Goal: Task Accomplishment & Management: Manage account settings

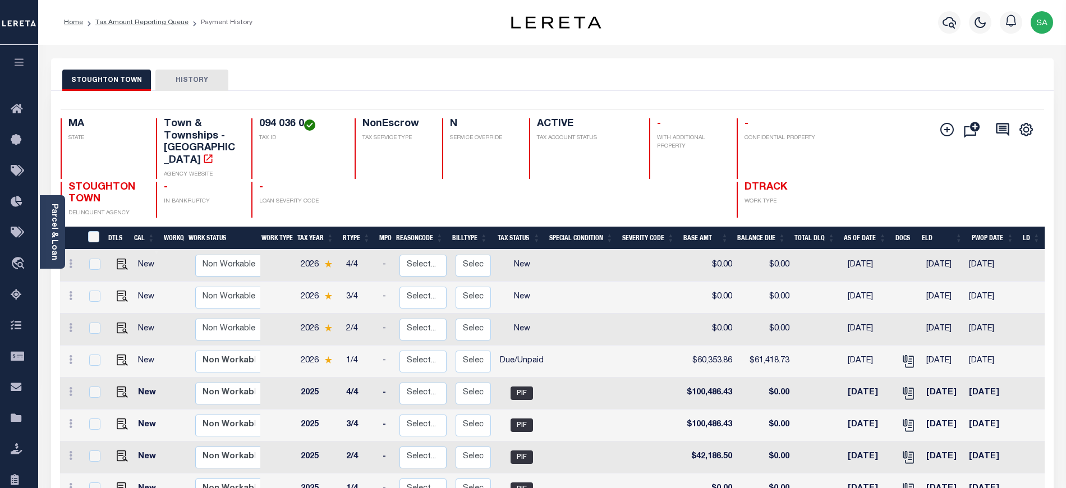
click at [134, 29] on ol "Home Tax Amount Reporting Queue Payment History" at bounding box center [158, 23] width 207 height 24
click at [139, 23] on link "Tax Amount Reporting Queue" at bounding box center [141, 22] width 93 height 7
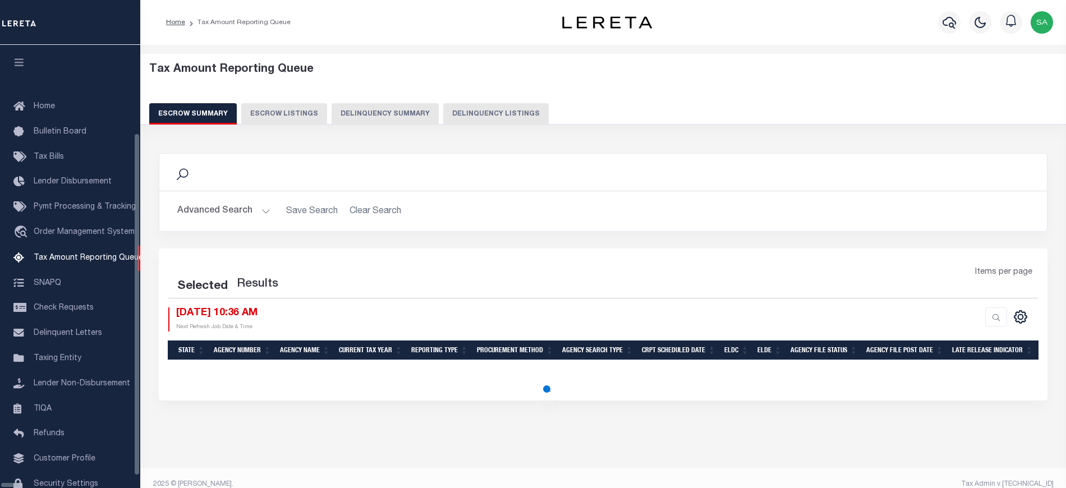
click at [459, 110] on button "Delinquency Listings" at bounding box center [496, 113] width 106 height 21
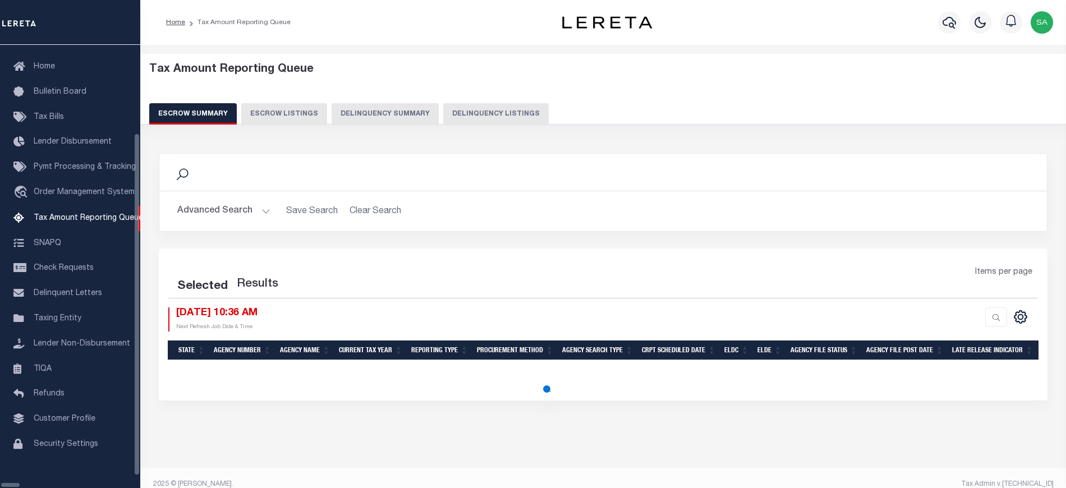
select select "MA"
select select "100"
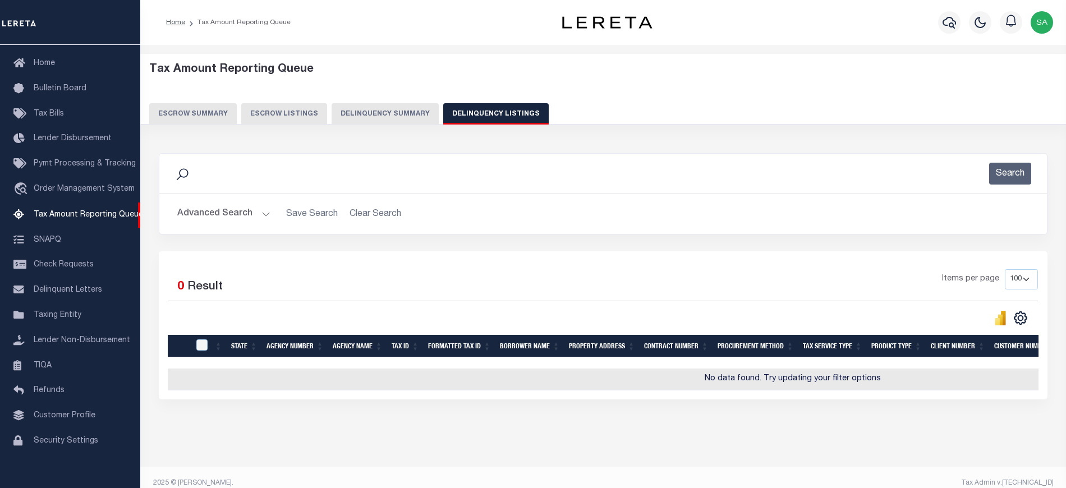
click at [246, 218] on button "Advanced Search" at bounding box center [223, 214] width 93 height 22
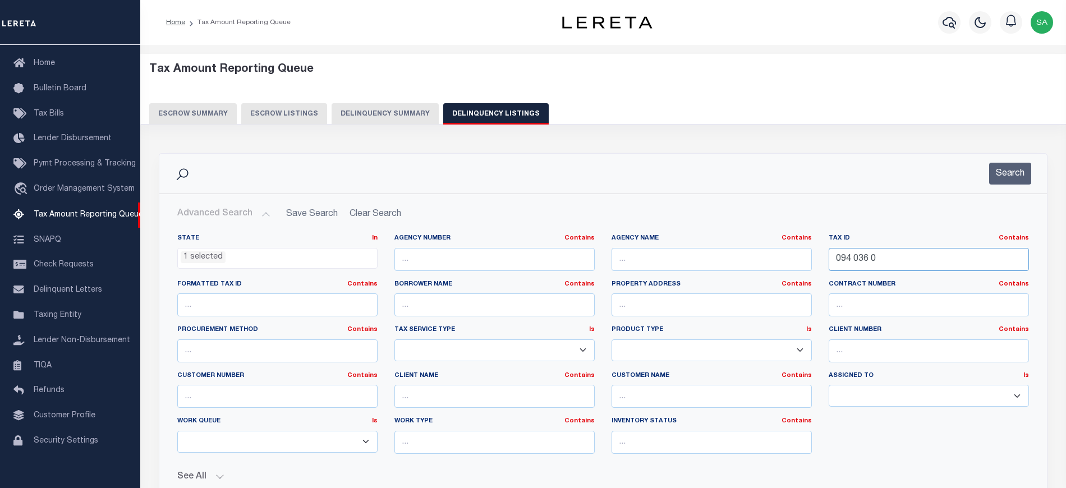
click at [897, 262] on input "094 036 0" at bounding box center [929, 259] width 200 height 23
drag, startPoint x: 879, startPoint y: 257, endPoint x: 726, endPoint y: 257, distance: 153.2
click at [726, 257] on div "State In In AK AL AR AZ CA CO CT DC DE FL GA GU HI IA ID IL IN KS KY LA MA MD M…" at bounding box center [603, 348] width 869 height 229
paste input "R-2-1-1"
type input "R-2-1-1"
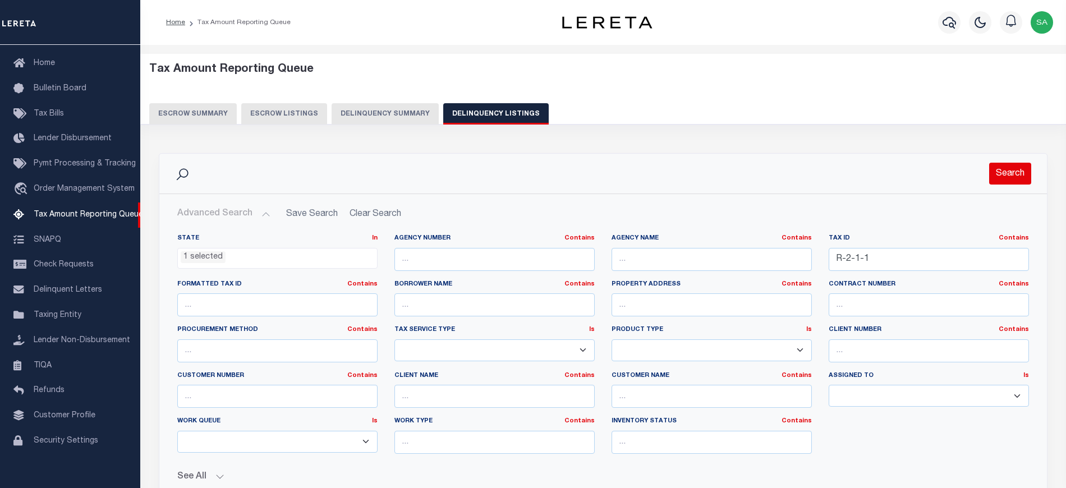
click at [1006, 164] on button "Search" at bounding box center [1010, 174] width 42 height 22
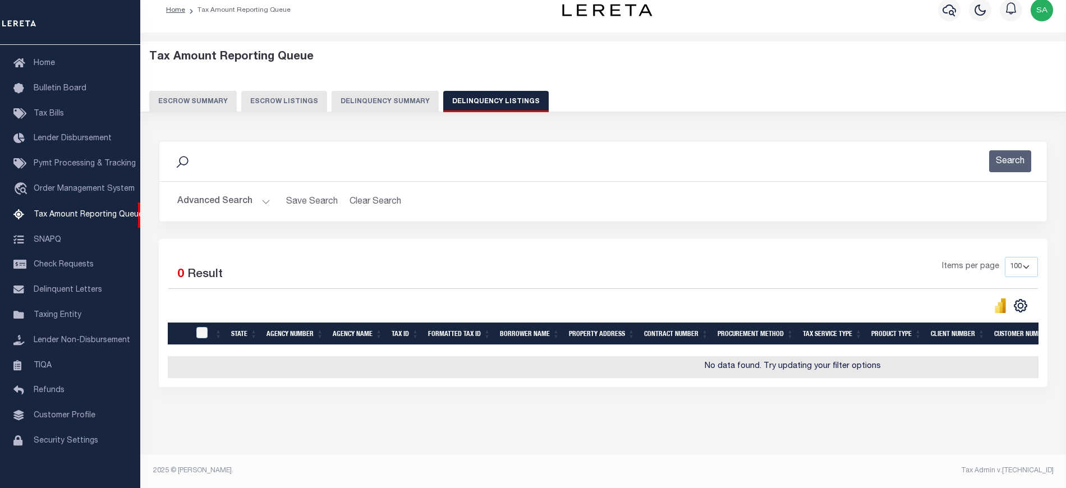
scroll to position [0, 0]
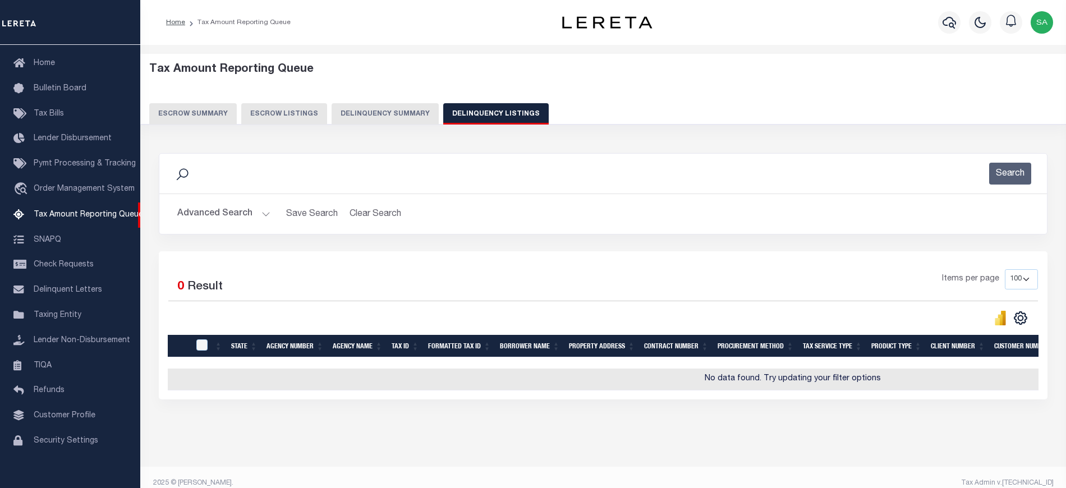
click at [226, 217] on button "Advanced Search" at bounding box center [223, 214] width 93 height 22
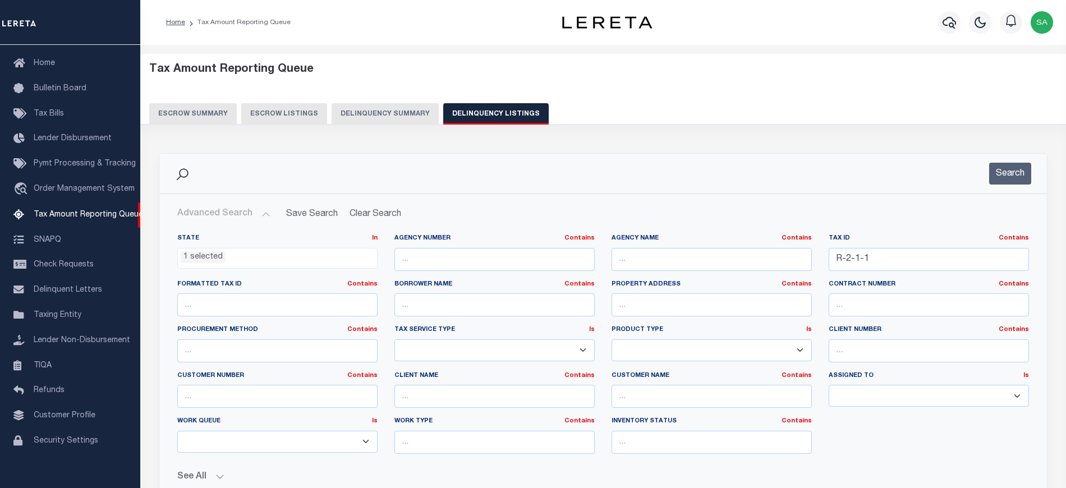
click at [237, 248] on span "1 selected" at bounding box center [277, 258] width 200 height 21
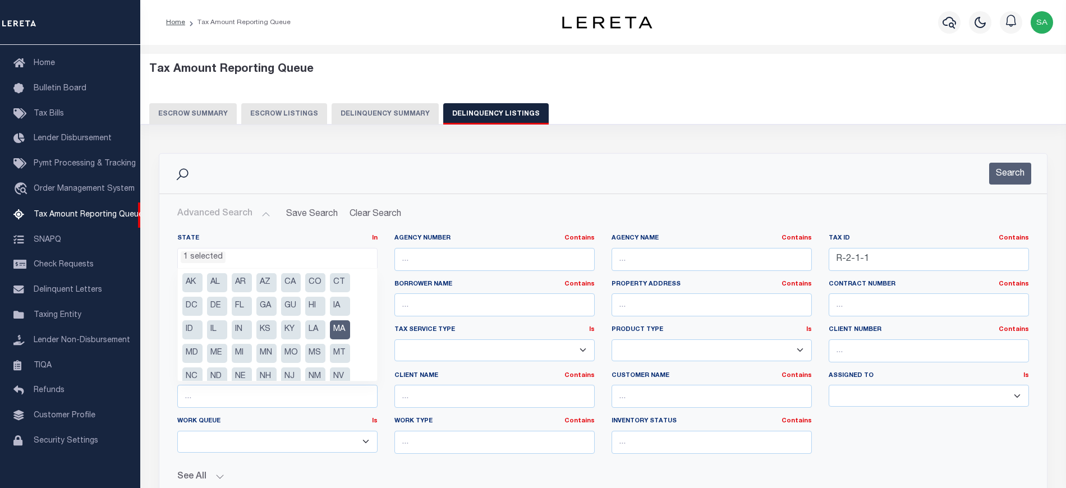
click at [237, 258] on ul "1 selected" at bounding box center [277, 256] width 199 height 15
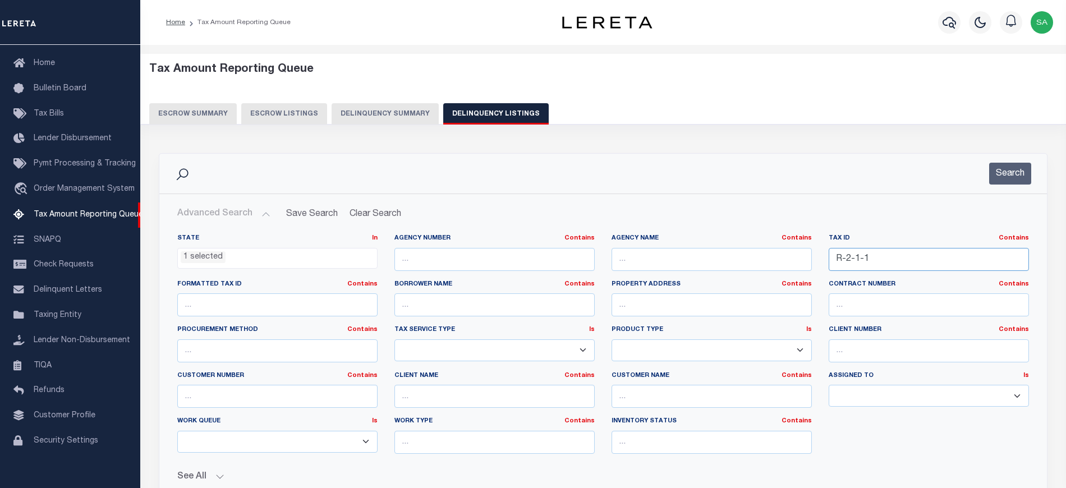
click at [892, 260] on input "R-2-1-1" at bounding box center [929, 259] width 200 height 23
click at [955, 26] on icon "button" at bounding box center [949, 22] width 13 height 13
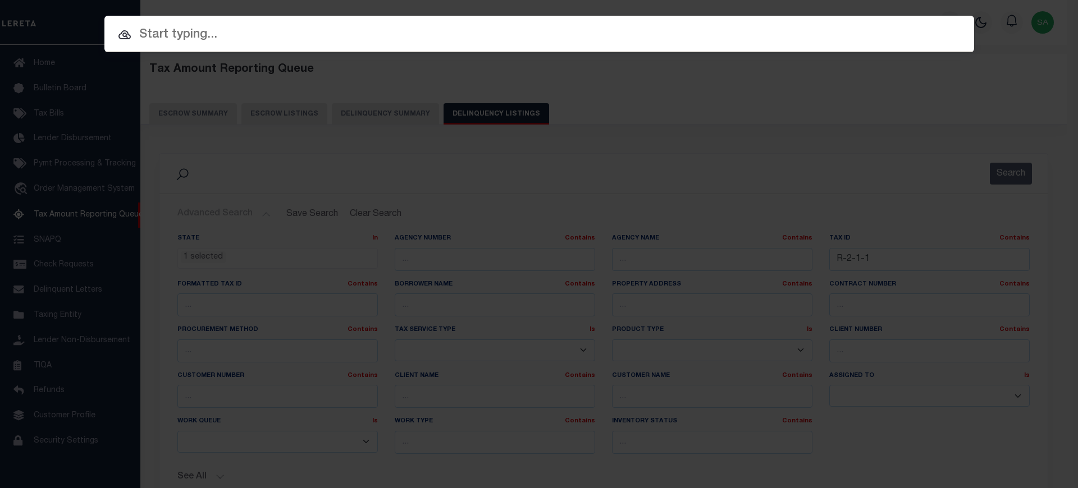
click at [458, 36] on input "text" at bounding box center [538, 35] width 869 height 20
paste input "R-2-1-1"
type input "R-2-1-1"
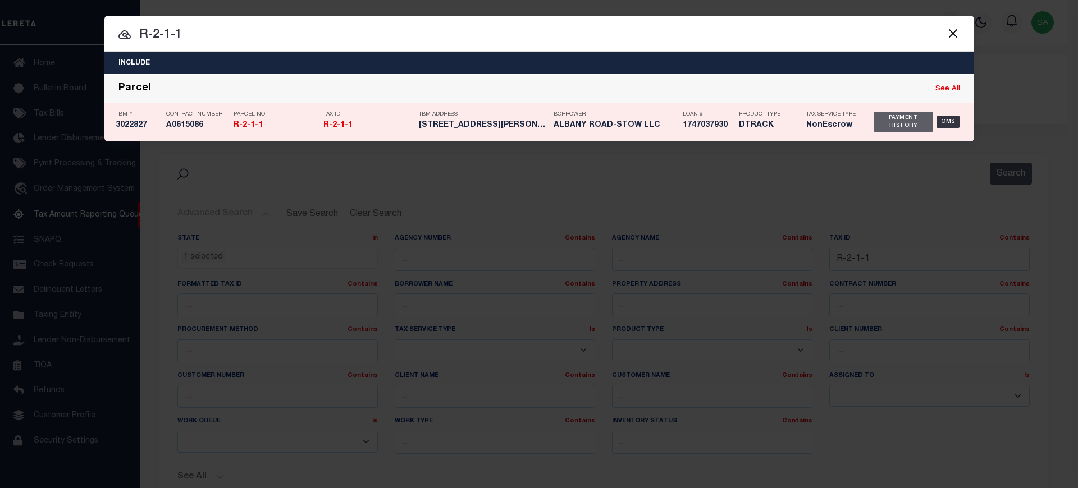
click at [900, 113] on div "Payment History" at bounding box center [903, 122] width 60 height 20
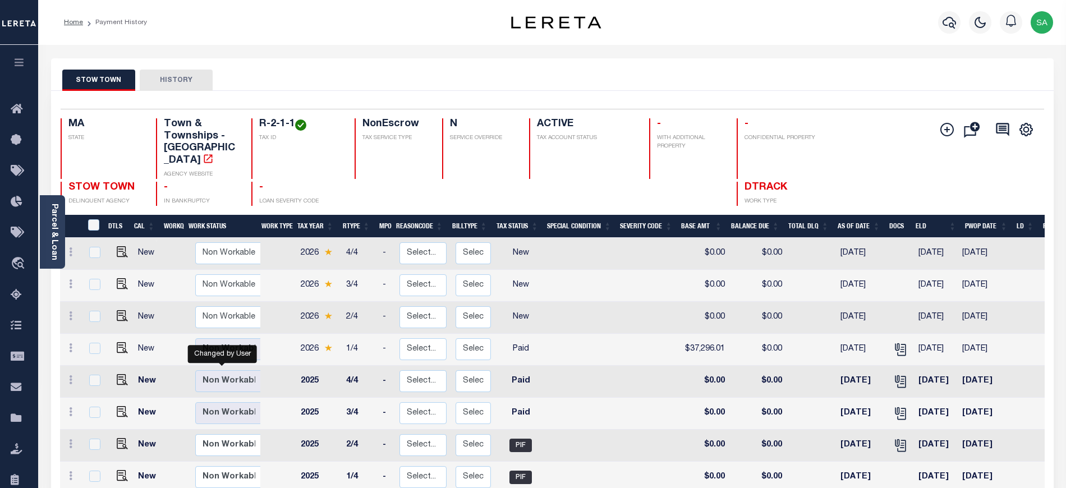
scroll to position [4, 0]
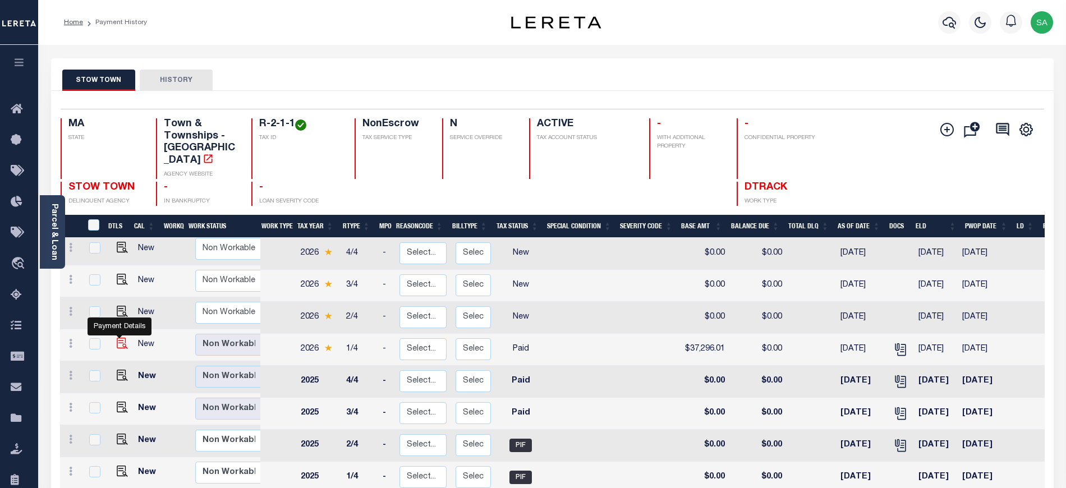
click at [117, 338] on img "" at bounding box center [122, 343] width 11 height 11
checkbox input "true"
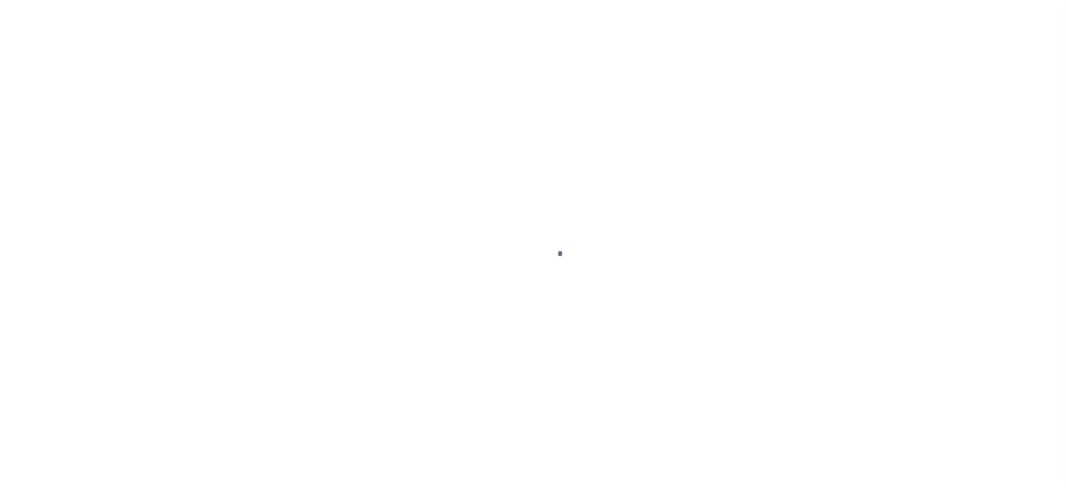
select select "PYD"
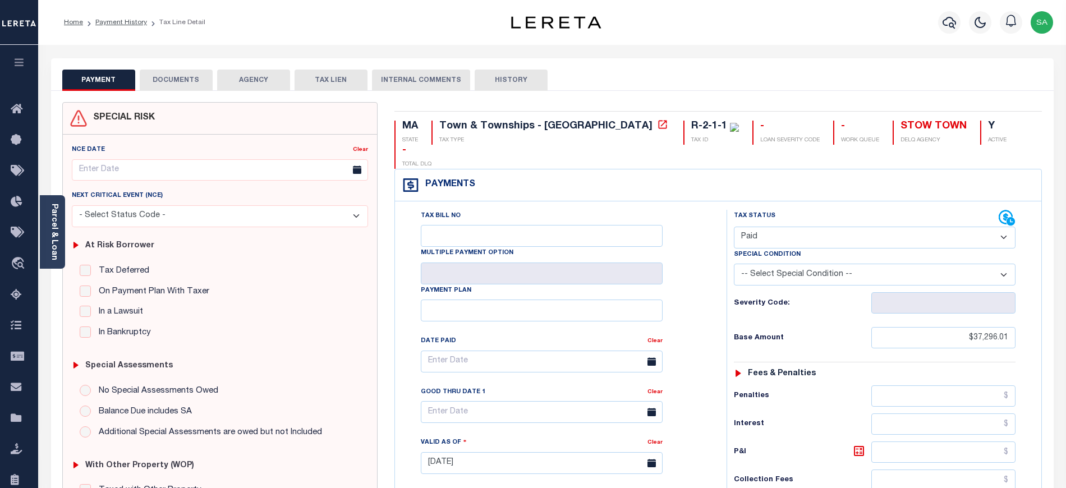
click at [185, 84] on button "DOCUMENTS" at bounding box center [176, 80] width 73 height 21
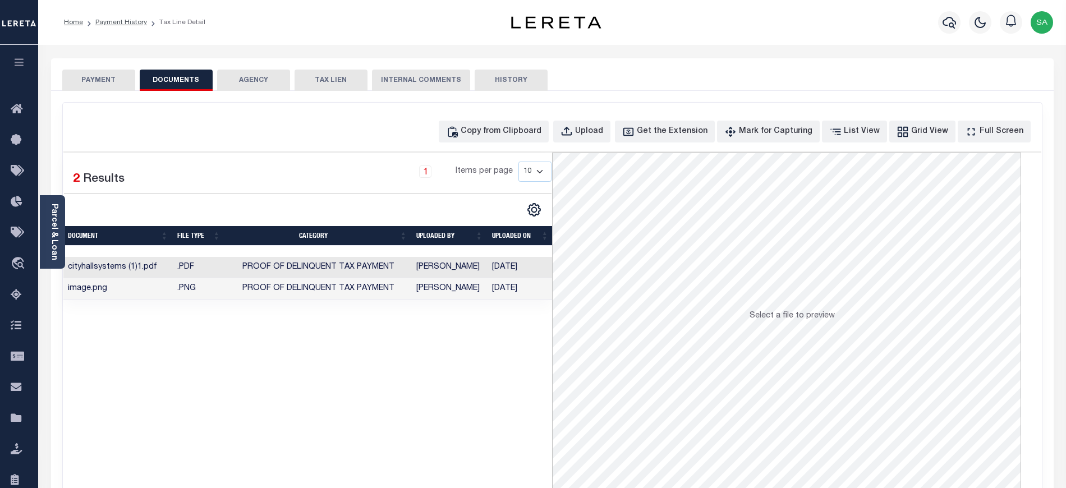
click at [97, 81] on button "PAYMENT" at bounding box center [98, 80] width 73 height 21
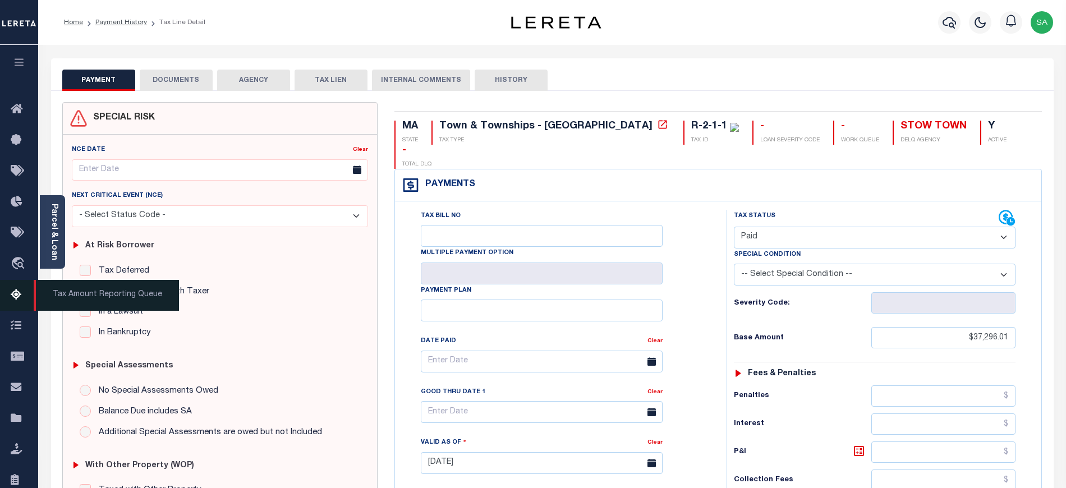
click at [19, 297] on icon at bounding box center [20, 295] width 18 height 14
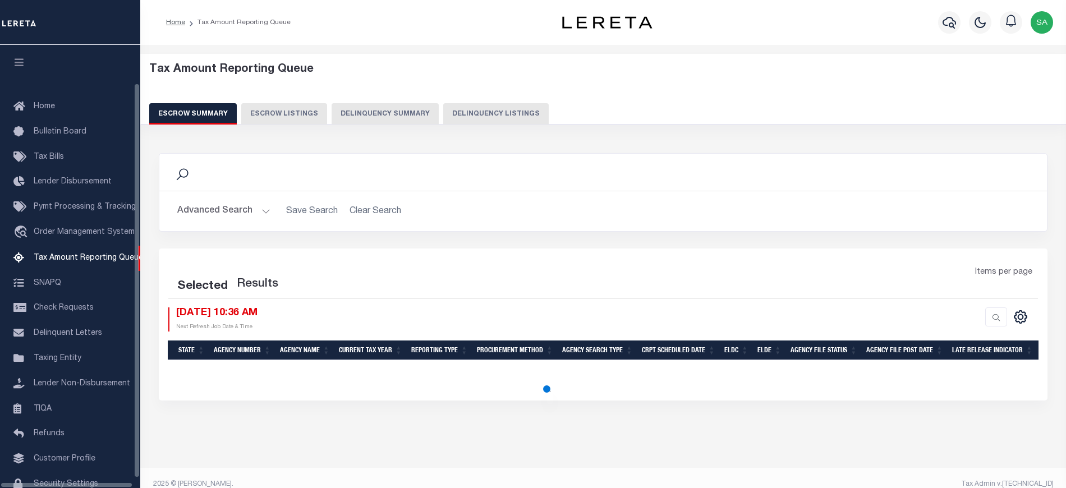
click at [526, 120] on button "Delinquency Listings" at bounding box center [496, 113] width 106 height 21
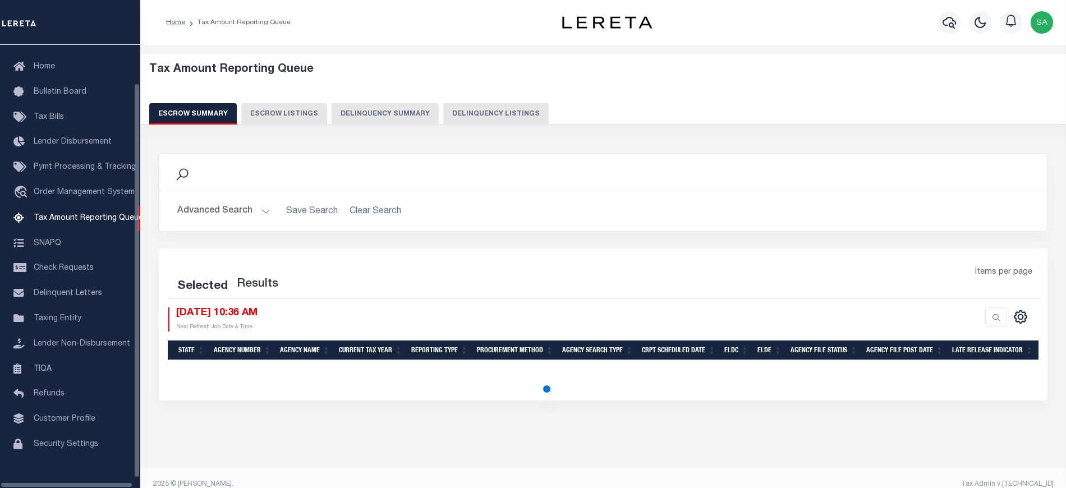
select select "100"
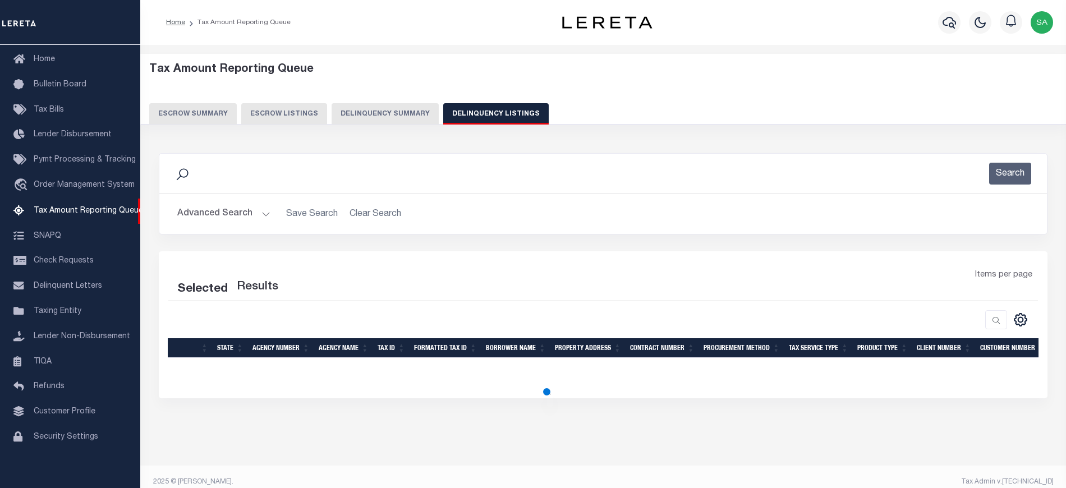
select select "100"
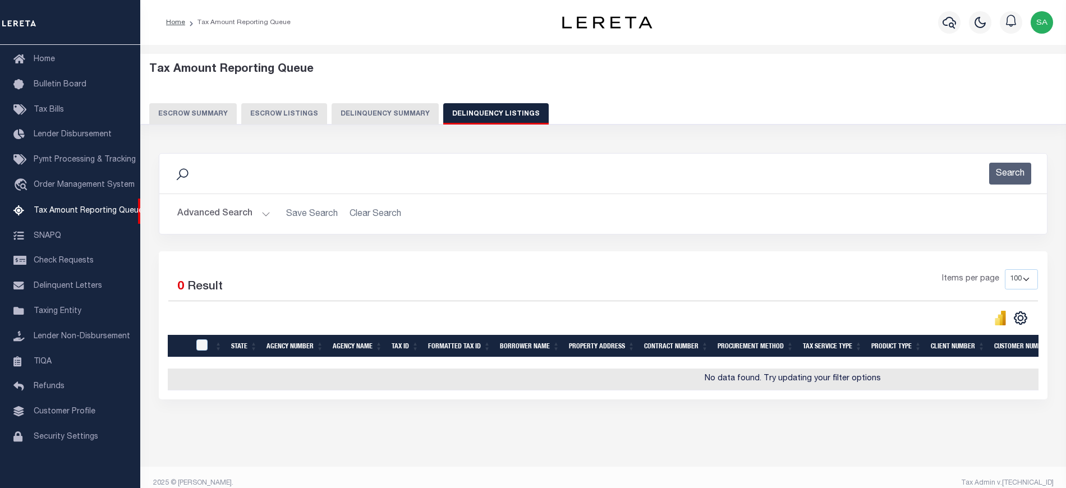
click at [236, 221] on button "Advanced Search" at bounding box center [223, 214] width 93 height 22
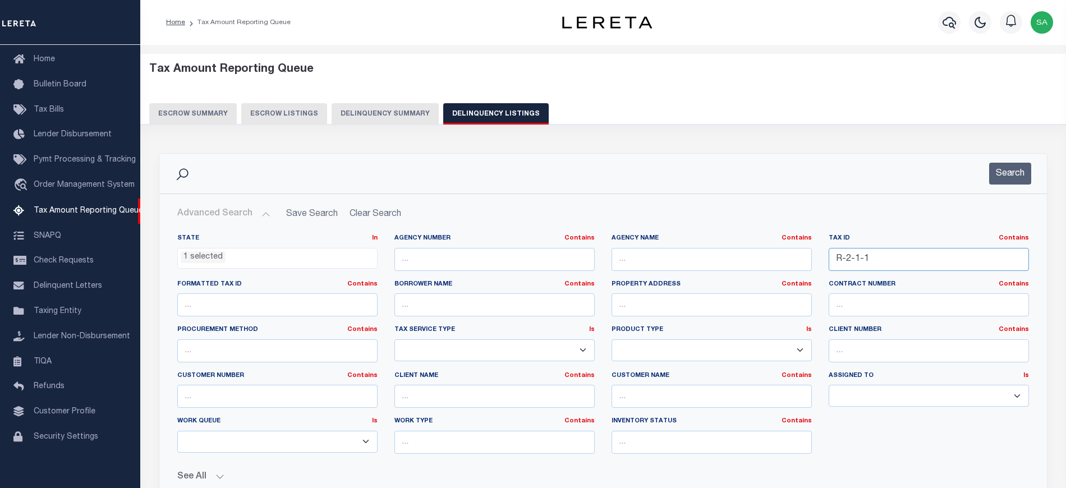
click at [910, 266] on input "R-2-1-1" at bounding box center [929, 259] width 200 height 23
drag, startPoint x: 899, startPoint y: 256, endPoint x: 742, endPoint y: 253, distance: 156.6
click at [742, 253] on div "State In In AK AL AR AZ CA CO CT DC DE FL GA GU HI IA ID IL IN KS KY LA MA MD M…" at bounding box center [603, 348] width 869 height 229
paste input "4-2"
type input "R-4-2"
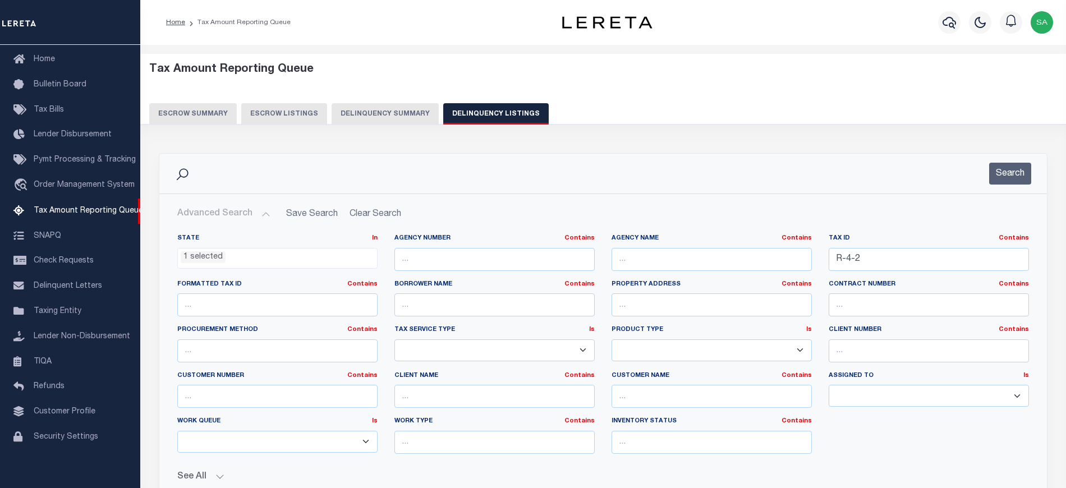
drag, startPoint x: 1020, startPoint y: 173, endPoint x: 935, endPoint y: 199, distance: 89.1
click at [1020, 173] on button "Search" at bounding box center [1010, 174] width 42 height 22
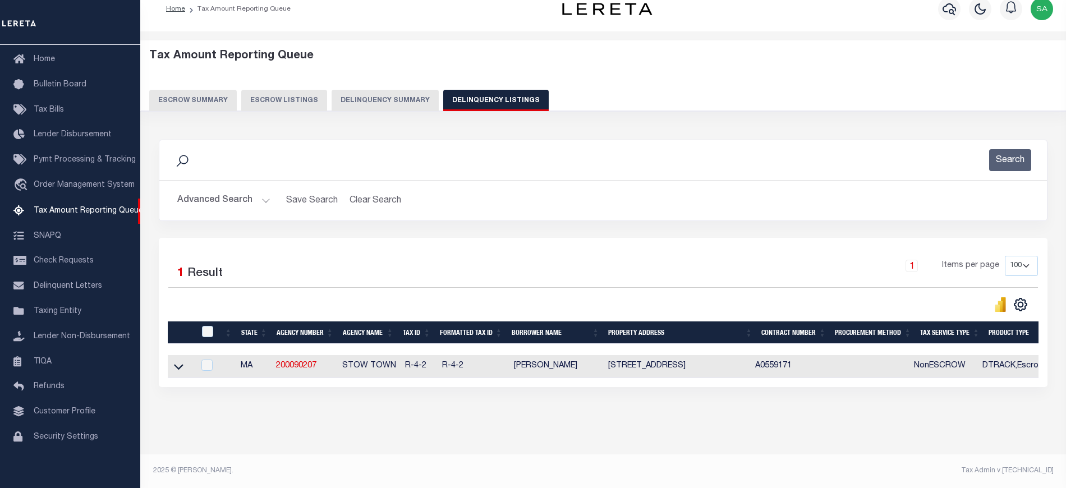
scroll to position [24, 0]
click at [182, 361] on icon at bounding box center [179, 367] width 10 height 12
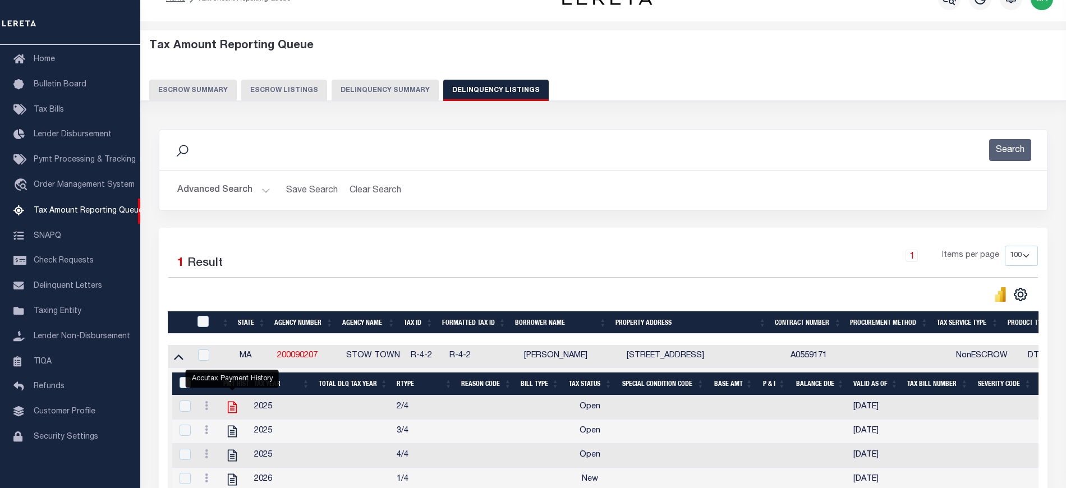
click at [230, 411] on icon "" at bounding box center [232, 407] width 15 height 15
checkbox input "true"
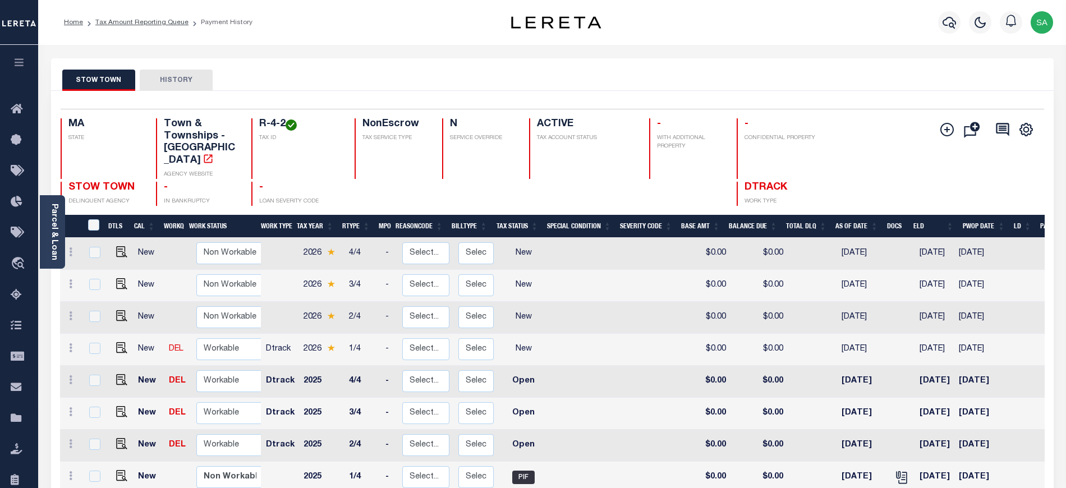
scroll to position [4, 0]
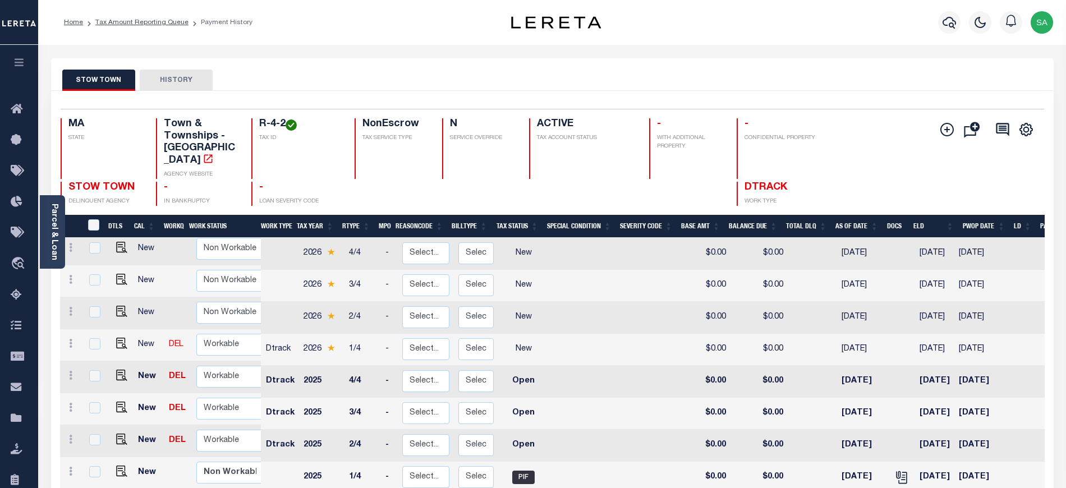
click at [192, 430] on td "Non Workable Workable" at bounding box center [232, 441] width 80 height 32
checkbox input "true"
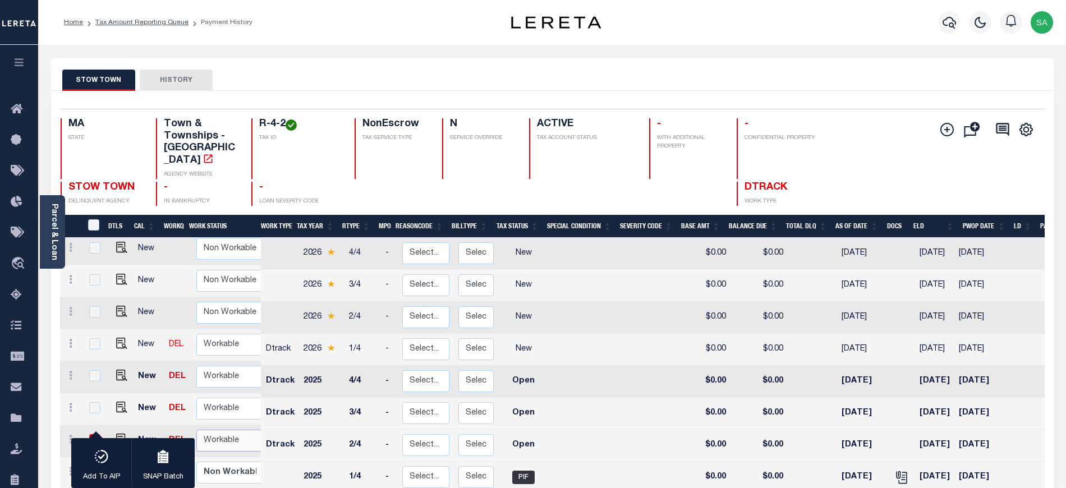
click at [204, 432] on select "Non Workable Workable" at bounding box center [229, 441] width 67 height 22
checkbox input "false"
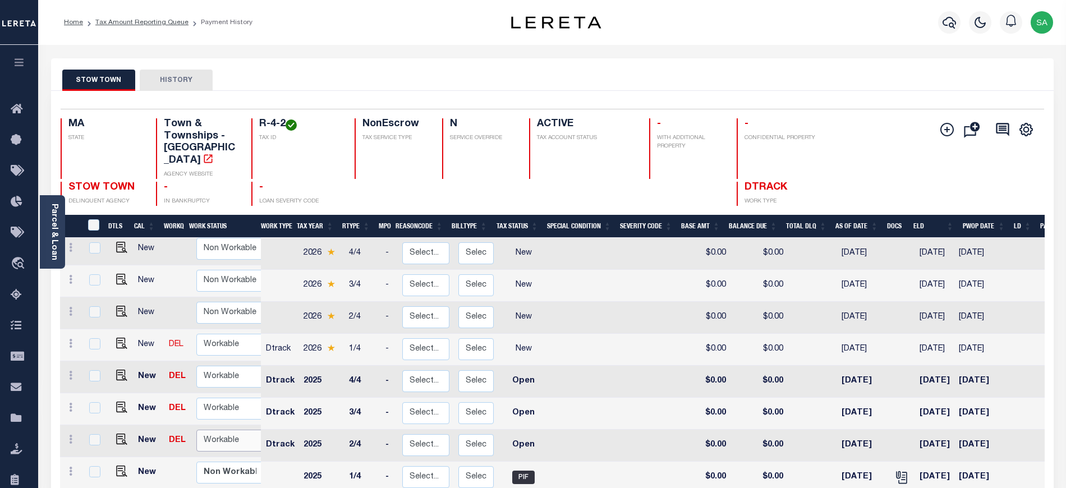
select select "true"
click at [196, 430] on select "Non Workable Workable" at bounding box center [229, 441] width 67 height 22
checkbox input "true"
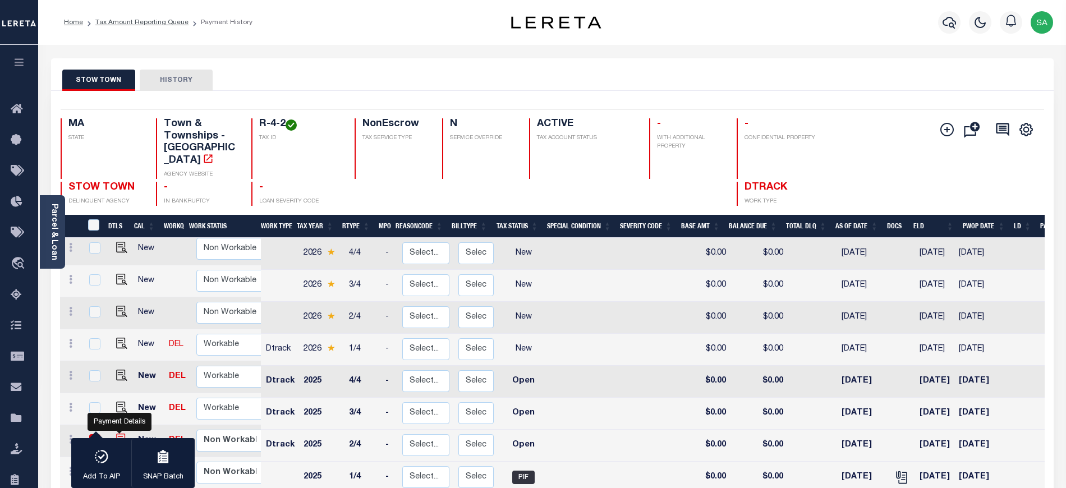
click at [117, 434] on img "" at bounding box center [121, 439] width 11 height 11
checkbox input "false"
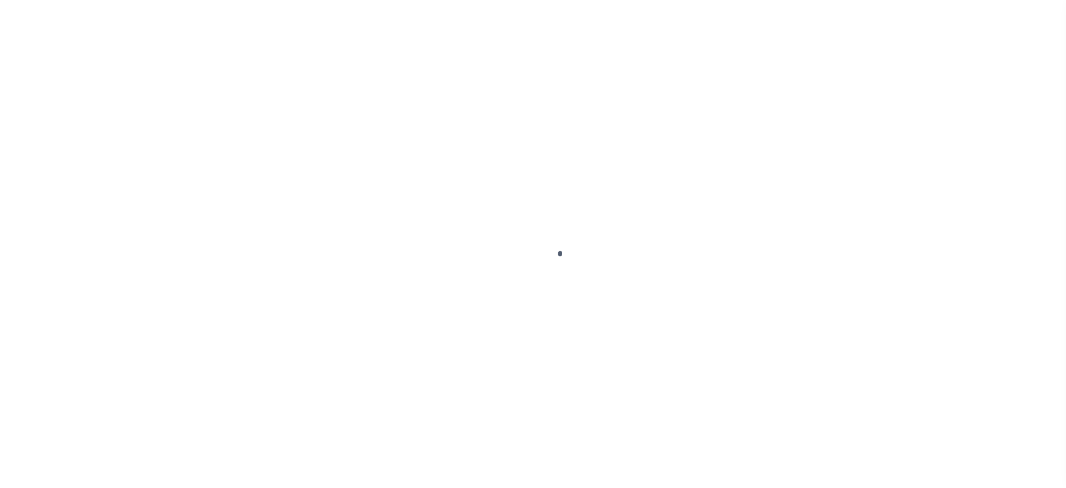
select select "OP2"
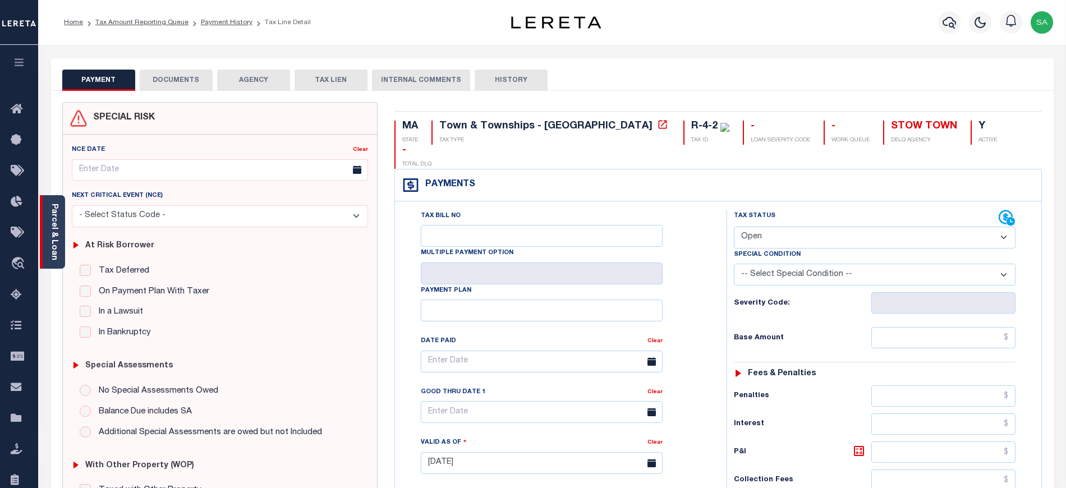
click at [50, 228] on link "Parcel & Loan" at bounding box center [54, 232] width 8 height 57
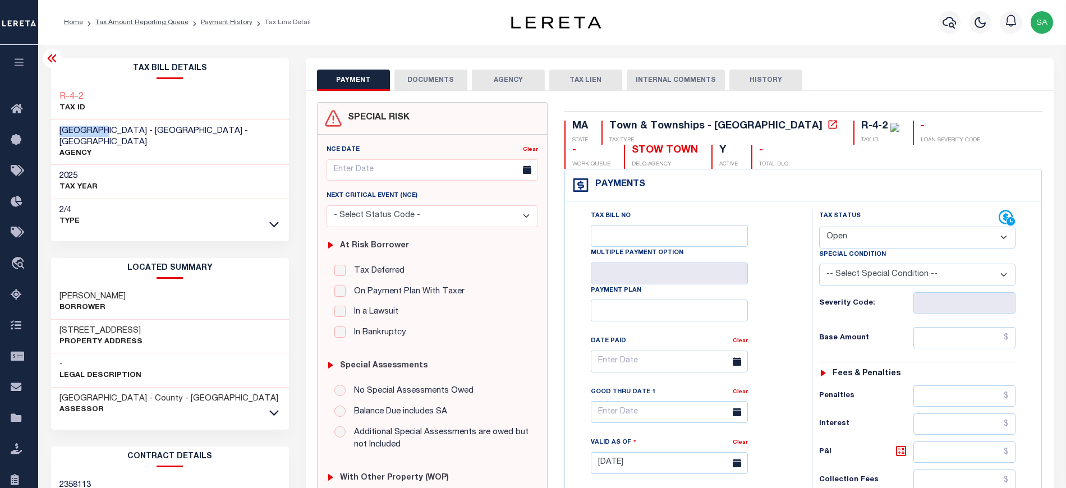
drag, startPoint x: 58, startPoint y: 133, endPoint x: 111, endPoint y: 133, distance: 52.8
click at [111, 133] on div "STOW TOWN - Town & Townships - MA AGENCY" at bounding box center [170, 142] width 238 height 45
drag, startPoint x: 57, startPoint y: 99, endPoint x: 97, endPoint y: 99, distance: 39.3
click at [97, 99] on div "R-4-2 TAX ID" at bounding box center [170, 103] width 238 height 34
copy h3 "R-4-2"
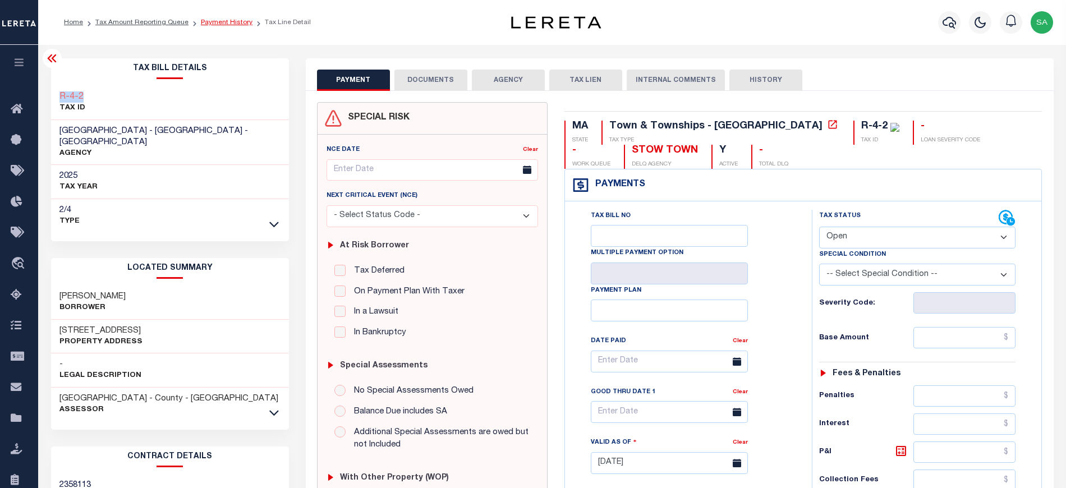
click at [210, 23] on link "Payment History" at bounding box center [227, 22] width 52 height 7
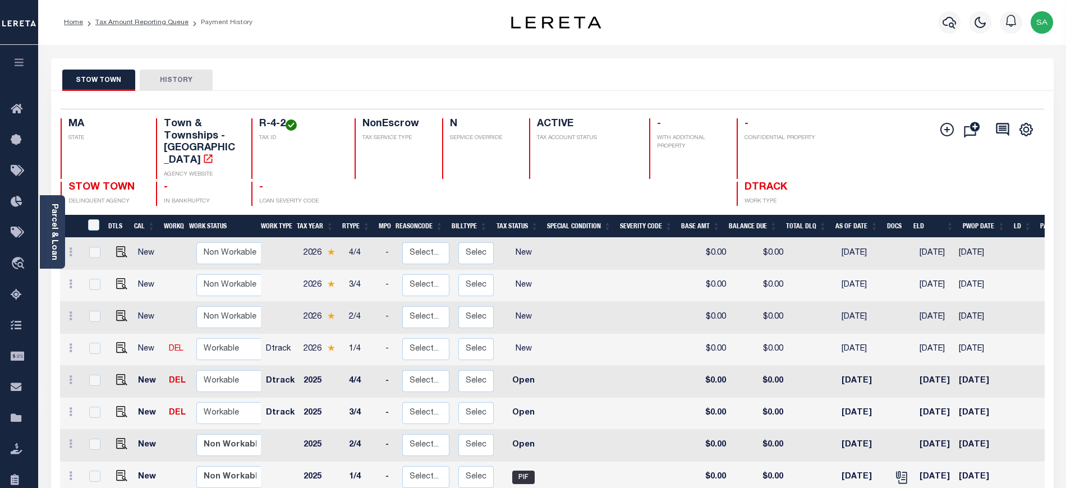
scroll to position [207, 0]
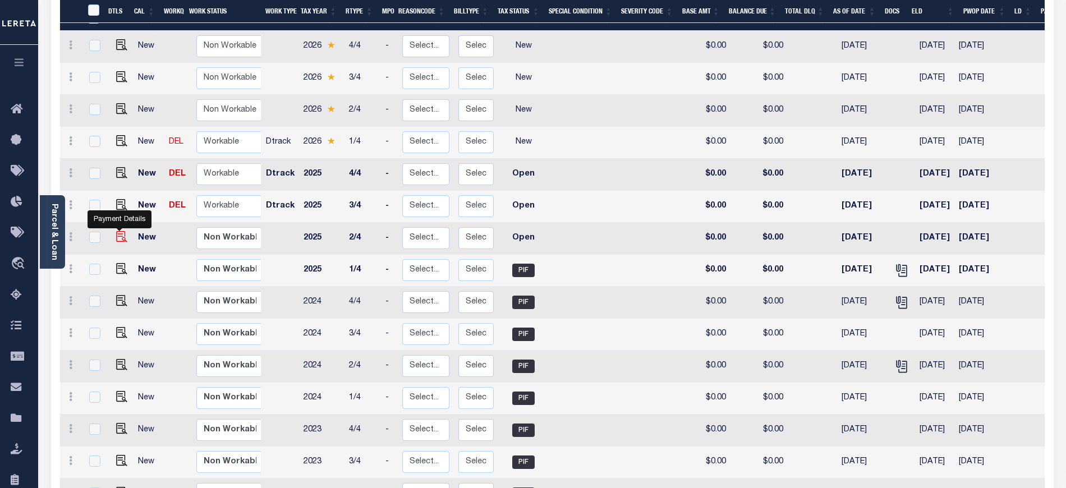
click at [118, 231] on img "" at bounding box center [121, 236] width 11 height 11
checkbox input "true"
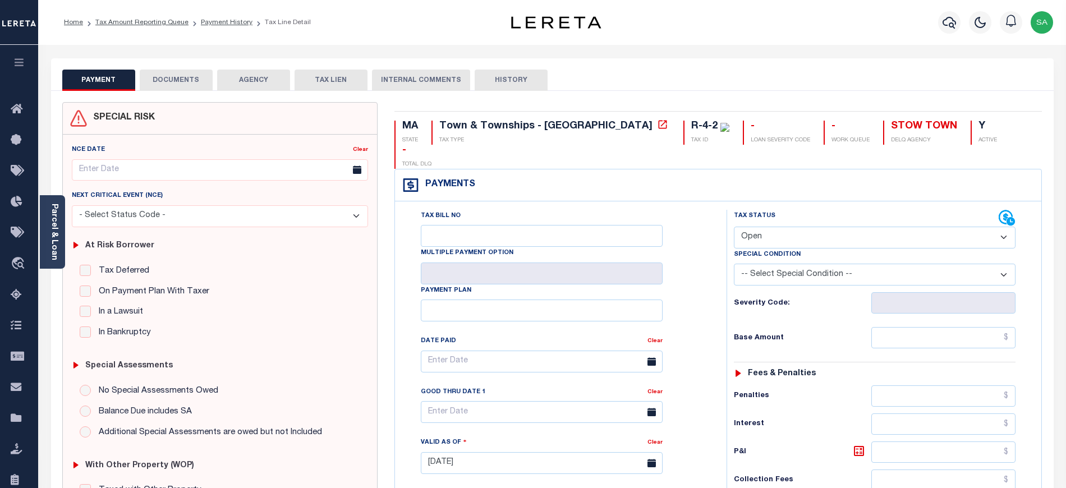
click at [776, 227] on select "- Select Status Code - Open Due/Unpaid Paid Incomplete No Tax Due Internal Refu…" at bounding box center [875, 238] width 282 height 22
select select "PYD"
click at [734, 227] on select "- Select Status Code - Open Due/Unpaid Paid Incomplete No Tax Due Internal Refu…" at bounding box center [875, 238] width 282 height 22
type input "[DATE]"
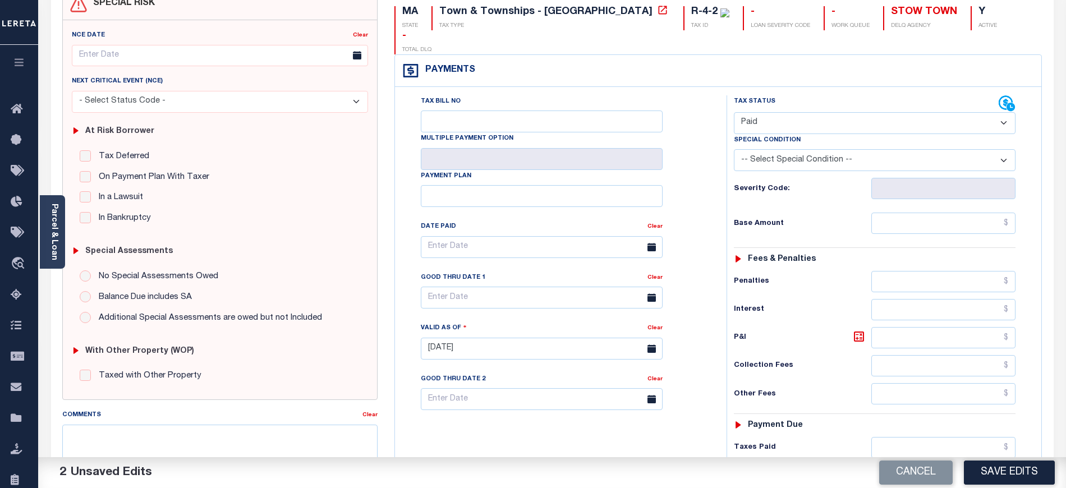
scroll to position [149, 0]
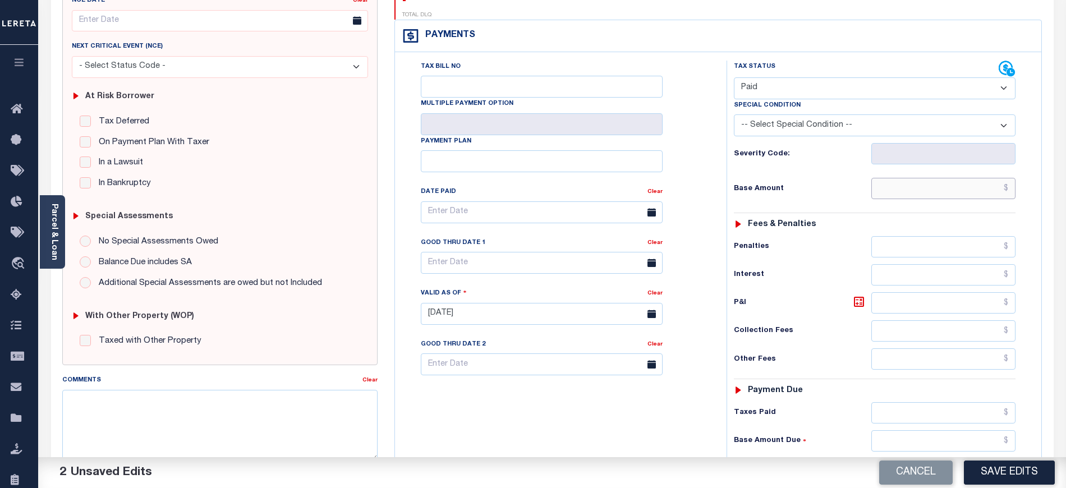
click at [922, 178] on input "text" at bounding box center [944, 188] width 145 height 21
type input "$0.00"
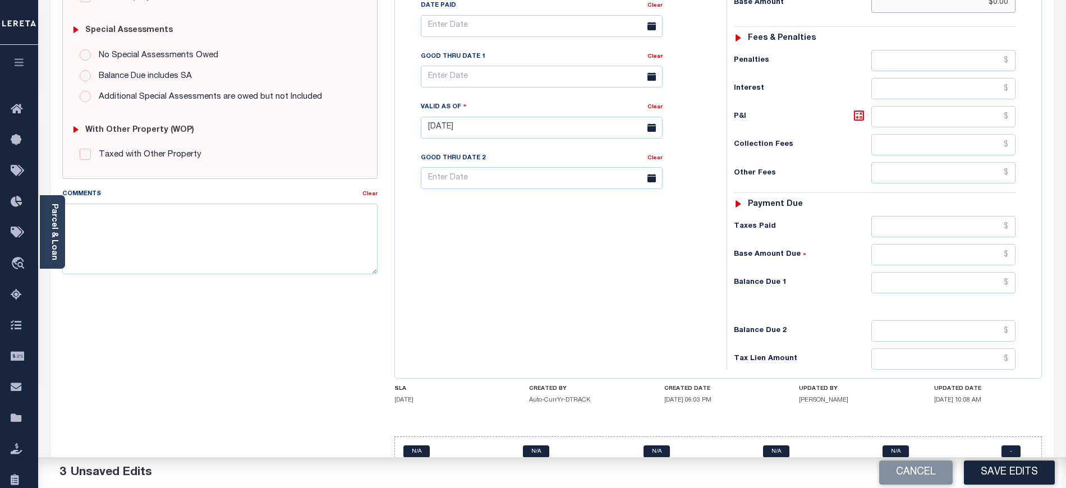
scroll to position [344, 0]
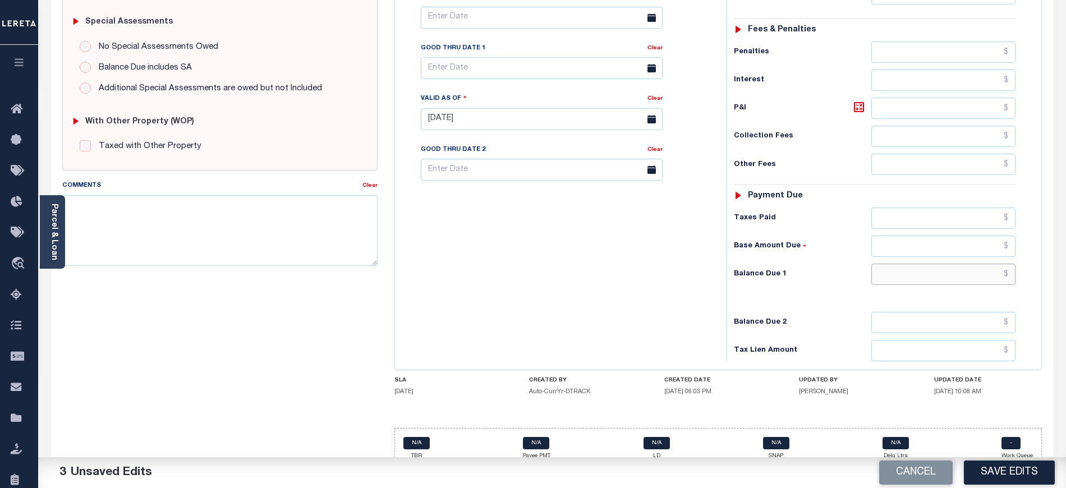
click at [881, 264] on input "text" at bounding box center [944, 274] width 145 height 21
type input "$0.00"
click at [520, 294] on div "Tax Bill No Multiple Payment Option Payment Plan Clear" at bounding box center [558, 114] width 320 height 496
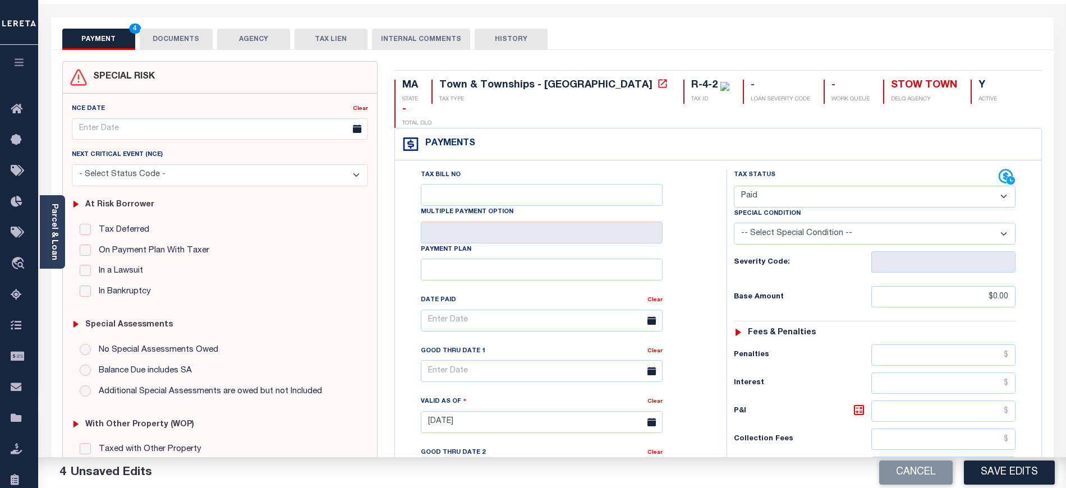
scroll to position [0, 0]
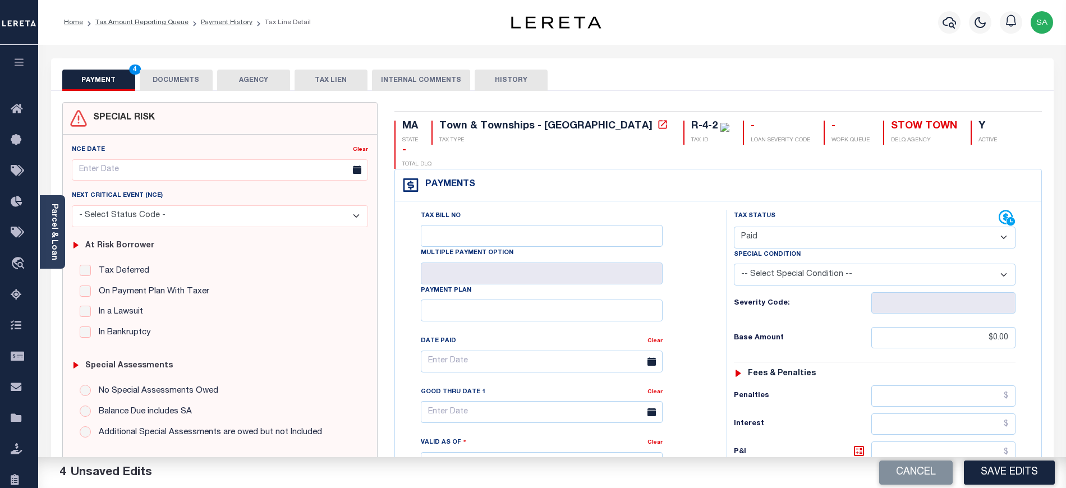
click at [178, 70] on button "DOCUMENTS" at bounding box center [176, 80] width 73 height 21
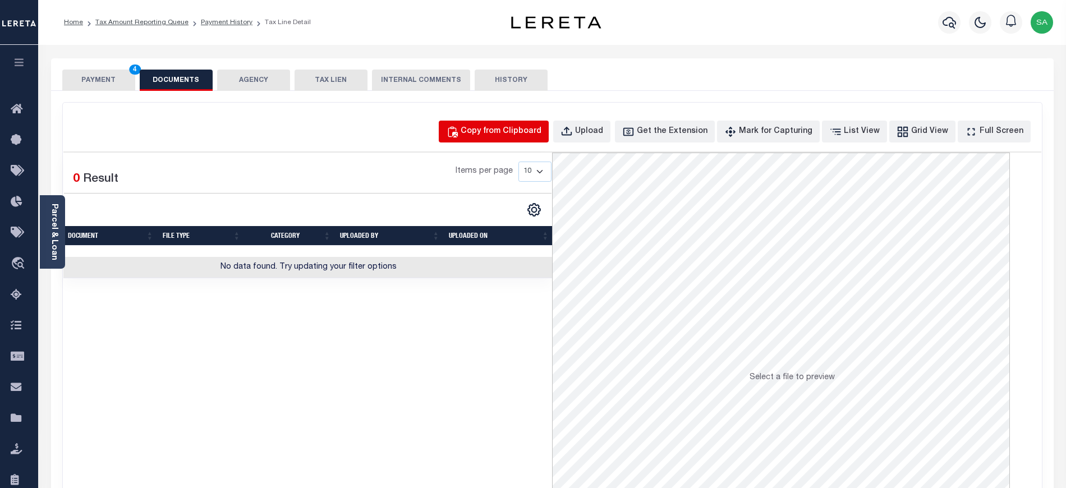
click at [494, 126] on div "Copy from Clipboard" at bounding box center [501, 132] width 81 height 12
select select "POP"
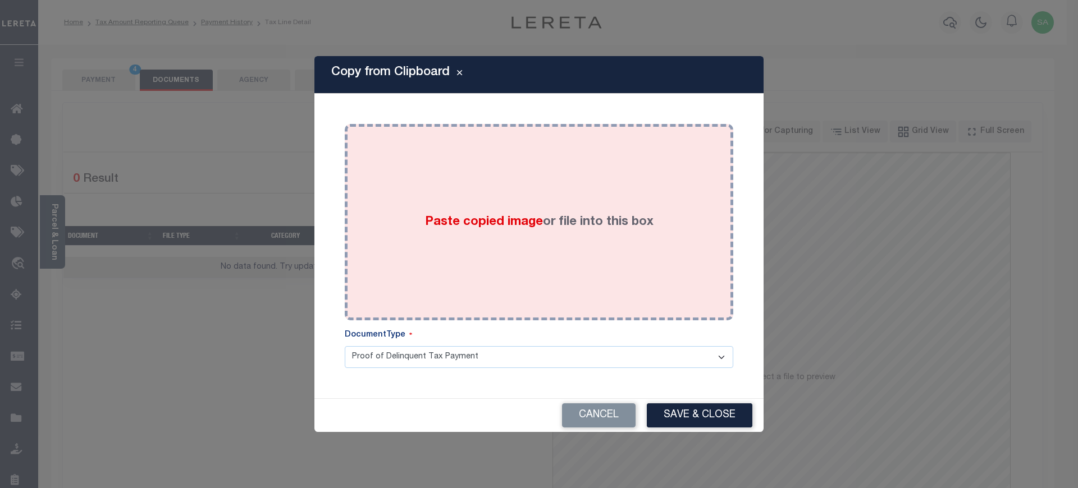
click at [459, 277] on div "Paste copied image or file into this box" at bounding box center [539, 222] width 372 height 180
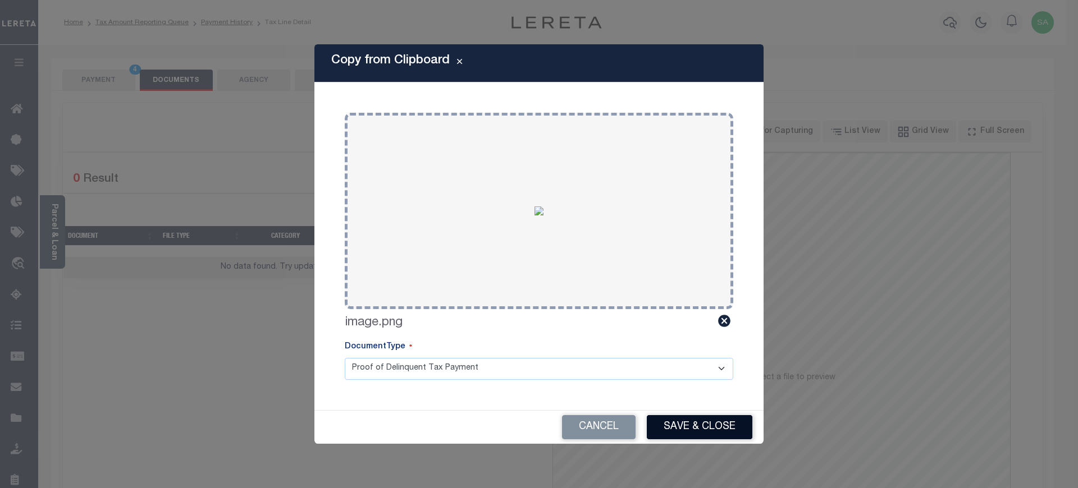
click at [713, 432] on button "Save & Close" at bounding box center [700, 427] width 106 height 24
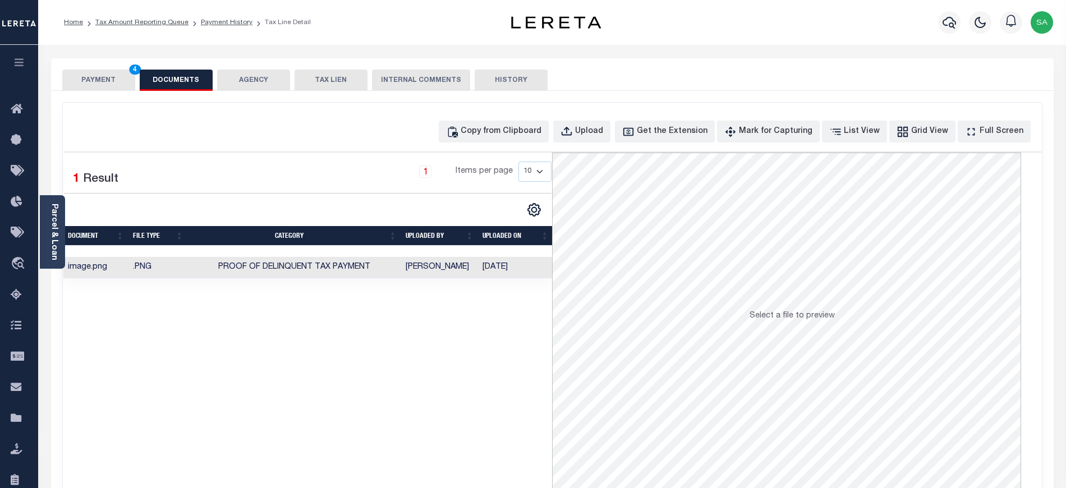
click at [95, 80] on button "PAYMENT 4" at bounding box center [98, 80] width 73 height 21
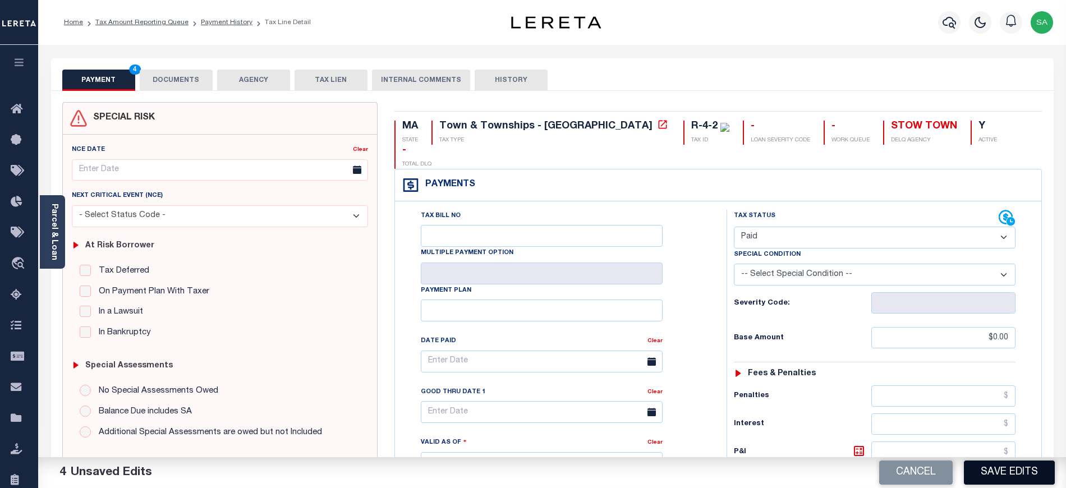
click at [1018, 469] on button "Save Edits" at bounding box center [1009, 473] width 91 height 24
checkbox input "false"
type input "$0"
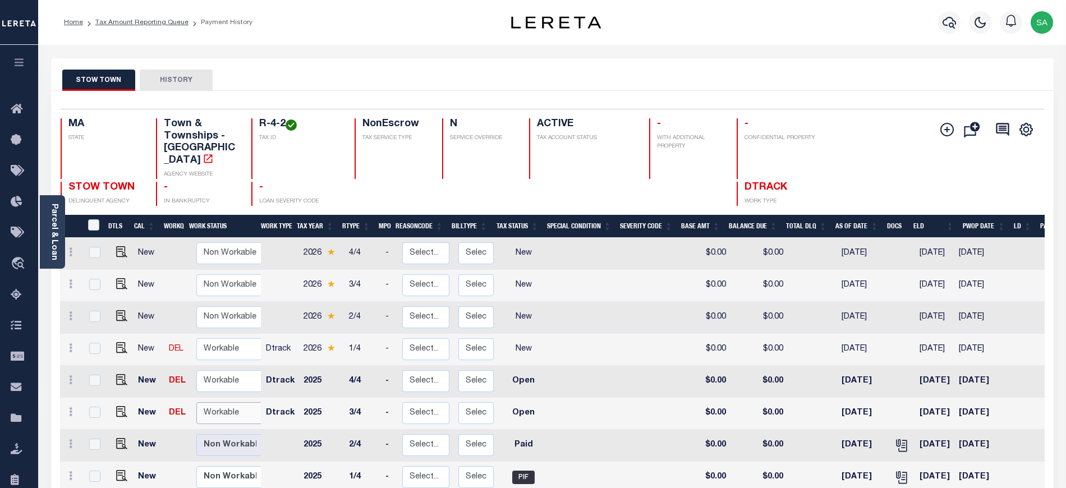
click at [240, 402] on select "Non Workable Workable" at bounding box center [229, 413] width 67 height 22
checkbox input "true"
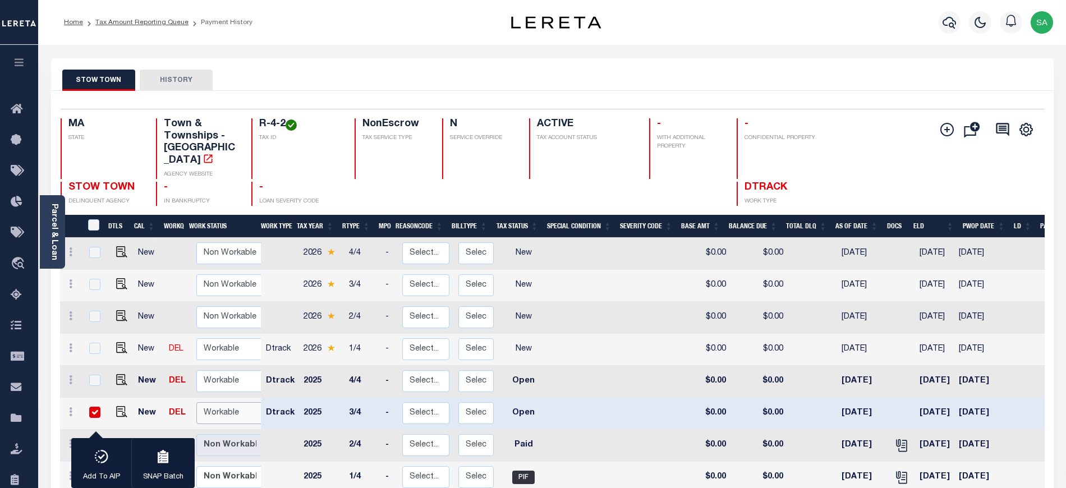
select select "true"
click at [196, 402] on select "Non Workable Workable" at bounding box center [229, 413] width 67 height 22
checkbox input "false"
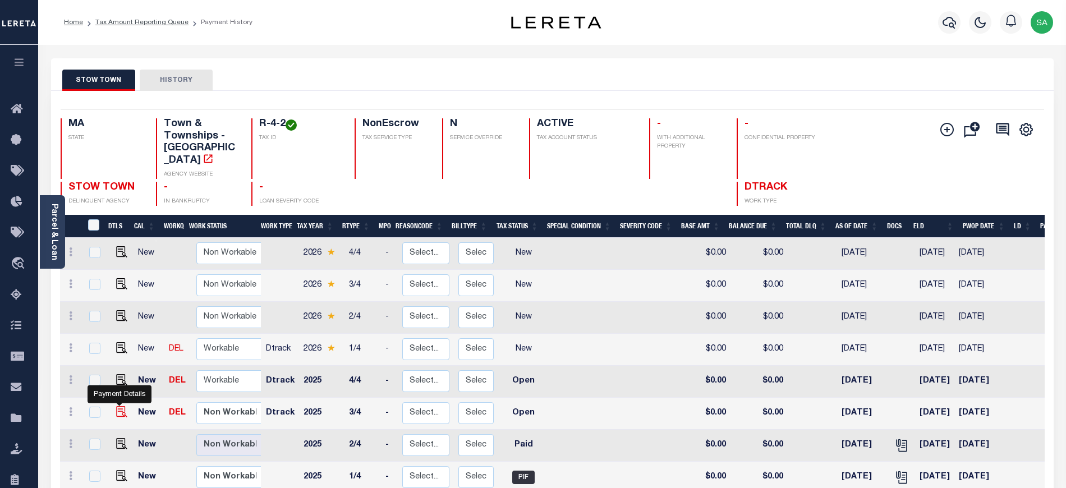
click at [118, 406] on img "" at bounding box center [121, 411] width 11 height 11
checkbox input "true"
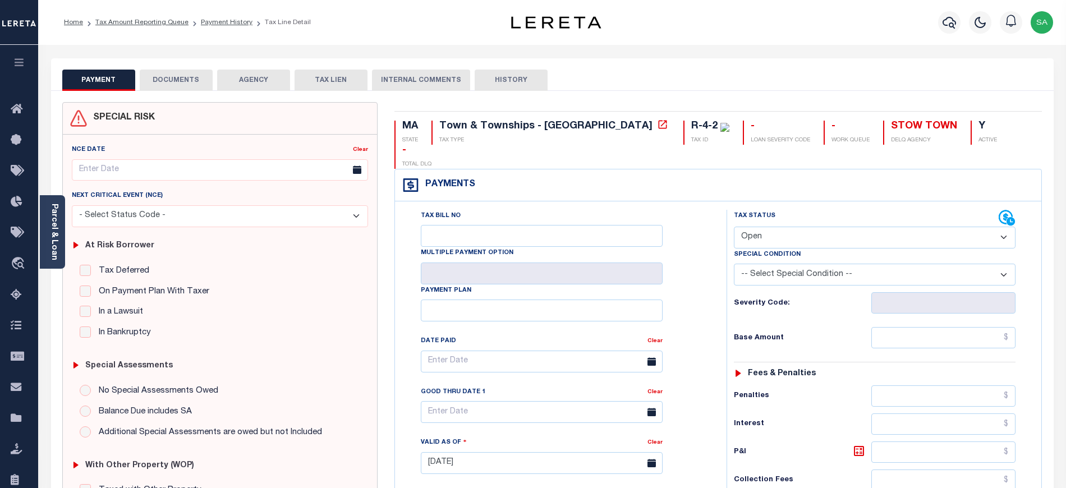
click at [782, 227] on select "- Select Status Code - Open Due/Unpaid Paid Incomplete No Tax Due Internal Refu…" at bounding box center [875, 238] width 282 height 22
select select "DUE"
click at [734, 227] on select "- Select Status Code - Open Due/Unpaid Paid Incomplete No Tax Due Internal Refu…" at bounding box center [875, 238] width 282 height 22
type input "[DATE]"
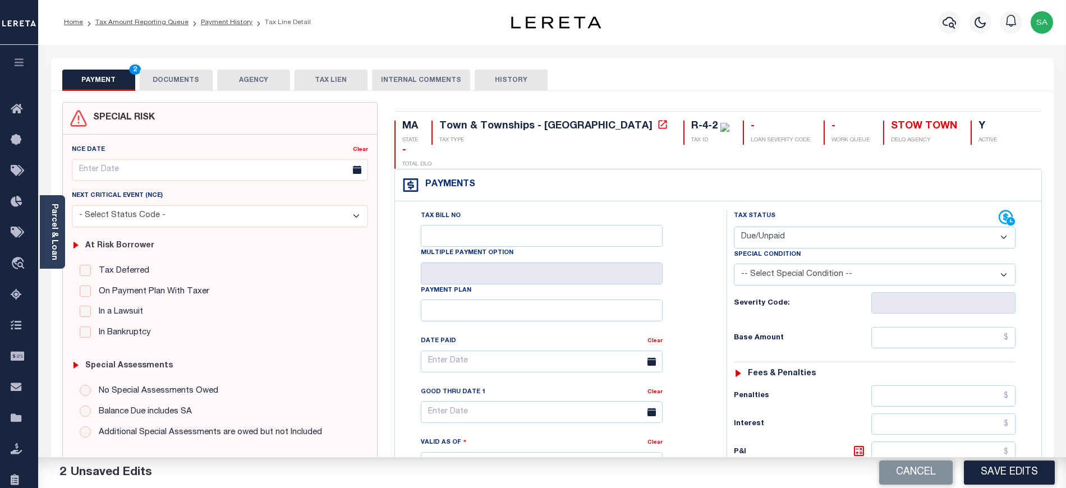
click at [774, 227] on select "- Select Status Code - Open Due/Unpaid Paid Incomplete No Tax Due Internal Refu…" at bounding box center [875, 238] width 282 height 22
select select "PYD"
click at [734, 227] on select "- Select Status Code - Open Due/Unpaid Paid Incomplete No Tax Due Internal Refu…" at bounding box center [875, 238] width 282 height 22
click at [907, 327] on input "text" at bounding box center [944, 337] width 145 height 21
type input "$0.00"
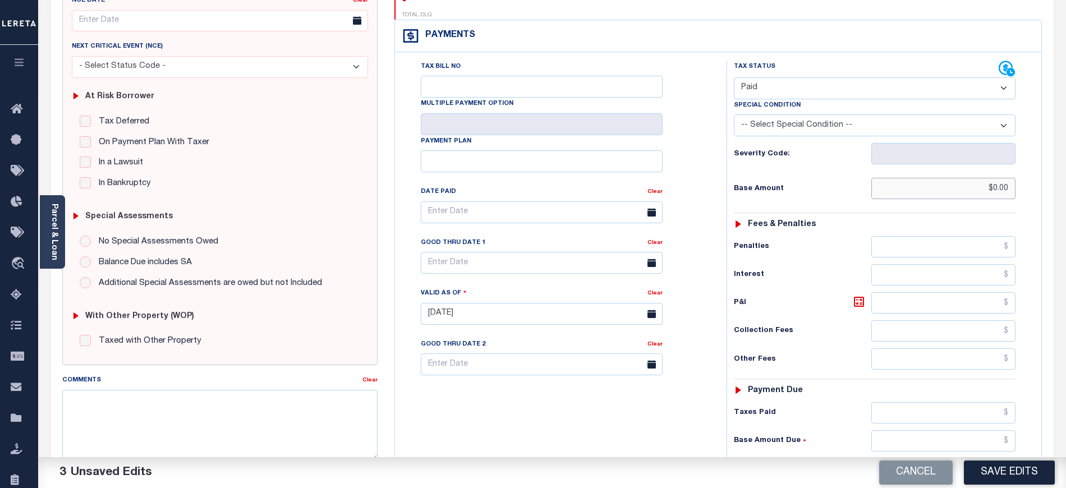
scroll to position [344, 0]
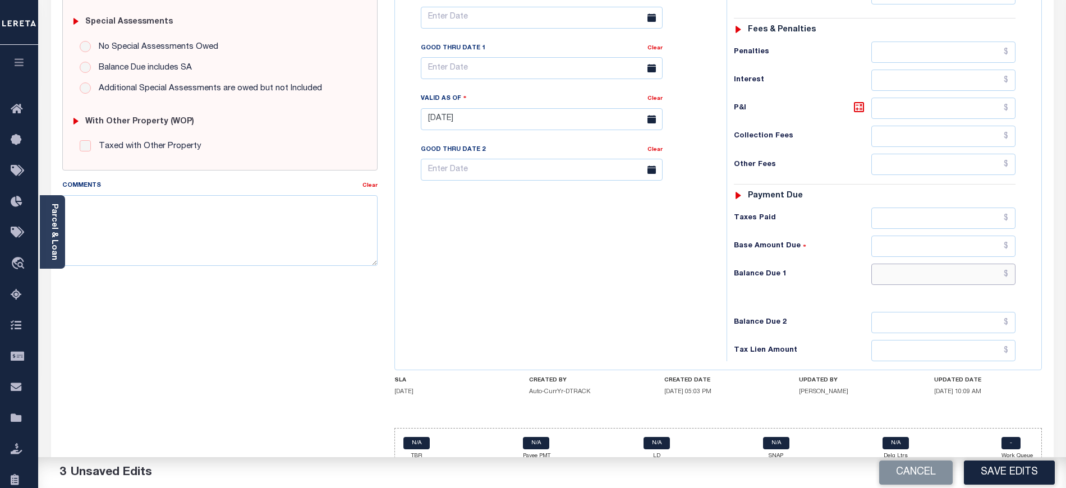
click at [891, 264] on input "text" at bounding box center [944, 274] width 145 height 21
click at [908, 264] on input "text" at bounding box center [944, 274] width 145 height 21
click at [913, 264] on input "text" at bounding box center [944, 274] width 145 height 21
type input "$0.00"
click at [498, 230] on div "Tax Bill No Multiple Payment Option Payment Plan Clear" at bounding box center [558, 114] width 320 height 496
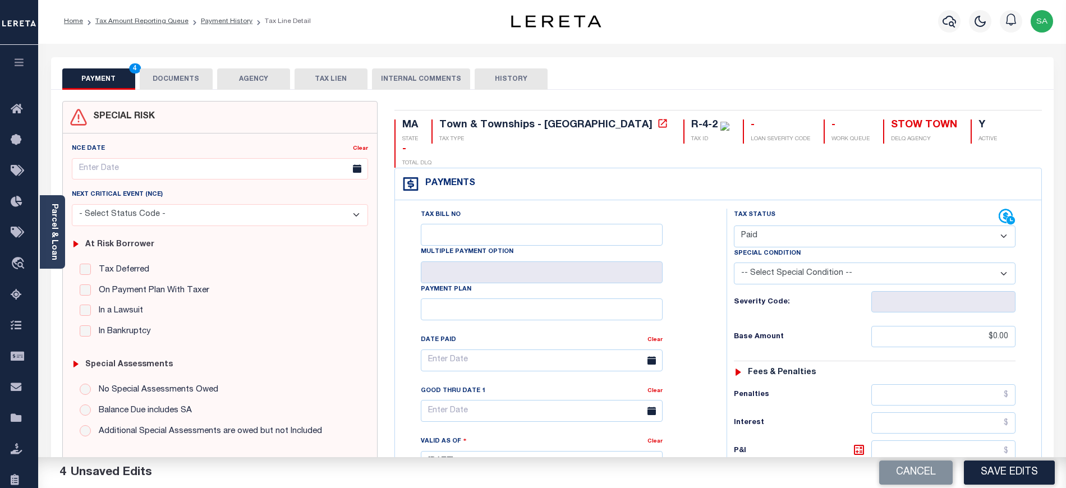
scroll to position [0, 0]
click at [189, 84] on button "DOCUMENTS" at bounding box center [176, 80] width 73 height 21
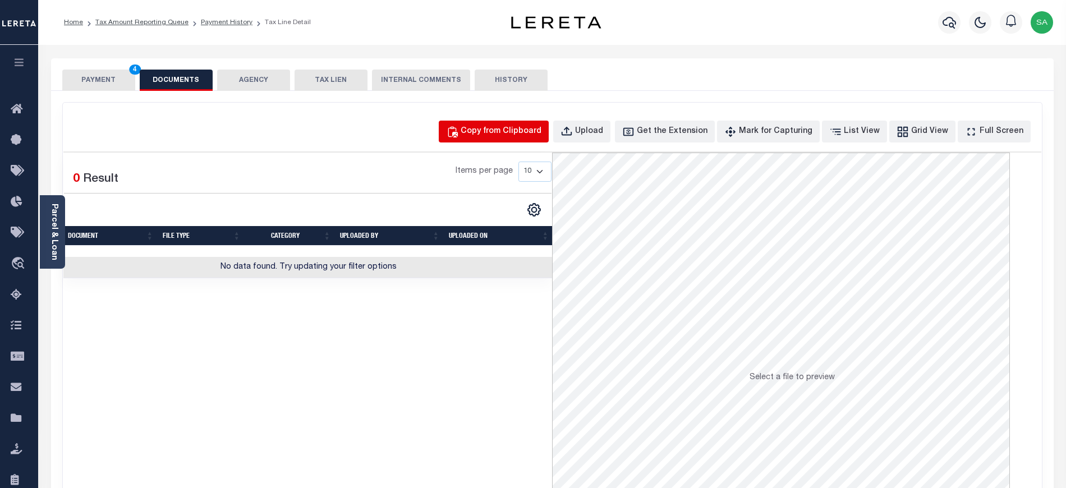
click at [505, 137] on div "Copy from Clipboard" at bounding box center [501, 132] width 81 height 12
select select "POP"
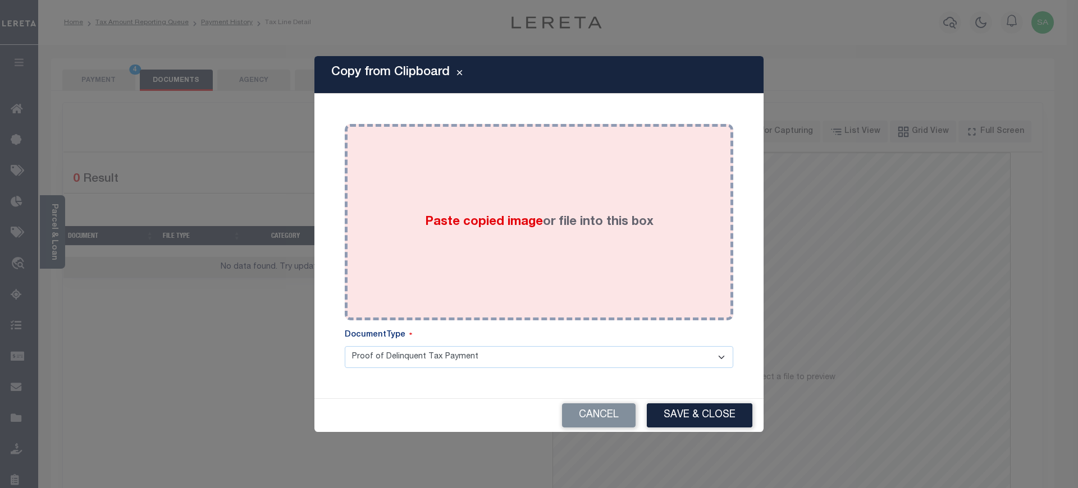
click at [531, 241] on div "Paste copied image or file into this box" at bounding box center [539, 222] width 372 height 180
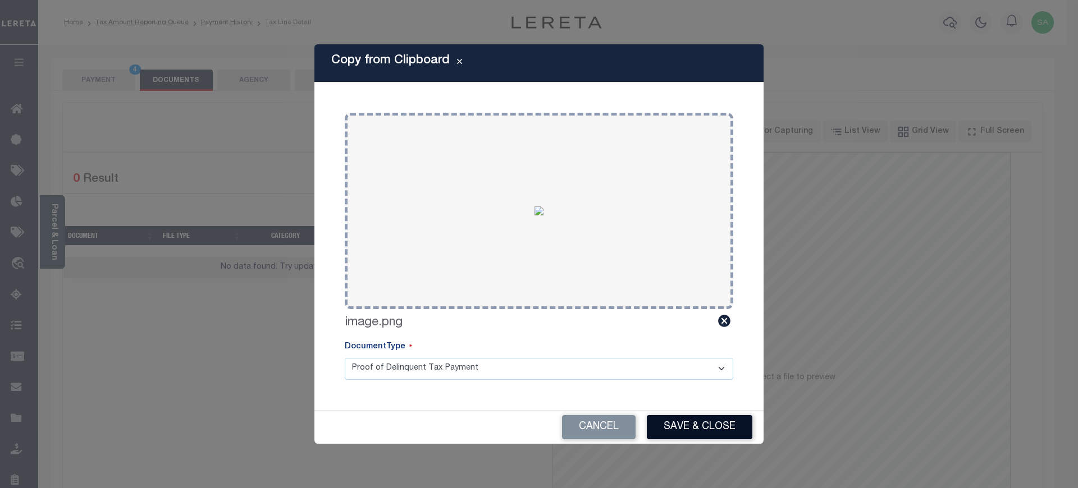
click at [686, 423] on button "Save & Close" at bounding box center [700, 427] width 106 height 24
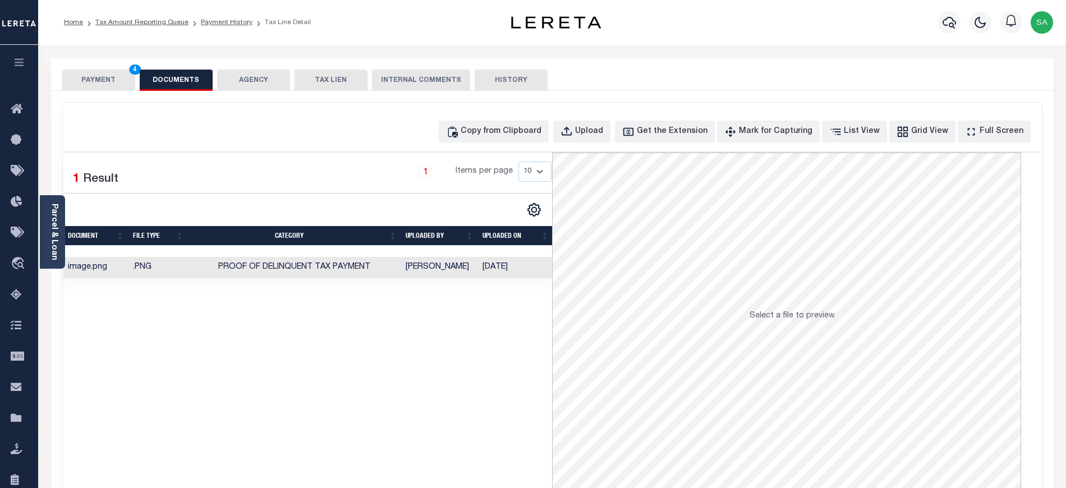
click at [99, 75] on button "PAYMENT 4" at bounding box center [98, 80] width 73 height 21
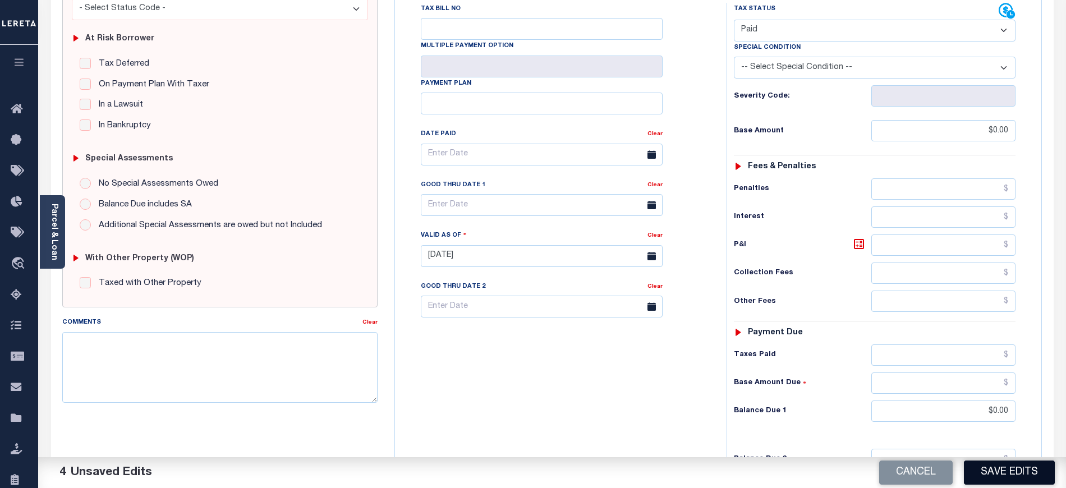
scroll to position [224, 0]
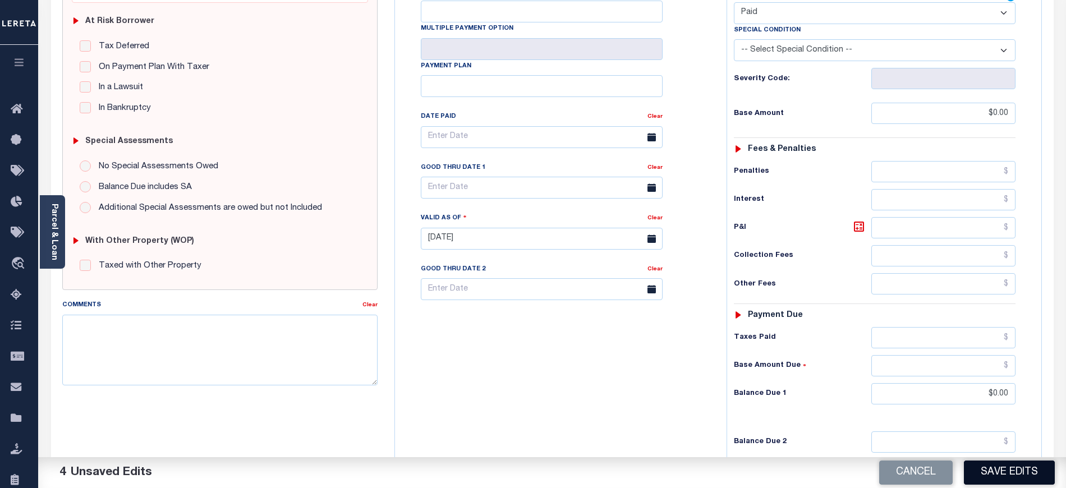
click at [1015, 472] on button "Save Edits" at bounding box center [1009, 473] width 91 height 24
checkbox input "false"
type input "$0"
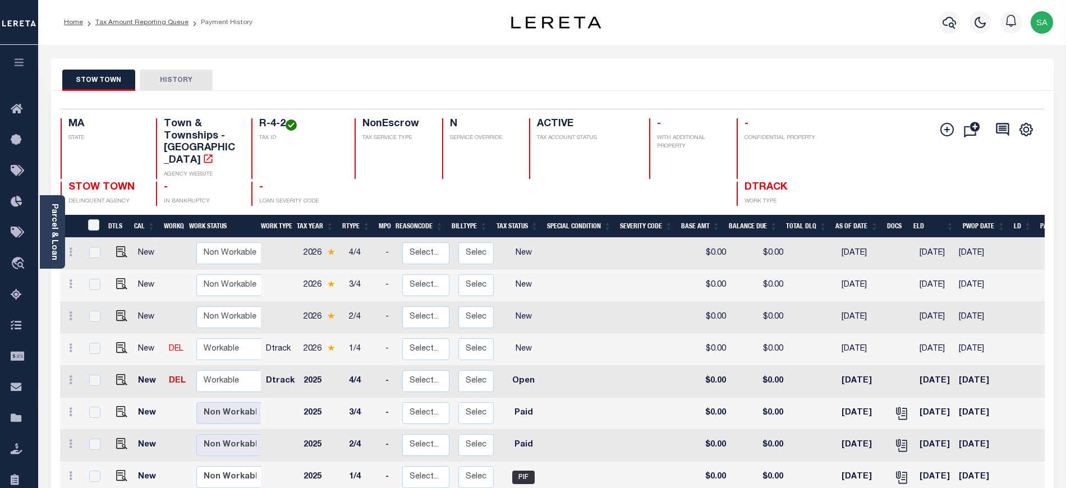
scroll to position [149, 0]
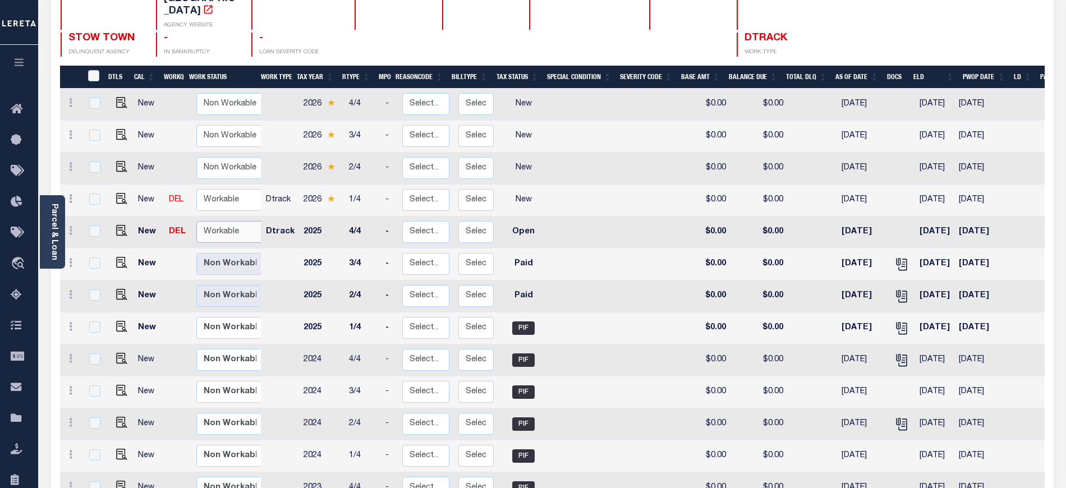
click at [221, 222] on select "Non Workable Workable" at bounding box center [229, 232] width 67 height 22
checkbox input "true"
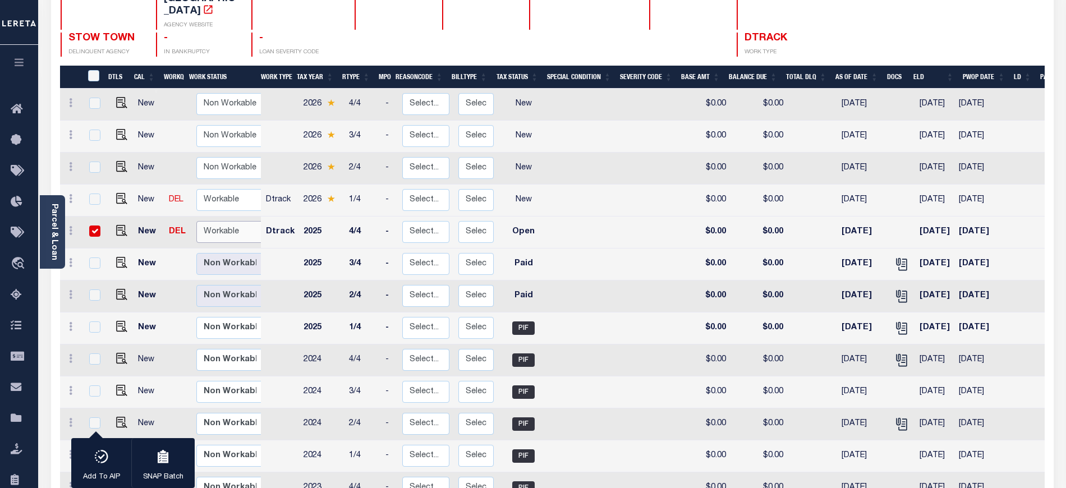
select select "true"
click at [196, 221] on select "Non Workable Workable" at bounding box center [229, 232] width 67 height 22
checkbox input "false"
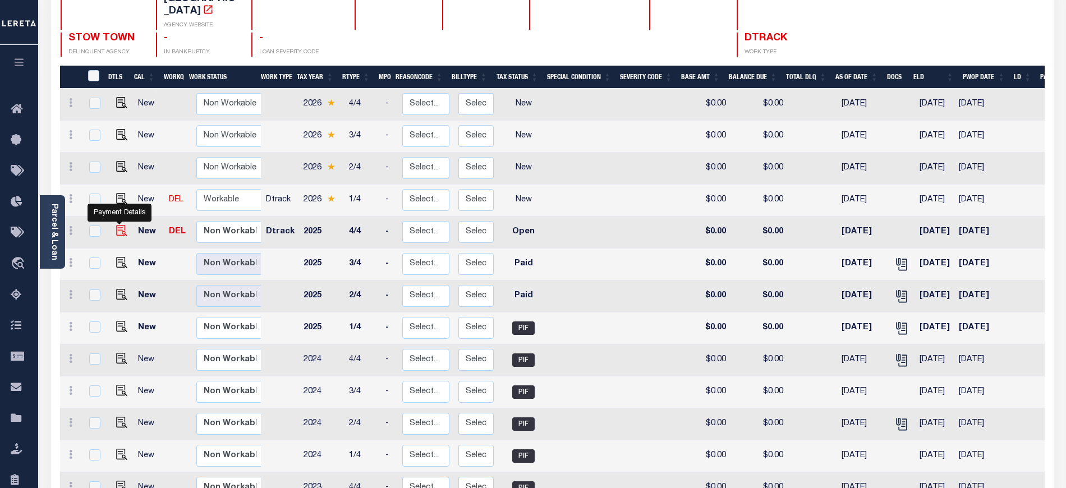
click at [118, 225] on img "" at bounding box center [121, 230] width 11 height 11
checkbox input "true"
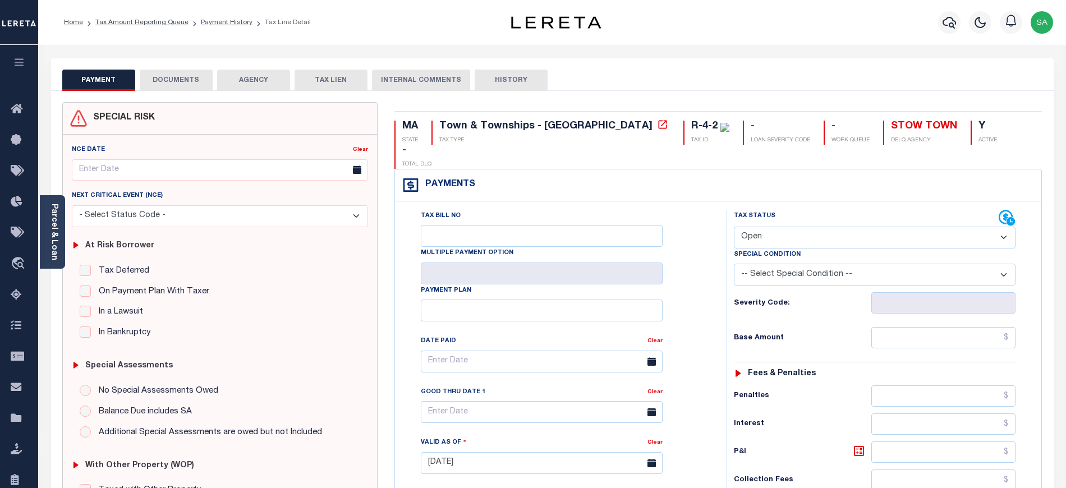
click at [772, 227] on select "- Select Status Code - Open Due/Unpaid Paid Incomplete No Tax Due Internal Refu…" at bounding box center [875, 238] width 282 height 22
select select "PYD"
click at [734, 227] on select "- Select Status Code - Open Due/Unpaid Paid Incomplete No Tax Due Internal Refu…" at bounding box center [875, 238] width 282 height 22
type input "[DATE]"
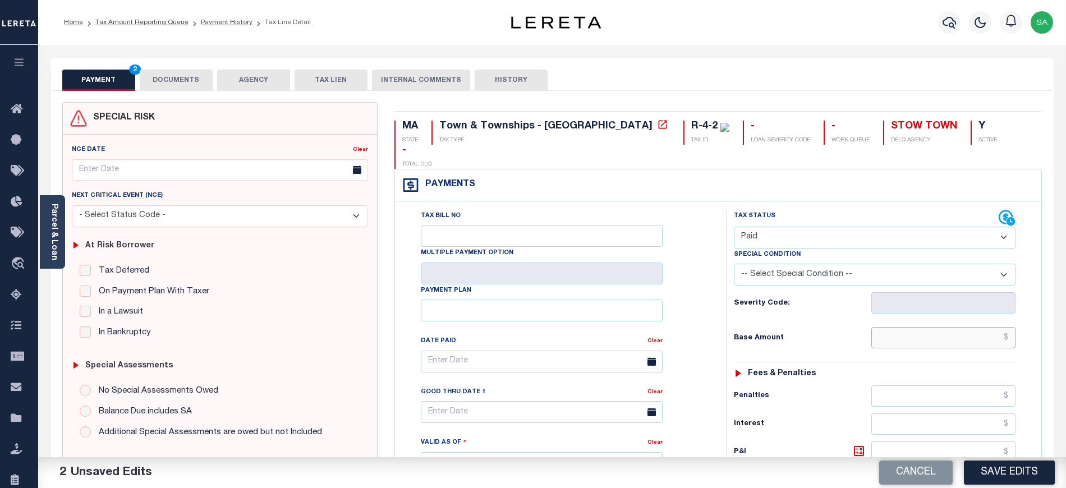
click at [946, 327] on input "text" at bounding box center [944, 337] width 145 height 21
type input "$0.00"
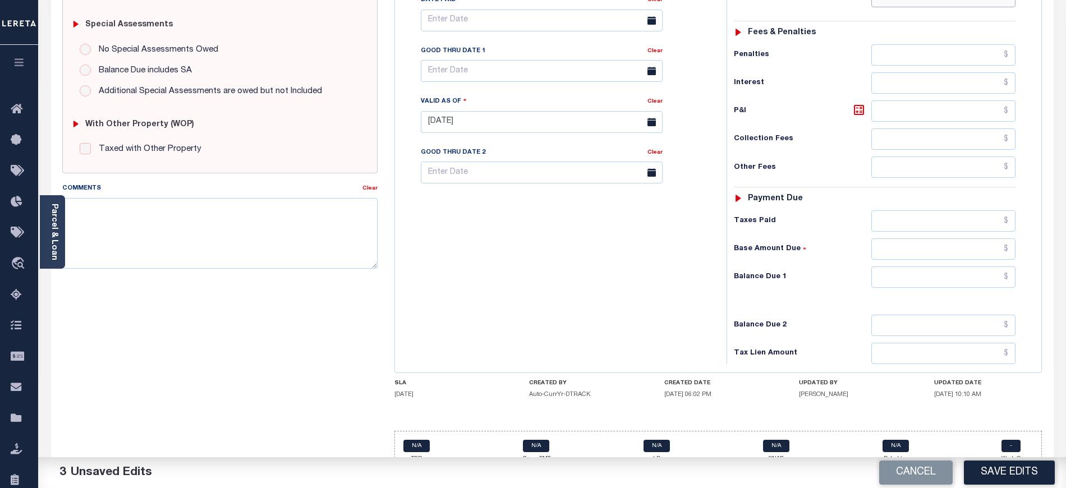
scroll to position [344, 0]
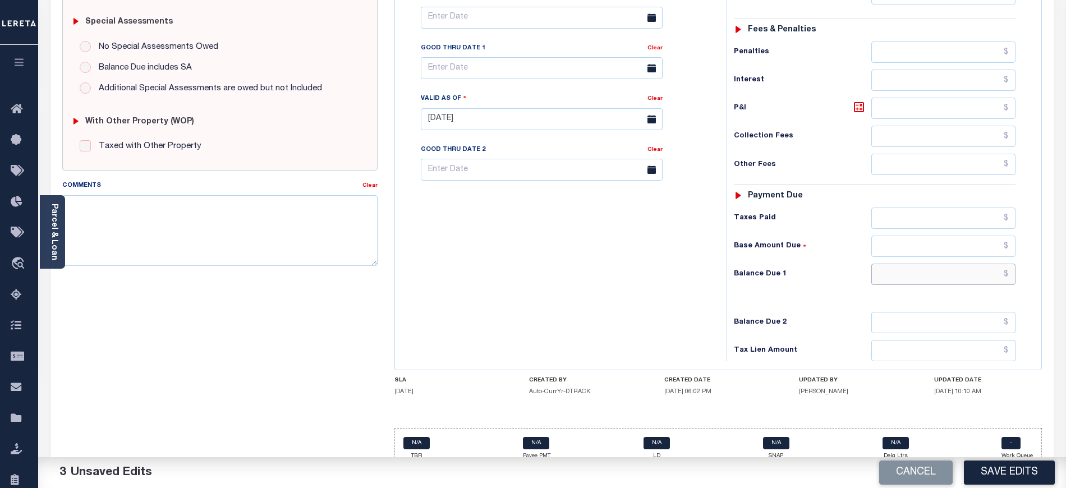
click at [896, 264] on input "text" at bounding box center [944, 274] width 145 height 21
type input "$0.00"
click at [629, 255] on div "Tax Bill No Multiple Payment Option Payment Plan Clear" at bounding box center [558, 114] width 320 height 496
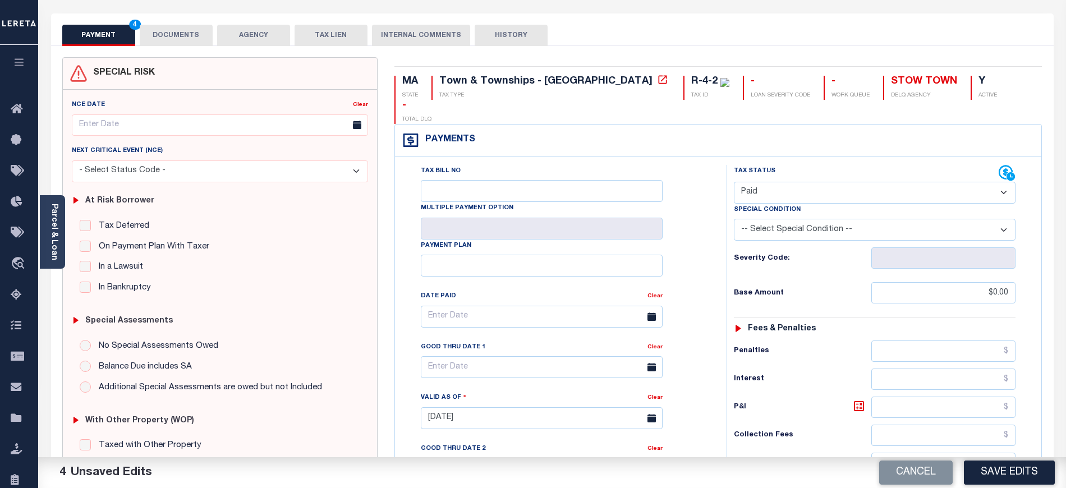
scroll to position [0, 0]
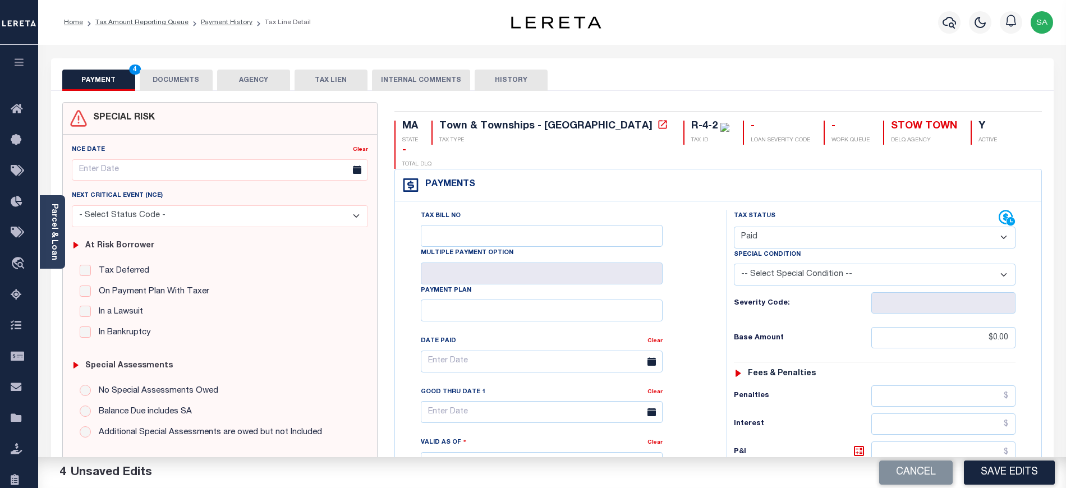
click at [185, 82] on button "DOCUMENTS" at bounding box center [176, 80] width 73 height 21
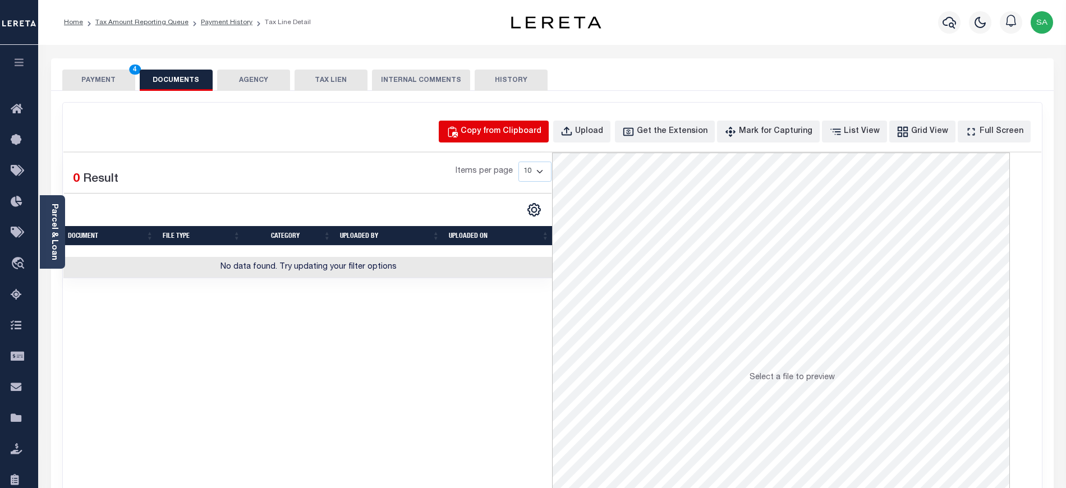
click at [525, 142] on button "Copy from Clipboard" at bounding box center [494, 132] width 110 height 22
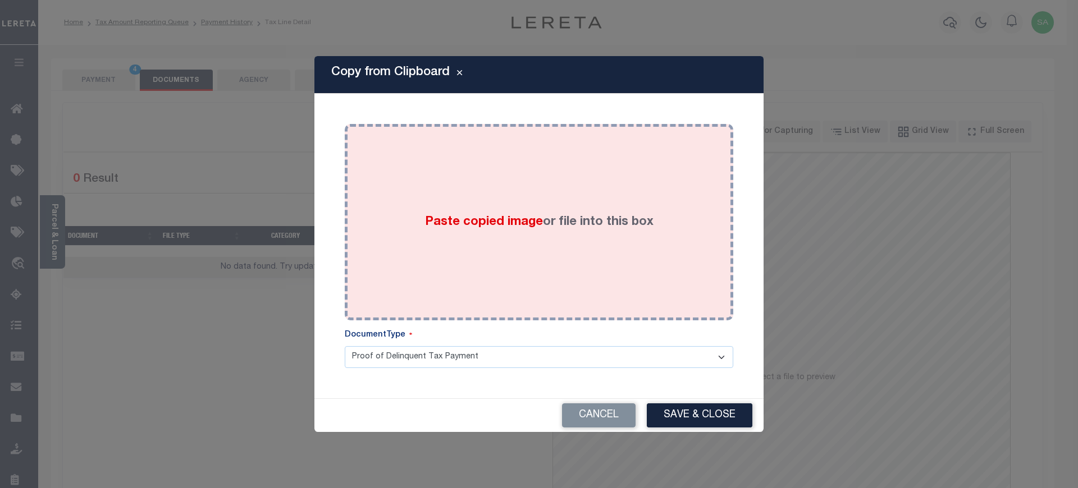
click at [512, 234] on div "Paste copied image or file into this box" at bounding box center [539, 222] width 372 height 180
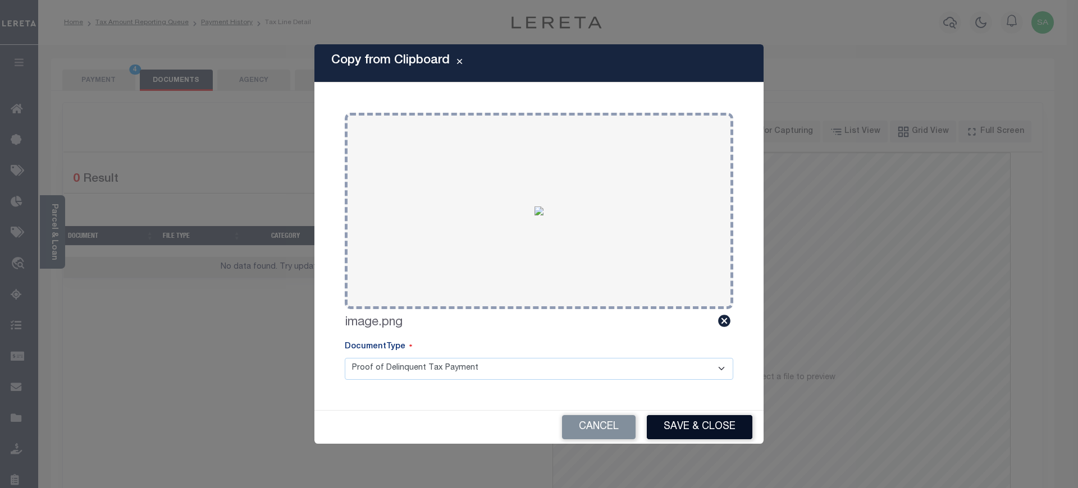
click at [697, 436] on button "Save & Close" at bounding box center [700, 427] width 106 height 24
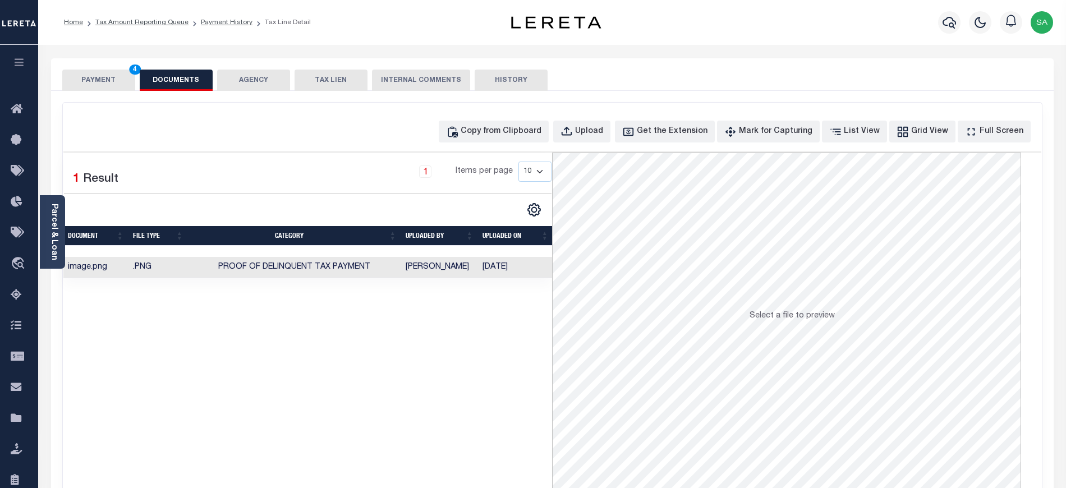
click at [107, 89] on button "PAYMENT 4" at bounding box center [98, 80] width 73 height 21
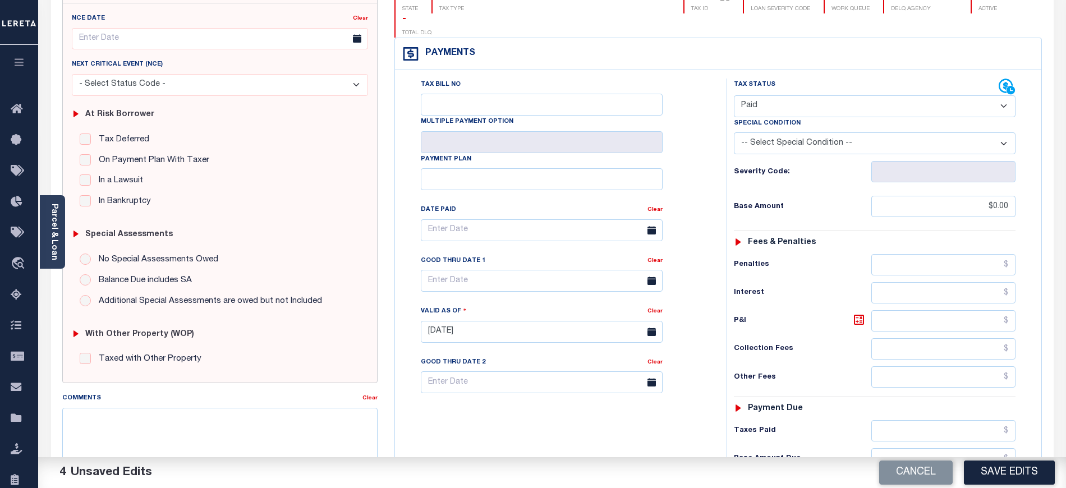
scroll to position [224, 0]
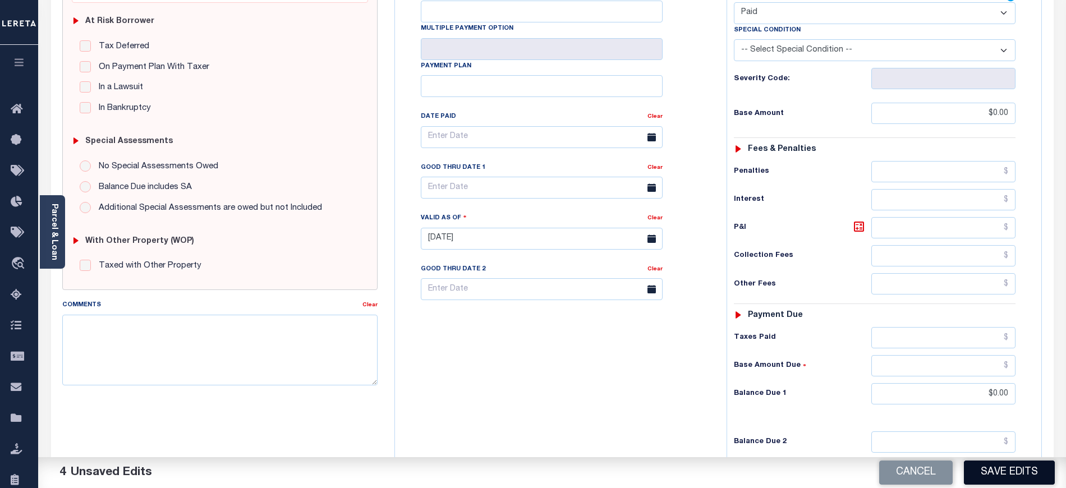
click at [1021, 470] on button "Save Edits" at bounding box center [1009, 473] width 91 height 24
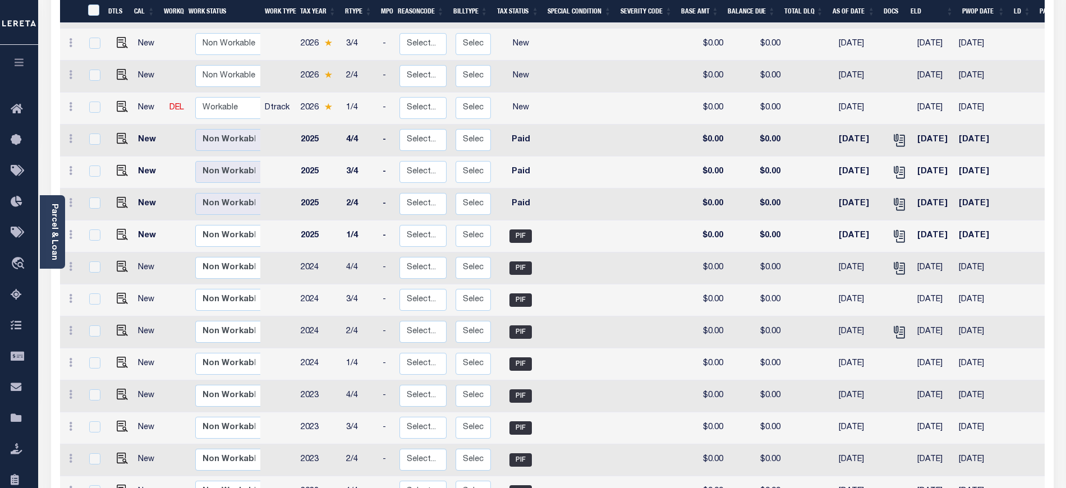
scroll to position [299, 0]
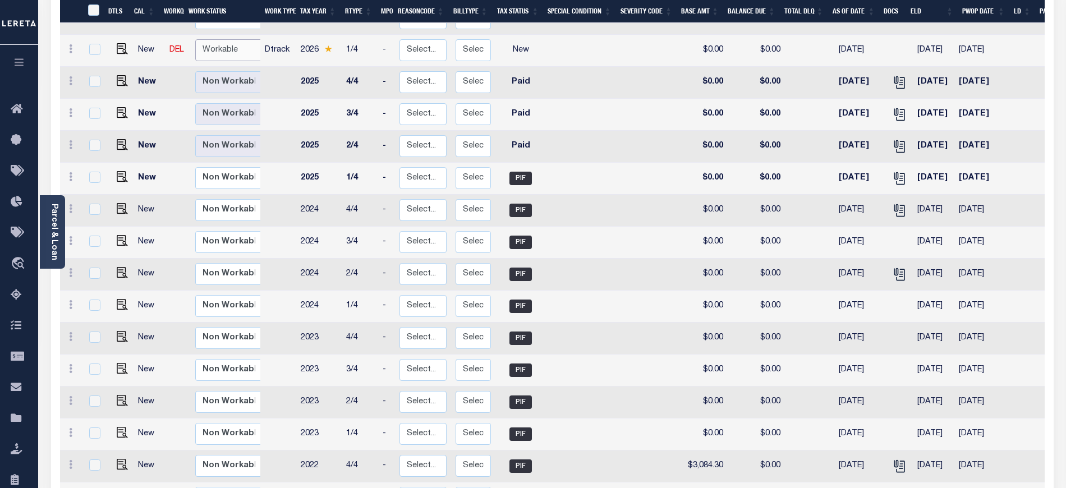
click at [221, 39] on select "Non Workable Workable" at bounding box center [228, 50] width 67 height 22
checkbox input "true"
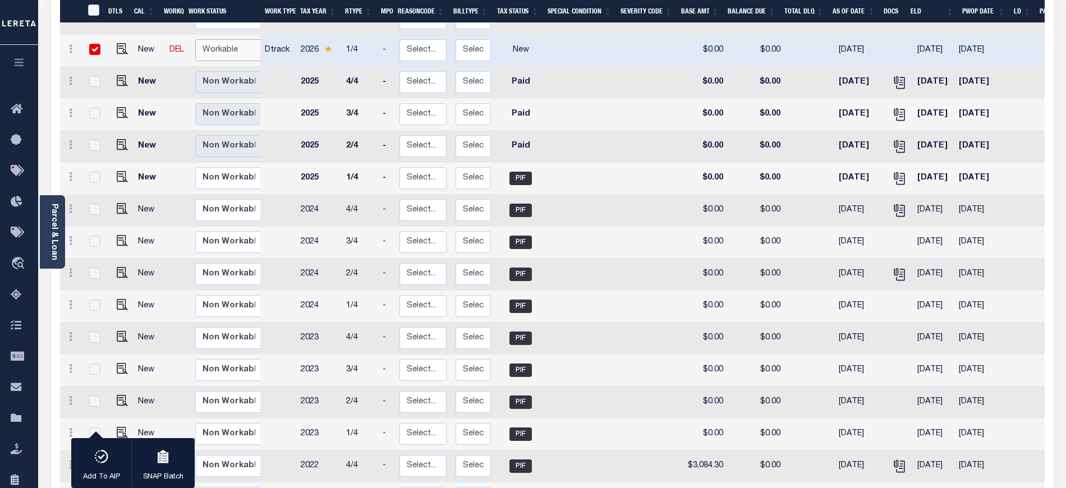
select select "true"
click at [195, 39] on select "Non Workable Workable" at bounding box center [228, 50] width 67 height 22
checkbox input "false"
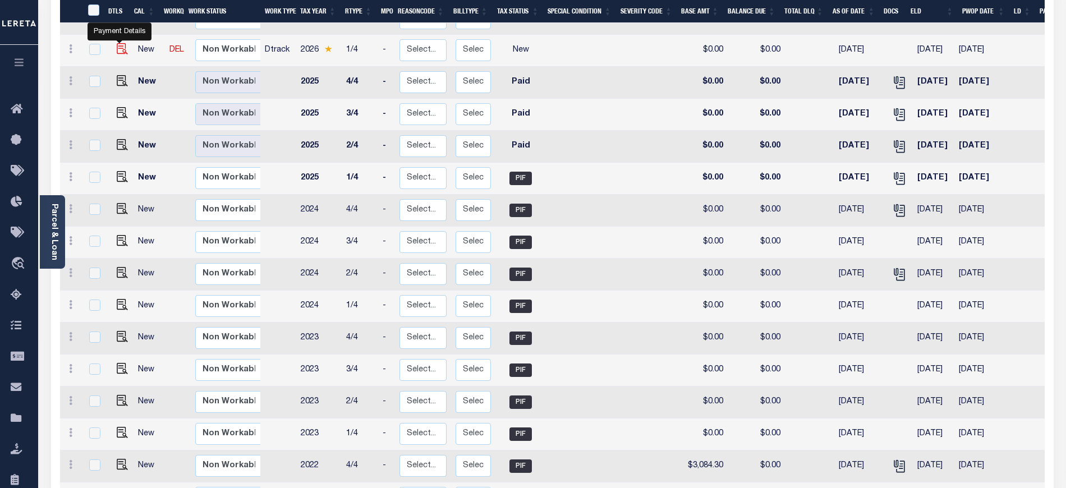
click at [120, 43] on img "" at bounding box center [122, 48] width 11 height 11
checkbox input "true"
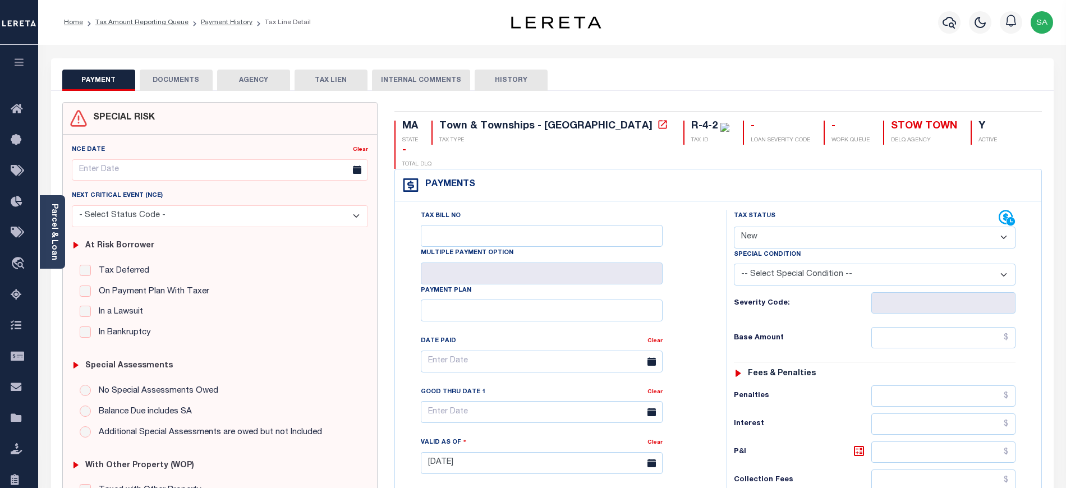
click at [764, 227] on select "- Select Status Code - Open Due/Unpaid Paid Incomplete No Tax Due Internal Refu…" at bounding box center [875, 238] width 282 height 22
select select "PYD"
click at [734, 227] on select "- Select Status Code - Open Due/Unpaid Paid Incomplete No Tax Due Internal Refu…" at bounding box center [875, 238] width 282 height 22
type input "[DATE]"
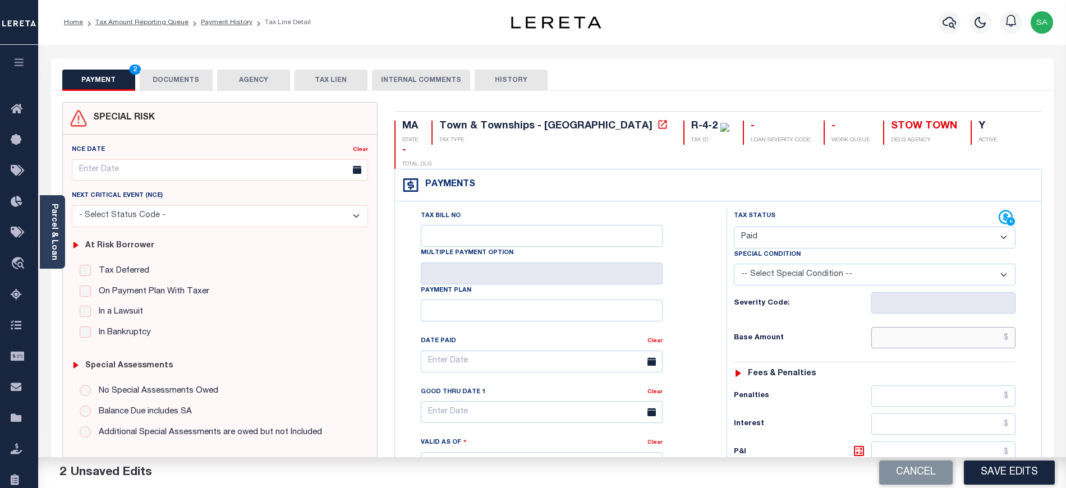
click at [876, 327] on input "text" at bounding box center [944, 337] width 145 height 21
type input "$0.00"
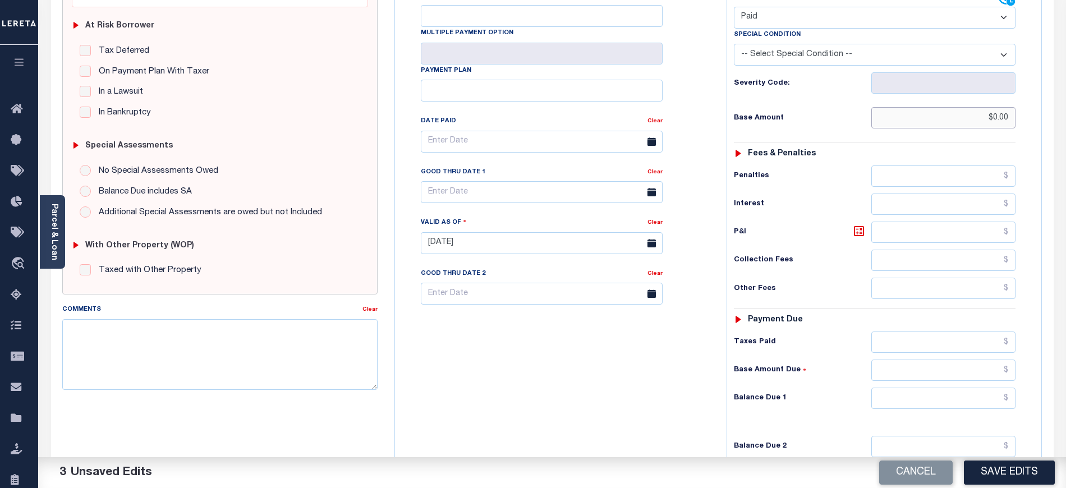
scroll to position [224, 0]
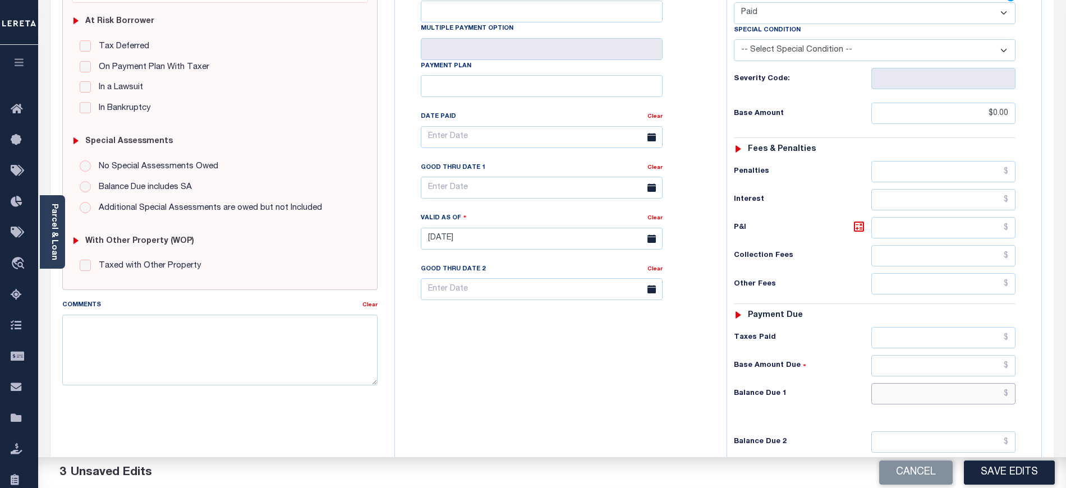
click at [908, 386] on input "text" at bounding box center [944, 393] width 145 height 21
type input "$0.00"
click at [432, 397] on div "Tax Bill No Multiple Payment Option Payment Plan Clear" at bounding box center [558, 233] width 320 height 496
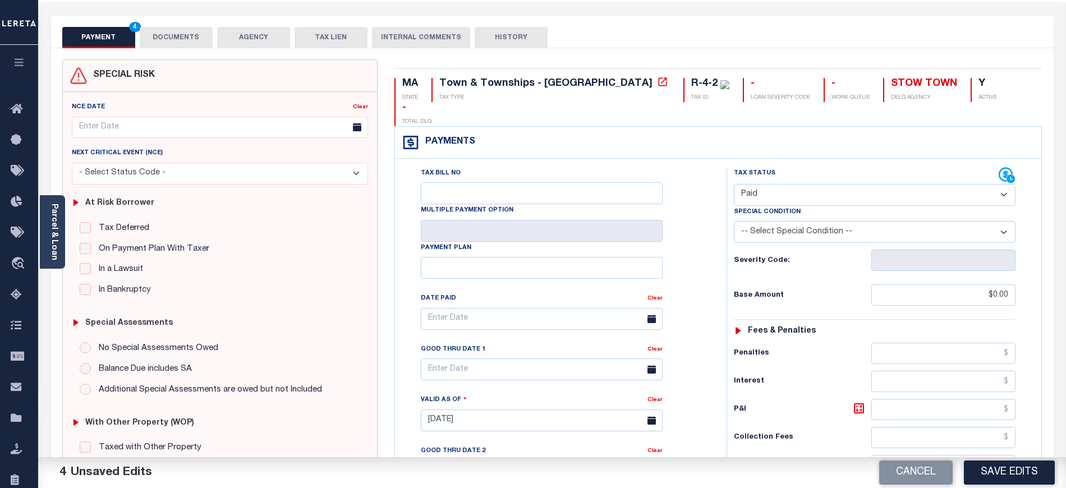
scroll to position [0, 0]
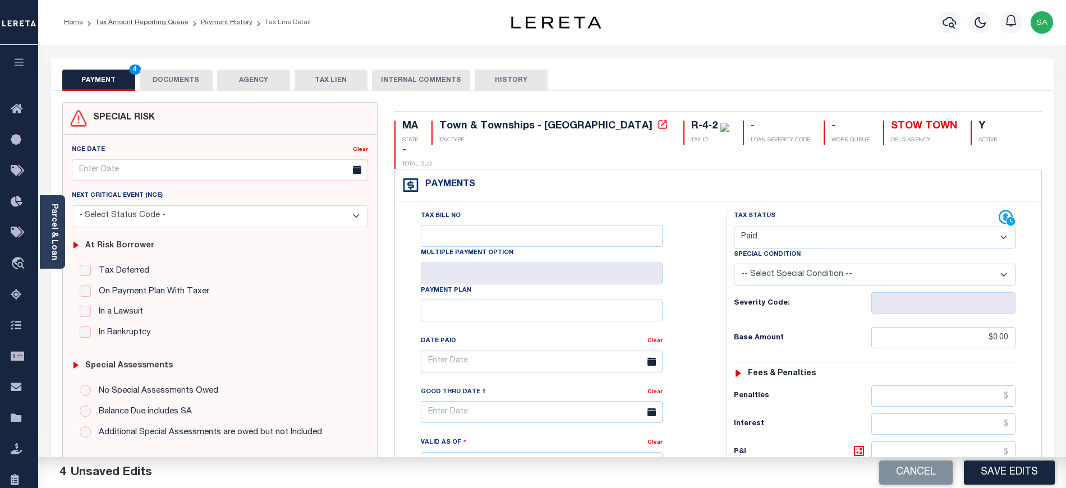
click at [207, 83] on button "DOCUMENTS" at bounding box center [176, 80] width 73 height 21
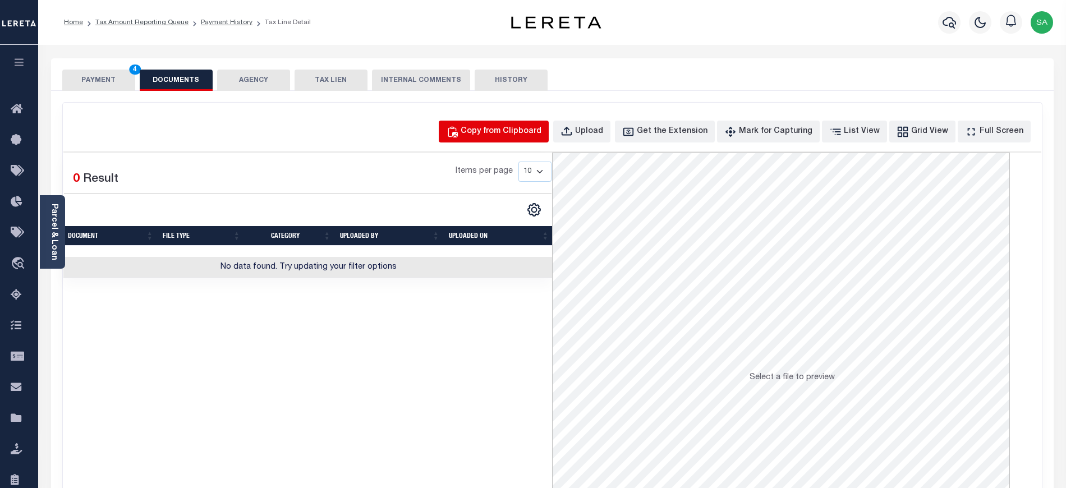
click at [497, 143] on button "Copy from Clipboard" at bounding box center [494, 132] width 110 height 22
select select "POP"
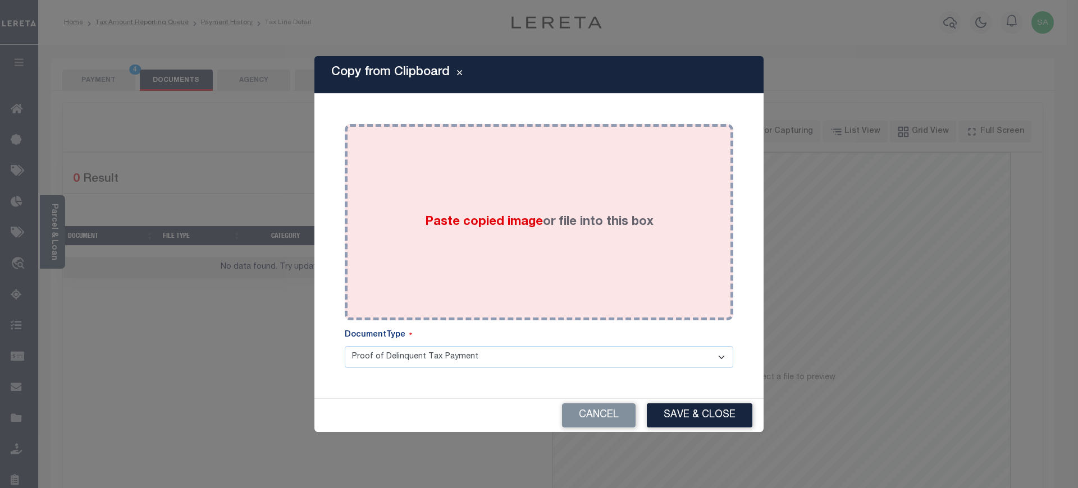
click at [521, 240] on div "Paste copied image or file into this box" at bounding box center [539, 222] width 372 height 180
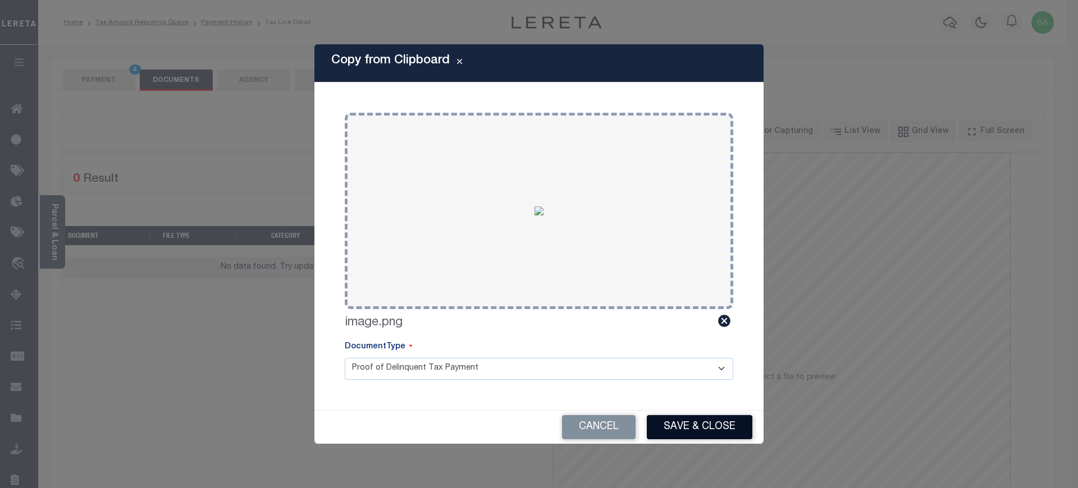
click at [696, 430] on button "Save & Close" at bounding box center [700, 427] width 106 height 24
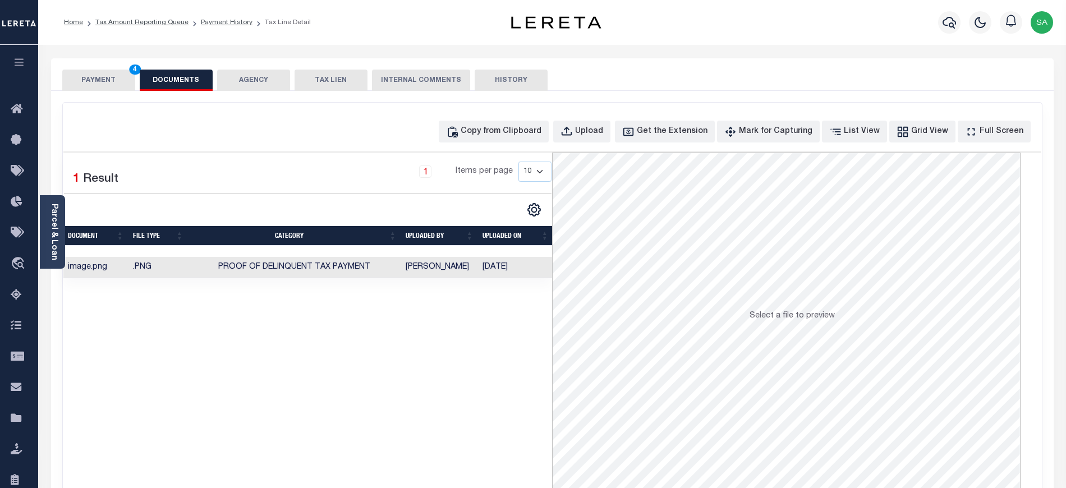
click at [110, 84] on button "PAYMENT 4" at bounding box center [98, 80] width 73 height 21
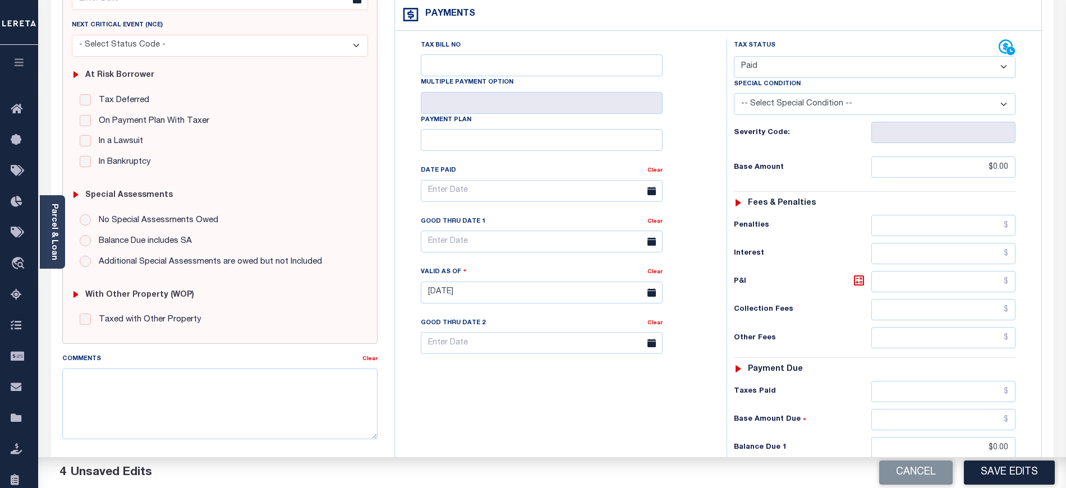
scroll to position [349, 0]
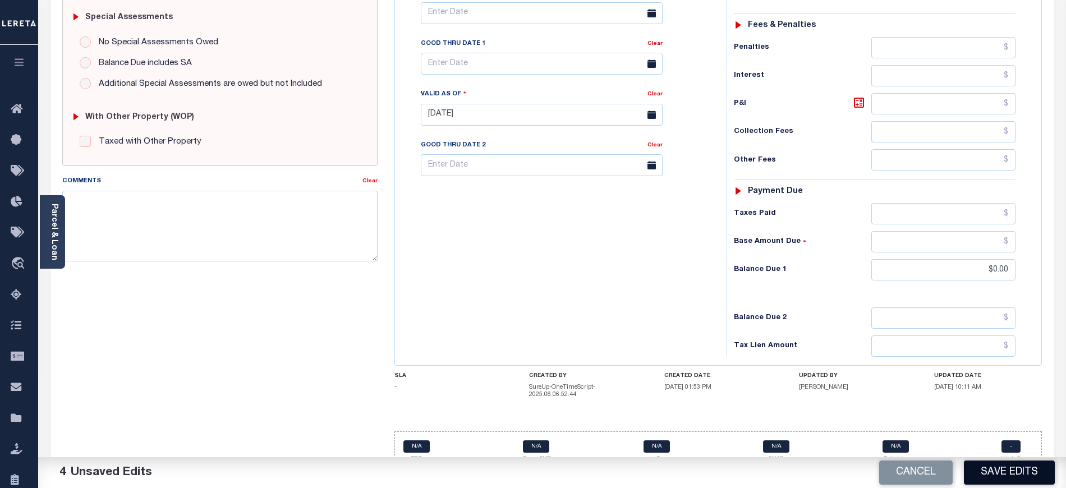
click at [999, 476] on button "Save Edits" at bounding box center [1009, 473] width 91 height 24
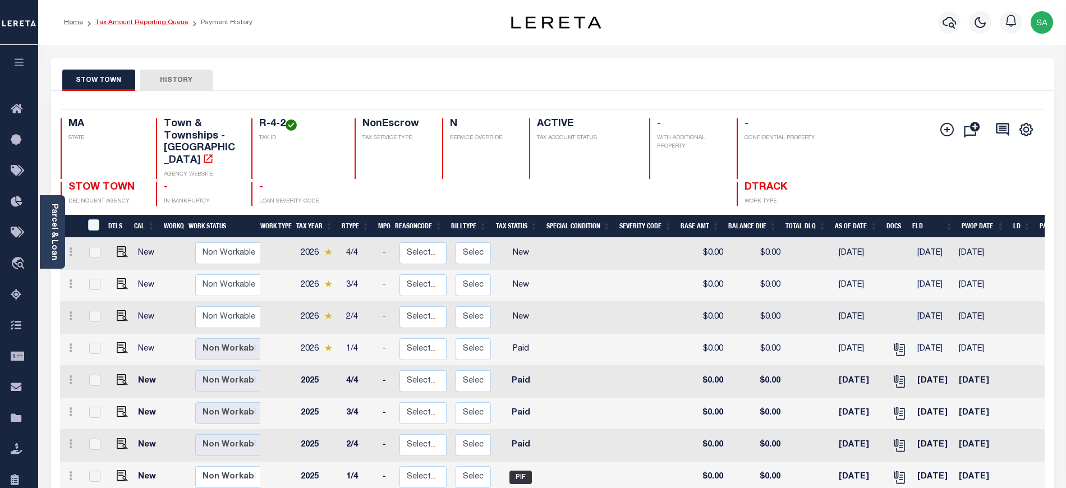
click at [155, 21] on link "Tax Amount Reporting Queue" at bounding box center [141, 22] width 93 height 7
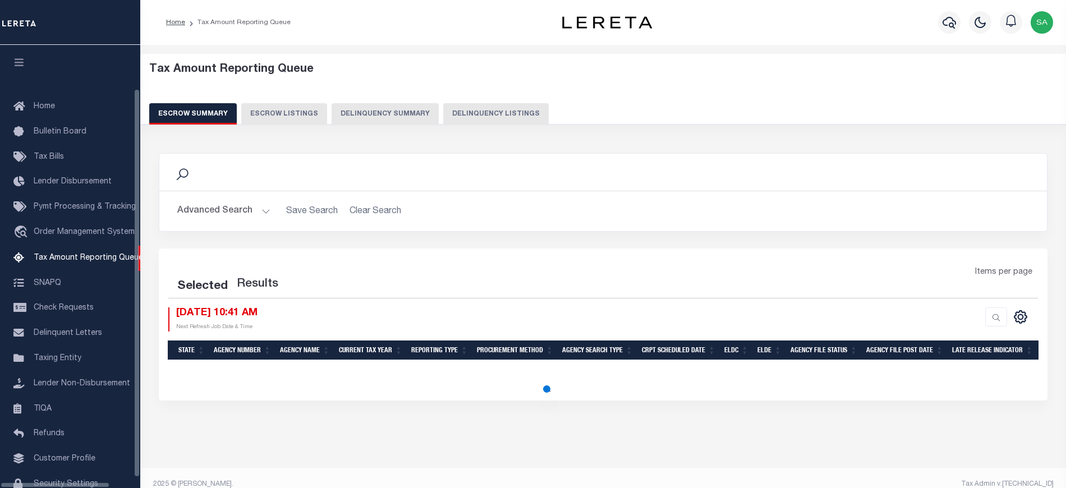
click at [478, 113] on button "Delinquency Listings" at bounding box center [496, 113] width 106 height 21
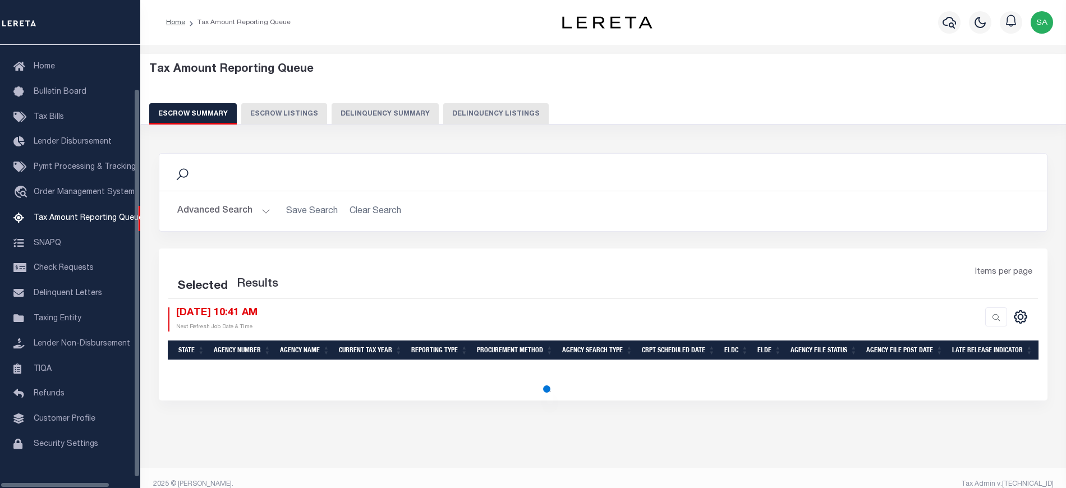
select select "100"
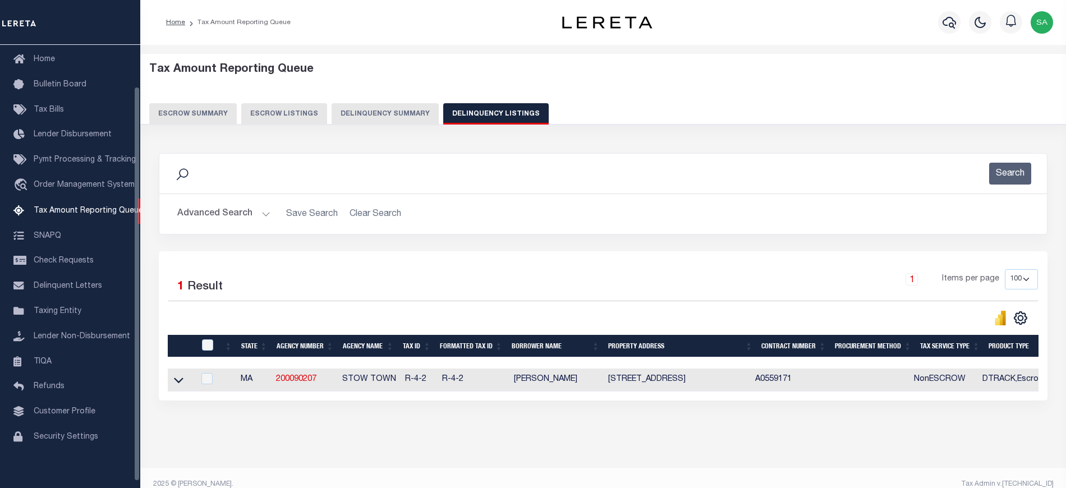
click at [199, 218] on button "Advanced Search" at bounding box center [223, 214] width 93 height 22
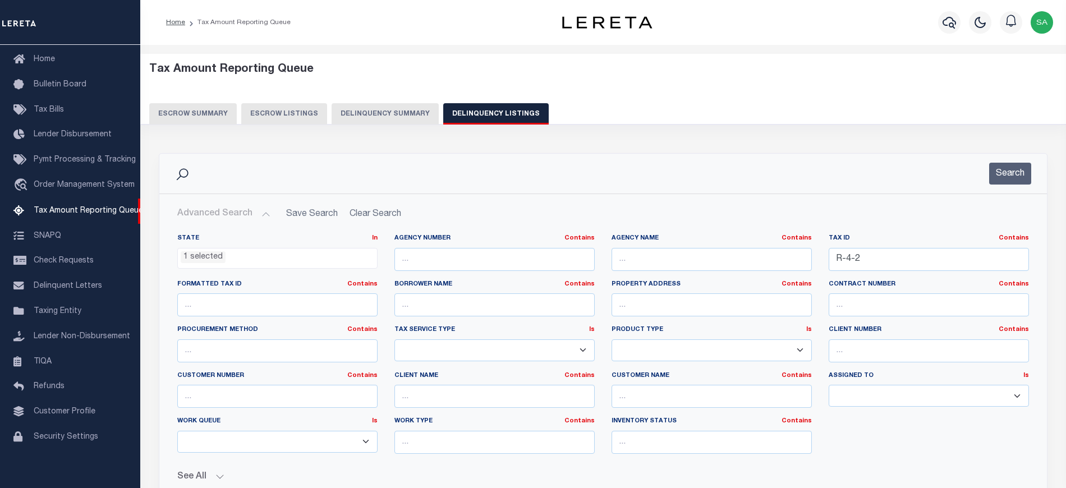
click at [860, 273] on div "Tax ID Contains Contains Is R-4-2" at bounding box center [929, 257] width 217 height 46
drag, startPoint x: 863, startPoint y: 262, endPoint x: 718, endPoint y: 244, distance: 145.9
click at [718, 244] on div "State In In AK AL AR AZ CA CO CT DC DE FL GA GU HI IA ID IL IN KS KY LA MA MD M…" at bounding box center [603, 348] width 869 height 229
paste input "[PHONE_NUMBER]"
type input "[PHONE_NUMBER]"
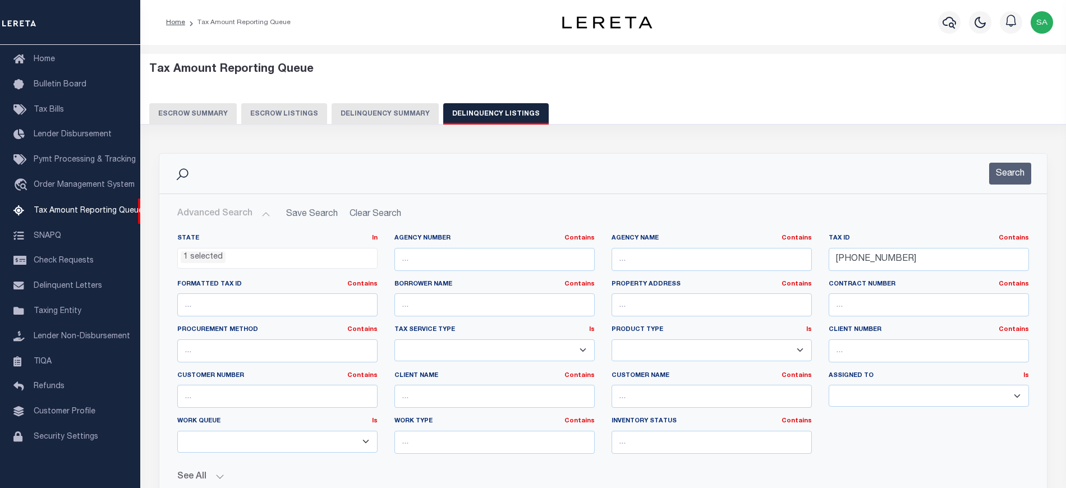
click at [1008, 171] on button "Search" at bounding box center [1010, 174] width 42 height 22
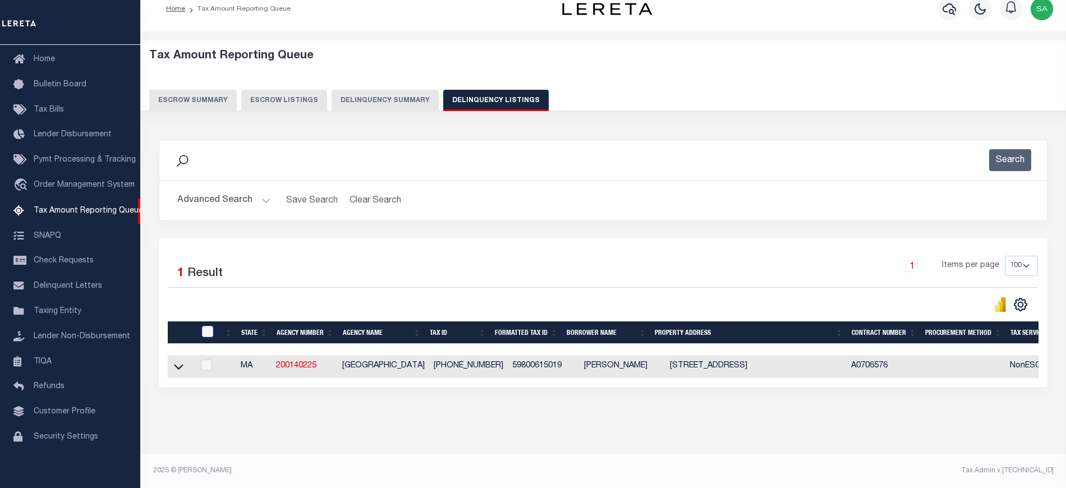
scroll to position [24, 0]
click at [178, 361] on icon at bounding box center [179, 367] width 10 height 12
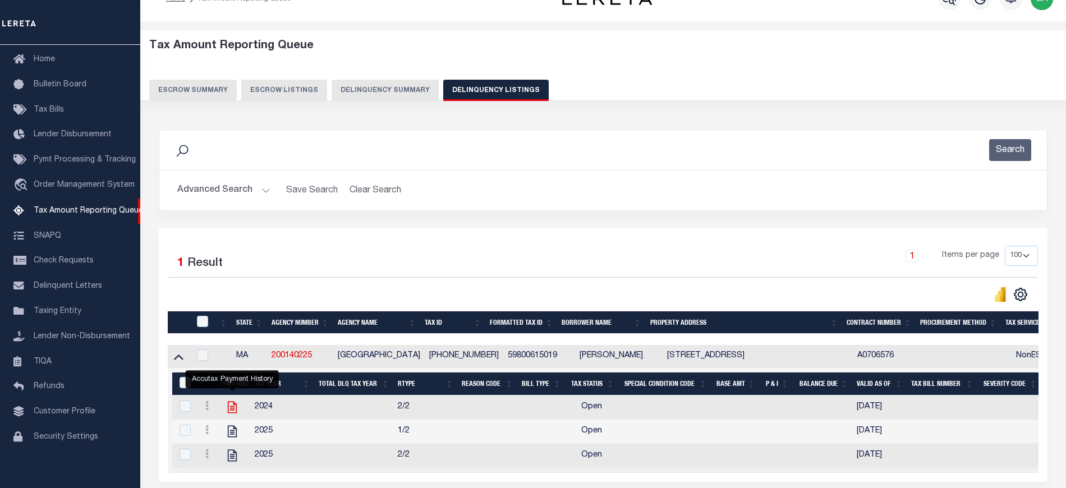
click at [229, 411] on icon "" at bounding box center [232, 407] width 15 height 15
checkbox input "true"
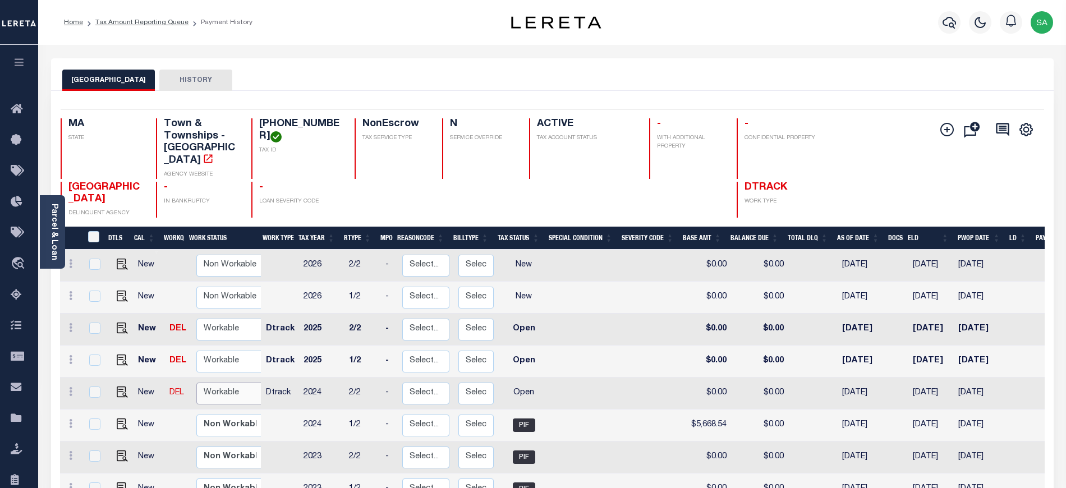
drag, startPoint x: 203, startPoint y: 374, endPoint x: 203, endPoint y: 389, distance: 15.7
click at [203, 383] on select "Non Workable Workable" at bounding box center [229, 394] width 67 height 22
checkbox input "true"
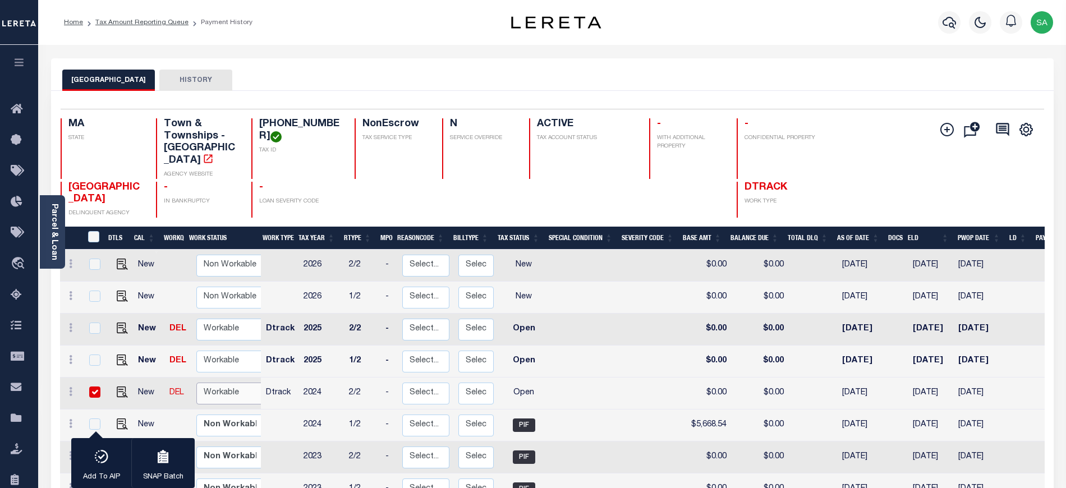
select select "true"
click at [196, 383] on select "Non Workable Workable" at bounding box center [229, 394] width 67 height 22
checkbox input "false"
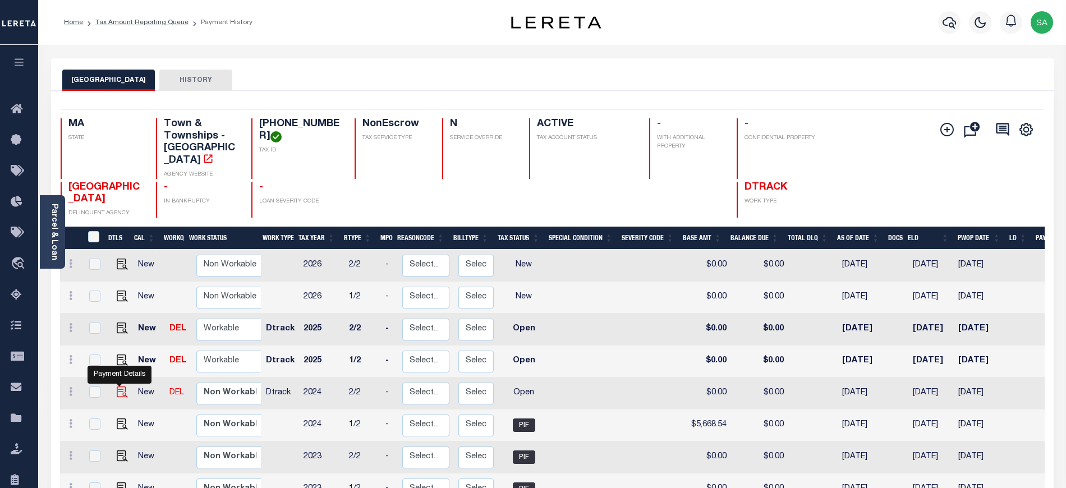
click at [122, 387] on img "" at bounding box center [122, 392] width 11 height 11
checkbox input "true"
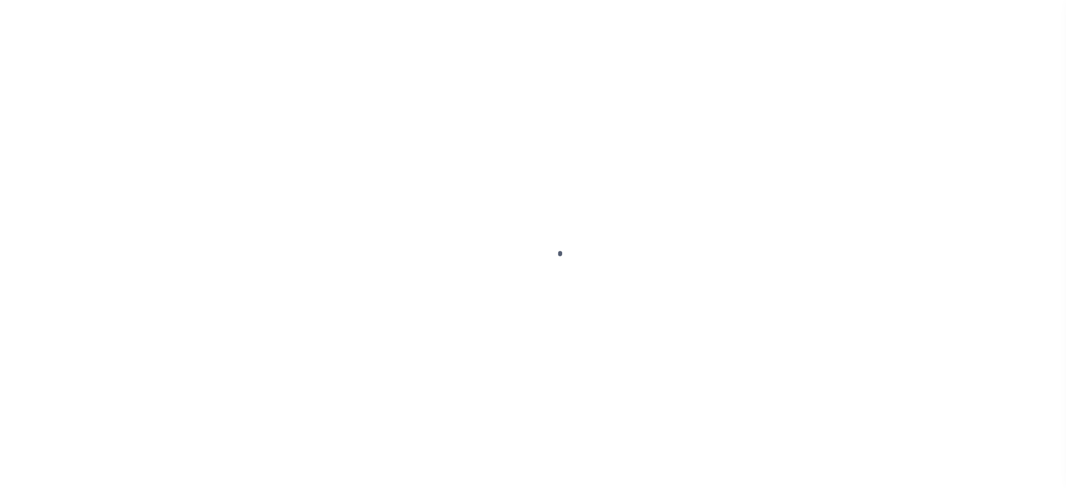
select select "OP2"
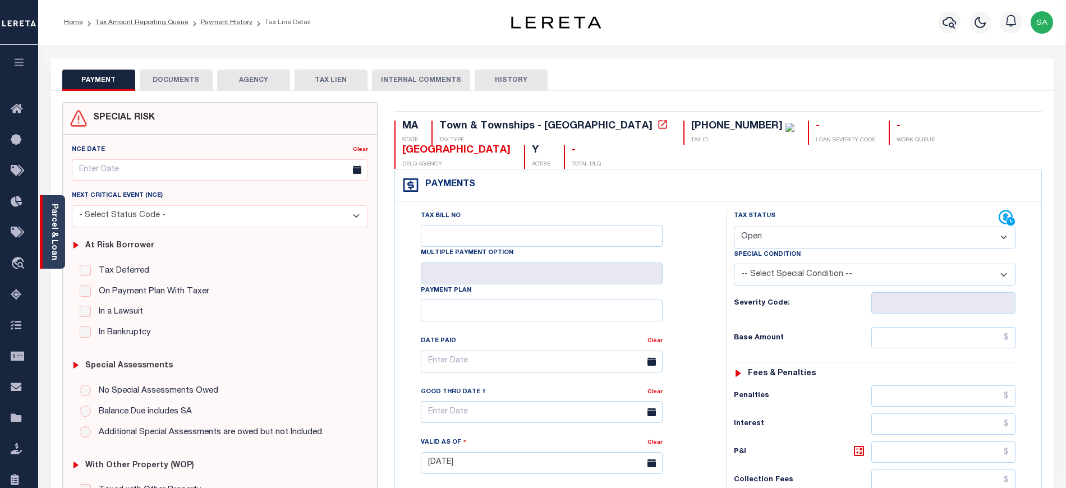
click at [55, 221] on link "Parcel & Loan" at bounding box center [54, 232] width 8 height 57
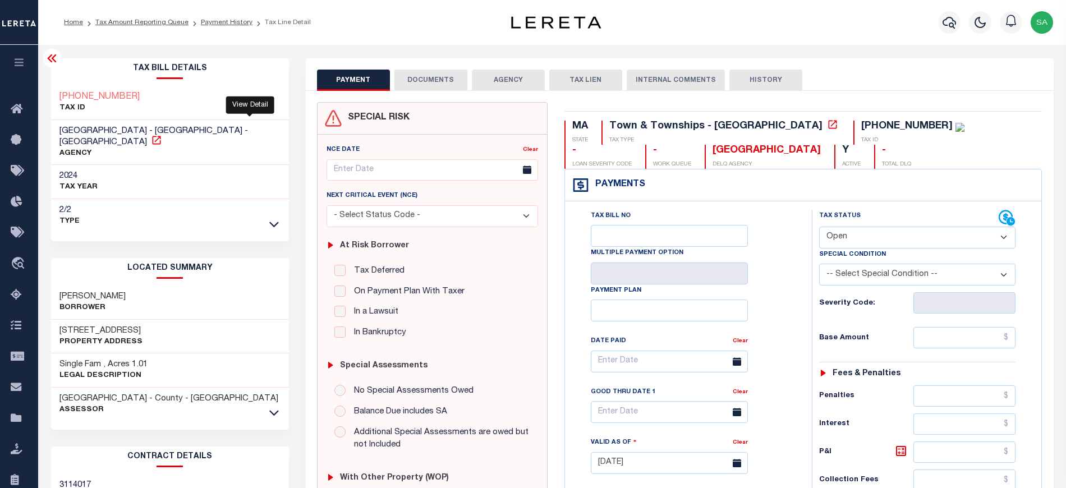
click at [161, 136] on icon at bounding box center [156, 140] width 8 height 8
drag, startPoint x: 71, startPoint y: 320, endPoint x: 127, endPoint y: 320, distance: 56.1
click at [127, 326] on h3 "[STREET_ADDRESS]" at bounding box center [100, 331] width 83 height 11
click at [81, 326] on h3 "[STREET_ADDRESS]" at bounding box center [100, 331] width 83 height 11
drag, startPoint x: 72, startPoint y: 320, endPoint x: 130, endPoint y: 321, distance: 58.4
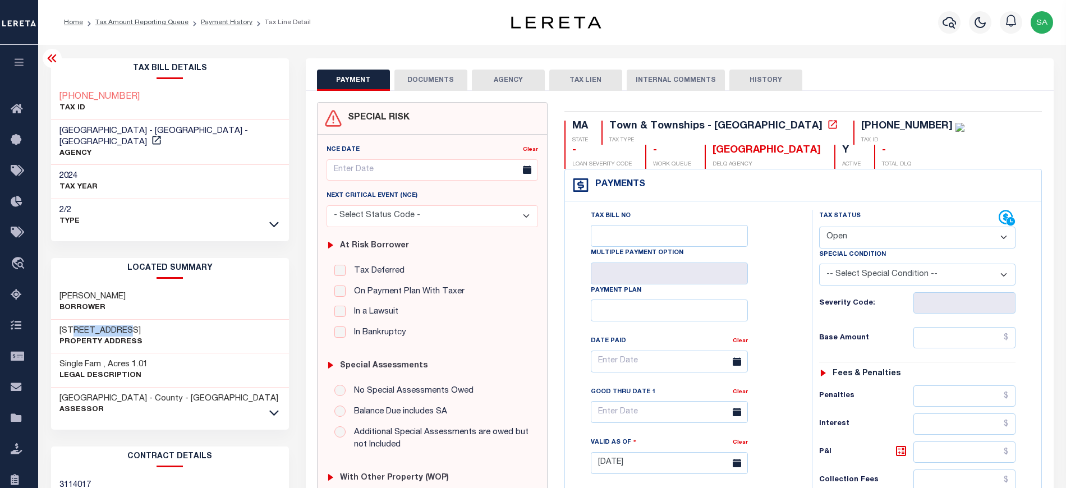
click at [130, 326] on h3 "[STREET_ADDRESS]" at bounding box center [100, 331] width 83 height 11
copy h3 "SOUTH SHORE"
drag, startPoint x: 58, startPoint y: 284, endPoint x: 159, endPoint y: 286, distance: 101.0
click at [159, 286] on div "[PERSON_NAME]" at bounding box center [170, 303] width 238 height 34
copy h3 "[PERSON_NAME]"
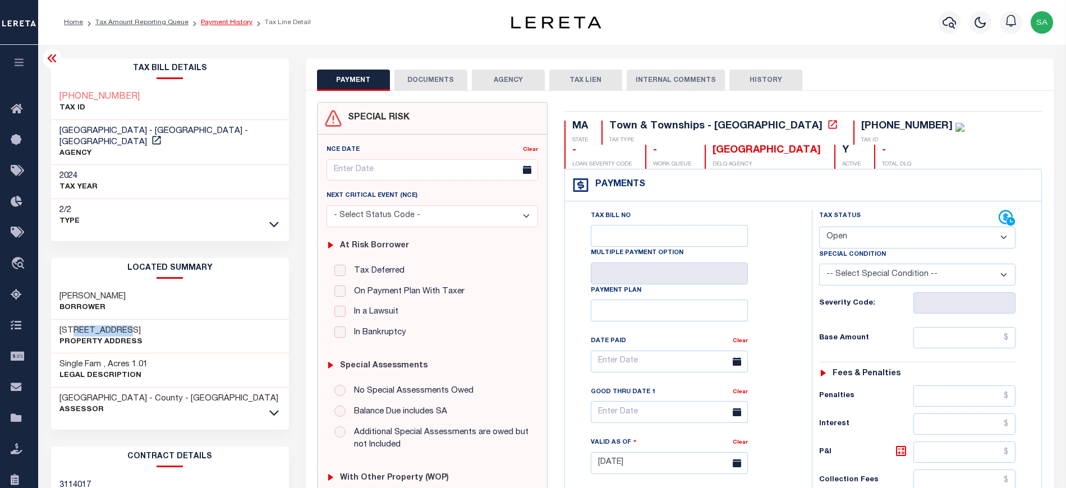
click at [234, 20] on link "Payment History" at bounding box center [227, 22] width 52 height 7
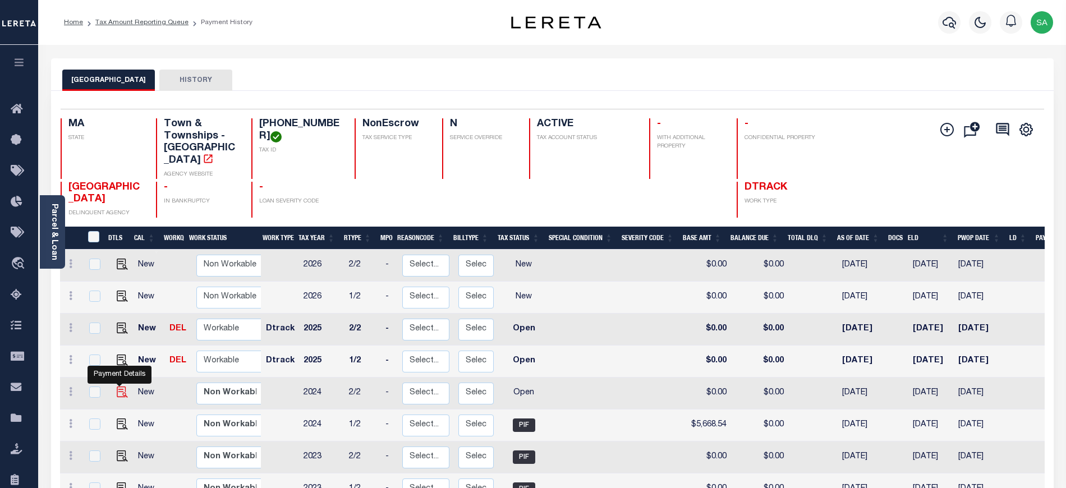
click at [121, 387] on img "" at bounding box center [122, 392] width 11 height 11
checkbox input "true"
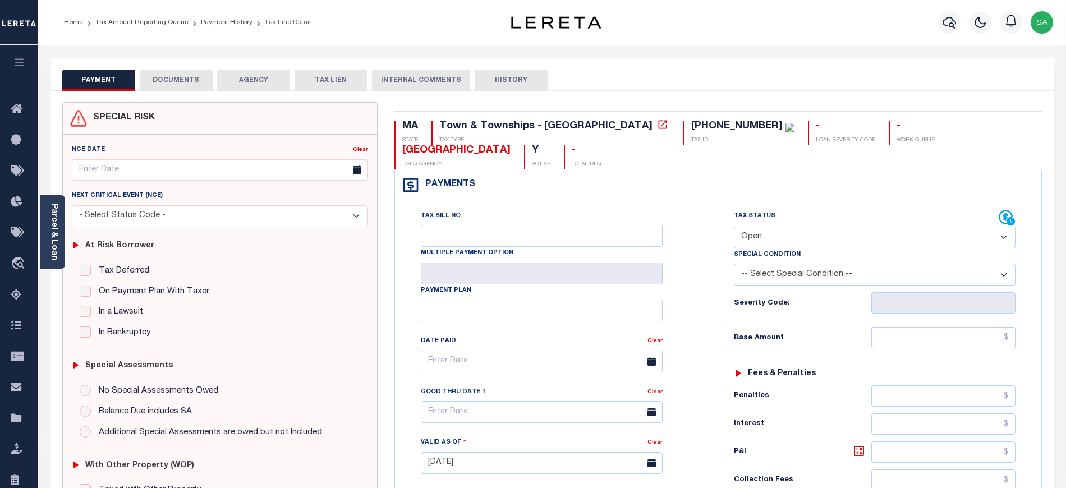
click at [847, 240] on select "- Select Status Code - Open Due/Unpaid Paid Incomplete No Tax Due Internal Refu…" at bounding box center [875, 238] width 282 height 22
select select "PYD"
click at [734, 228] on select "- Select Status Code - Open Due/Unpaid Paid Incomplete No Tax Due Internal Refu…" at bounding box center [875, 238] width 282 height 22
type input "[DATE]"
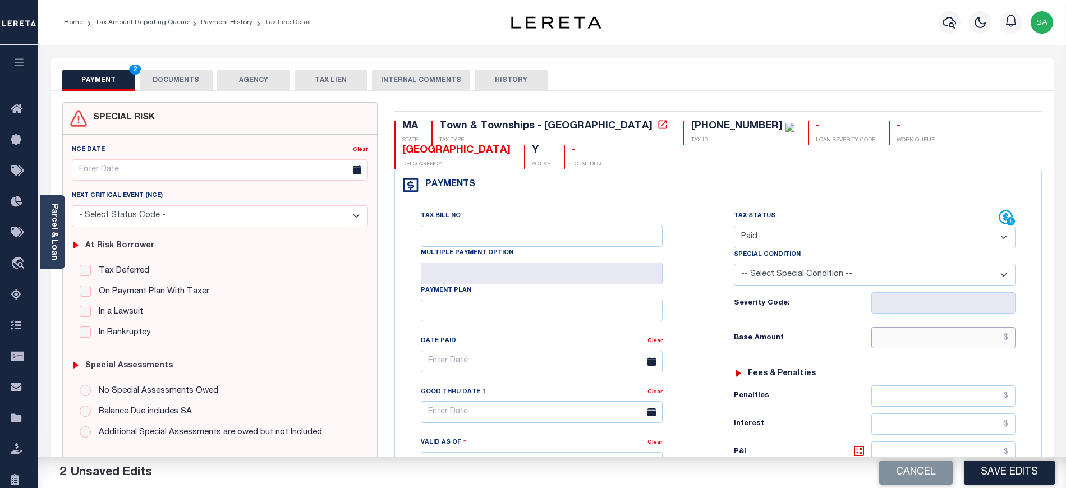
click at [888, 346] on input "text" at bounding box center [944, 337] width 145 height 21
type input "$0.00"
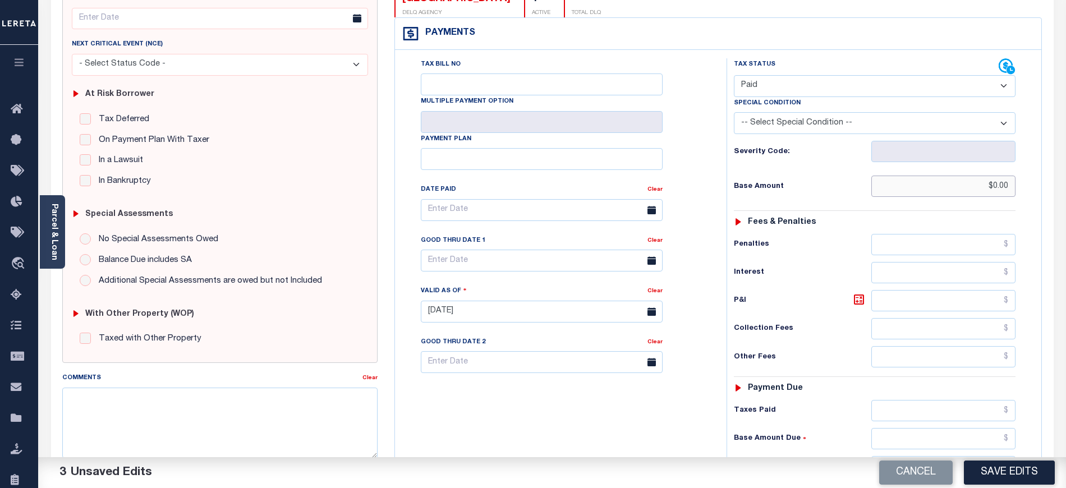
scroll to position [299, 0]
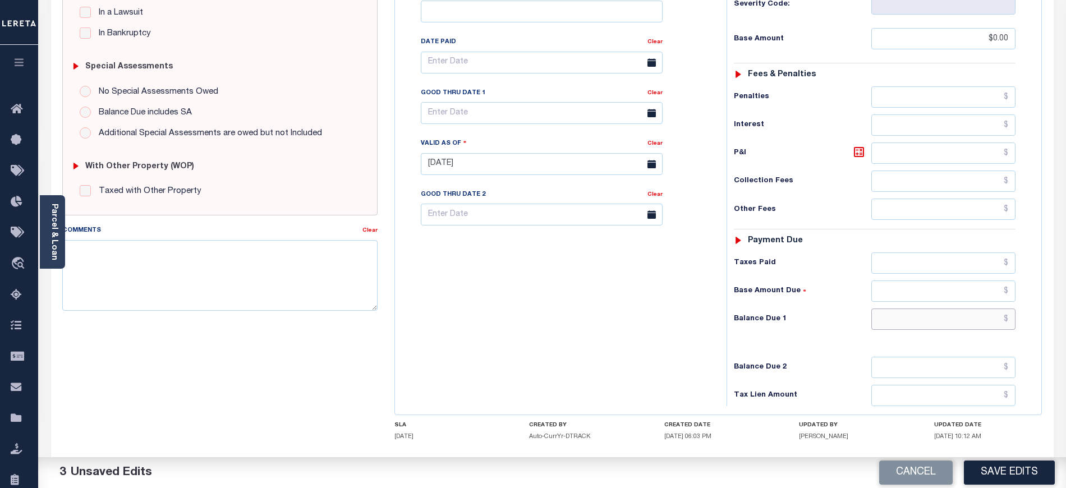
click at [943, 330] on input "text" at bounding box center [944, 319] width 145 height 21
type input "$0.00"
click at [403, 245] on div "Tax Bill No Multiple Payment Option Payment Plan Clear" at bounding box center [558, 159] width 320 height 496
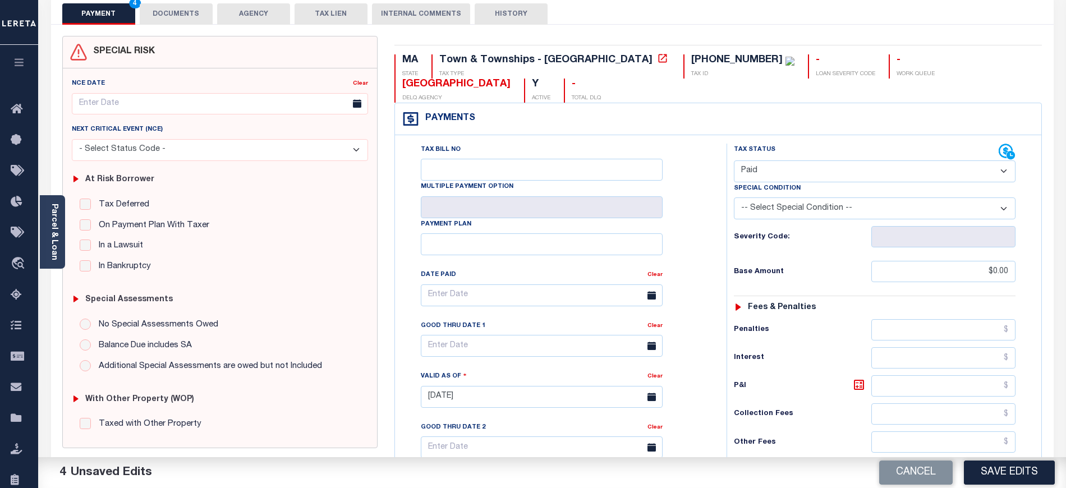
scroll to position [0, 0]
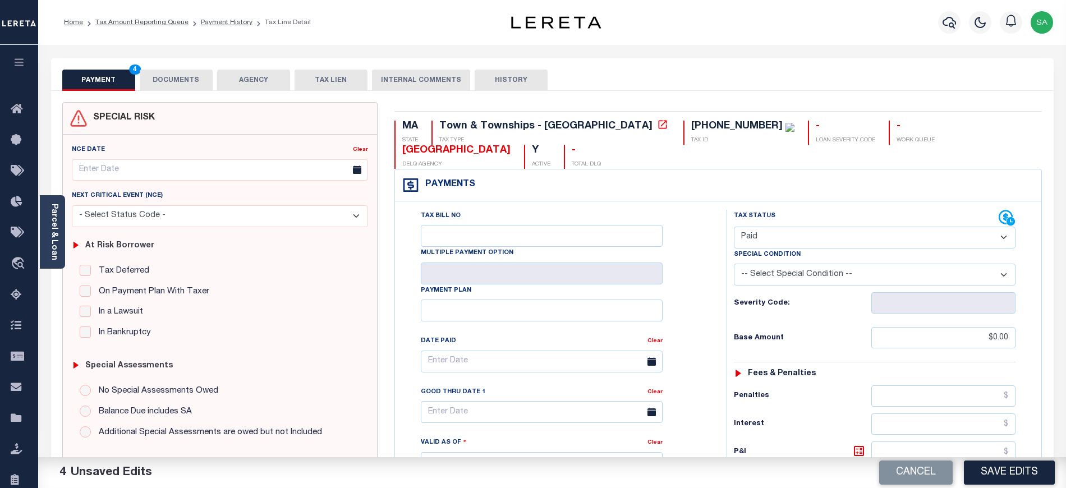
click at [175, 75] on button "DOCUMENTS" at bounding box center [176, 80] width 73 height 21
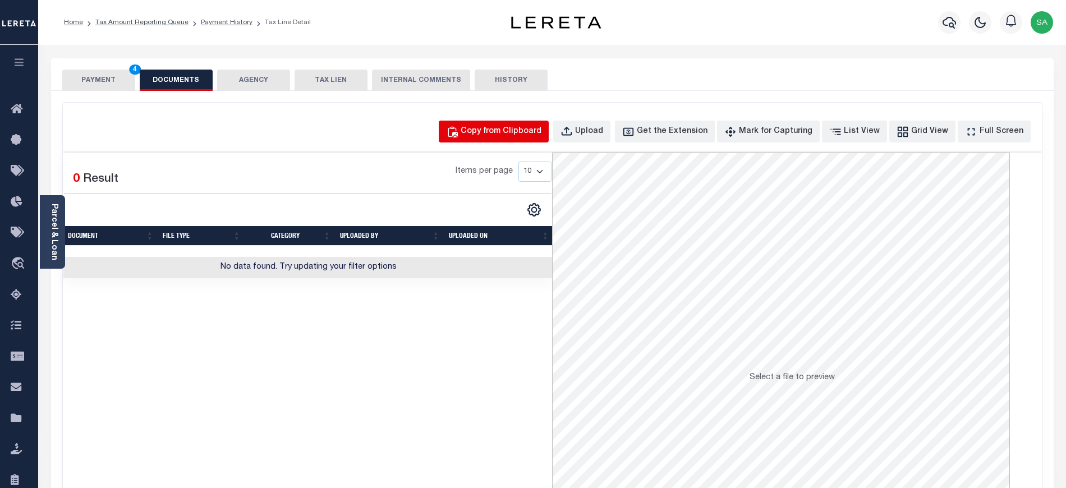
click at [502, 126] on div "Copy from Clipboard" at bounding box center [501, 132] width 81 height 12
select select "POP"
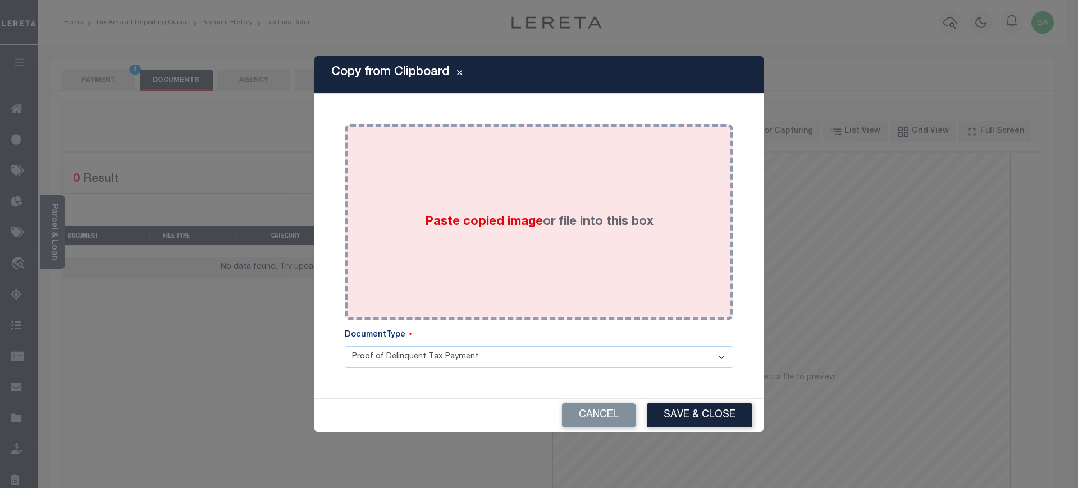
click at [517, 224] on span "Paste copied image" at bounding box center [484, 222] width 118 height 12
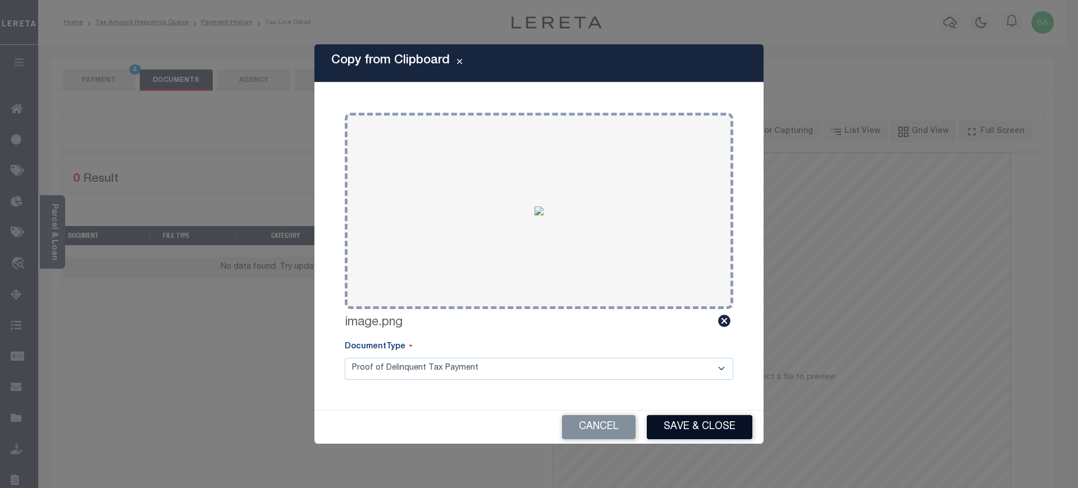
click at [673, 431] on button "Save & Close" at bounding box center [700, 427] width 106 height 24
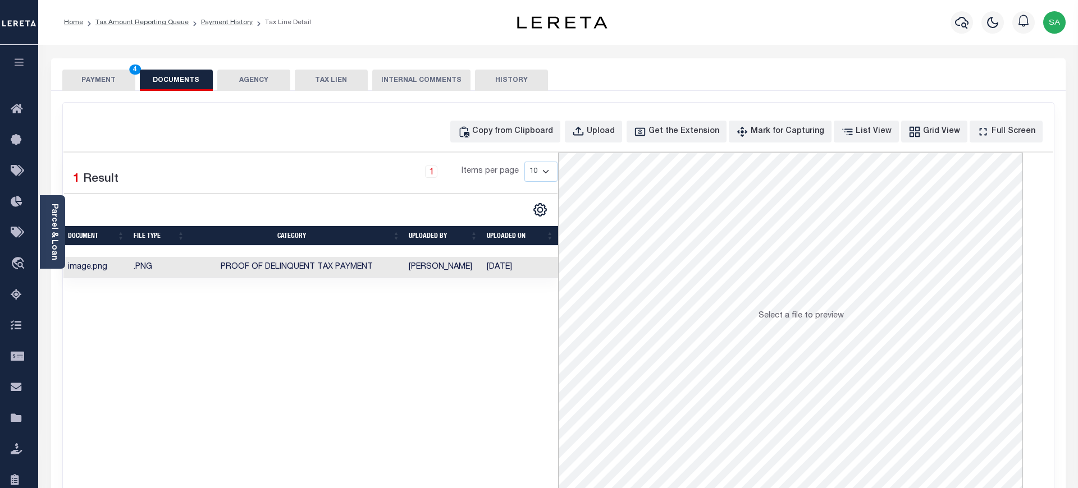
click at [120, 84] on button "PAYMENT 4" at bounding box center [98, 80] width 73 height 21
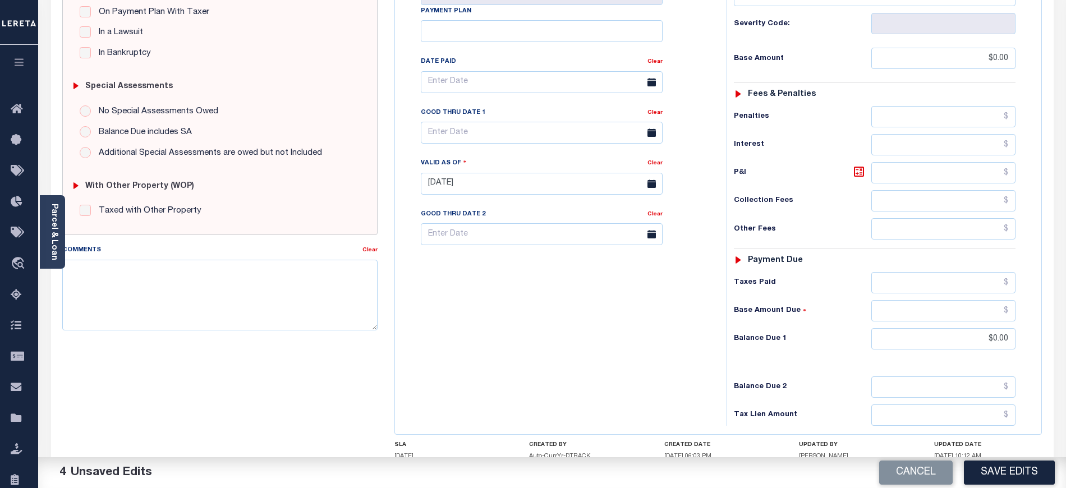
scroll to position [365, 0]
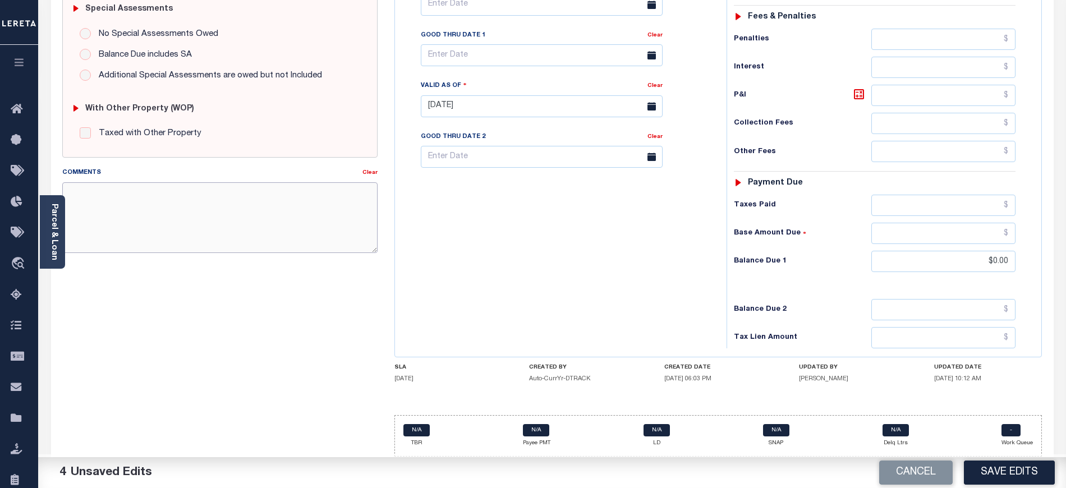
click at [200, 212] on textarea "Comments" at bounding box center [219, 217] width 315 height 71
type textarea "due for 2025 tax year"
click at [1013, 462] on button "Save Edits" at bounding box center [1009, 473] width 91 height 24
click at [1007, 470] on div "Cancel Saving..." at bounding box center [809, 472] width 514 height 31
checkbox input "false"
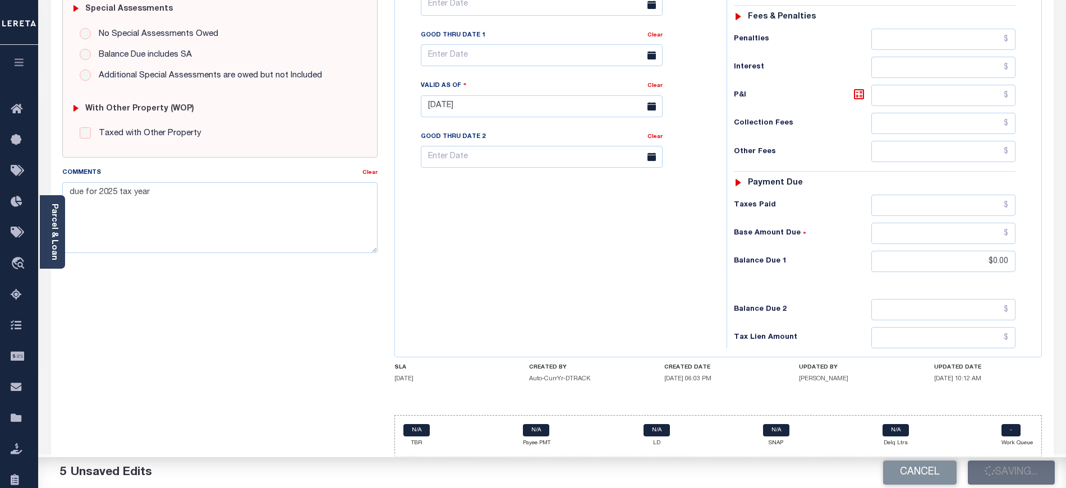
checkbox input "false"
type input "$0"
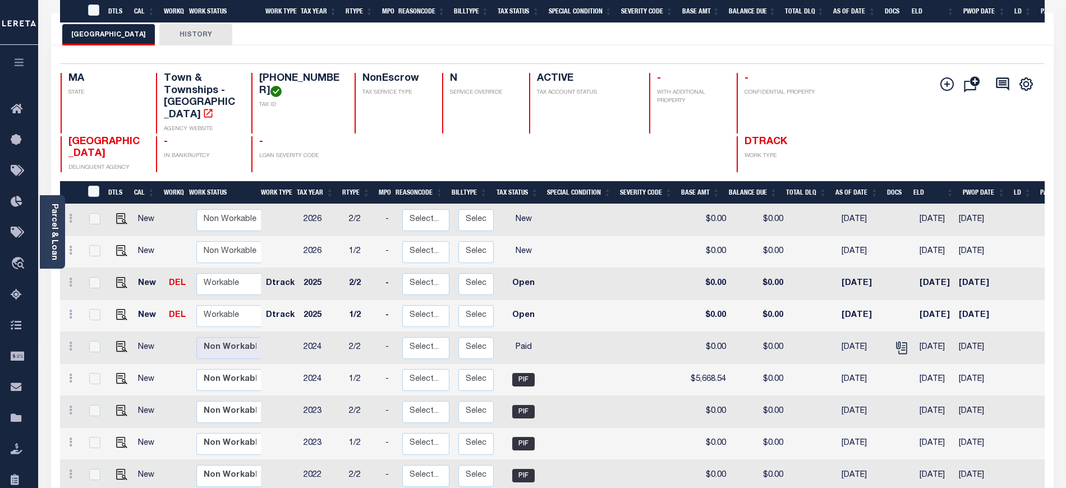
scroll to position [224, 0]
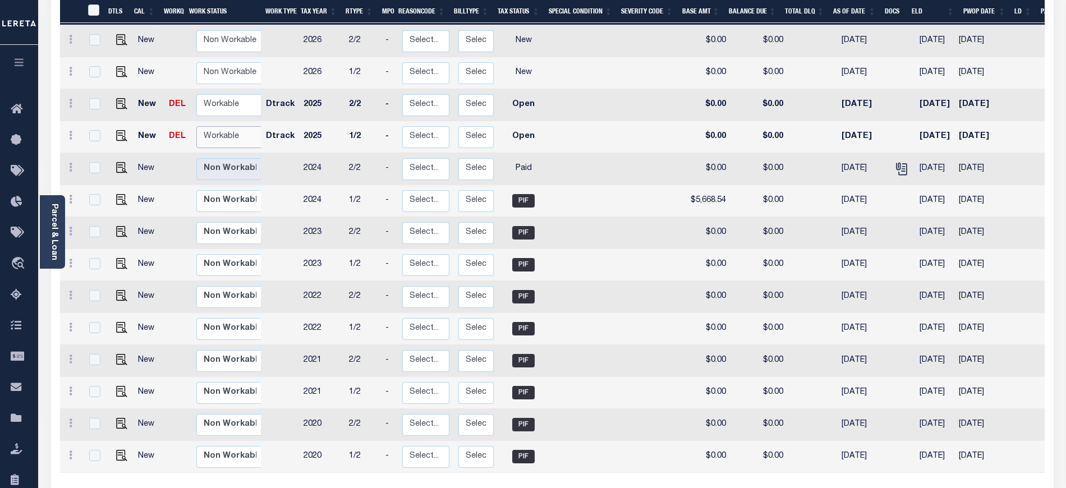
click at [241, 126] on select "Non Workable Workable" at bounding box center [229, 137] width 67 height 22
checkbox input "true"
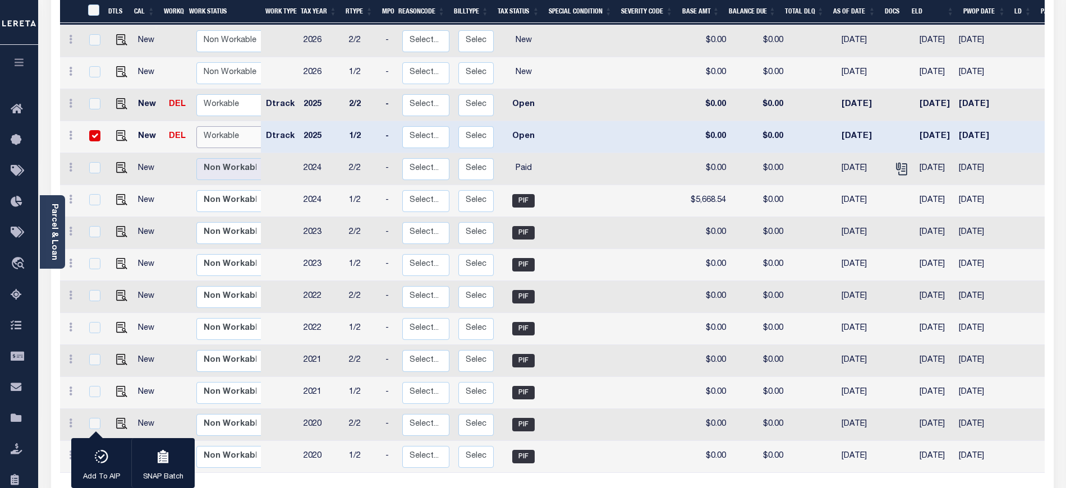
select select "true"
click at [196, 126] on select "Non Workable Workable" at bounding box center [229, 137] width 67 height 22
checkbox input "false"
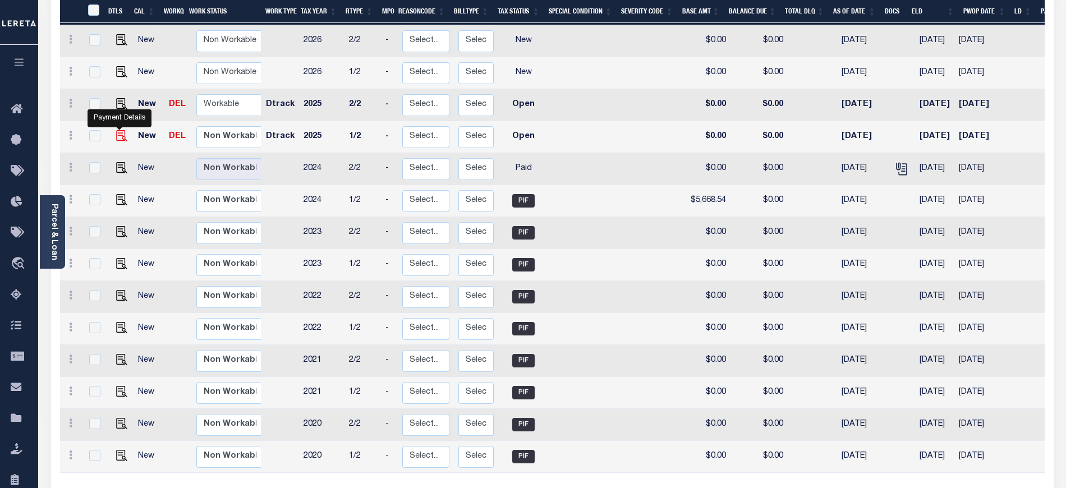
click at [119, 130] on img "" at bounding box center [121, 135] width 11 height 11
checkbox input "true"
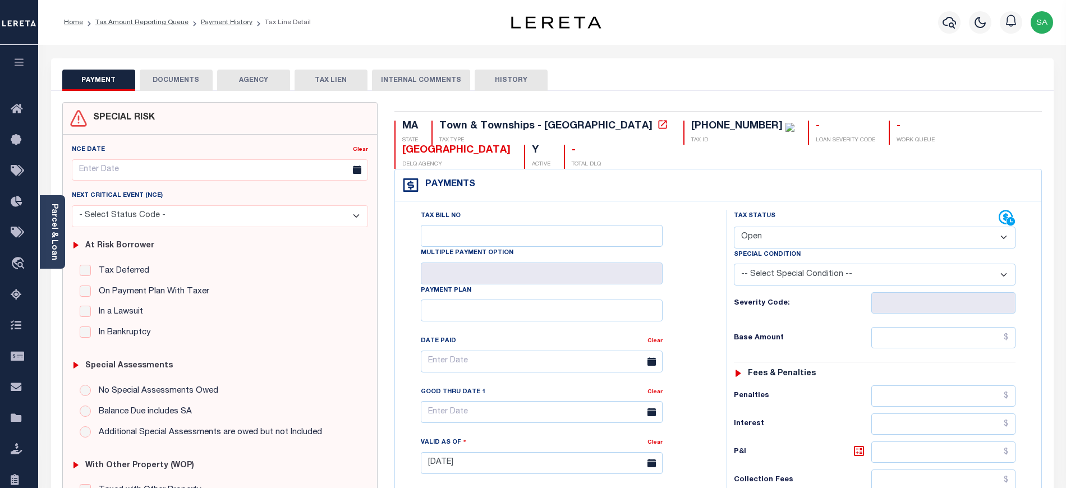
click at [805, 233] on select "- Select Status Code - Open Due/Unpaid Paid Incomplete No Tax Due Internal Refu…" at bounding box center [875, 238] width 282 height 22
select select "PYD"
click at [734, 228] on select "- Select Status Code - Open Due/Unpaid Paid Incomplete No Tax Due Internal Refu…" at bounding box center [875, 238] width 282 height 22
type input "[DATE]"
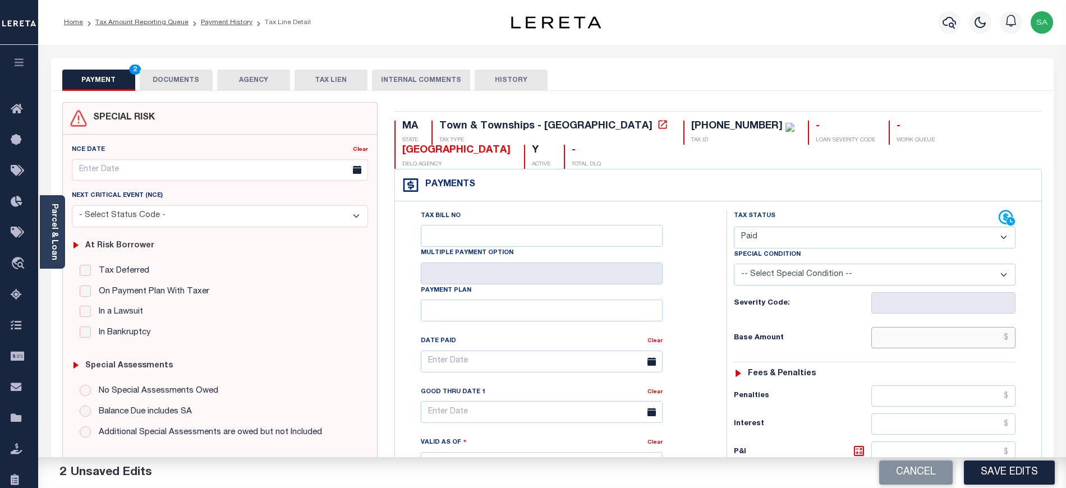
click at [881, 339] on input "text" at bounding box center [944, 337] width 145 height 21
type input "$0.00"
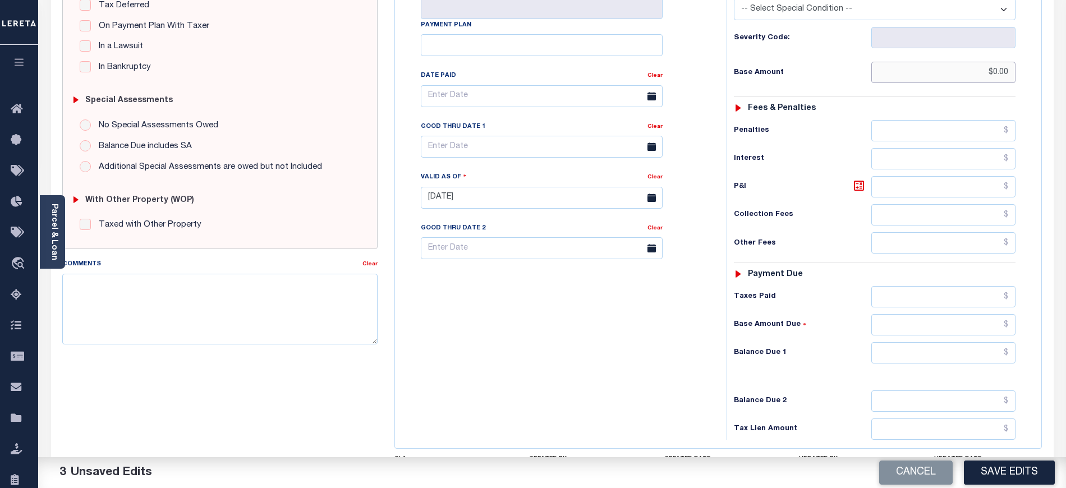
scroll to position [299, 0]
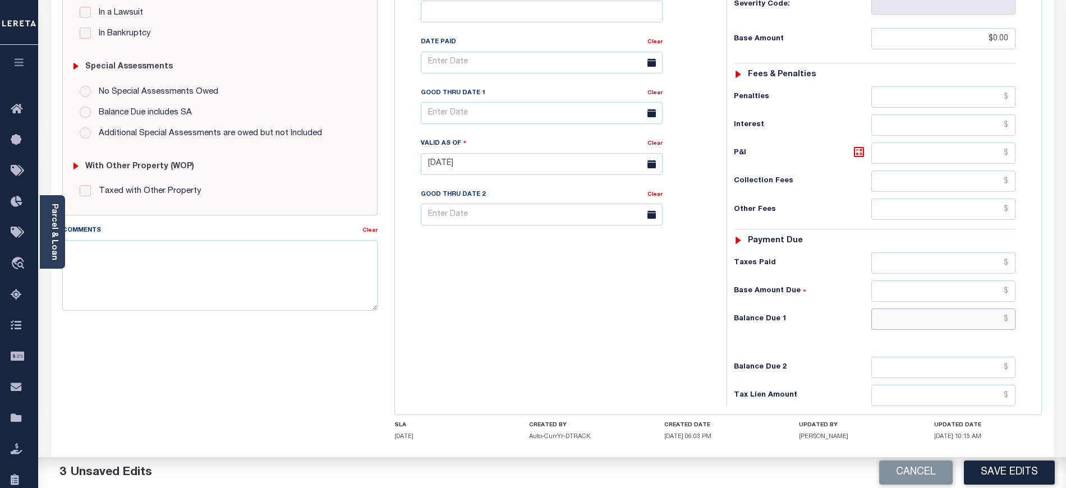
click at [908, 322] on input "text" at bounding box center [944, 319] width 145 height 21
type input "$0.00"
click at [324, 230] on div "Comments" at bounding box center [212, 232] width 300 height 16
click at [311, 293] on textarea "Comments" at bounding box center [219, 275] width 315 height 71
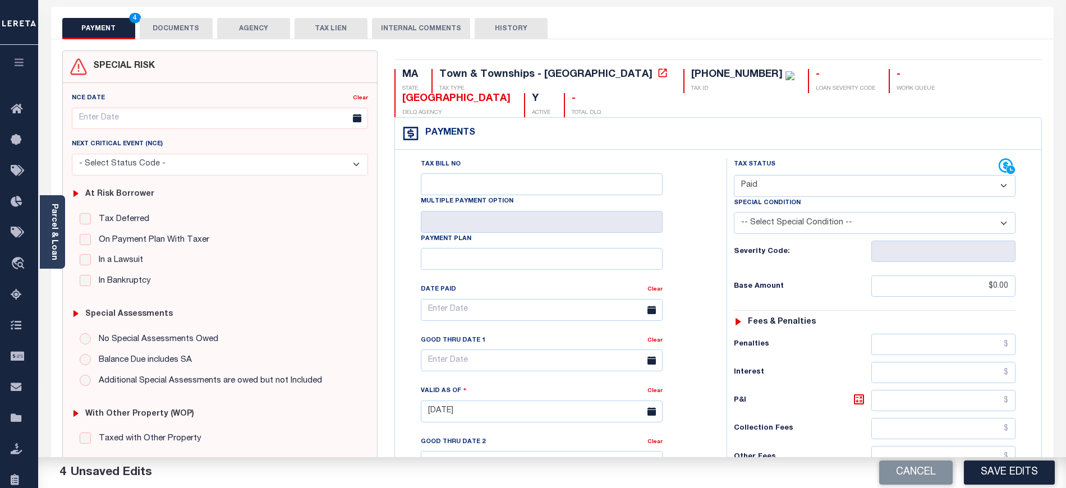
scroll to position [0, 0]
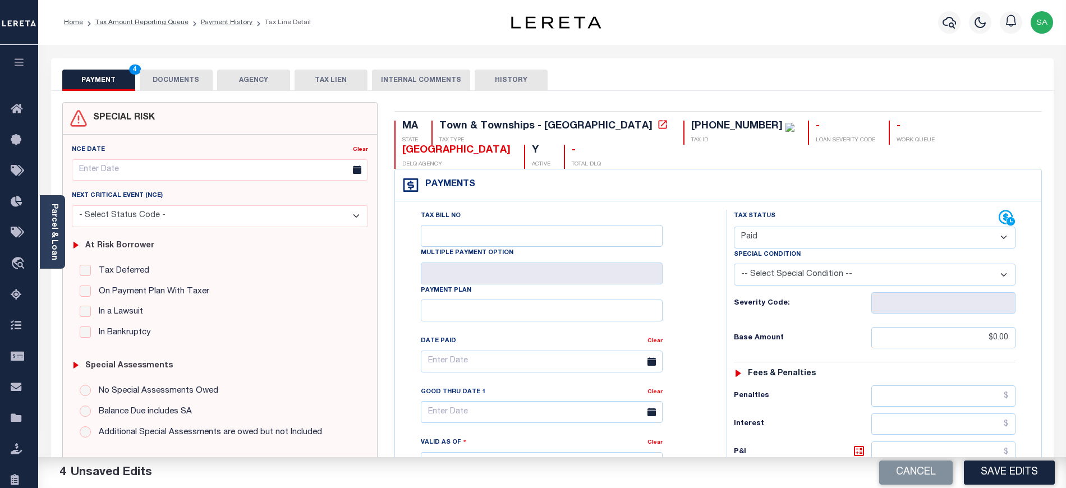
type textarea "due for 4th installment"
click at [208, 74] on button "DOCUMENTS" at bounding box center [176, 80] width 73 height 21
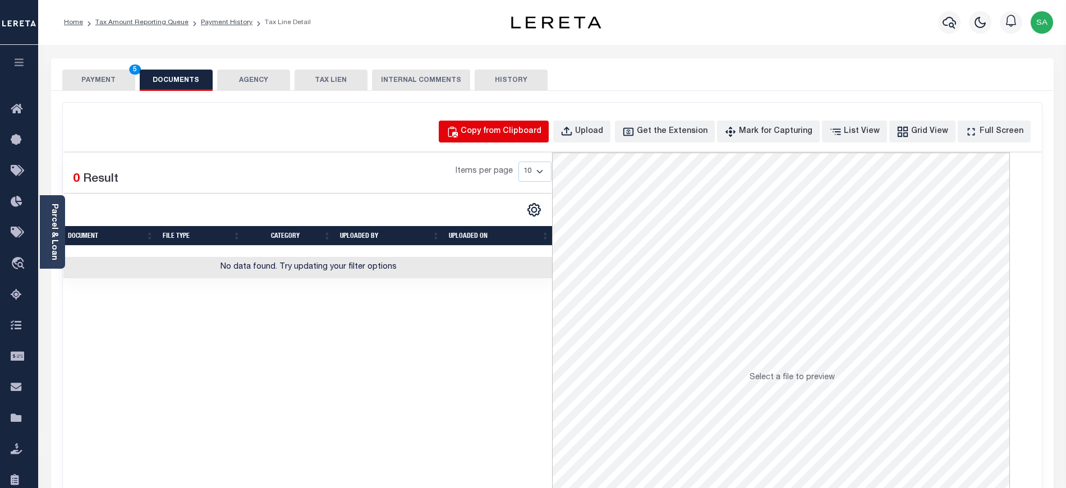
click at [510, 125] on button "Copy from Clipboard" at bounding box center [494, 132] width 110 height 22
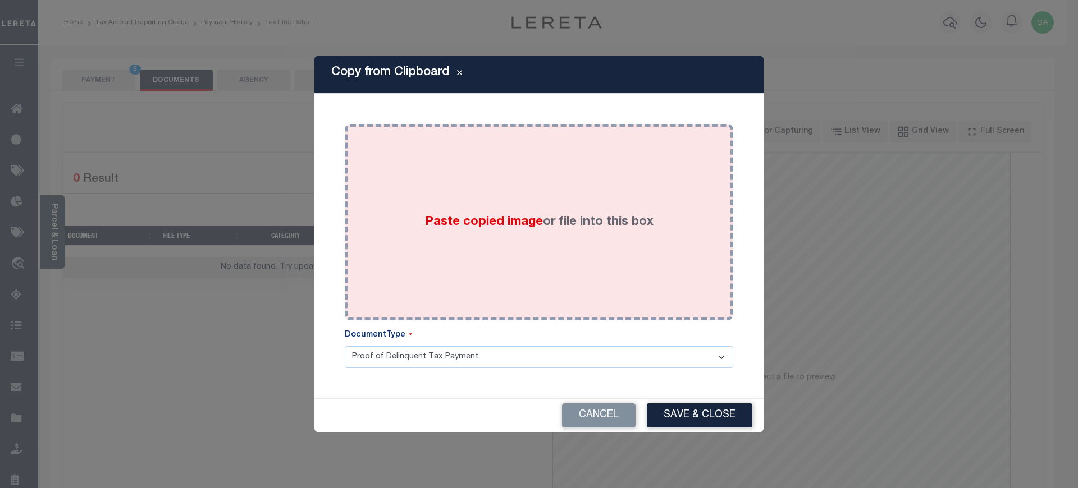
drag, startPoint x: 553, startPoint y: 221, endPoint x: 631, endPoint y: 346, distance: 147.8
click at [553, 221] on label "Paste copied image or file into this box" at bounding box center [539, 222] width 228 height 19
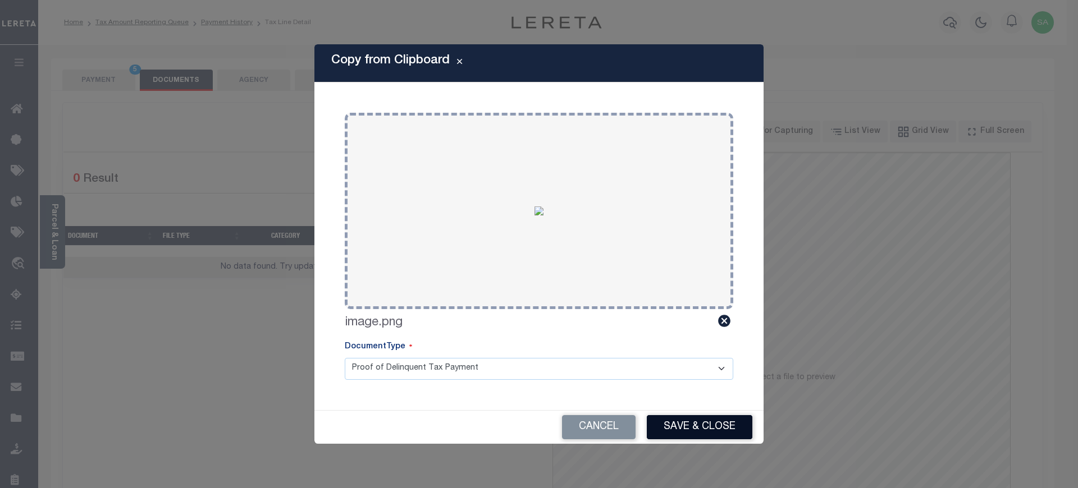
click at [689, 425] on button "Save & Close" at bounding box center [700, 427] width 106 height 24
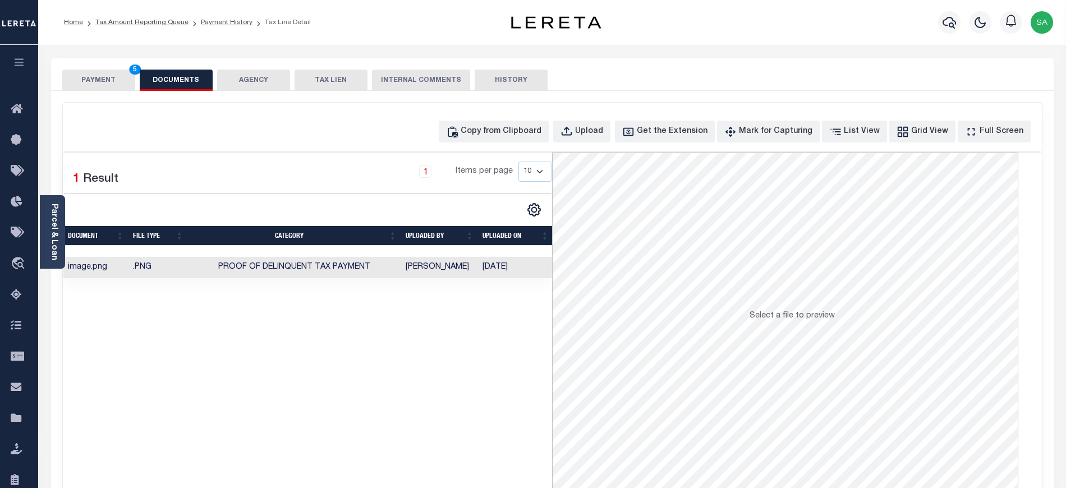
click at [95, 83] on button "PAYMENT 5" at bounding box center [98, 80] width 73 height 21
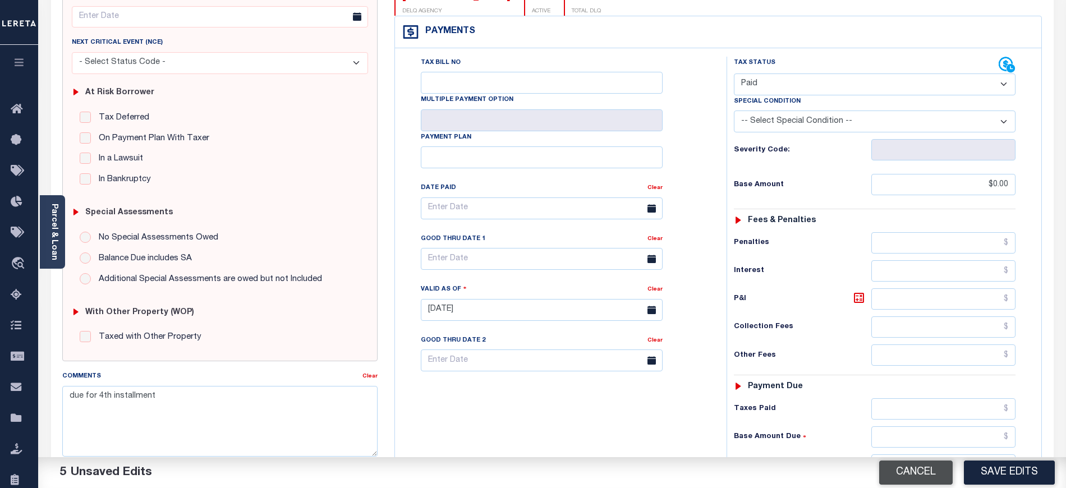
scroll to position [299, 0]
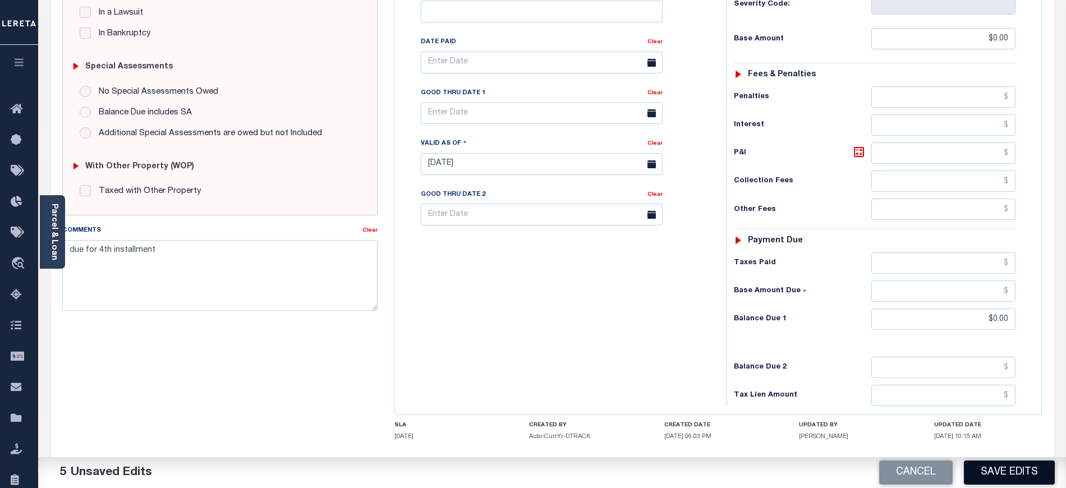
click at [997, 473] on button "Save Edits" at bounding box center [1009, 473] width 91 height 24
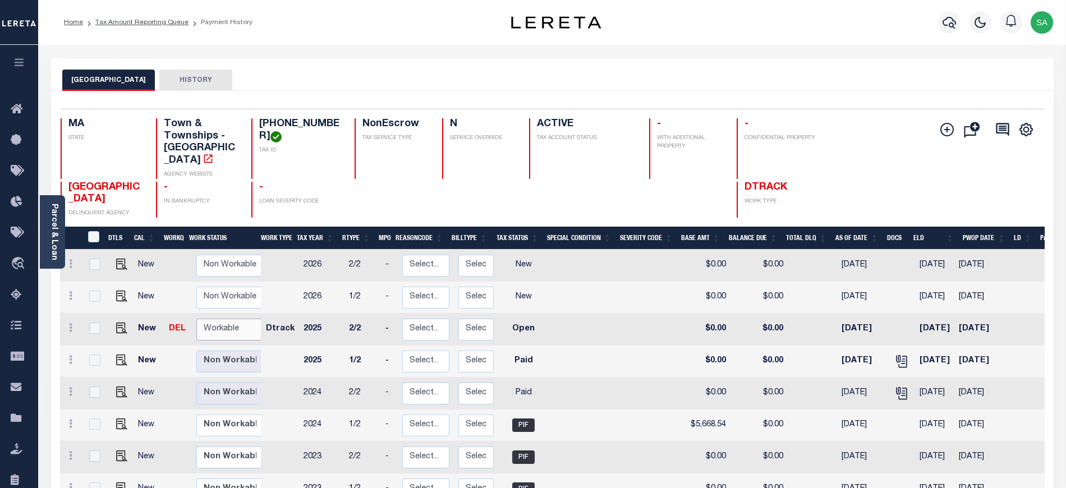
click at [210, 319] on select "Non Workable Workable" at bounding box center [229, 330] width 67 height 22
checkbox input "true"
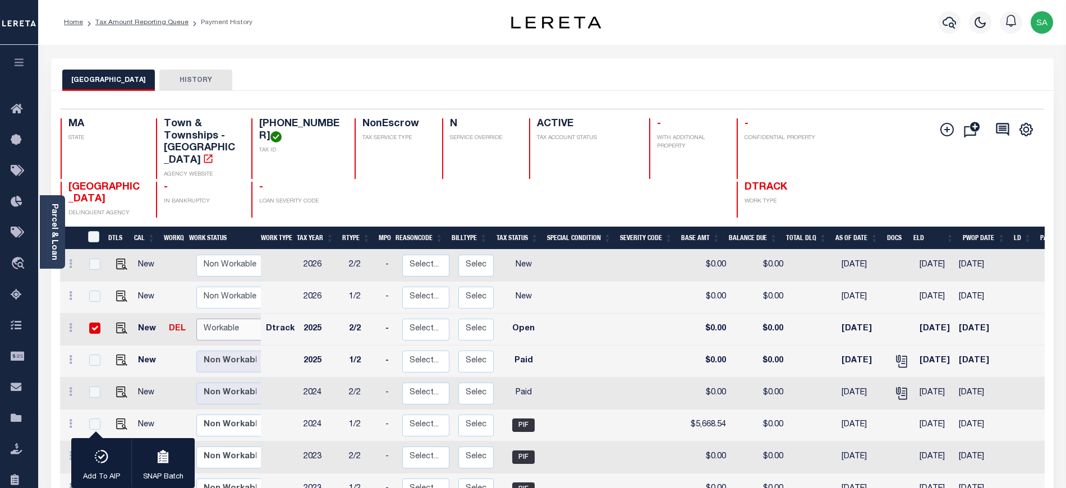
select select "true"
click at [196, 319] on select "Non Workable Workable" at bounding box center [229, 330] width 67 height 22
checkbox input "false"
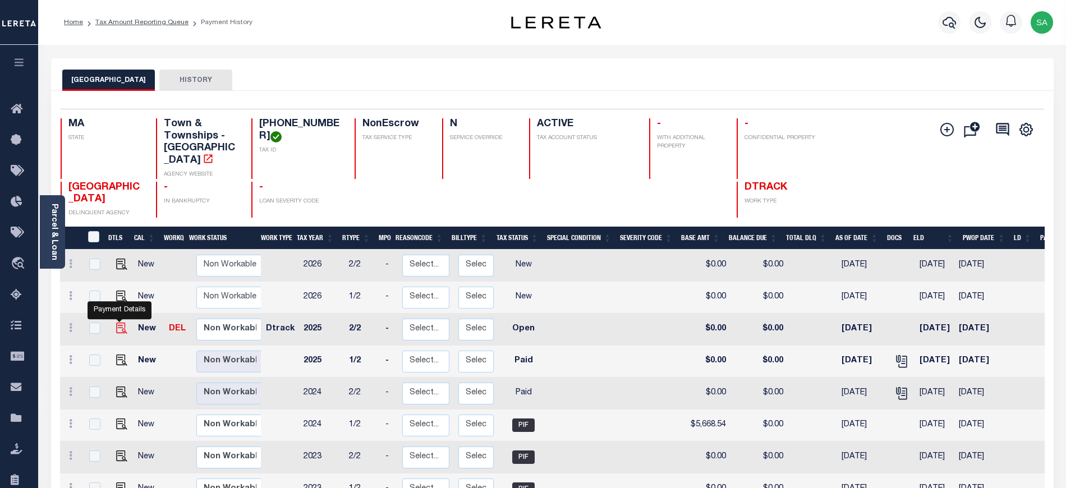
click at [120, 323] on img "" at bounding box center [121, 328] width 11 height 11
checkbox input "true"
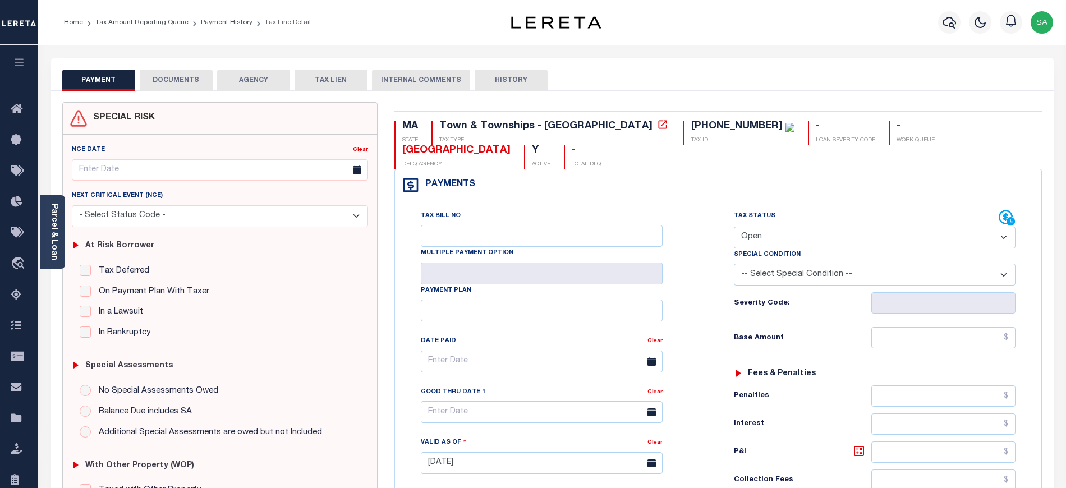
click at [195, 86] on button "DOCUMENTS" at bounding box center [176, 80] width 73 height 21
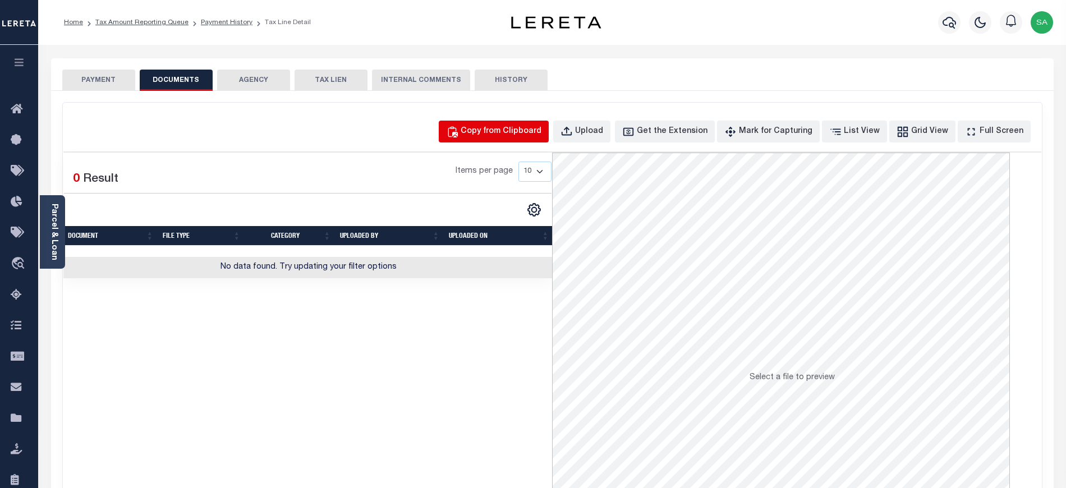
click at [512, 125] on button "Copy from Clipboard" at bounding box center [494, 132] width 110 height 22
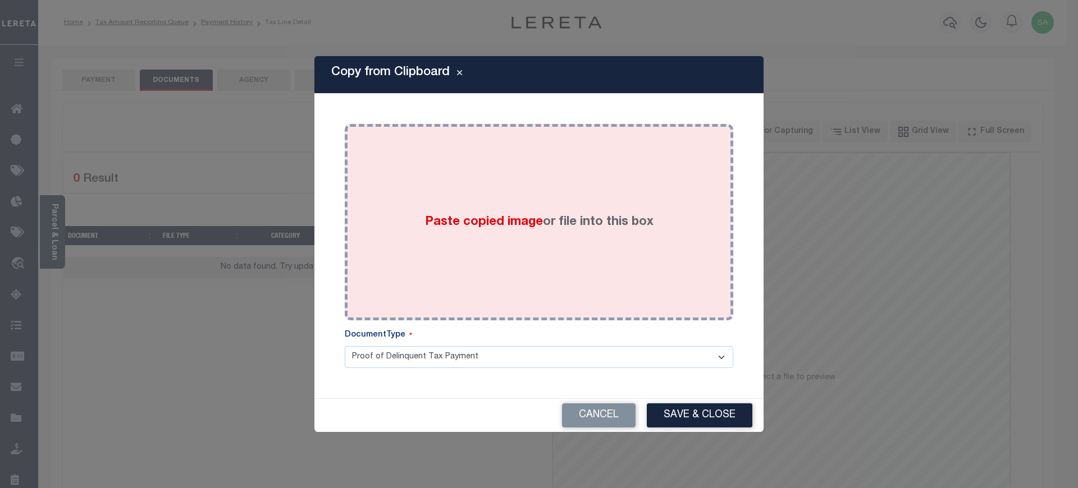
click at [517, 238] on div "Paste copied image or file into this box" at bounding box center [539, 222] width 372 height 180
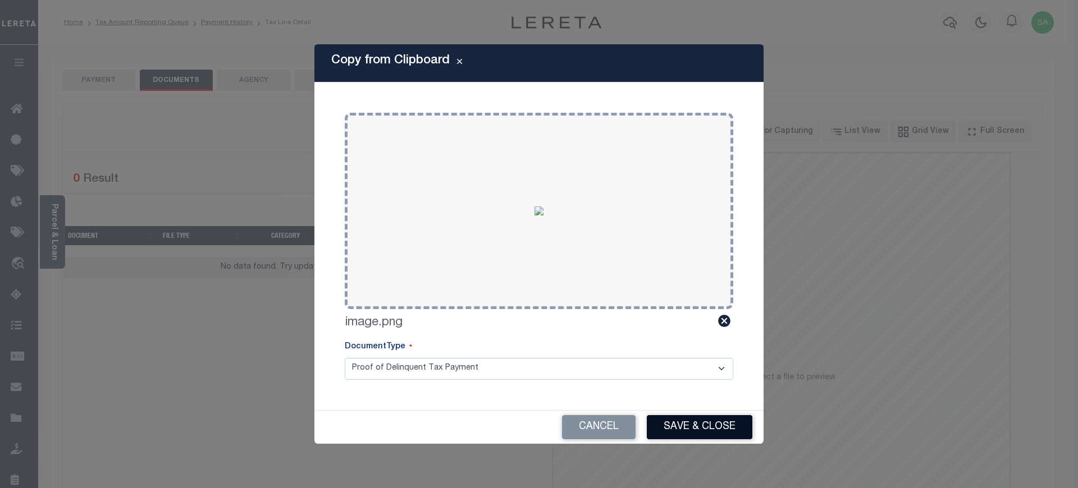
click at [683, 425] on button "Save & Close" at bounding box center [700, 427] width 106 height 24
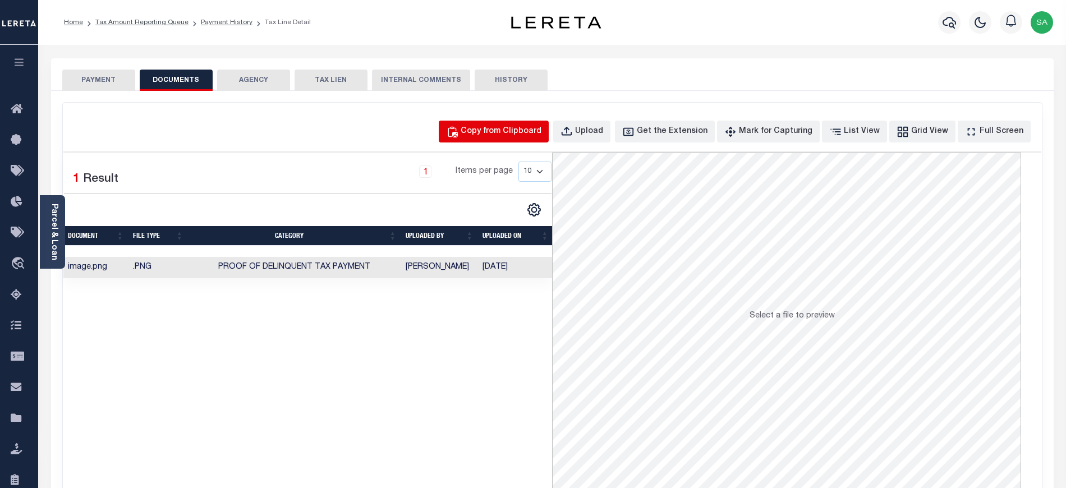
click at [494, 128] on div "Copy from Clipboard" at bounding box center [501, 132] width 81 height 12
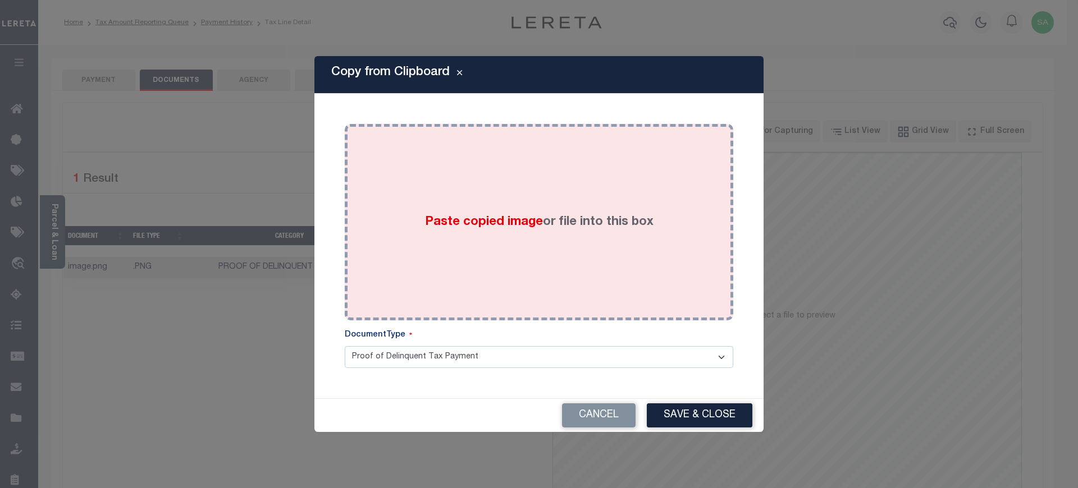
click at [584, 245] on div "Paste copied image or file into this box" at bounding box center [539, 222] width 372 height 180
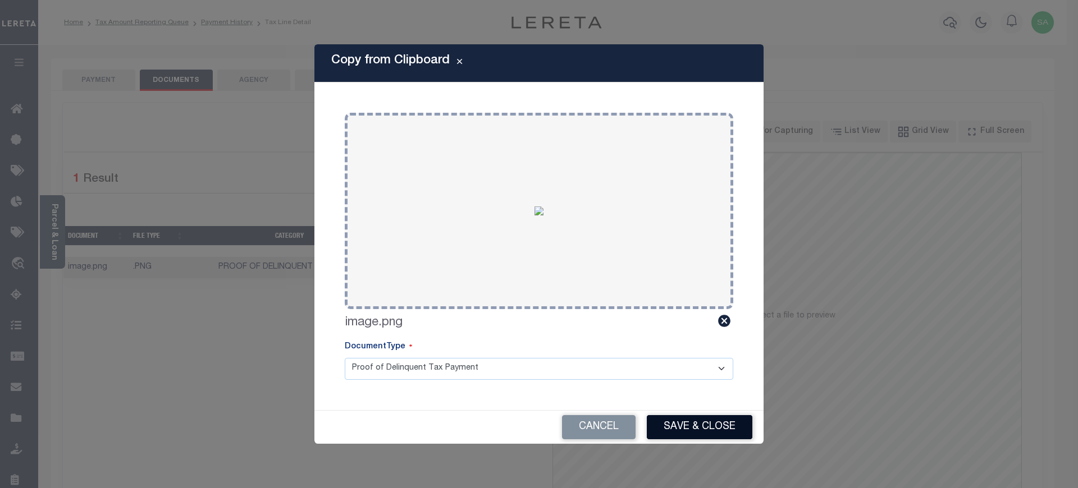
click at [690, 420] on button "Save & Close" at bounding box center [700, 427] width 106 height 24
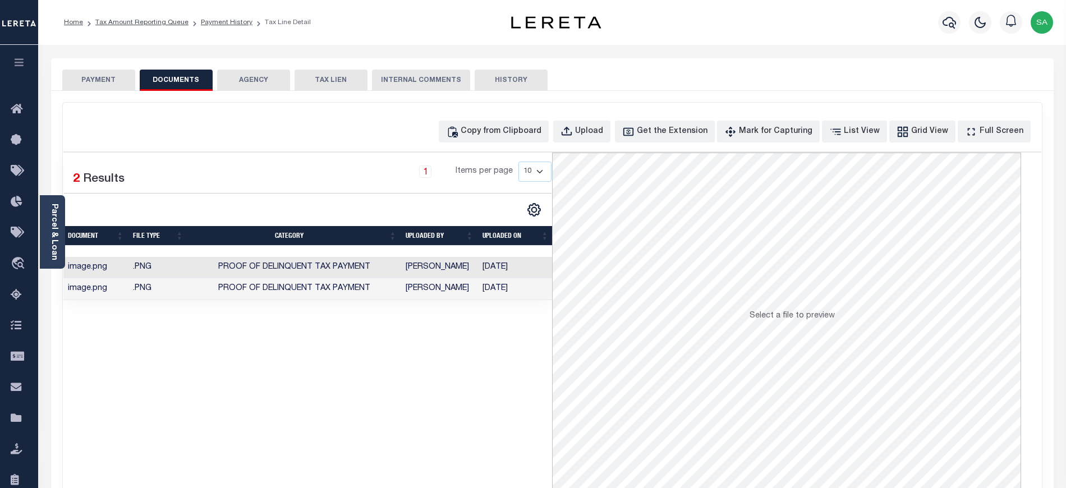
click at [101, 81] on button "PAYMENT" at bounding box center [98, 80] width 73 height 21
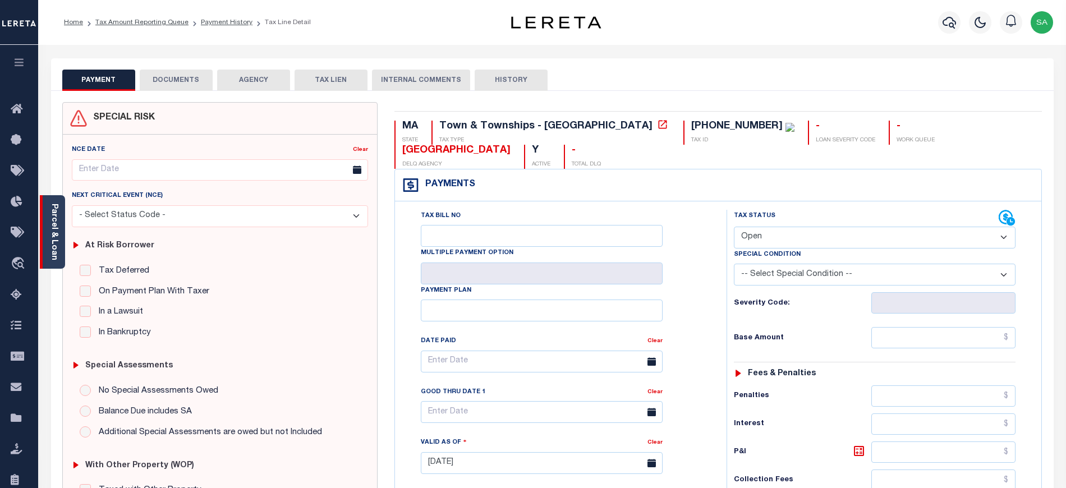
click at [53, 217] on link "Parcel & Loan" at bounding box center [54, 232] width 8 height 57
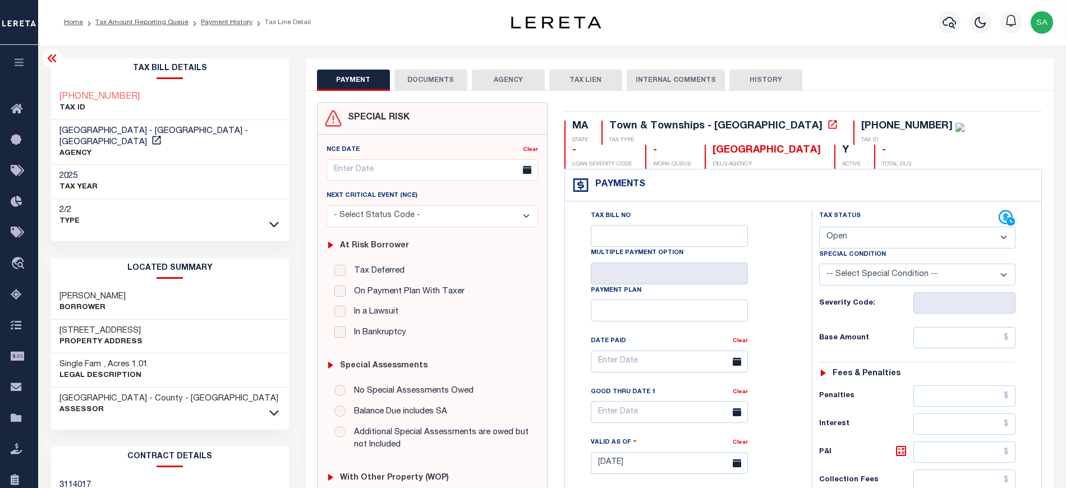
click at [53, 57] on icon at bounding box center [51, 58] width 13 height 13
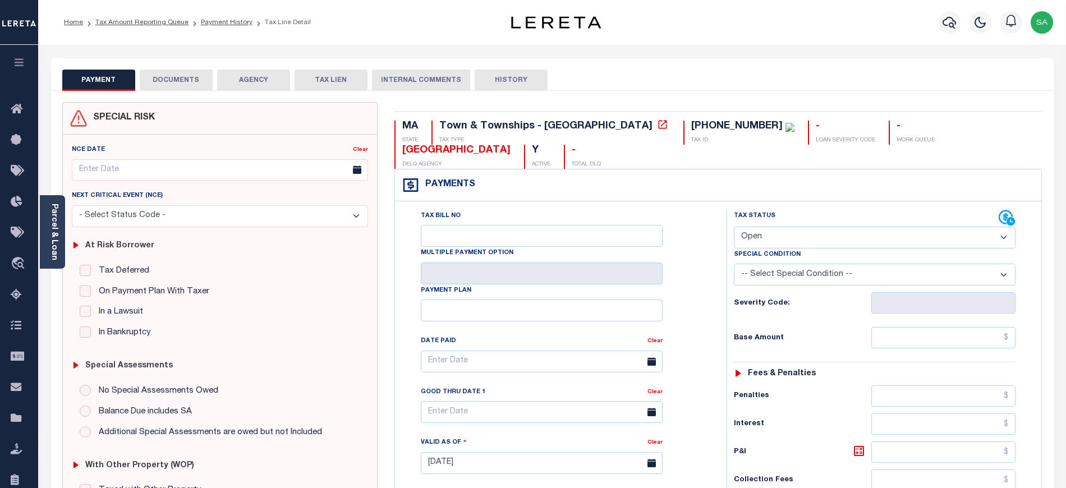
click at [789, 235] on select "- Select Status Code - Open Due/Unpaid Paid Incomplete No Tax Due Internal Refu…" at bounding box center [875, 238] width 282 height 22
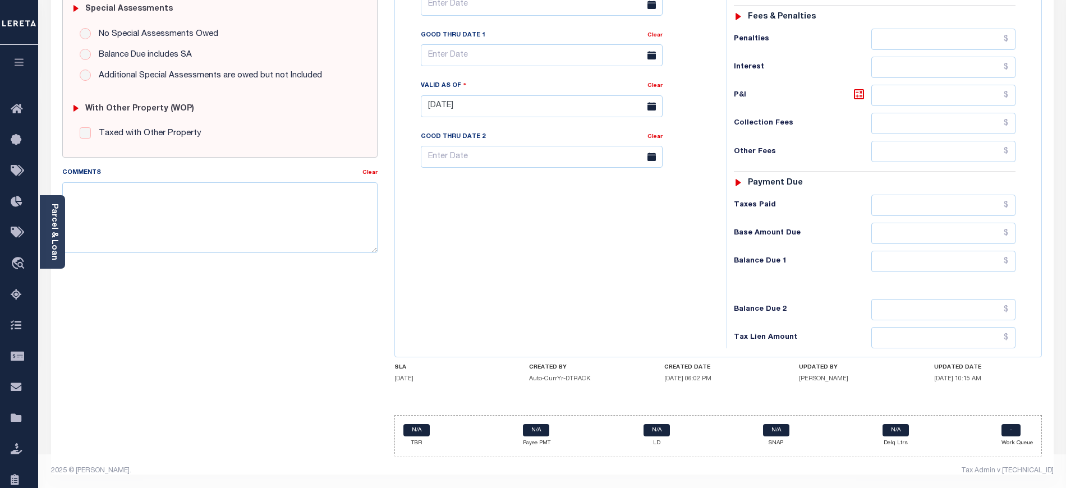
scroll to position [365, 0]
click at [131, 196] on textarea "Comments" at bounding box center [219, 217] width 315 height 71
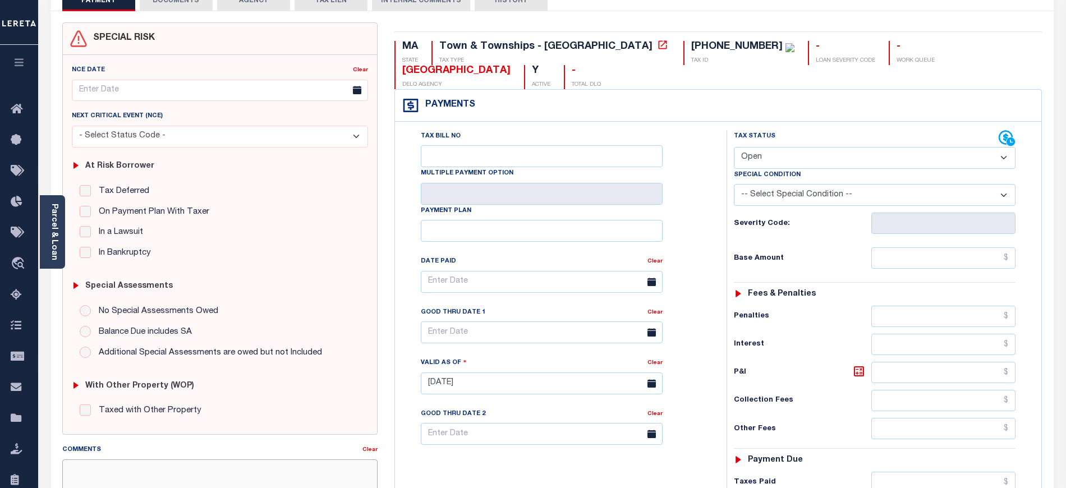
scroll to position [66, 0]
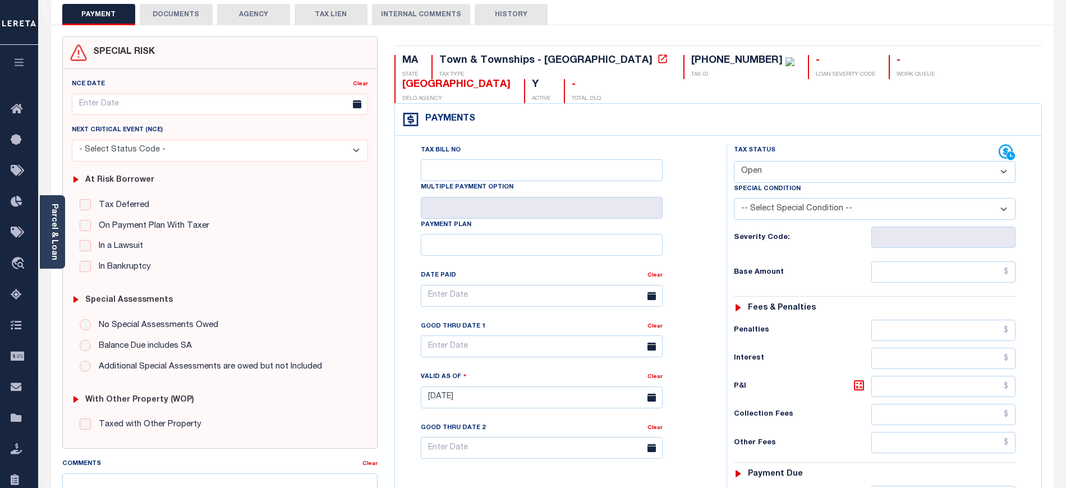
click at [775, 166] on select "- Select Status Code - Open Due/Unpaid Paid Incomplete No Tax Due Internal Refu…" at bounding box center [875, 172] width 282 height 22
select select "DUE"
click at [734, 162] on select "- Select Status Code - Open Due/Unpaid Paid Incomplete No Tax Due Internal Refu…" at bounding box center [875, 172] width 282 height 22
type input "[DATE]"
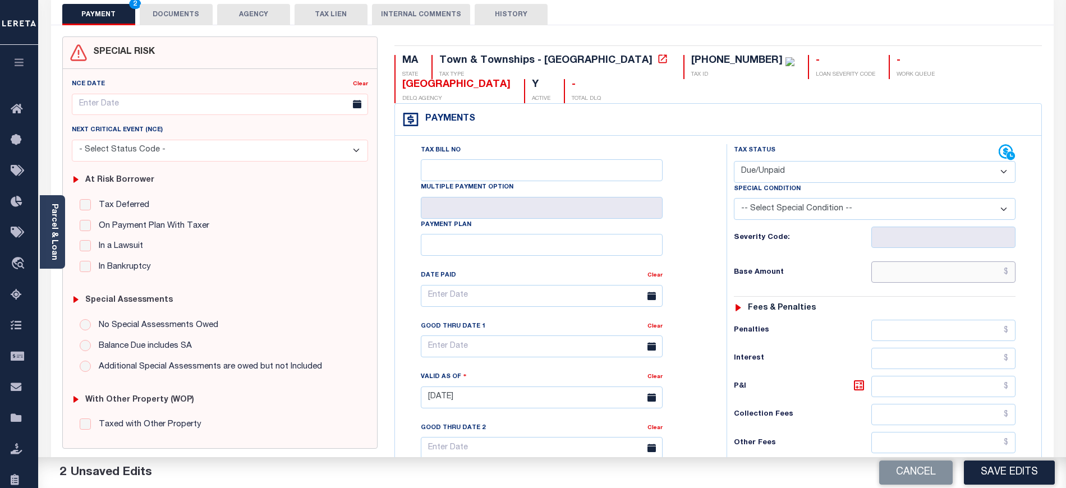
click at [923, 271] on input "text" at bounding box center [944, 272] width 145 height 21
paste input "11,975.69"
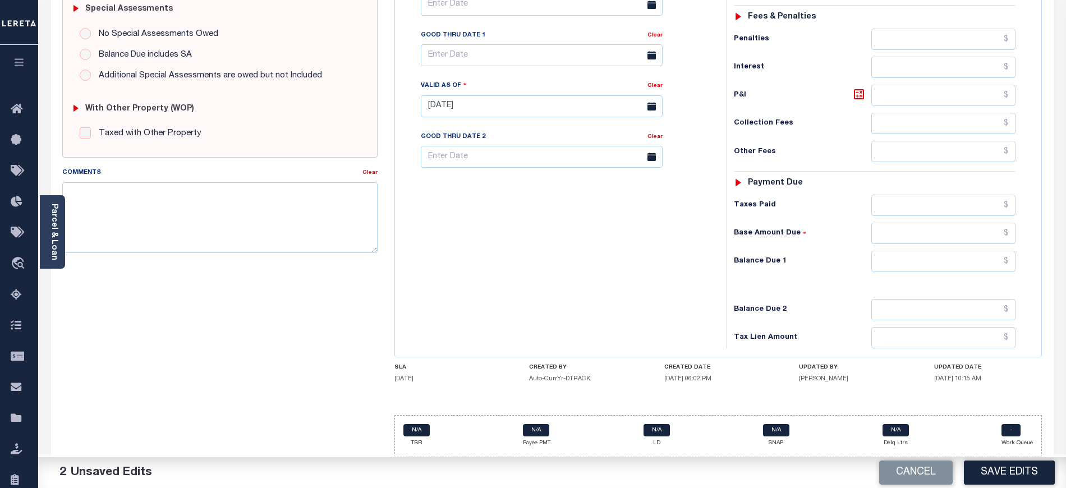
scroll to position [365, 0]
type input "$11,975.69"
drag, startPoint x: 900, startPoint y: 259, endPoint x: 717, endPoint y: 155, distance: 211.1
click at [900, 259] on input "text" at bounding box center [944, 261] width 145 height 21
click at [961, 267] on input "text" at bounding box center [944, 261] width 145 height 21
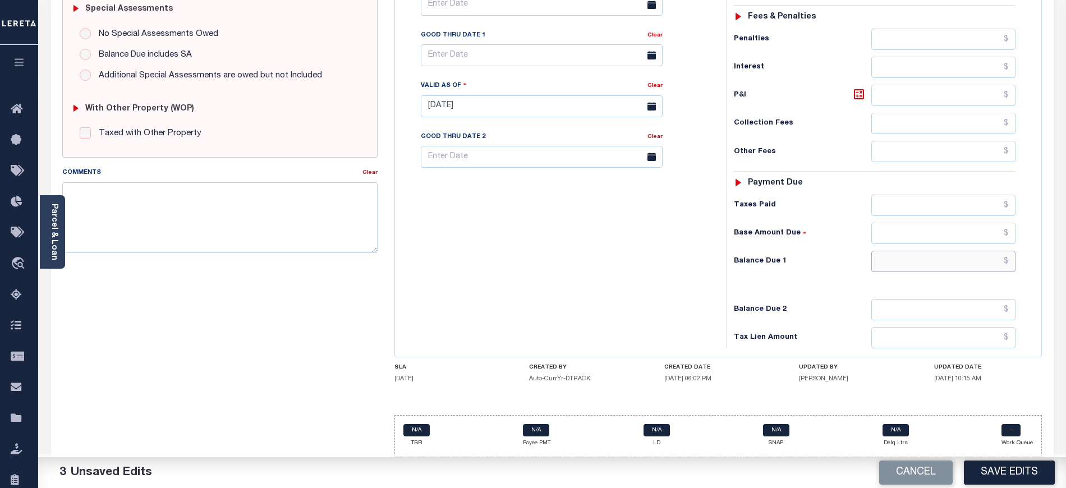
paste input "12,281.88"
type input "$12,281.88"
click at [855, 98] on icon at bounding box center [859, 94] width 13 height 13
type input "$306.19"
click at [496, 52] on input "text" at bounding box center [542, 55] width 242 height 22
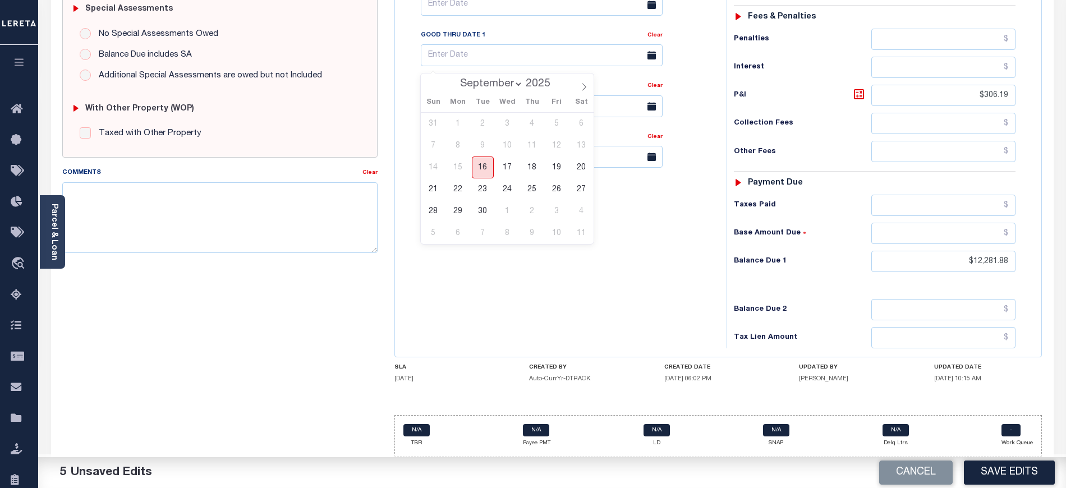
click at [484, 163] on span "16" at bounding box center [483, 168] width 22 height 22
type input "[DATE]"
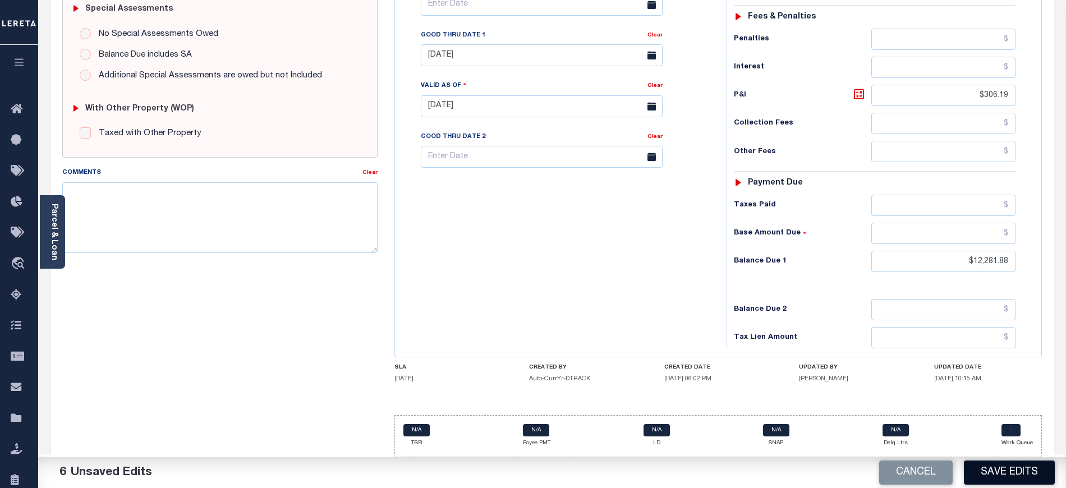
click at [988, 471] on button "Save Edits" at bounding box center [1009, 473] width 91 height 24
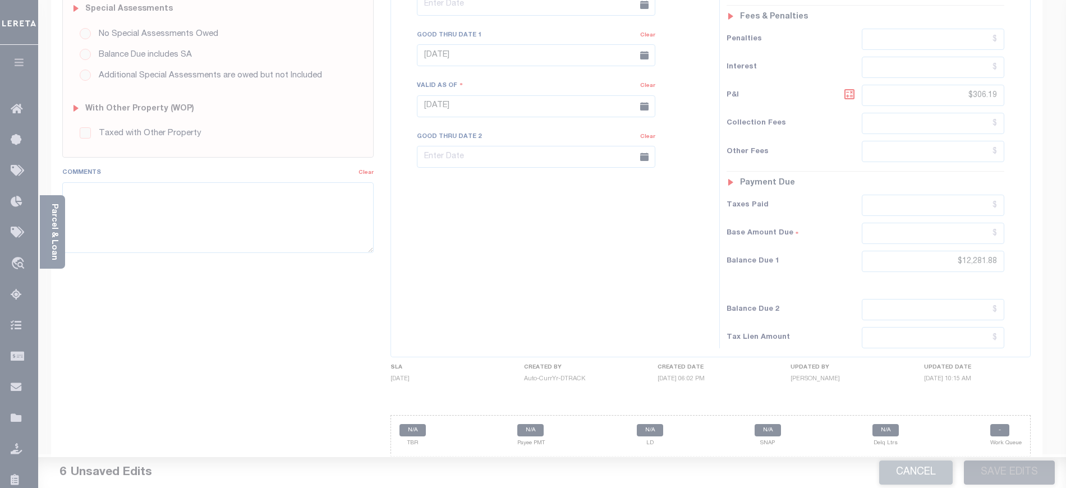
scroll to position [341, 0]
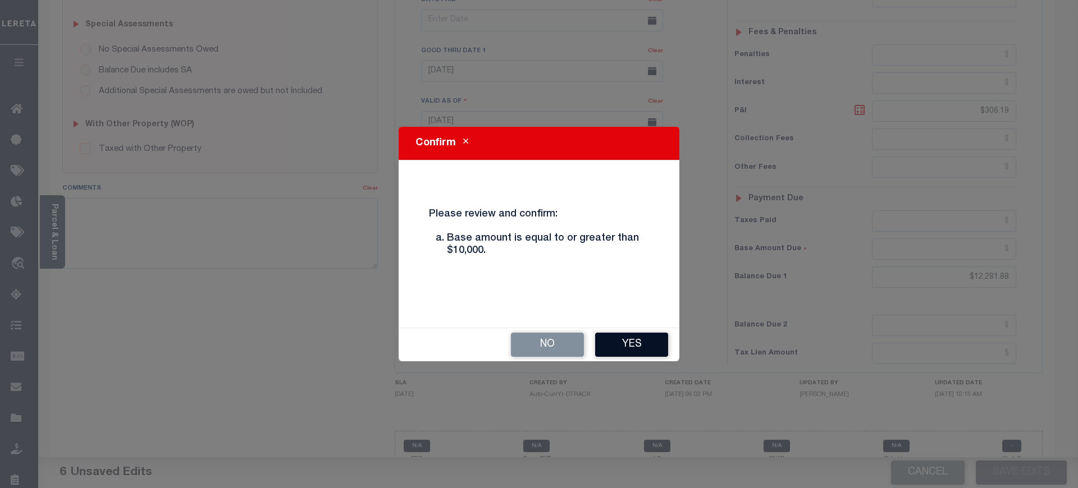
click at [625, 341] on button "Yes" at bounding box center [631, 345] width 73 height 24
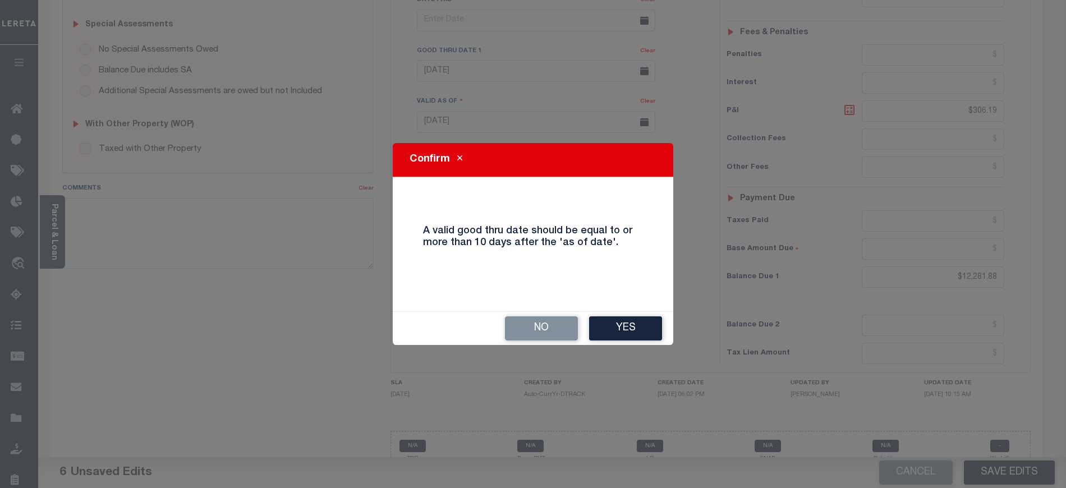
click at [625, 341] on div "No Yes" at bounding box center [533, 328] width 281 height 33
click at [625, 336] on button "Yes" at bounding box center [625, 329] width 73 height 24
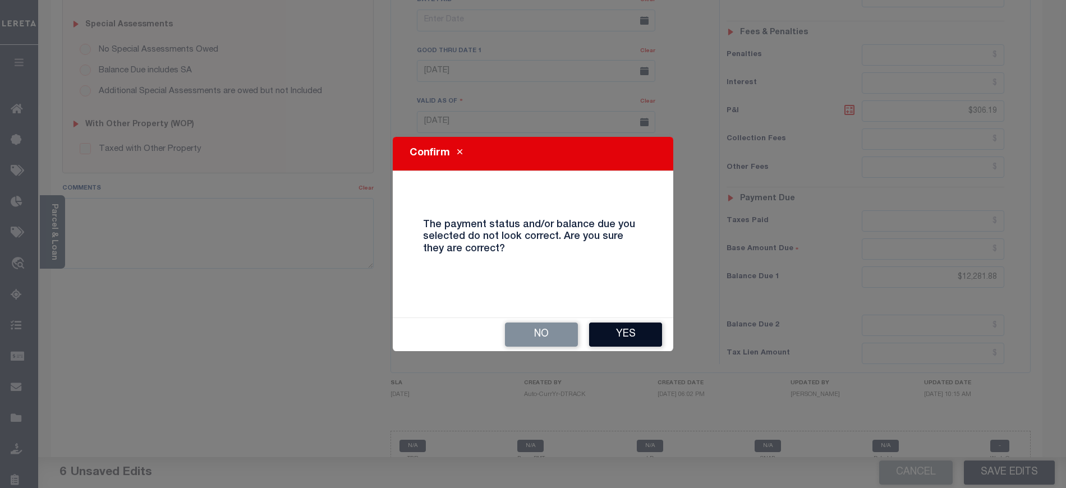
click at [643, 341] on button "Yes" at bounding box center [625, 335] width 73 height 24
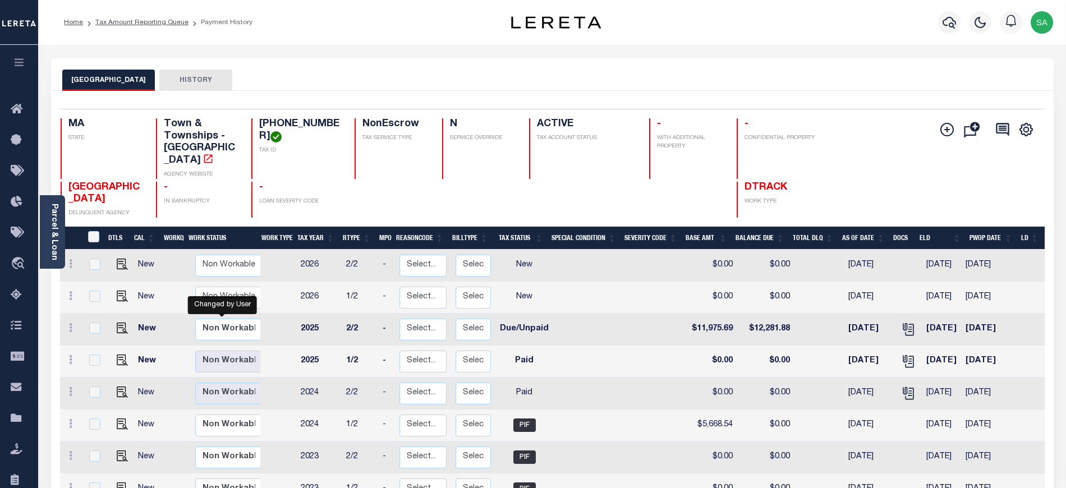
scroll to position [4, 0]
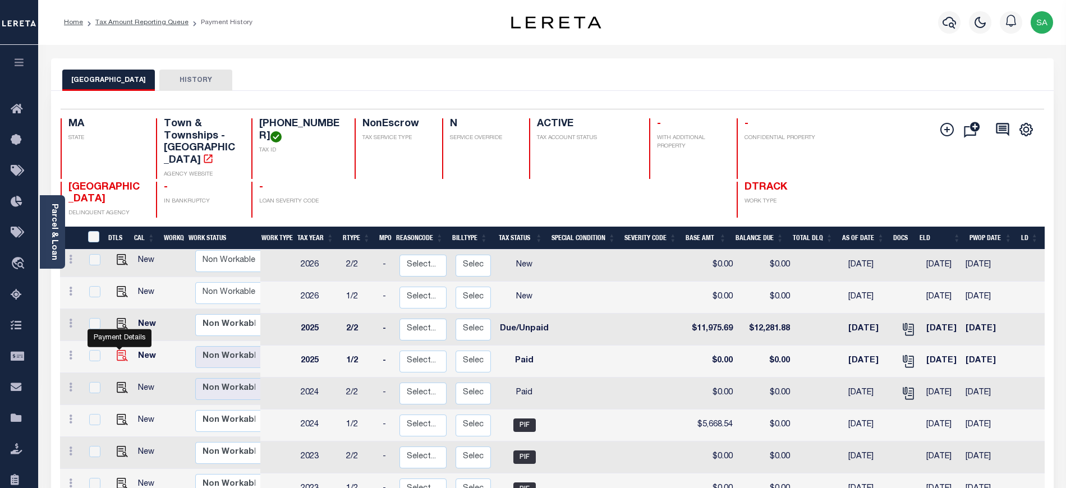
click at [123, 350] on img "" at bounding box center [122, 355] width 11 height 11
checkbox input "true"
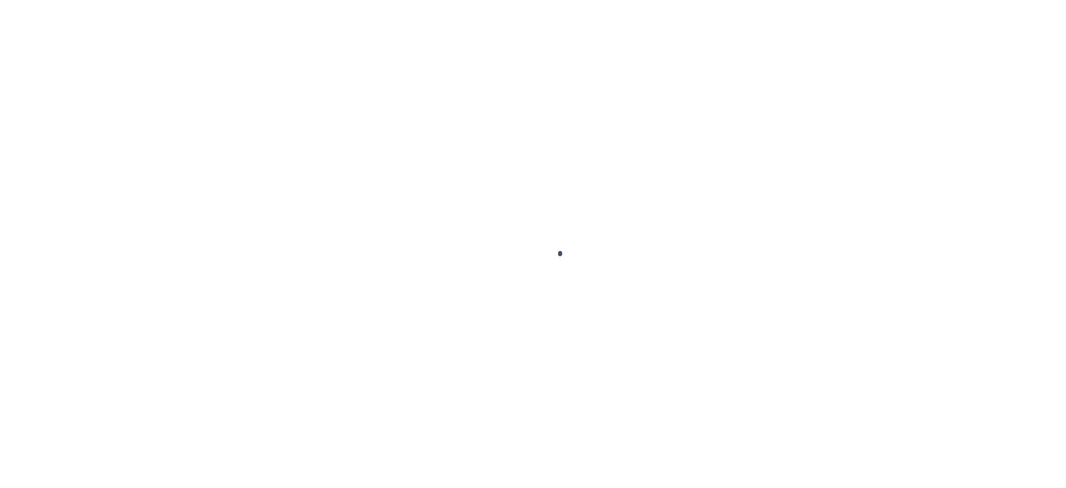
select select "PYD"
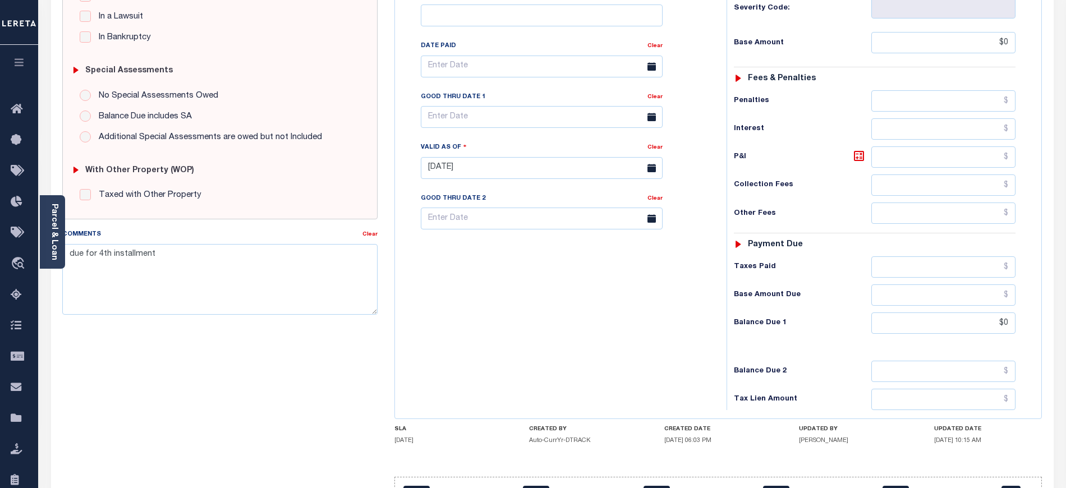
scroll to position [299, 0]
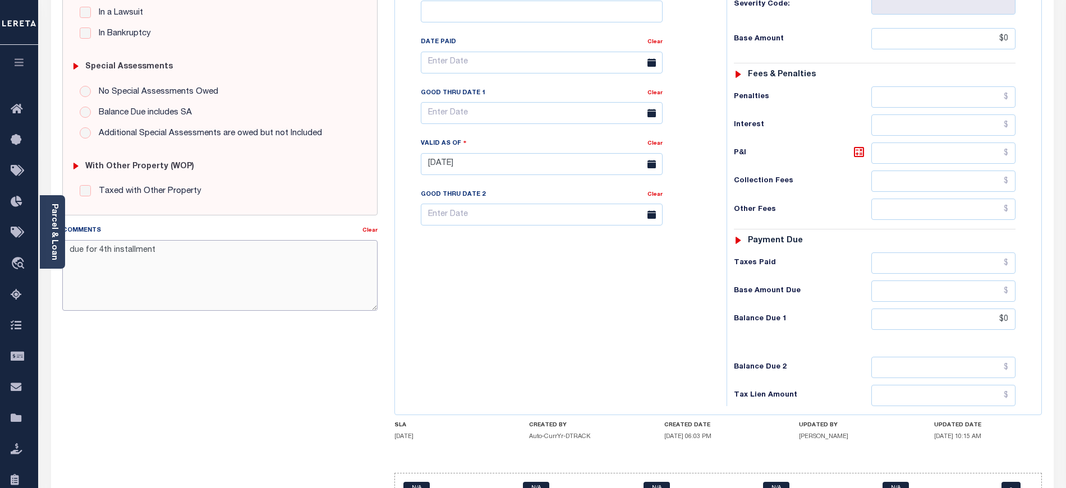
drag, startPoint x: 104, startPoint y: 253, endPoint x: 95, endPoint y: 253, distance: 9.0
click at [95, 253] on textarea "due for 4th installment" at bounding box center [219, 275] width 315 height 71
click at [94, 253] on textarea "due for2nd installment" at bounding box center [219, 275] width 315 height 71
click at [178, 256] on textarea "due for 2nd installment" at bounding box center [219, 275] width 315 height 71
type textarea "due for 2nd installment"
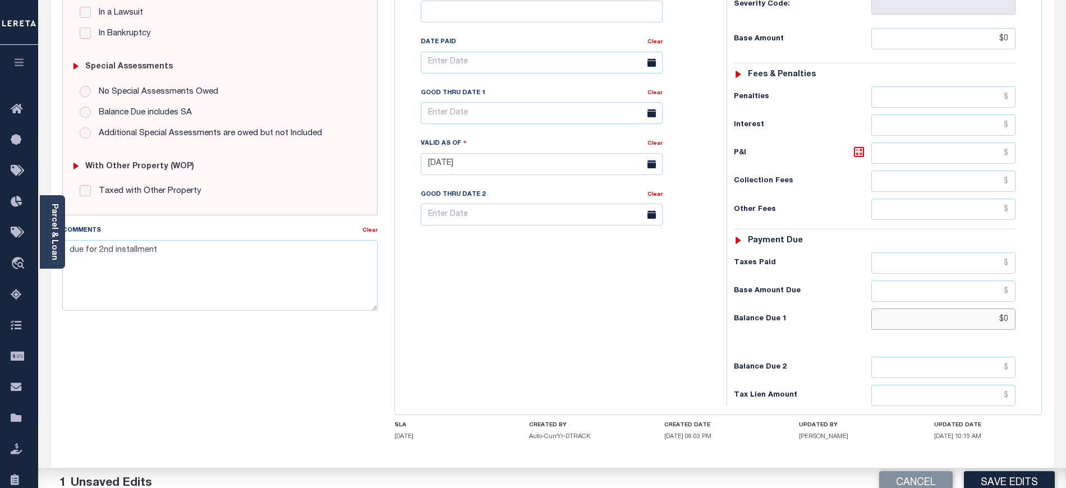
drag, startPoint x: 980, startPoint y: 330, endPoint x: 1033, endPoint y: 330, distance: 53.3
click at [1033, 330] on div "Tax Status Status" at bounding box center [878, 159] width 320 height 496
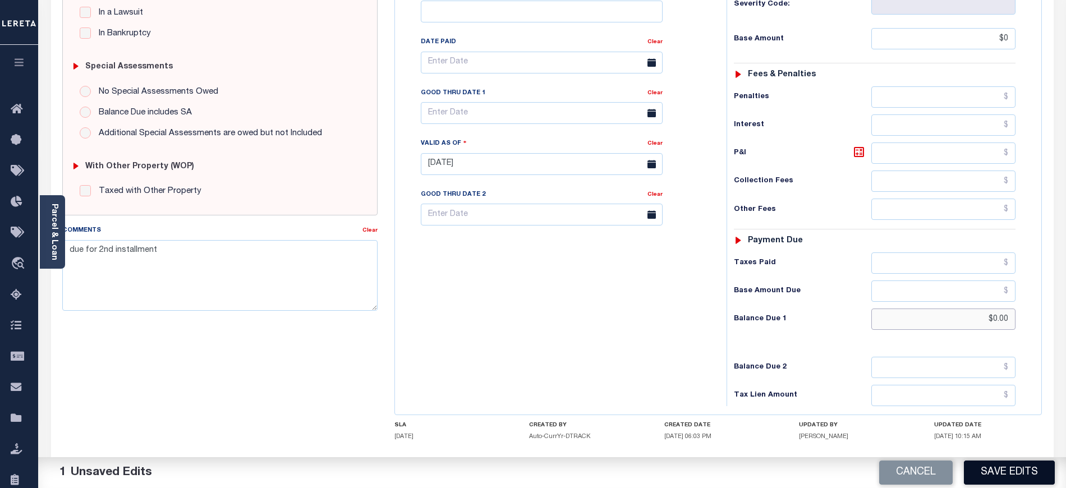
type input "$0.00"
click at [1001, 474] on button "Save Edits" at bounding box center [1009, 473] width 91 height 24
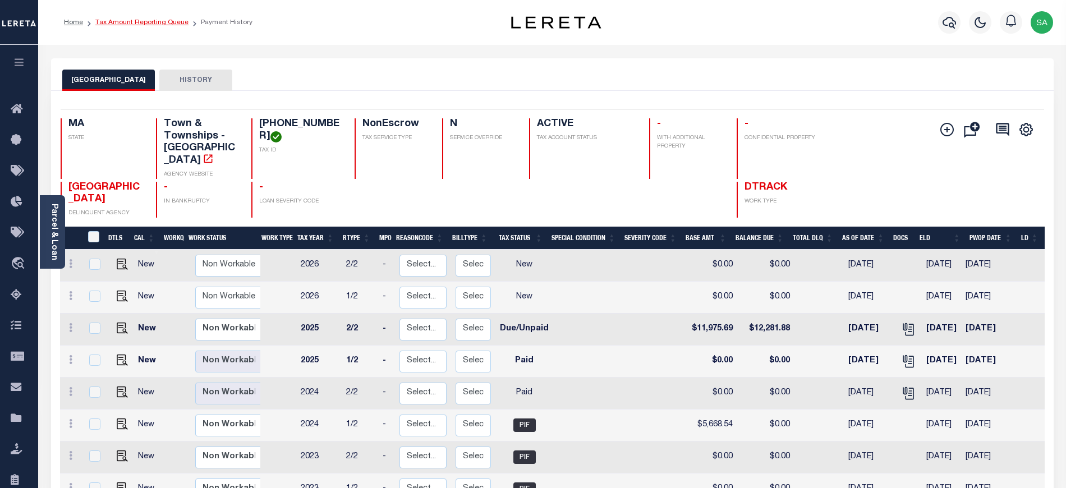
click at [136, 22] on link "Tax Amount Reporting Queue" at bounding box center [141, 22] width 93 height 7
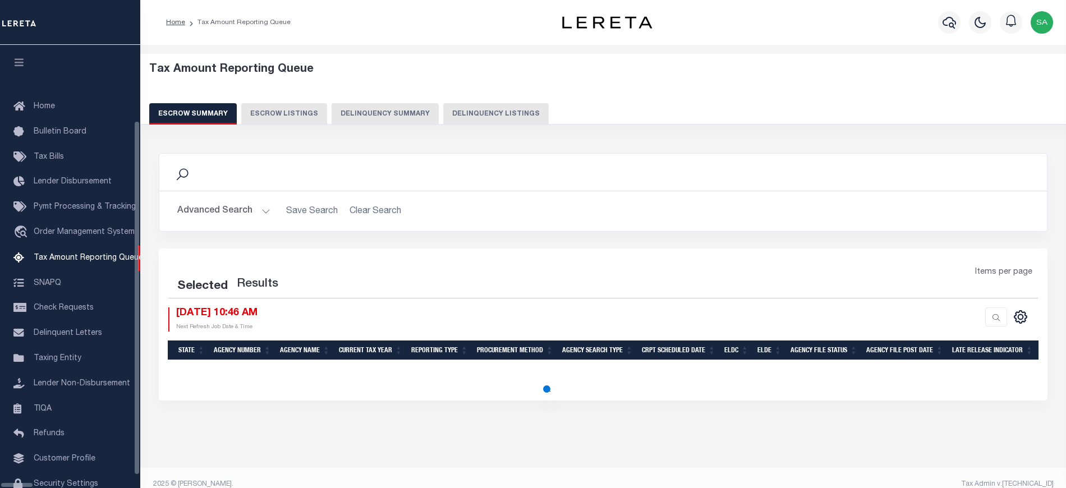
click at [443, 114] on button "Delinquency Listings" at bounding box center [496, 113] width 106 height 21
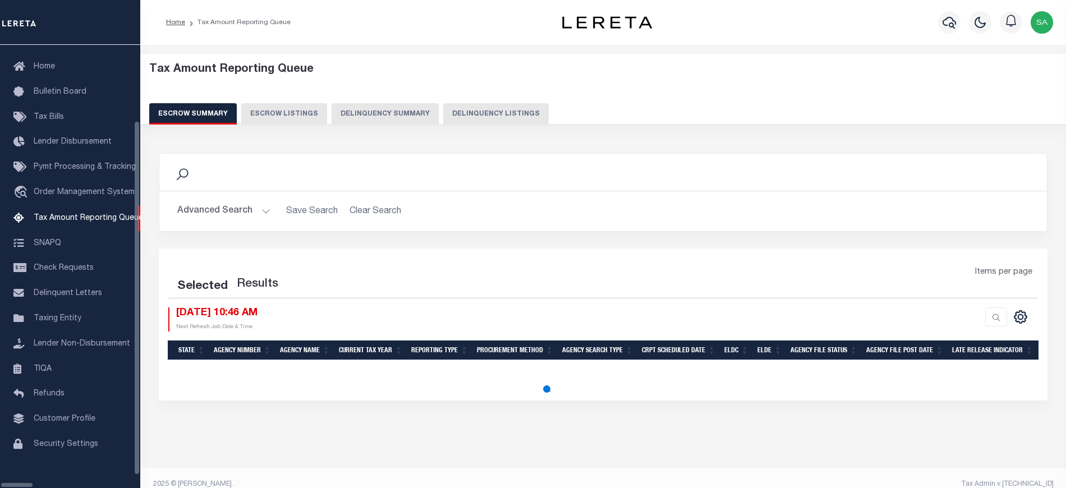
select select "100"
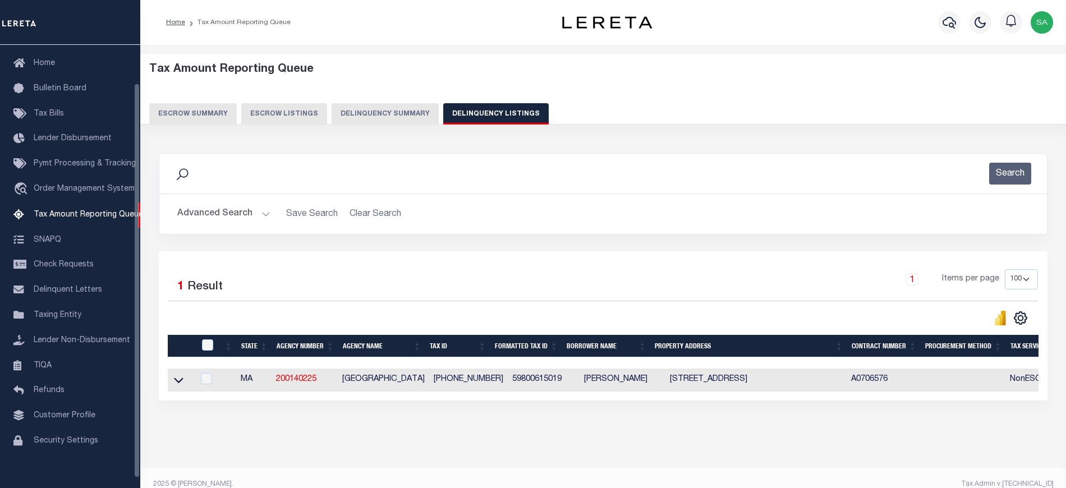
click at [236, 208] on button "Advanced Search" at bounding box center [223, 214] width 93 height 22
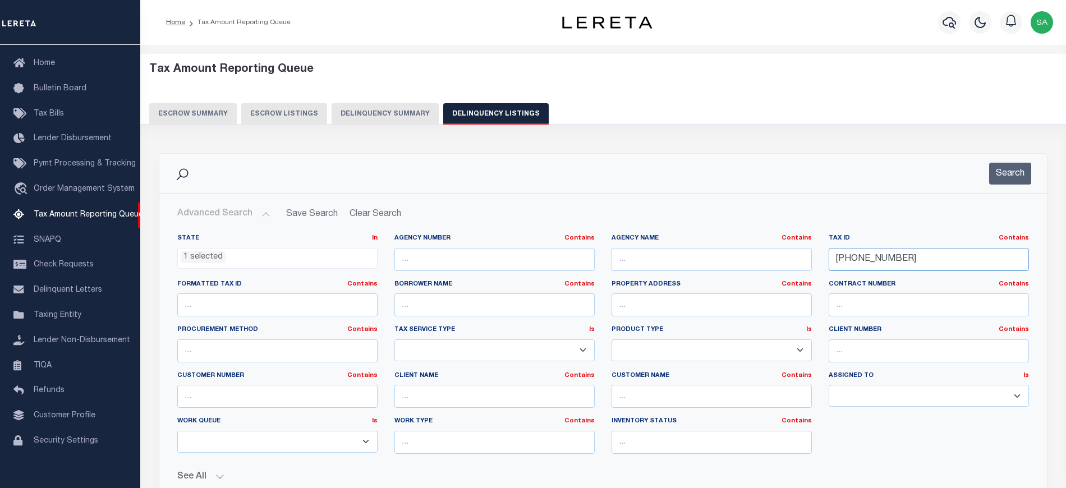
drag, startPoint x: 909, startPoint y: 258, endPoint x: 741, endPoint y: 250, distance: 168.0
click at [741, 250] on div "State In In AK AL AR AZ CA CO CT DC DE FL GA GU HI IA ID IL IN KS KY LA MA MD M…" at bounding box center [603, 348] width 869 height 229
paste input "R-4-2"
click at [993, 167] on button "Search" at bounding box center [1010, 174] width 42 height 22
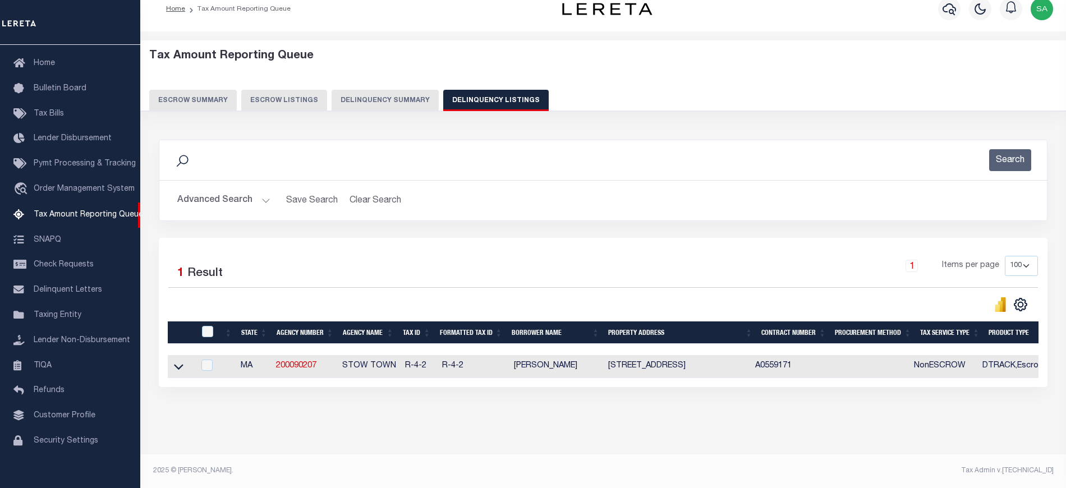
scroll to position [24, 0]
click at [181, 363] on icon at bounding box center [179, 367] width 10 height 12
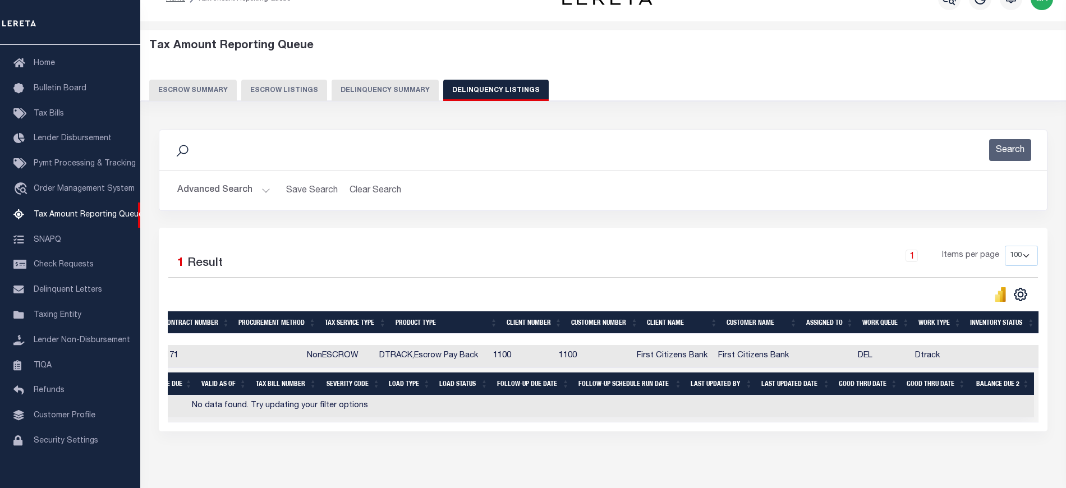
scroll to position [0, 0]
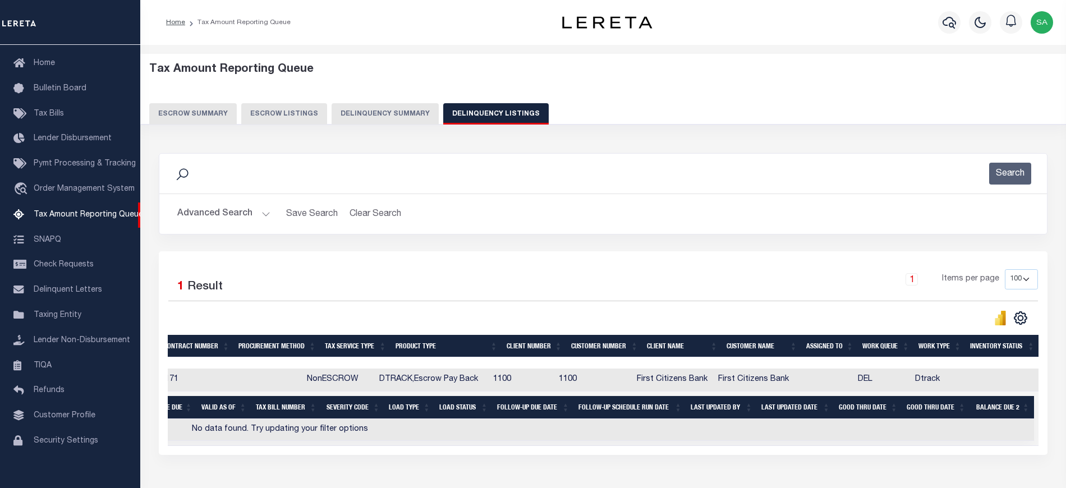
click at [230, 220] on button "Advanced Search" at bounding box center [223, 214] width 93 height 22
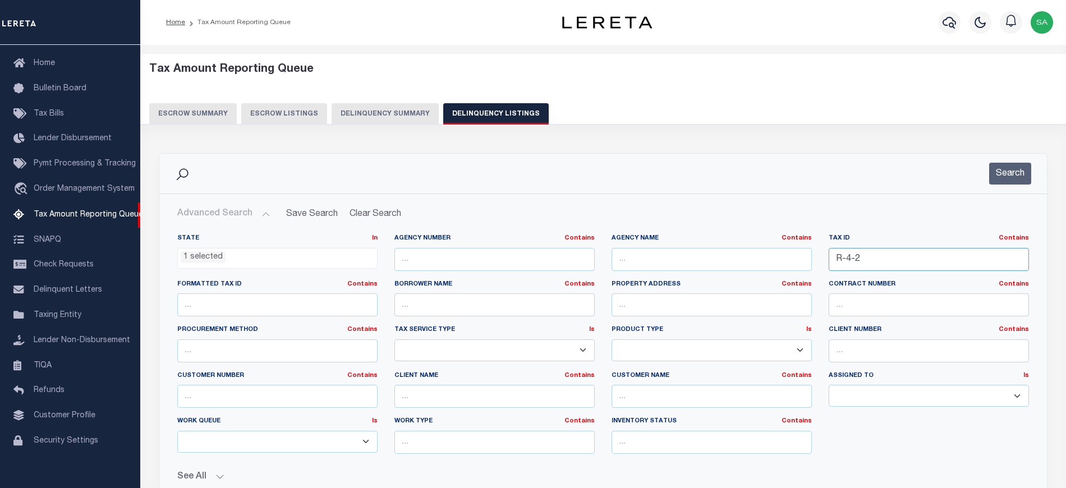
drag, startPoint x: 876, startPoint y: 259, endPoint x: 809, endPoint y: 248, distance: 67.7
click at [759, 259] on div "State In In AK AL AR AZ CA CO CT DC DE FL GA GU HI IA ID IL IN KS KY LA MA MD M…" at bounding box center [603, 348] width 869 height 229
paste input "C07-0115"
type input "C07-0115"
click at [1011, 173] on button "Search" at bounding box center [1010, 174] width 42 height 22
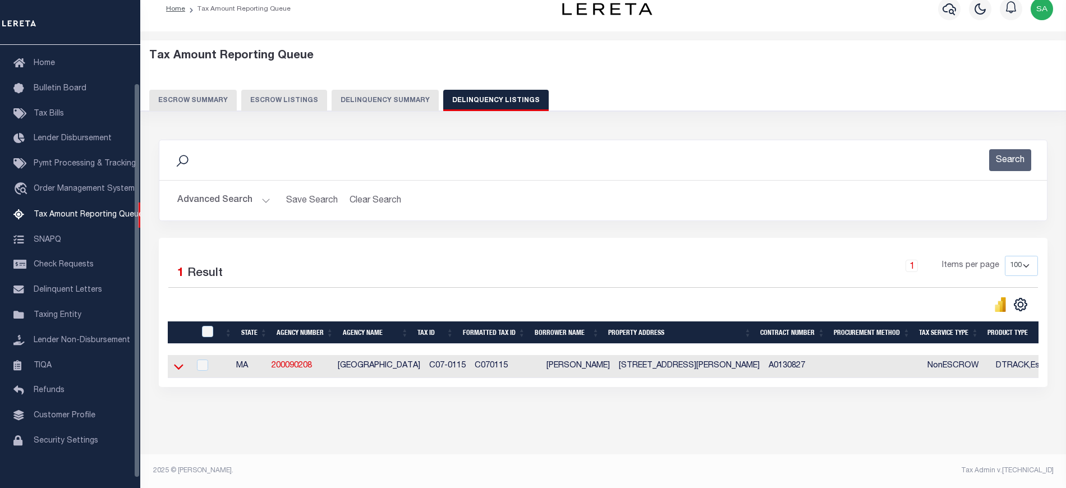
click at [180, 361] on icon at bounding box center [179, 367] width 10 height 12
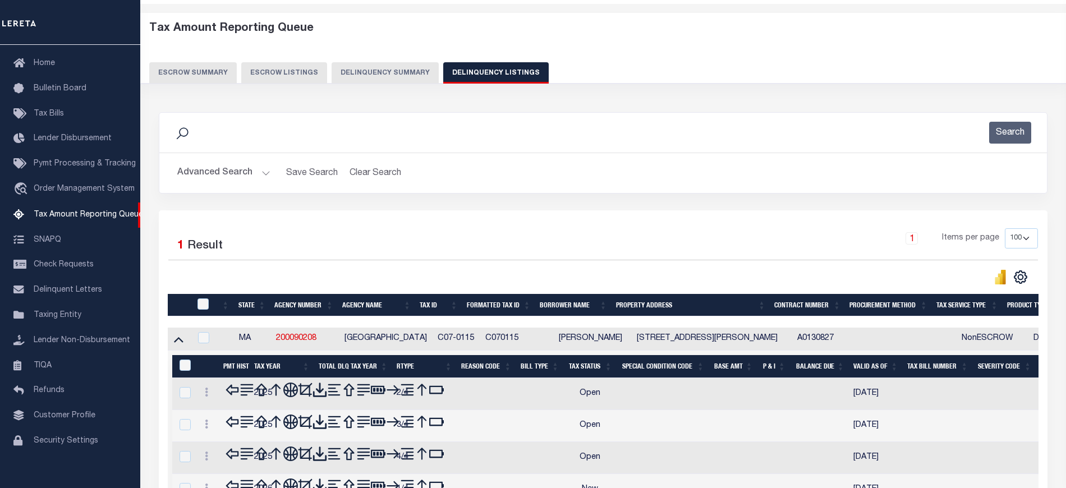
scroll to position [99, 0]
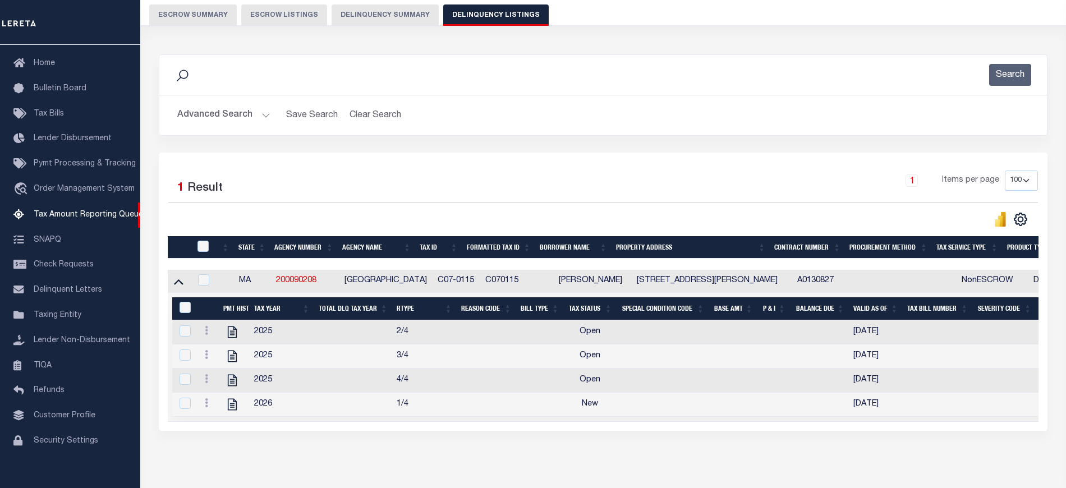
click at [232, 344] on td at bounding box center [234, 332] width 31 height 24
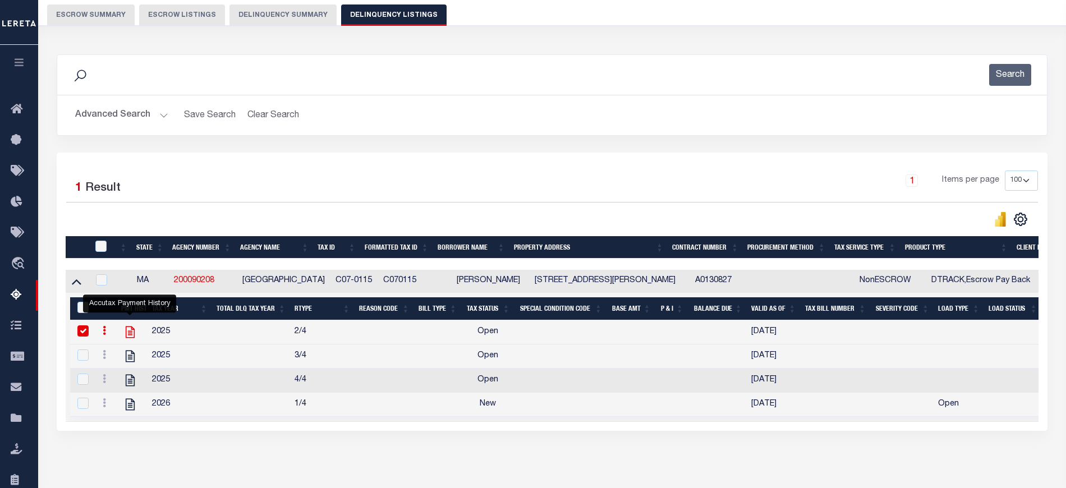
click at [129, 333] on icon "" at bounding box center [130, 332] width 15 height 15
checkbox input "false"
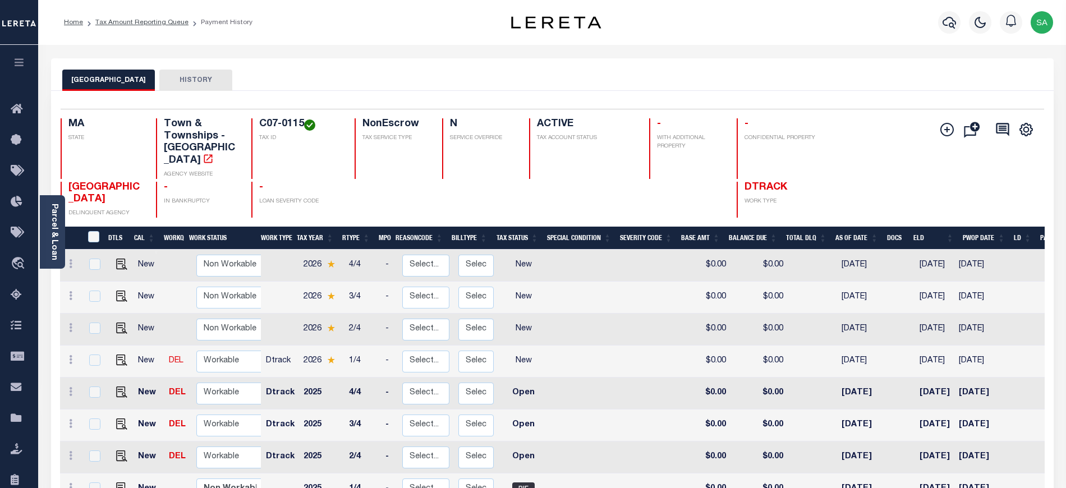
scroll to position [4, 0]
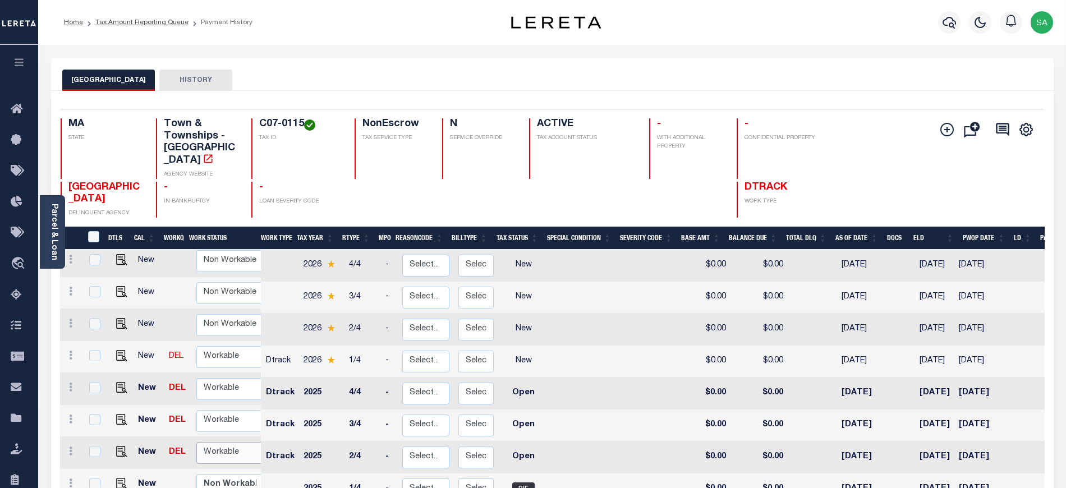
click at [227, 442] on select "Non Workable Workable" at bounding box center [229, 453] width 67 height 22
checkbox input "true"
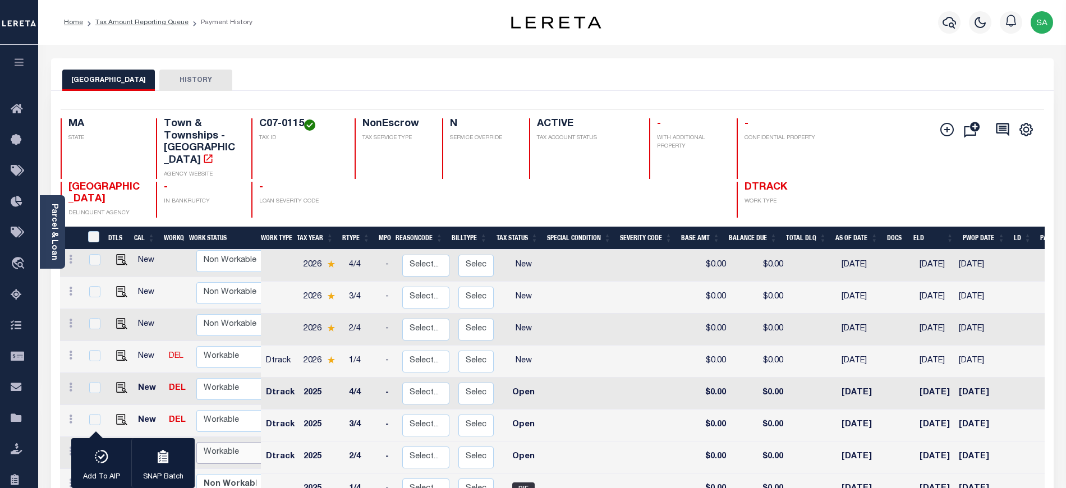
select select "true"
click at [196, 442] on select "Non Workable Workable" at bounding box center [229, 453] width 67 height 22
checkbox input "false"
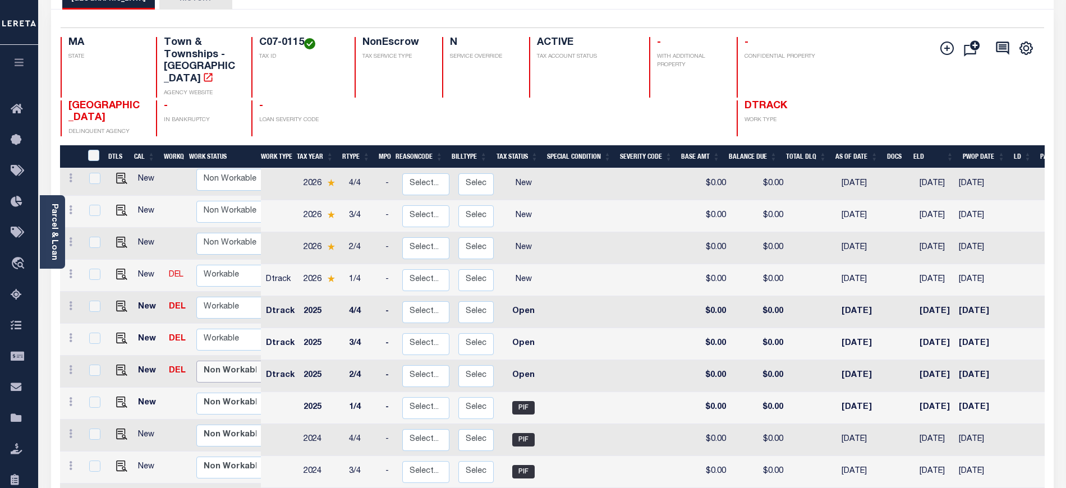
scroll to position [149, 0]
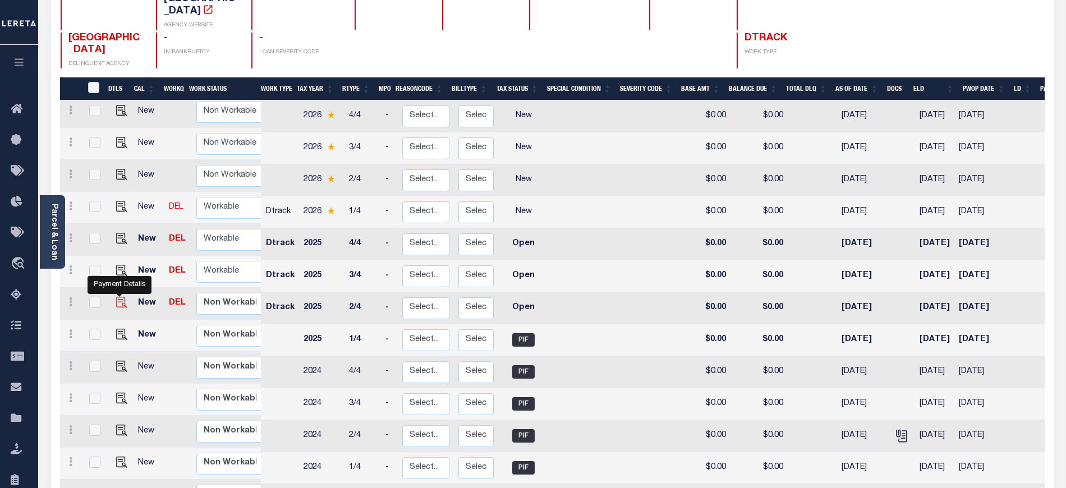
click at [119, 297] on img "" at bounding box center [121, 302] width 11 height 11
checkbox input "true"
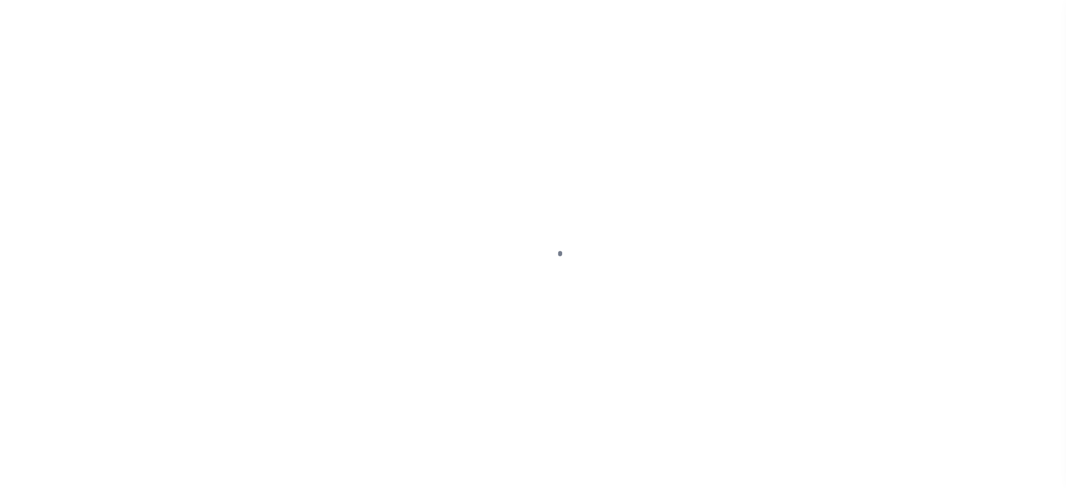
select select "OP2"
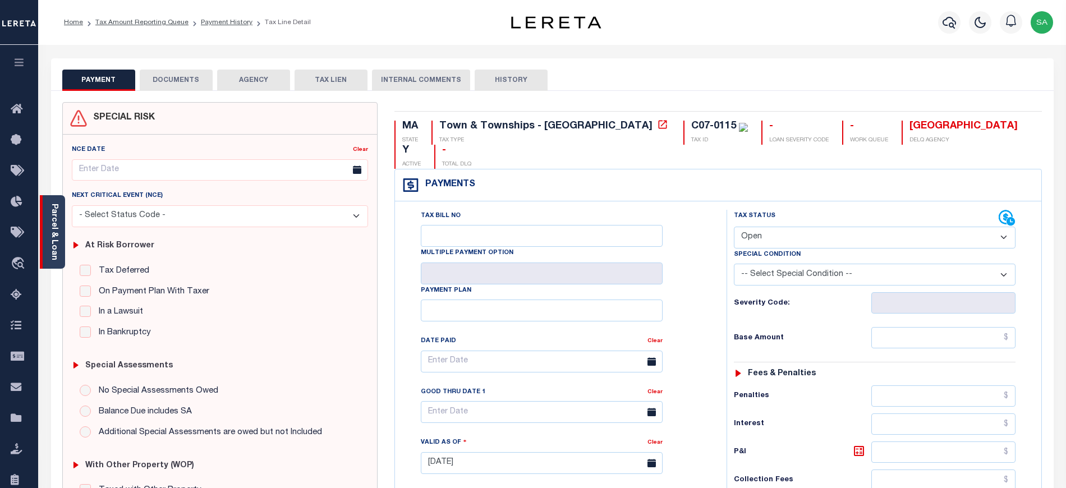
click at [58, 234] on link "Parcel & Loan" at bounding box center [54, 232] width 8 height 57
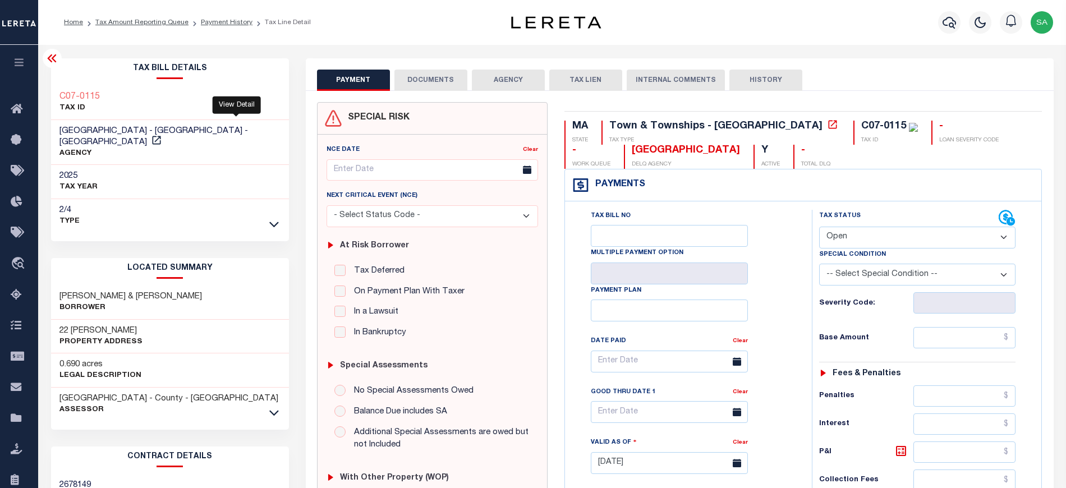
click at [164, 138] on link at bounding box center [156, 142] width 15 height 8
drag, startPoint x: 58, startPoint y: 320, endPoint x: 99, endPoint y: 317, distance: 40.5
click at [99, 320] on div "22 [PERSON_NAME] Property Address" at bounding box center [170, 337] width 238 height 34
copy h3 "22 [PERSON_NAME]"
drag, startPoint x: 57, startPoint y: 281, endPoint x: 145, endPoint y: 290, distance: 88.6
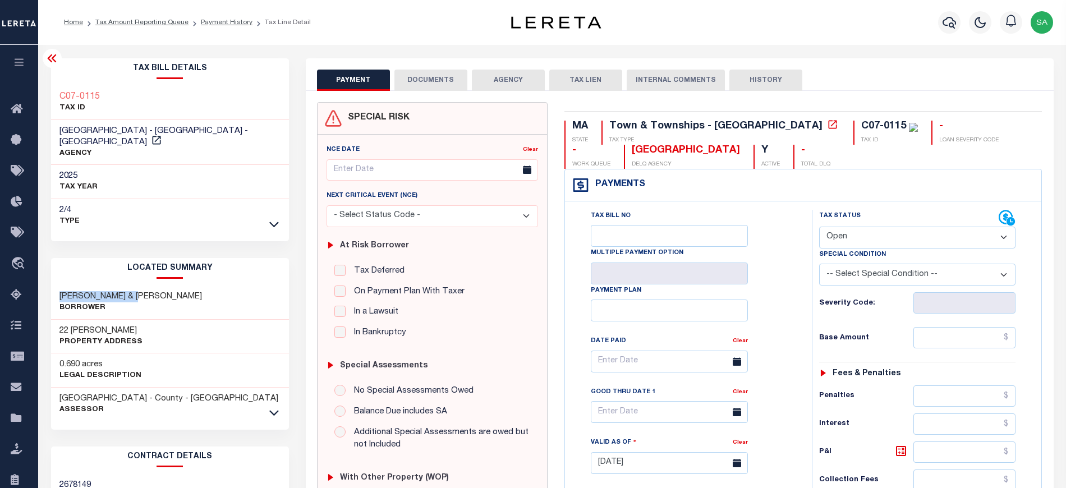
click at [145, 290] on div "DIMODICA MICHAEL J & DIMODICA THOMAS F Borrower" at bounding box center [170, 303] width 238 height 34
copy h3 "DIMODICA MICHAEL J"
click at [184, 291] on h3 "DIMODICA MICHAEL J & DIMODICA THOMAS F" at bounding box center [130, 296] width 143 height 11
drag, startPoint x: 153, startPoint y: 284, endPoint x: 233, endPoint y: 284, distance: 80.3
click at [202, 291] on h3 "DIMODICA MICHAEL J & DIMODICA THOMAS F" at bounding box center [130, 296] width 143 height 11
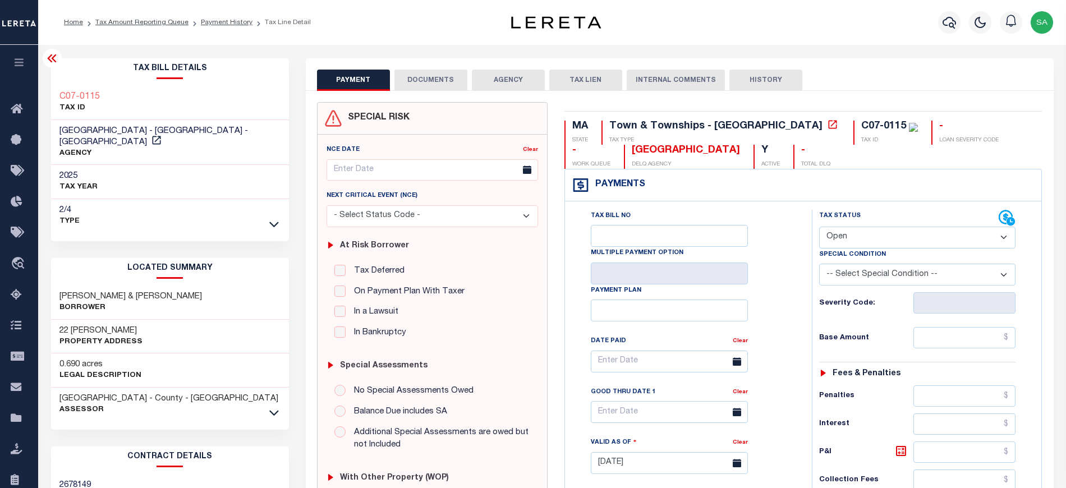
copy h3 "DIMODICA THOMAS"
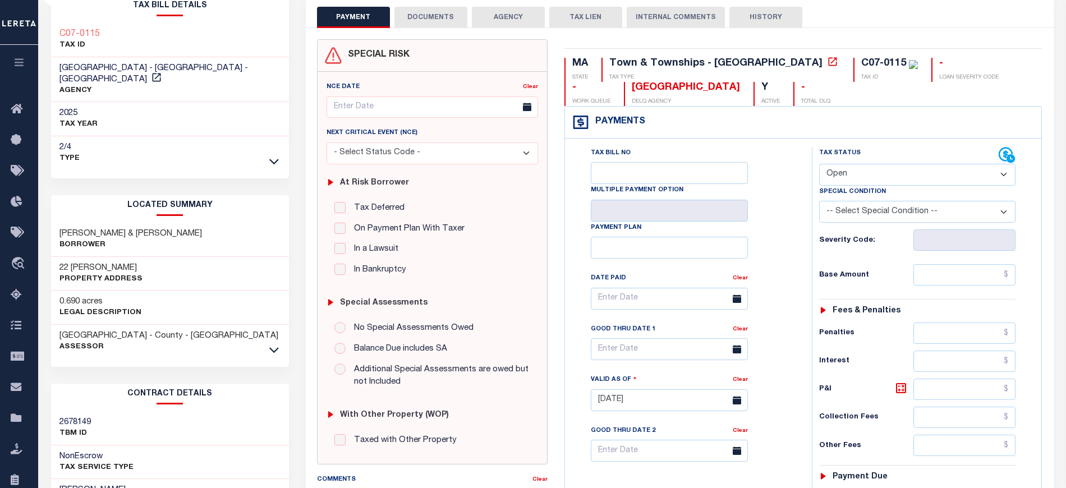
scroll to position [75, 0]
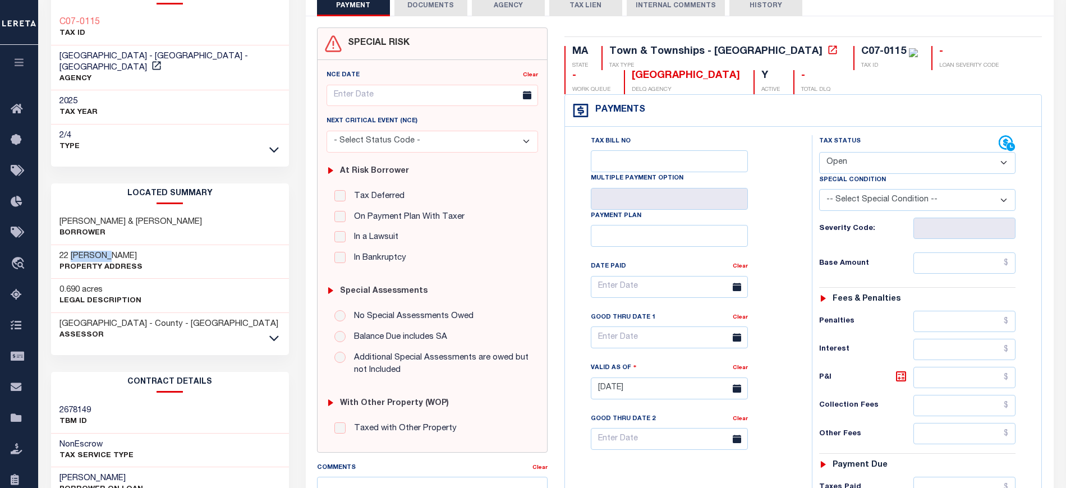
drag, startPoint x: 70, startPoint y: 243, endPoint x: 113, endPoint y: 243, distance: 42.7
click at [113, 251] on h3 "22 [PERSON_NAME]" at bounding box center [100, 256] width 83 height 11
copy h3 "CURRY LN"
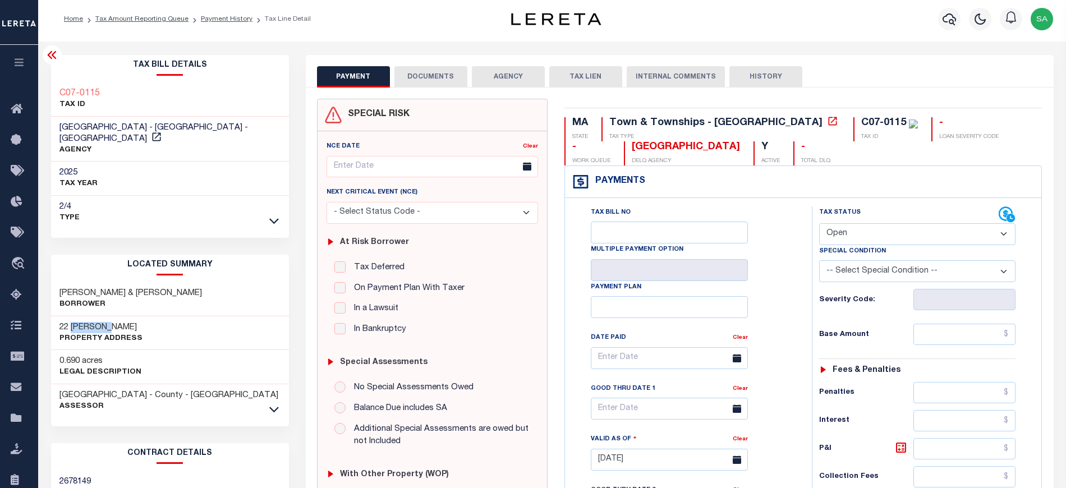
scroll to position [0, 0]
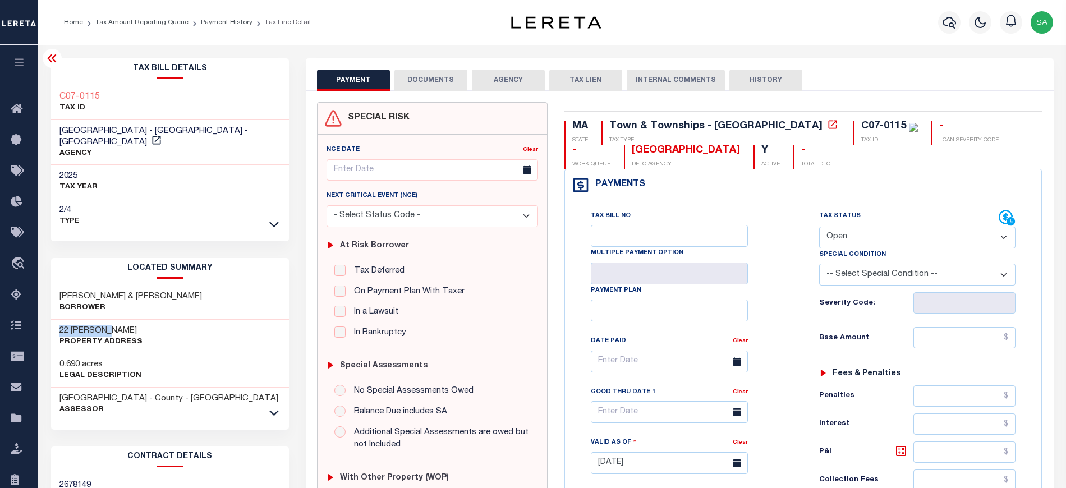
drag, startPoint x: 57, startPoint y: 321, endPoint x: 117, endPoint y: 321, distance: 60.1
click at [117, 321] on div "22 CURRY LN Property Address" at bounding box center [170, 337] width 238 height 34
click at [201, 19] on link "Payment History" at bounding box center [227, 22] width 52 height 7
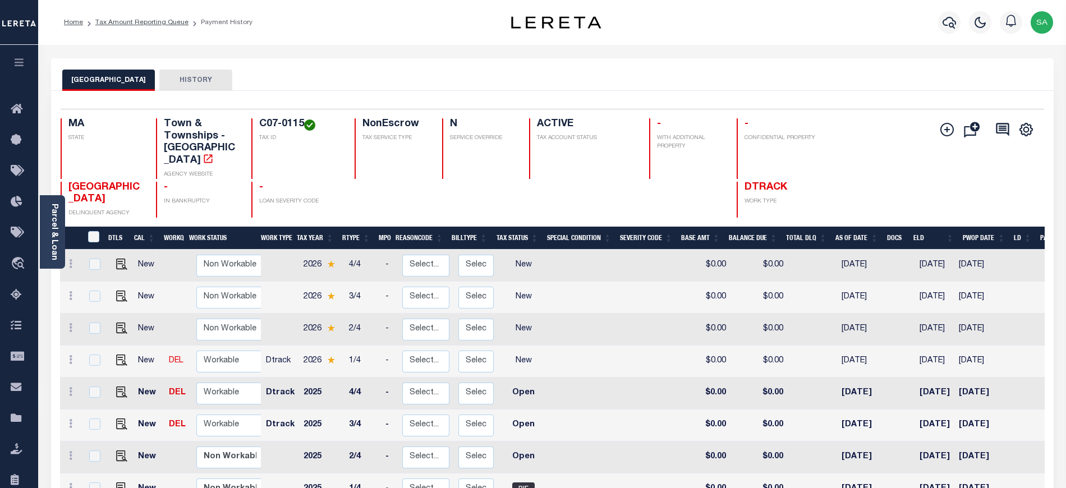
scroll to position [149, 0]
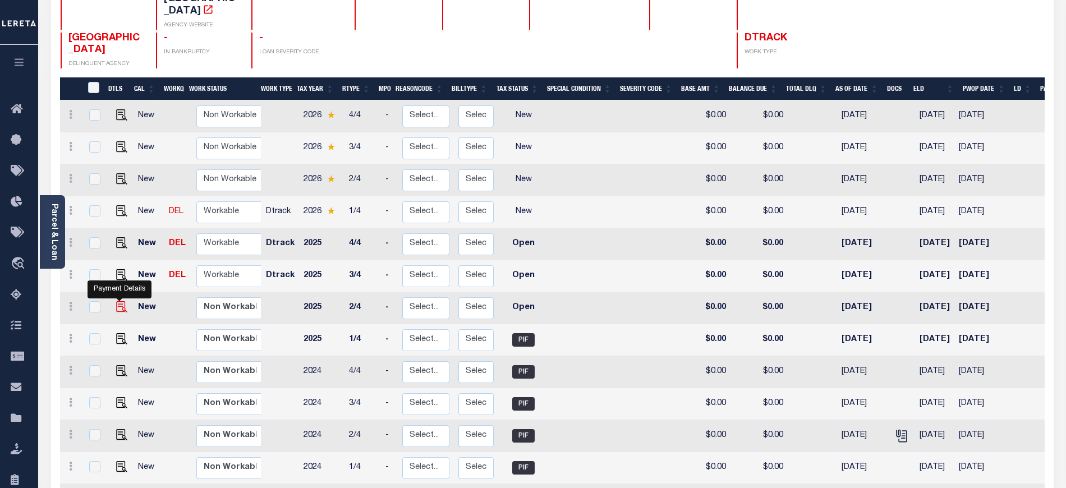
click at [116, 301] on img "" at bounding box center [121, 306] width 11 height 11
checkbox input "true"
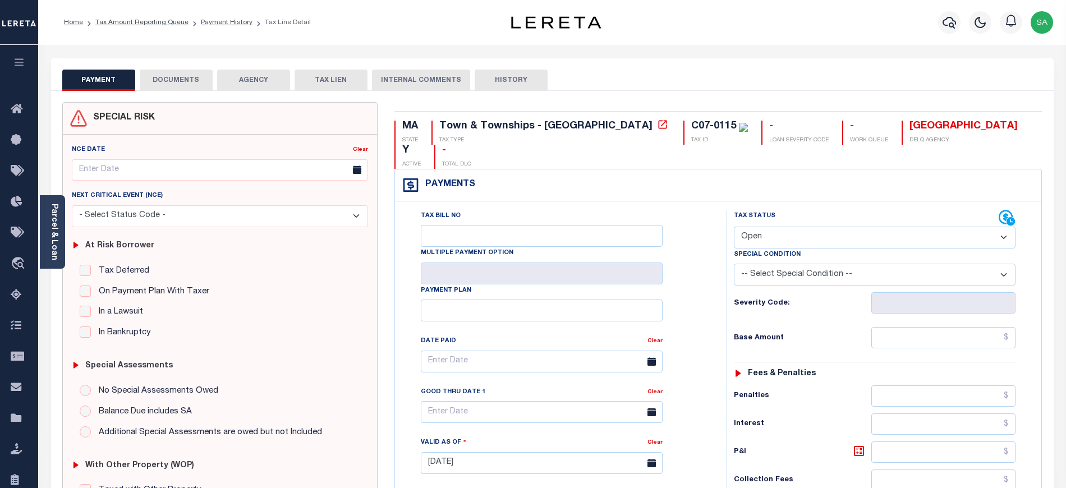
click at [784, 227] on select "- Select Status Code - Open Due/Unpaid Paid Incomplete No Tax Due Internal Refu…" at bounding box center [875, 238] width 282 height 22
select select "PYD"
click at [734, 227] on select "- Select Status Code - Open Due/Unpaid Paid Incomplete No Tax Due Internal Refu…" at bounding box center [875, 238] width 282 height 22
type input "[DATE]"
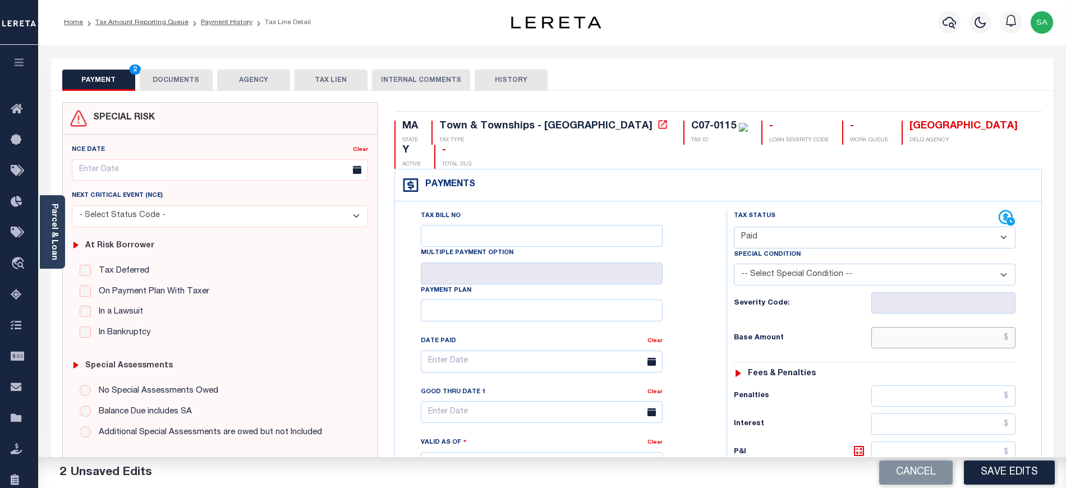
click at [903, 328] on input "text" at bounding box center [944, 337] width 145 height 21
type input "$0.00"
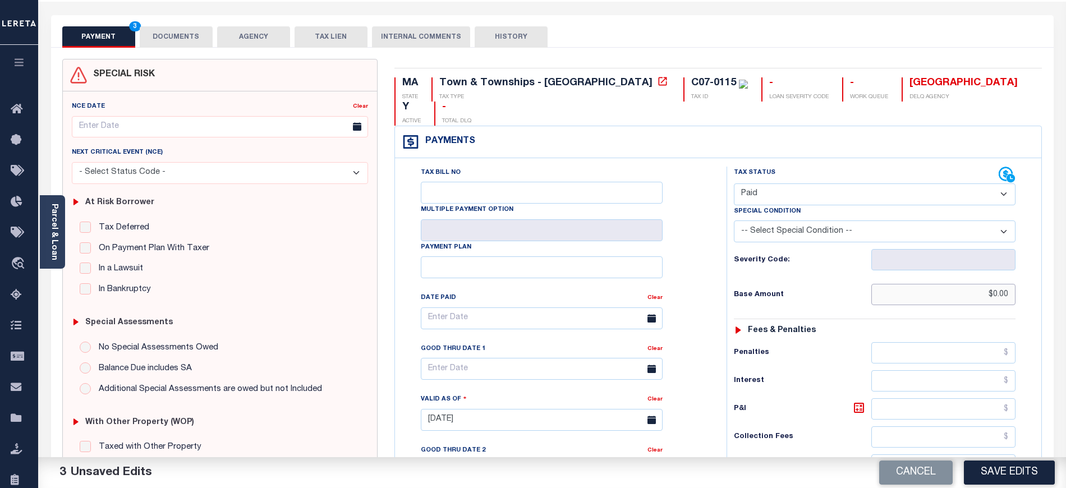
scroll to position [299, 0]
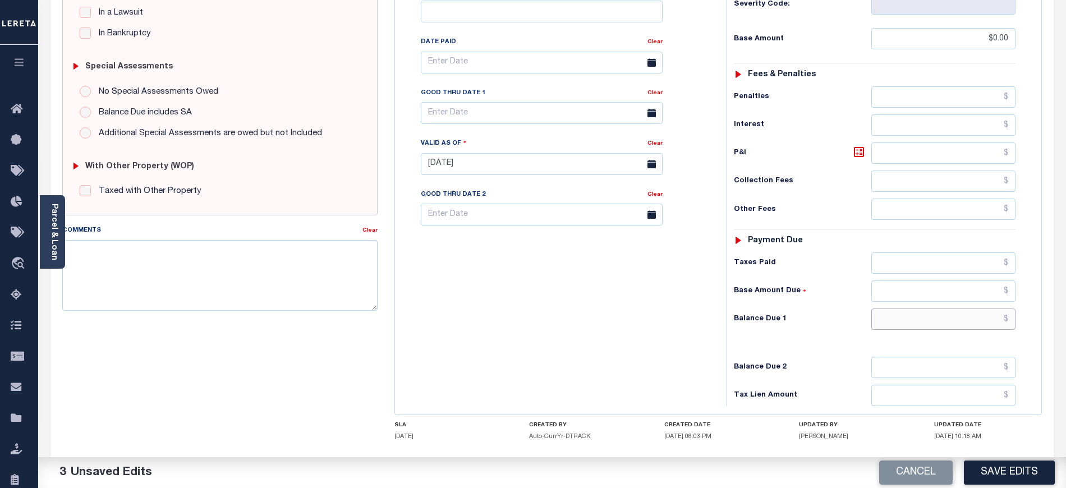
click at [899, 309] on input "text" at bounding box center [944, 319] width 145 height 21
type input "$0.00"
click at [288, 235] on div "Comments" at bounding box center [212, 232] width 300 height 16
click at [294, 263] on textarea "Comments" at bounding box center [219, 275] width 315 height 71
paste textarea "09/16/2025 As per tax collector kathy the taxes are paid - sanand"
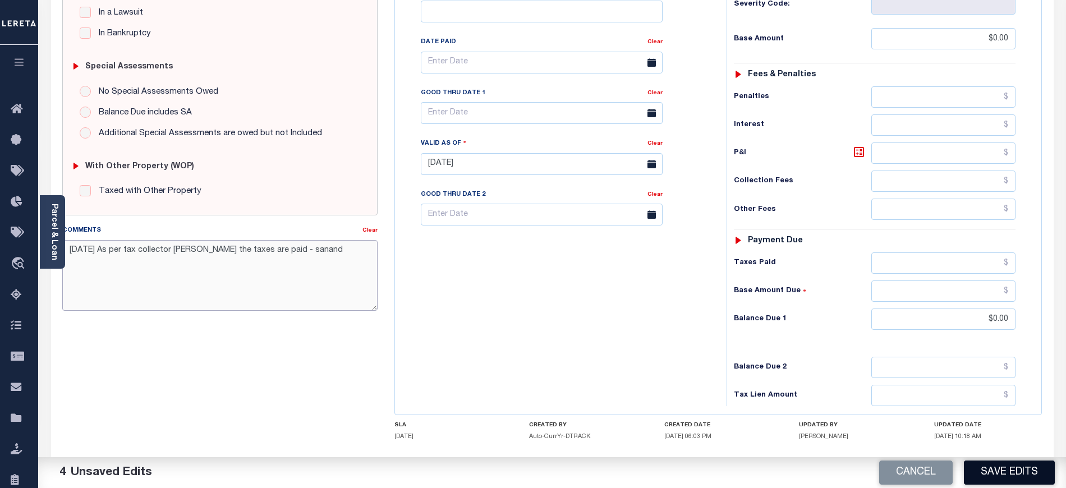
type textarea "09/16/2025 As per tax collector Kathy the taxes are paid - sanand"
click at [1006, 474] on button "Save Edits" at bounding box center [1009, 473] width 91 height 24
checkbox input "false"
type input "$0"
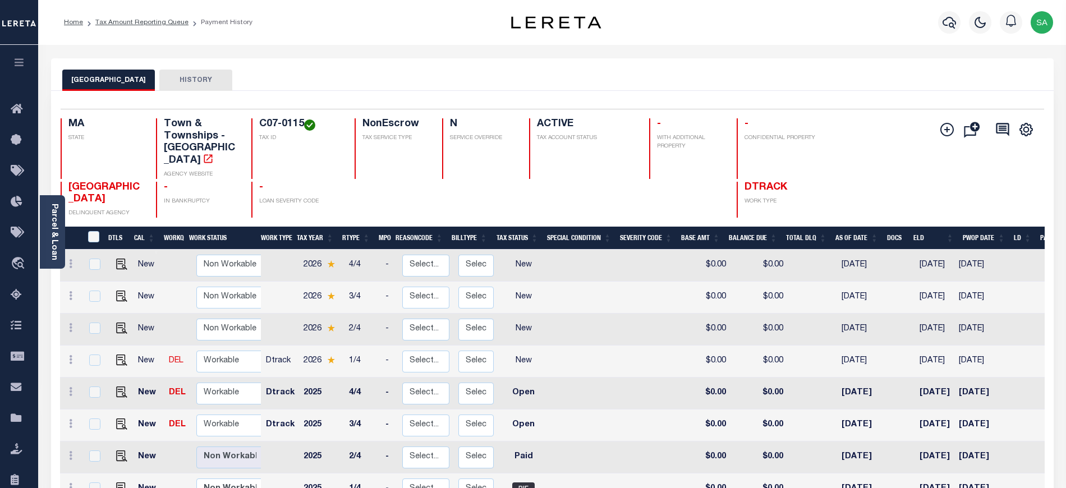
scroll to position [207, 0]
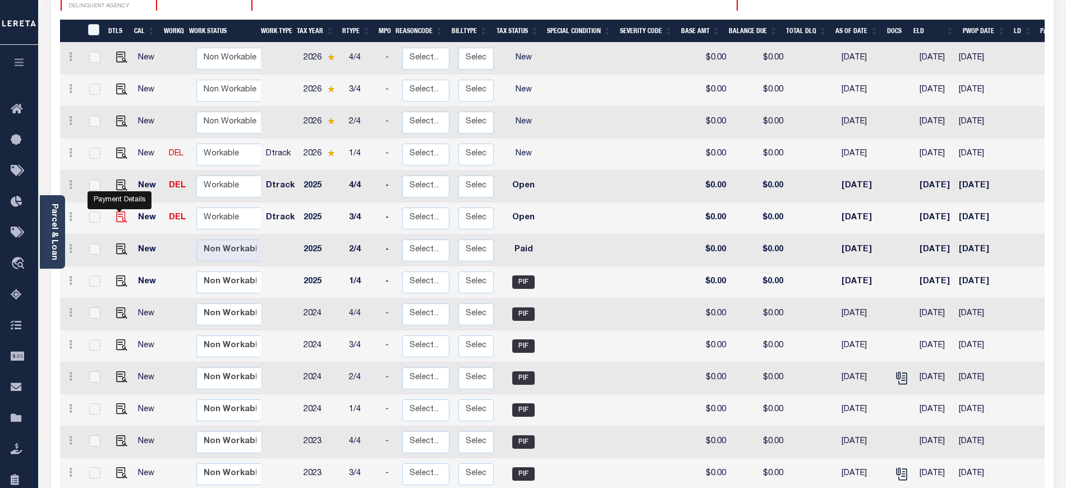
click at [117, 212] on img "" at bounding box center [121, 217] width 11 height 11
checkbox input "true"
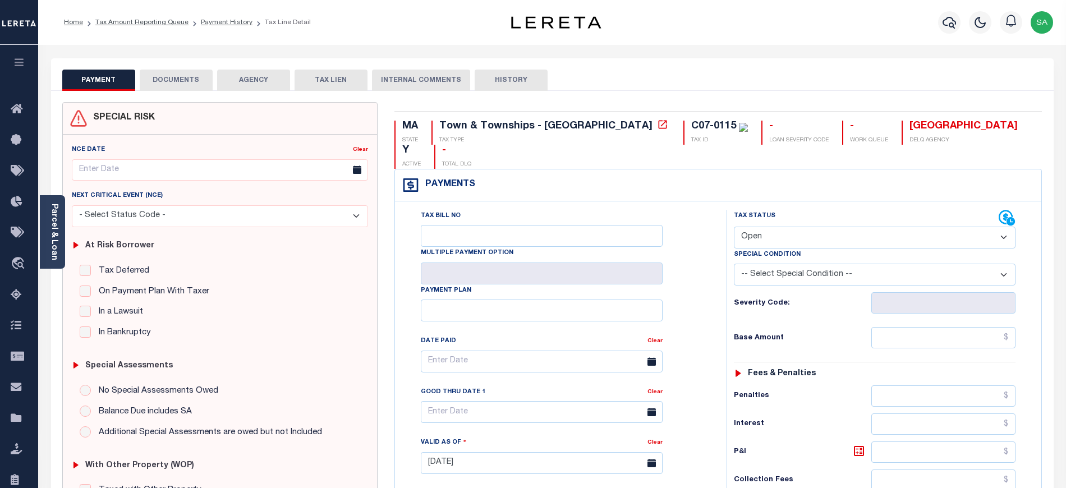
click at [753, 227] on select "- Select Status Code - Open Due/Unpaid Paid Incomplete No Tax Due Internal Refu…" at bounding box center [875, 238] width 282 height 22
select select "PYD"
click at [734, 227] on select "- Select Status Code - Open Due/Unpaid Paid Incomplete No Tax Due Internal Refu…" at bounding box center [875, 238] width 282 height 22
type input "[DATE]"
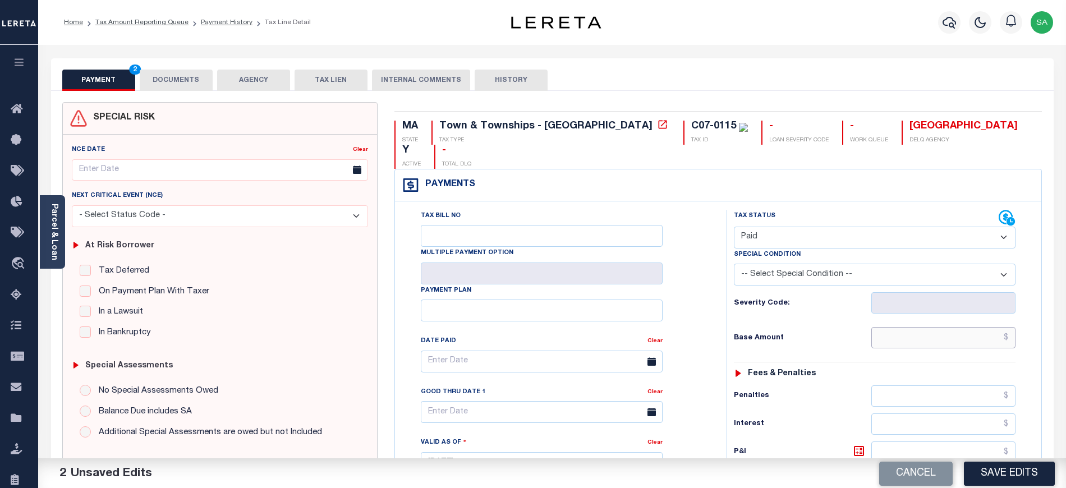
click at [902, 327] on input "text" at bounding box center [944, 337] width 145 height 21
type input "$0.00"
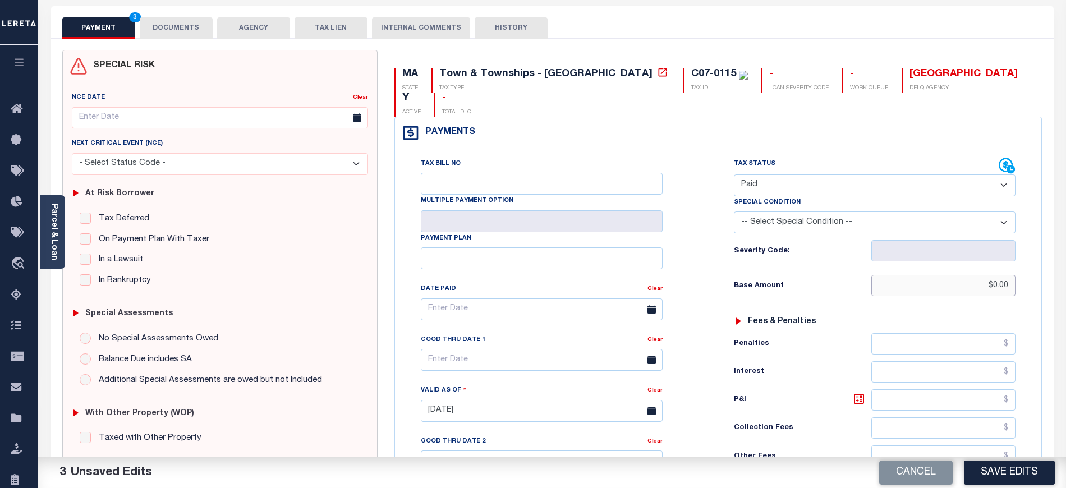
scroll to position [224, 0]
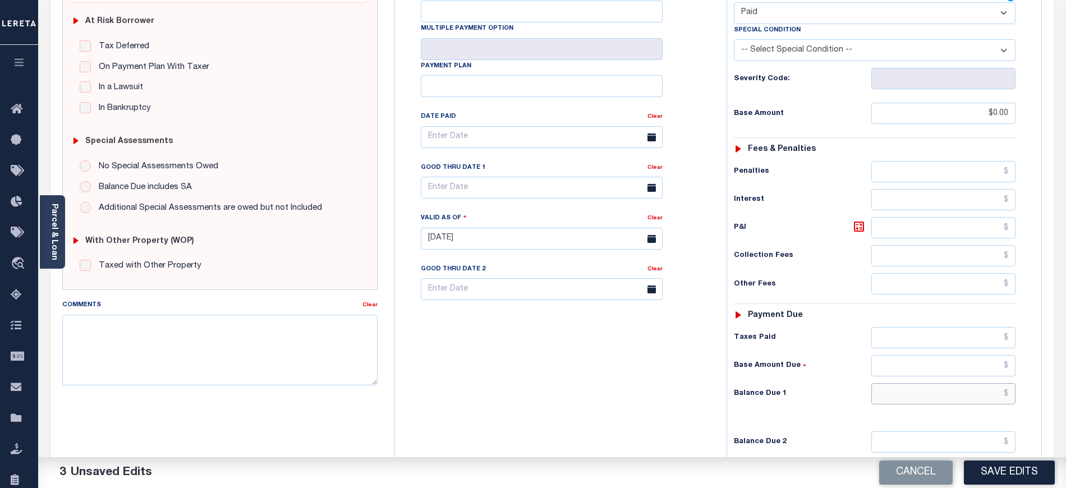
drag, startPoint x: 901, startPoint y: 378, endPoint x: 889, endPoint y: 375, distance: 12.8
click at [901, 383] on input "text" at bounding box center [944, 393] width 145 height 21
type input "$0.00"
drag, startPoint x: 262, startPoint y: 299, endPoint x: 254, endPoint y: 337, distance: 39.5
click at [257, 317] on div "SPECIAL RISK NCE Date Clear - Select Status Code -" at bounding box center [220, 238] width 332 height 721
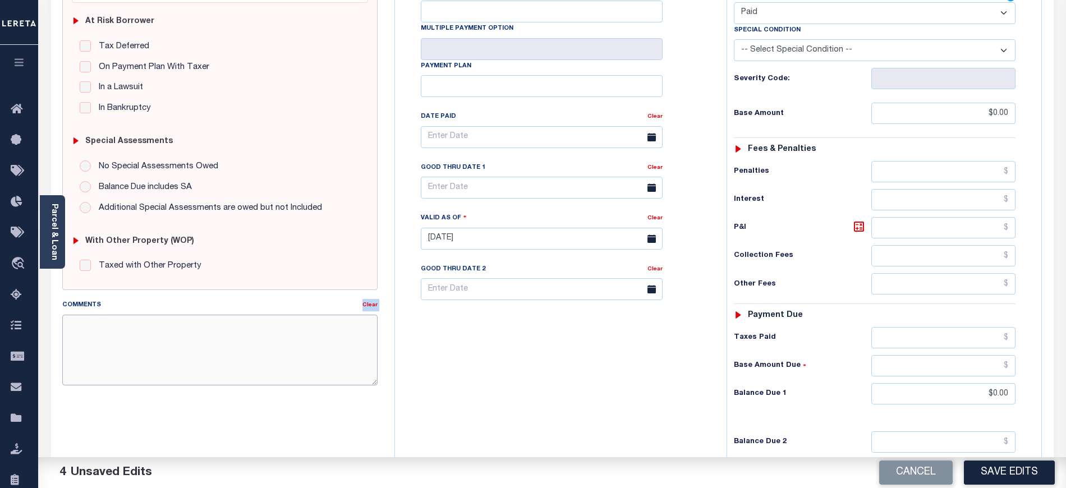
click at [254, 337] on textarea "Comments" at bounding box center [219, 350] width 315 height 71
paste textarea "[DATE] As per tax collector [PERSON_NAME] the taxes are paid - sanand"
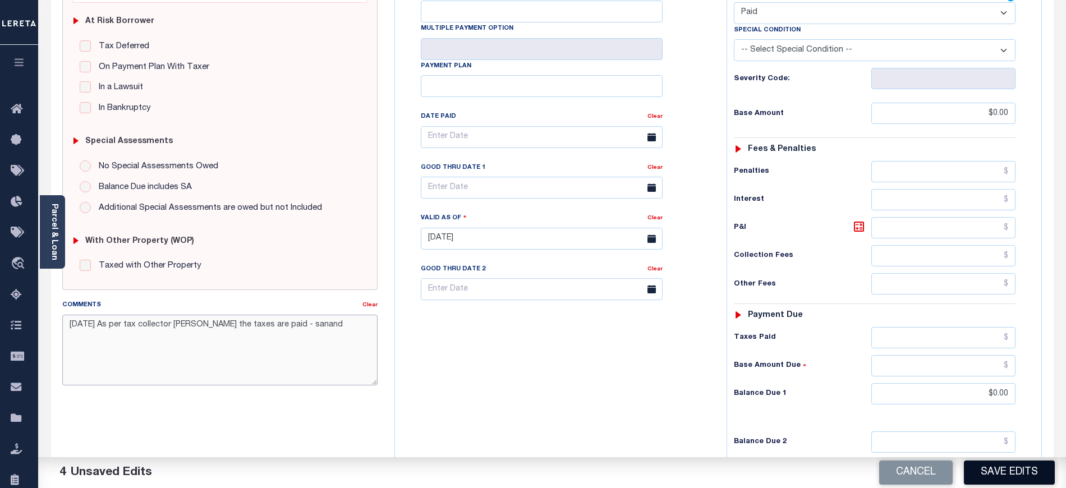
type textarea "[DATE] As per tax collector [PERSON_NAME] the taxes are paid - sanand"
click at [1010, 475] on button "Save Edits" at bounding box center [1009, 473] width 91 height 24
checkbox input "false"
type input "$0"
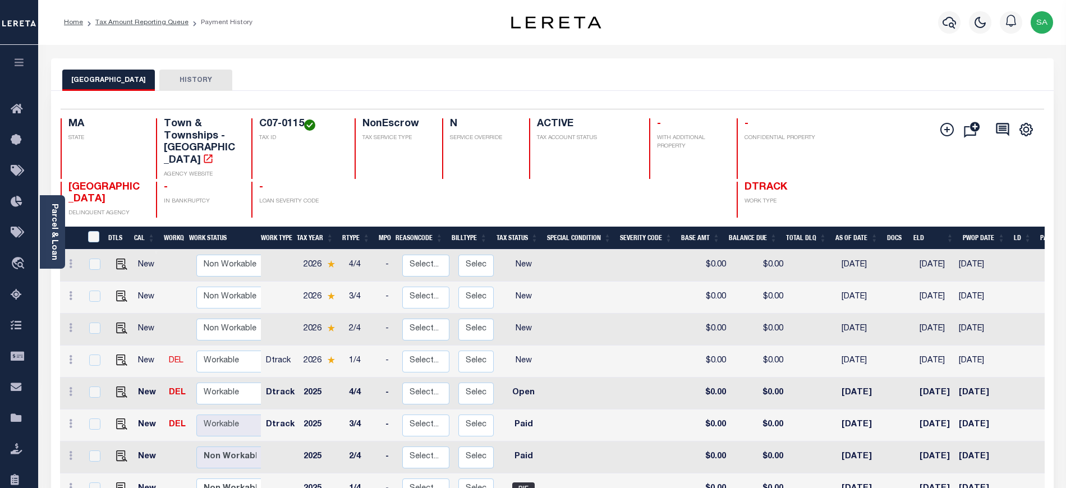
scroll to position [149, 0]
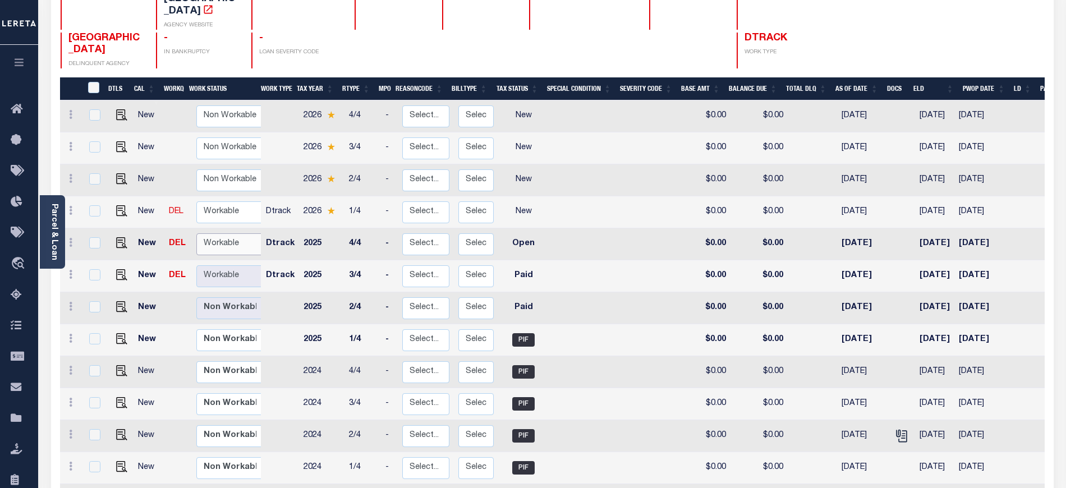
click at [216, 239] on select "Non Workable Workable" at bounding box center [229, 244] width 67 height 22
checkbox input "true"
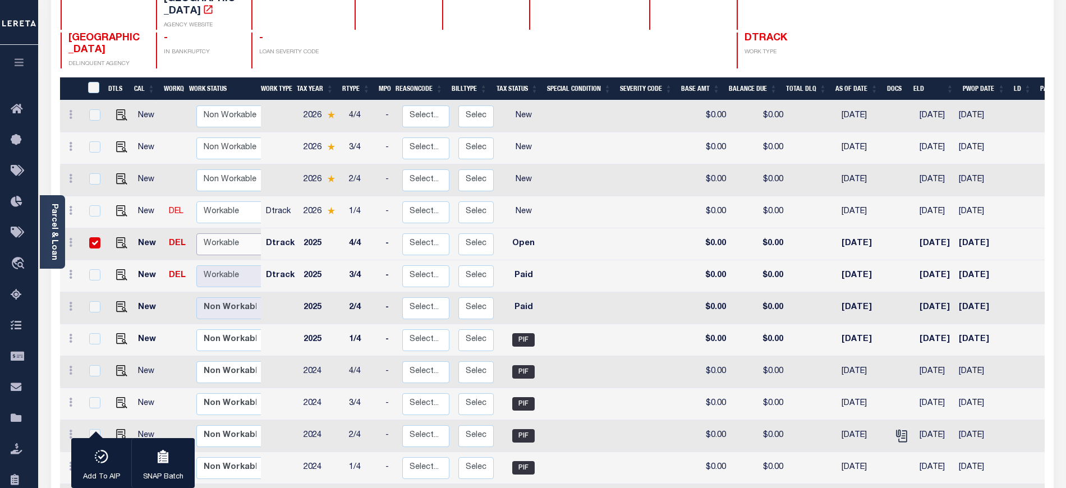
select select "true"
click at [196, 233] on select "Non Workable Workable" at bounding box center [229, 244] width 67 height 22
checkbox input "false"
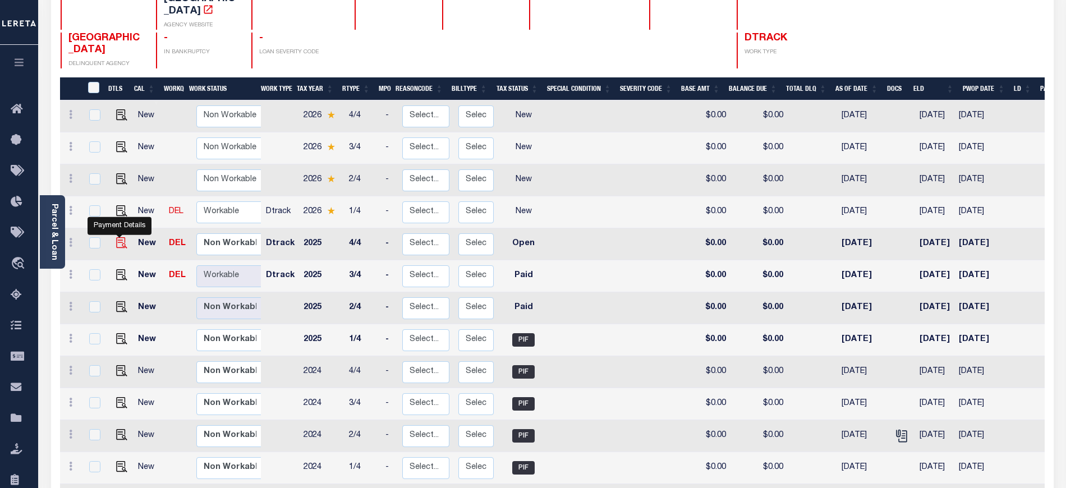
click at [117, 237] on img "" at bounding box center [121, 242] width 11 height 11
checkbox input "true"
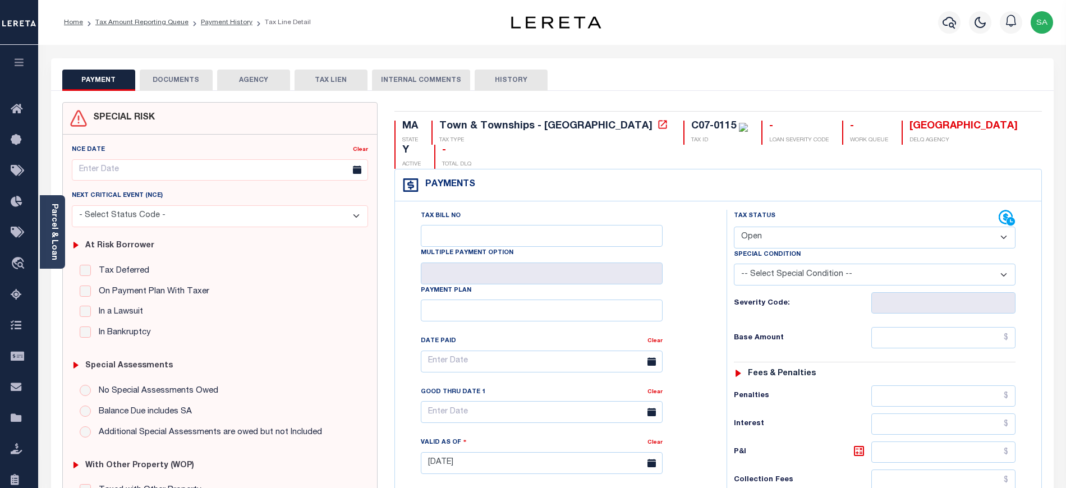
click at [824, 227] on select "- Select Status Code - Open Due/Unpaid Paid Incomplete No Tax Due Internal Refu…" at bounding box center [875, 238] width 282 height 22
select select "PYD"
click at [734, 227] on select "- Select Status Code - Open Due/Unpaid Paid Incomplete No Tax Due Internal Refu…" at bounding box center [875, 238] width 282 height 22
type input "[DATE]"
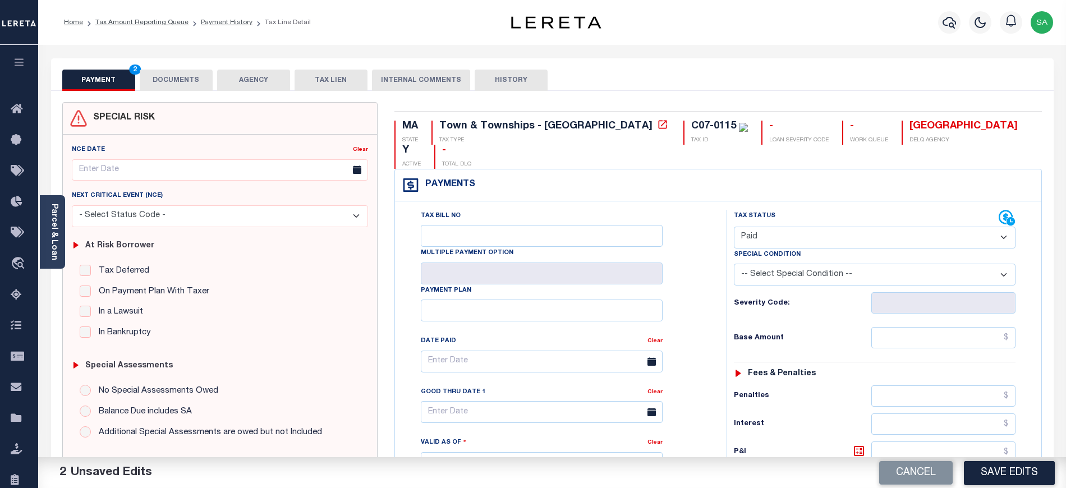
click at [899, 340] on div "Tax Status Status - Select Status Code -" at bounding box center [879, 458] width 304 height 496
click at [902, 327] on input "text" at bounding box center [944, 337] width 145 height 21
type input "$0.00"
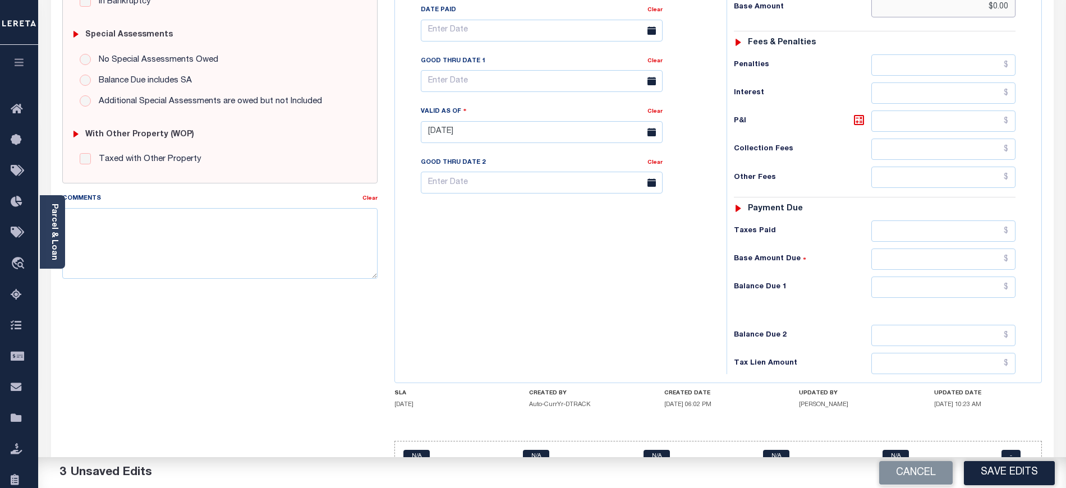
scroll to position [344, 0]
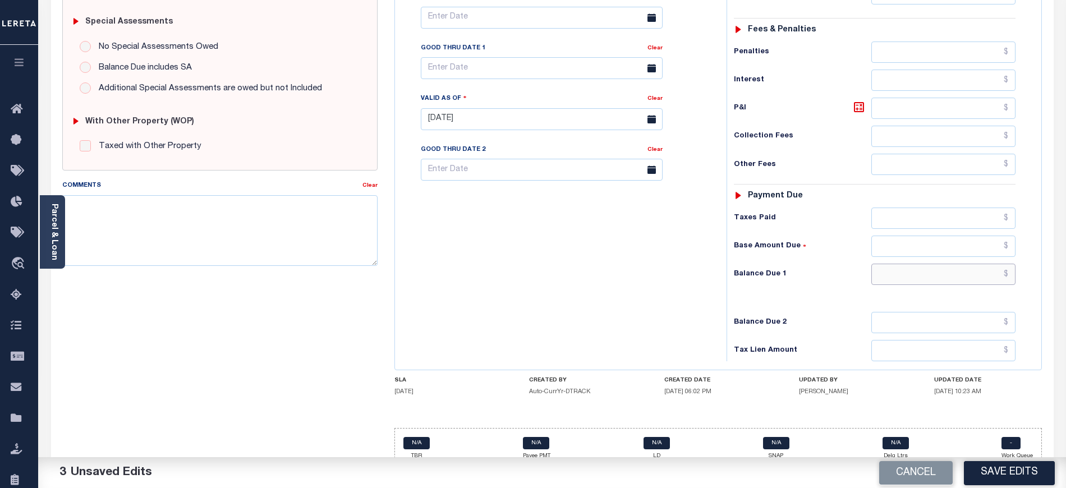
click at [906, 264] on input "text" at bounding box center [944, 274] width 145 height 21
type input "$0.00"
click at [216, 241] on textarea "Comments" at bounding box center [219, 230] width 315 height 71
paste textarea "09/16/2025 As per tax collector Kathy the taxes are paid - sanand"
type textarea "09/16/2025 As per tax collector Kathy the taxes are paid - sanand"
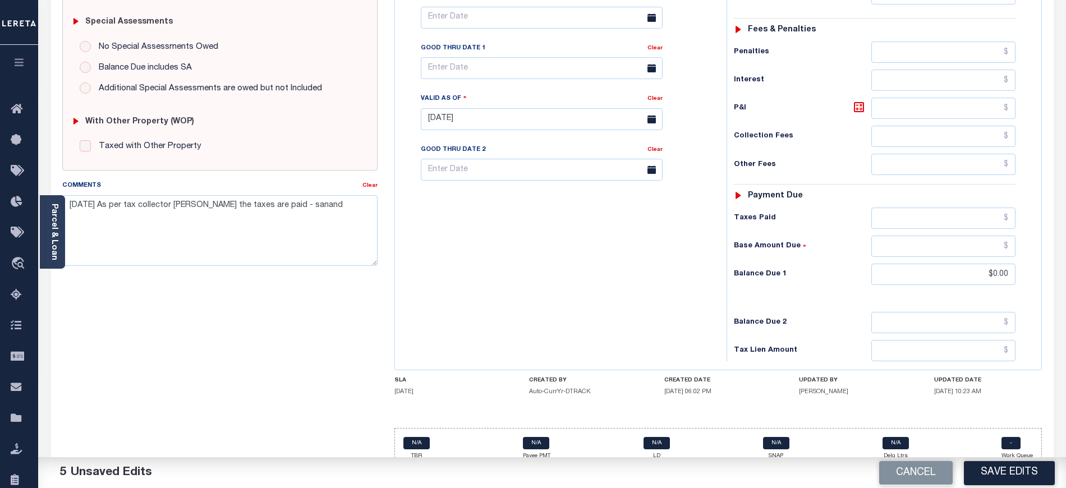
click at [581, 288] on div "Tax Bill No Multiple Payment Option Payment Plan Clear" at bounding box center [558, 114] width 320 height 496
click at [1038, 479] on button "Save Edits" at bounding box center [1009, 473] width 91 height 24
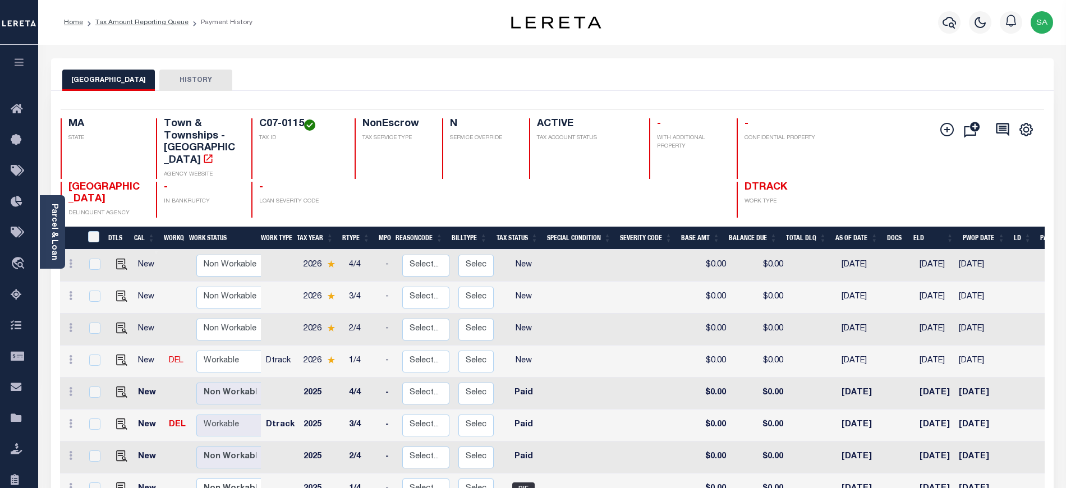
scroll to position [207, 0]
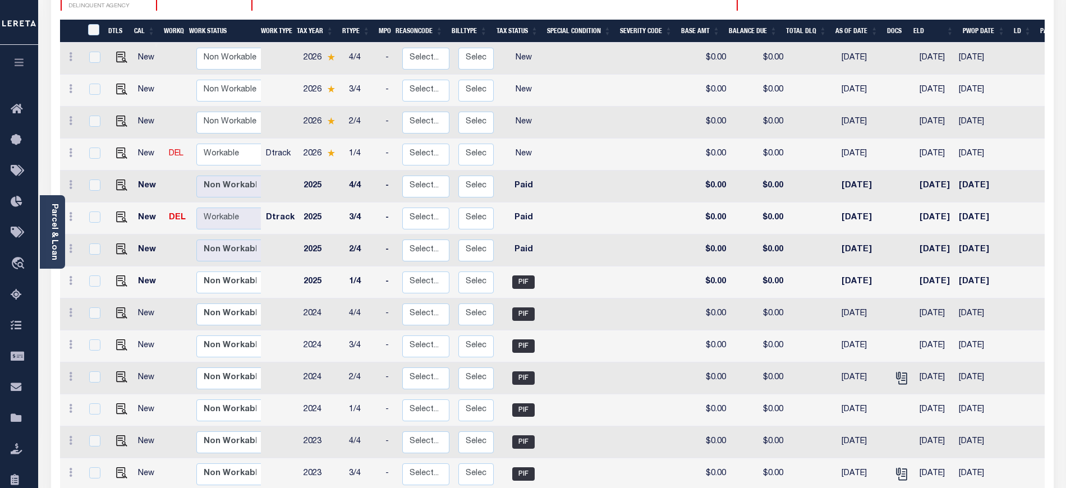
click at [220, 139] on td "Non Workable Workable" at bounding box center [232, 155] width 80 height 32
checkbox input "true"
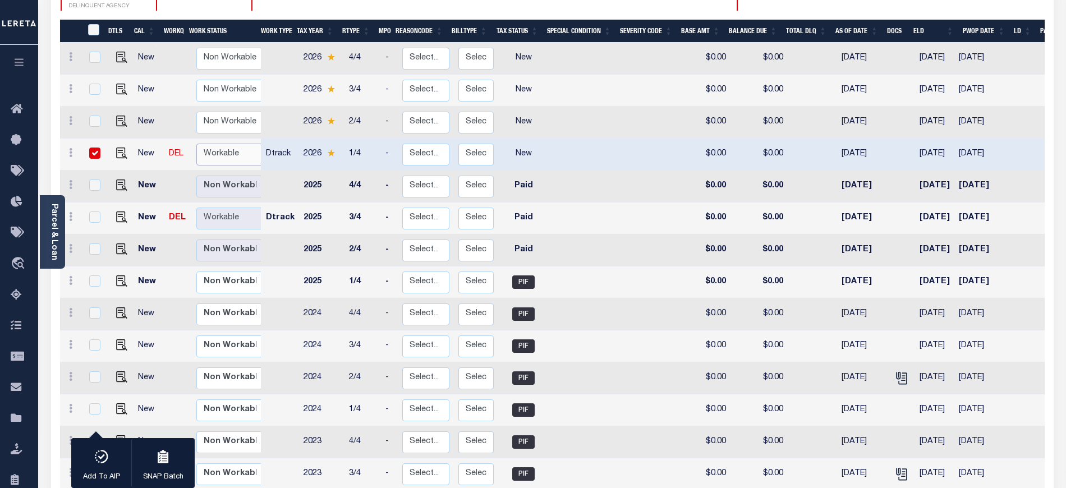
click at [219, 144] on select "Non Workable Workable" at bounding box center [229, 155] width 67 height 22
checkbox input "false"
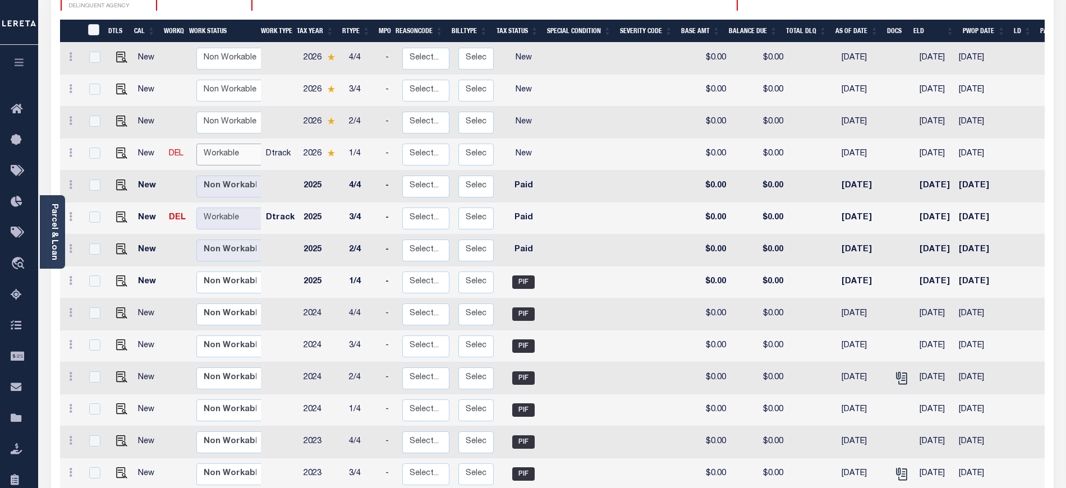
select select "true"
click at [196, 144] on select "Non Workable Workable" at bounding box center [229, 155] width 67 height 22
checkbox input "true"
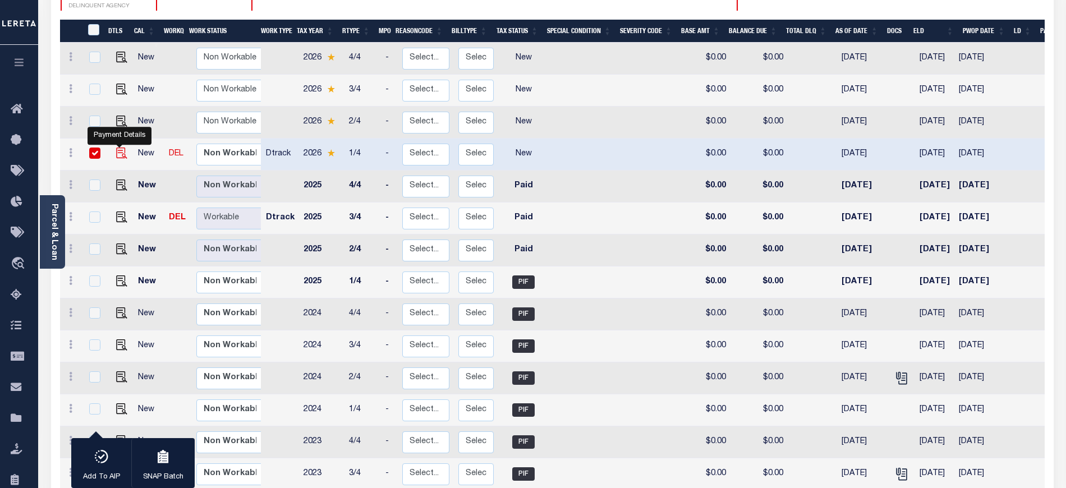
click at [120, 148] on img "" at bounding box center [121, 153] width 11 height 11
checkbox input "false"
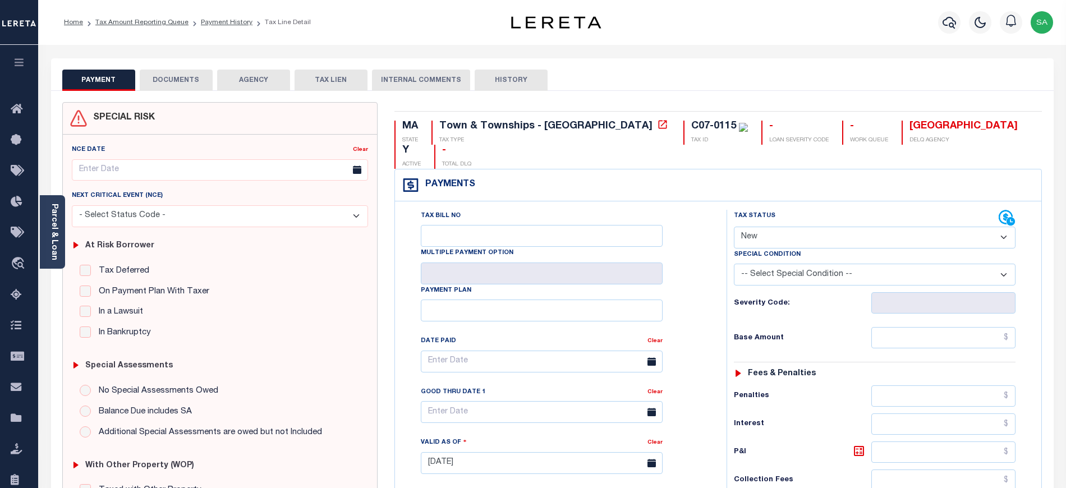
click at [804, 227] on select "- Select Status Code - Open Due/Unpaid Paid Incomplete No Tax Due Internal Refu…" at bounding box center [875, 238] width 282 height 22
select select "PYD"
click at [734, 227] on select "- Select Status Code - Open Due/Unpaid Paid Incomplete No Tax Due Internal Refu…" at bounding box center [875, 238] width 282 height 22
type input "[DATE]"
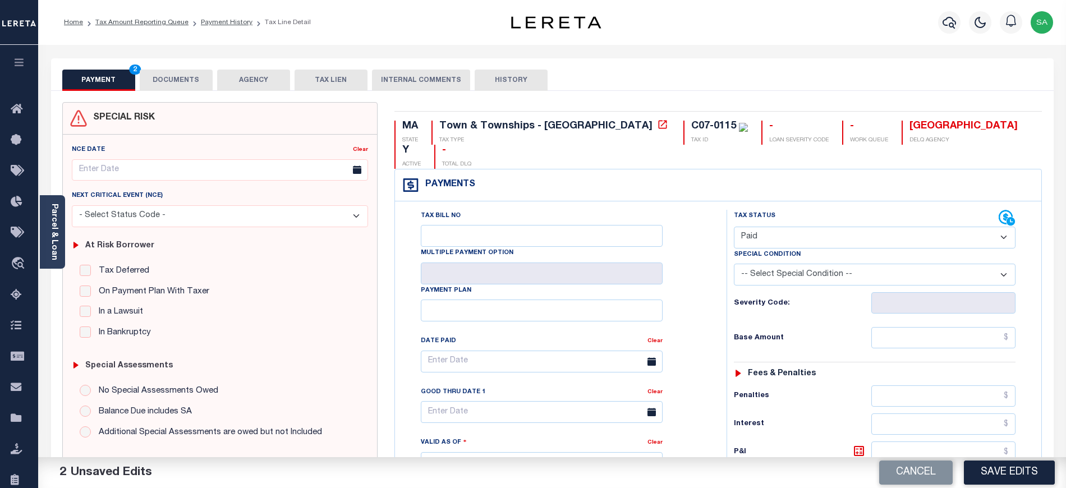
click at [946, 328] on div "Tax Status Status - Select Status Code -" at bounding box center [879, 458] width 304 height 496
click at [937, 302] on div "Tax Status Status - Select Status Code -" at bounding box center [879, 458] width 304 height 496
click at [928, 327] on input "text" at bounding box center [944, 337] width 145 height 21
type input "$0.00"
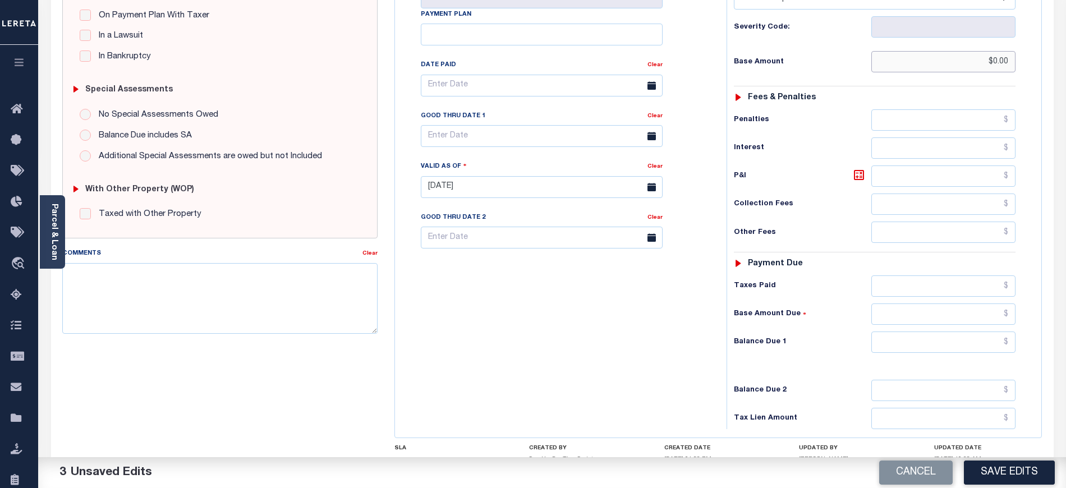
scroll to position [299, 0]
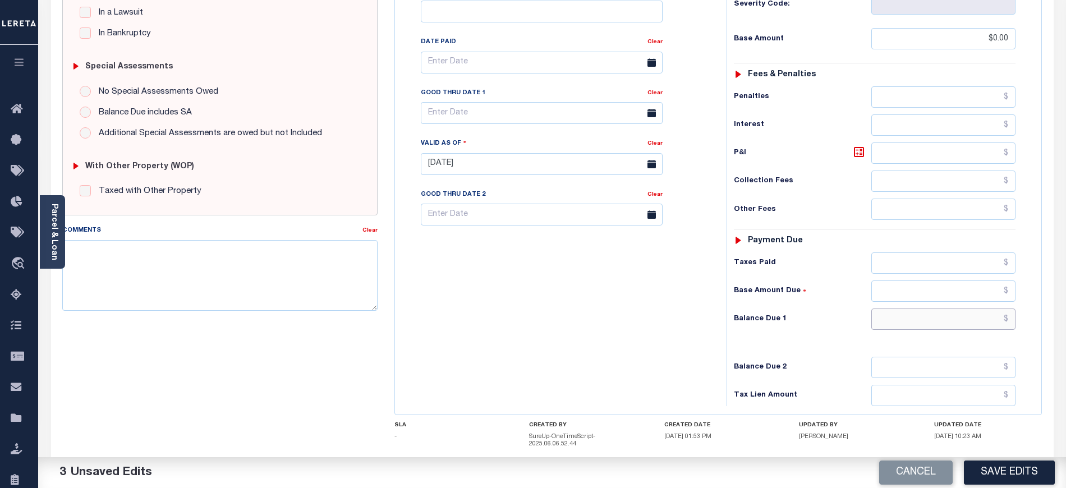
click at [903, 309] on input "text" at bounding box center [944, 319] width 145 height 21
type input "$0.00"
click at [262, 283] on textarea "Comments" at bounding box center [219, 275] width 315 height 71
paste textarea "09/16/2025 As per tax collector Kathy the taxes are paid - sanand"
type textarea "09/16/2025 As per tax collector Kathy the taxes are paid - sanand"
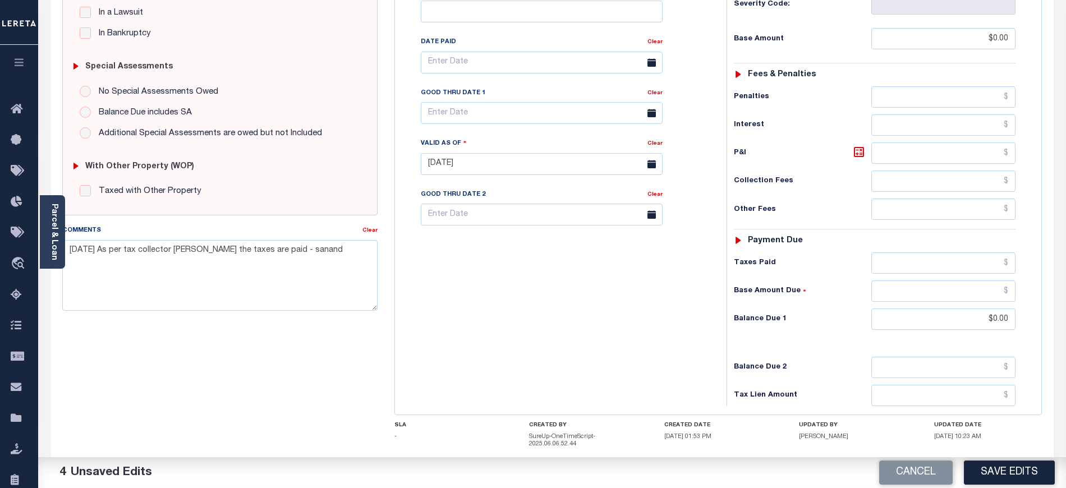
click at [524, 295] on div "Tax Bill No Multiple Payment Option Payment Plan Clear" at bounding box center [558, 159] width 320 height 496
click at [990, 465] on button "Save Edits" at bounding box center [1009, 473] width 91 height 24
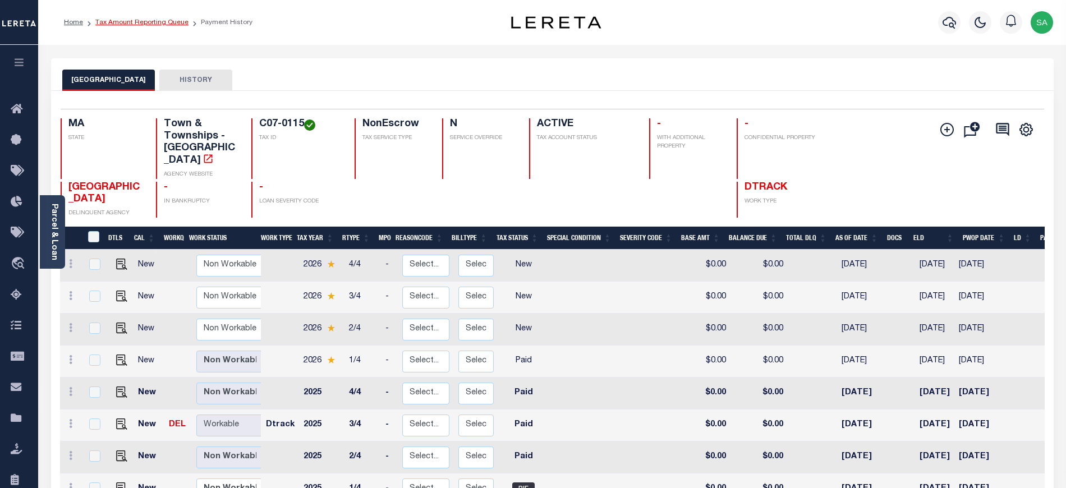
click at [162, 23] on link "Tax Amount Reporting Queue" at bounding box center [141, 22] width 93 height 7
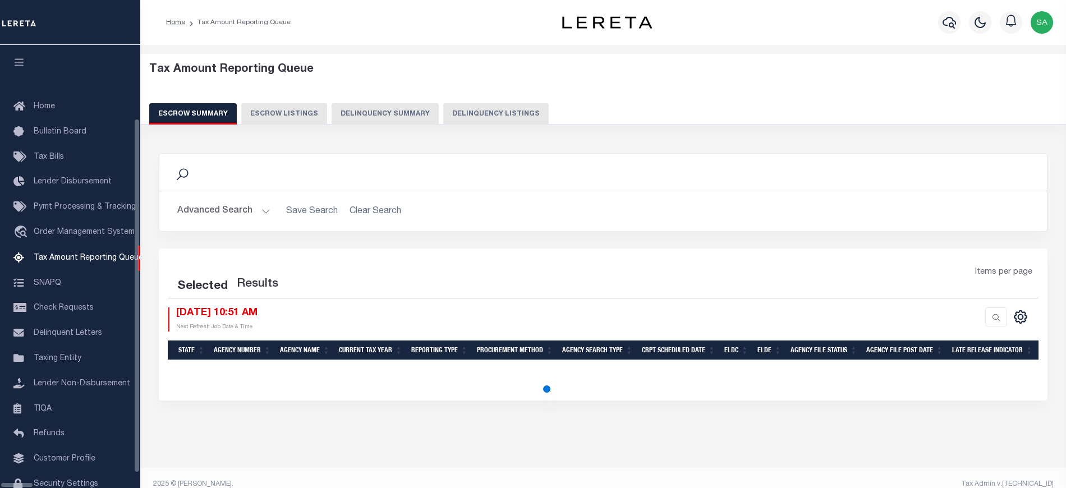
select select "100"
click at [424, 126] on div "Tax Amount Reporting Queue Escrow Summary Escrow Listings Delinquency Summary" at bounding box center [604, 98] width 948 height 88
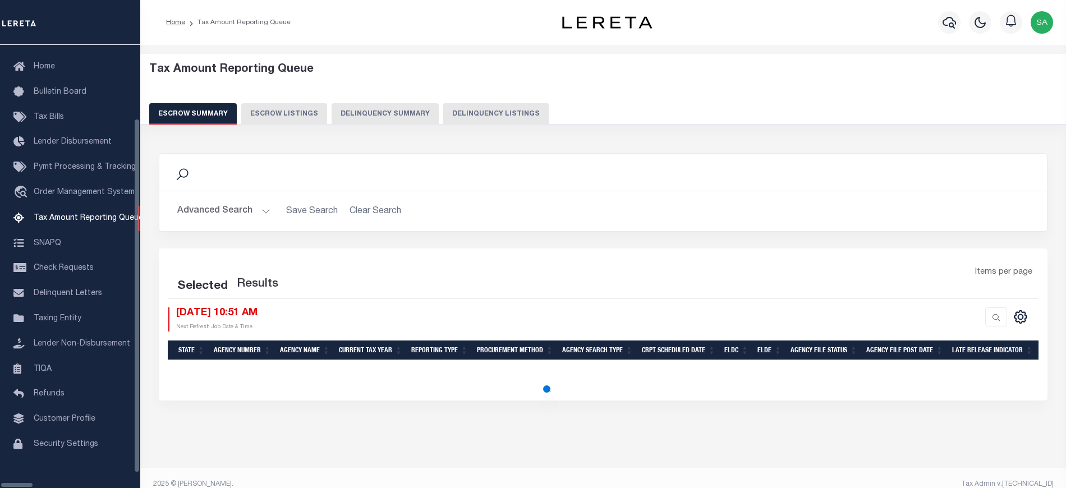
select select "100"
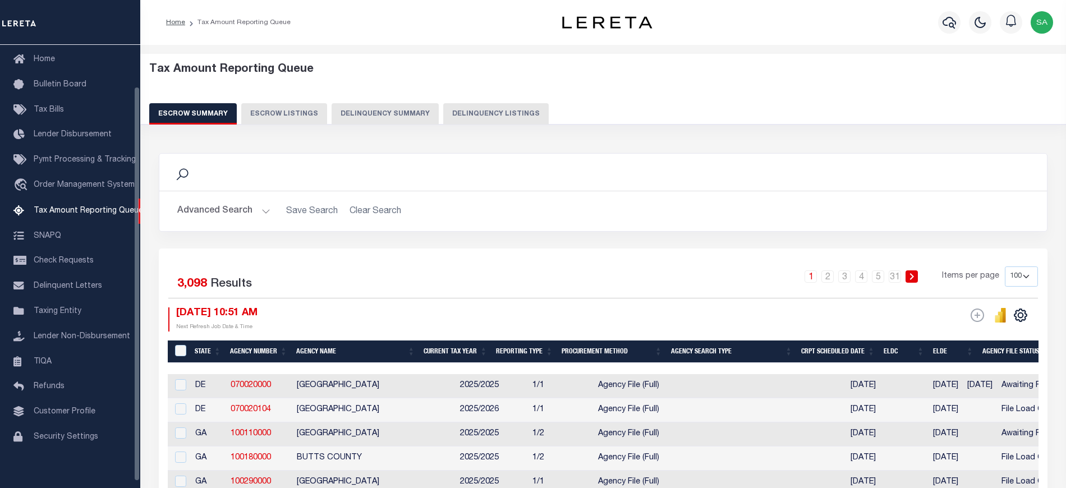
click at [461, 122] on button "Delinquency Listings" at bounding box center [496, 113] width 106 height 21
select select "100"
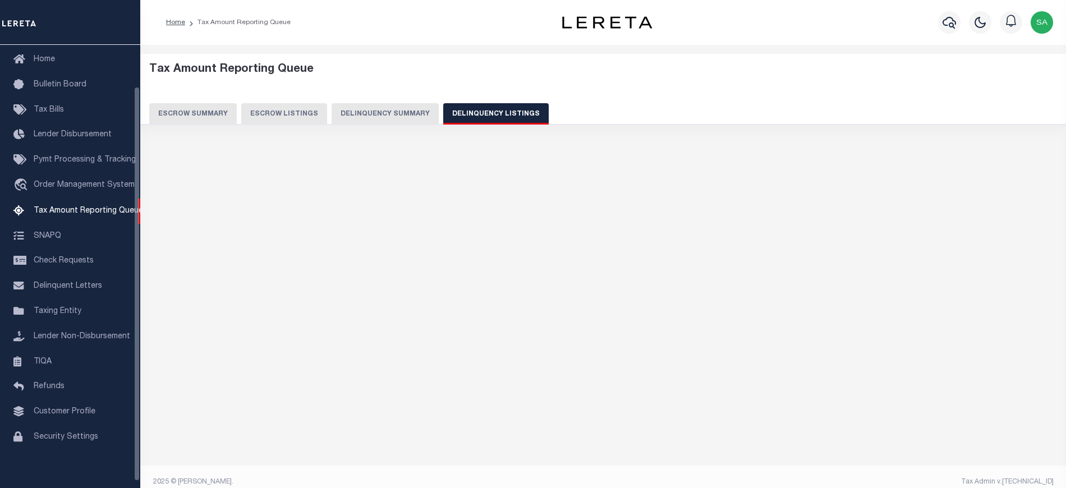
select select "100"
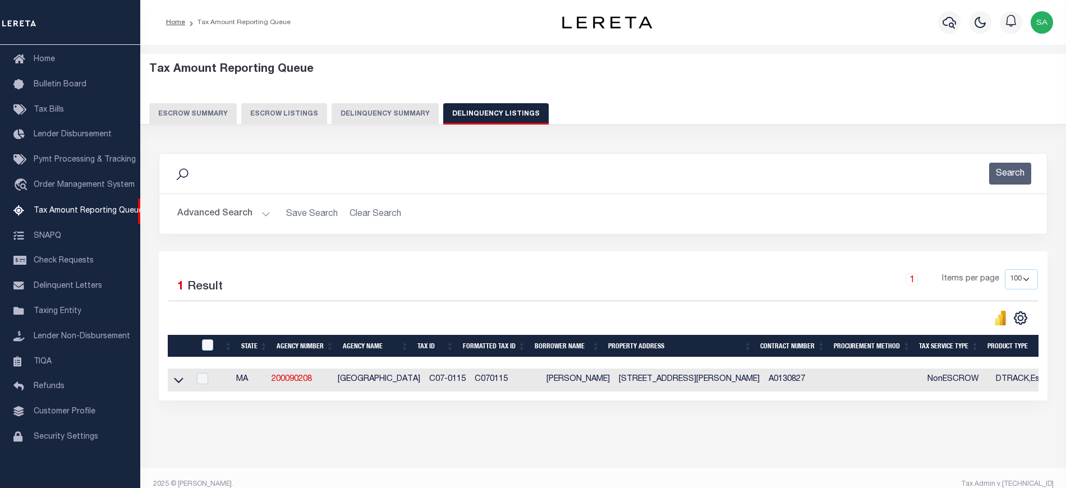
click at [219, 221] on button "Advanced Search" at bounding box center [223, 214] width 93 height 22
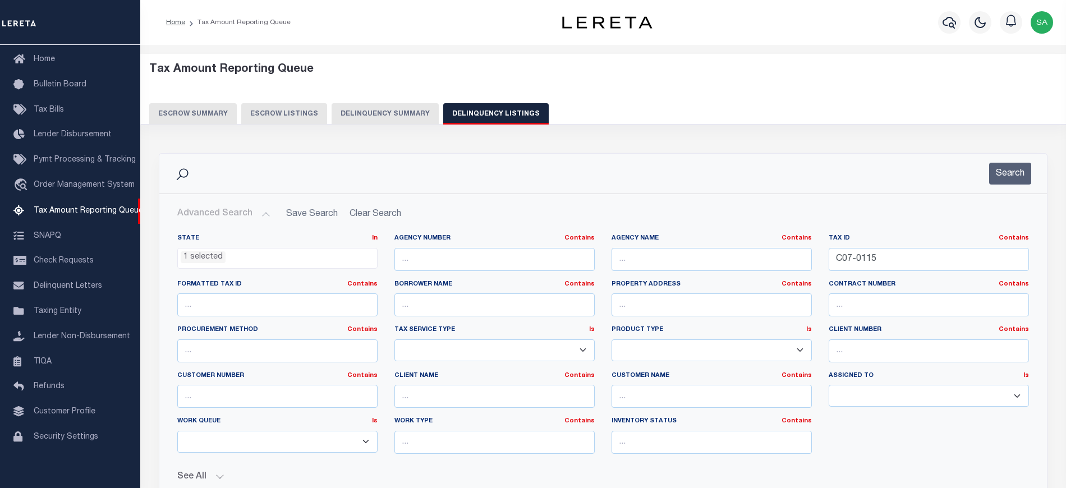
click at [220, 219] on button "Advanced Search" at bounding box center [223, 214] width 93 height 22
click at [221, 218] on button "Advanced Search" at bounding box center [223, 214] width 93 height 22
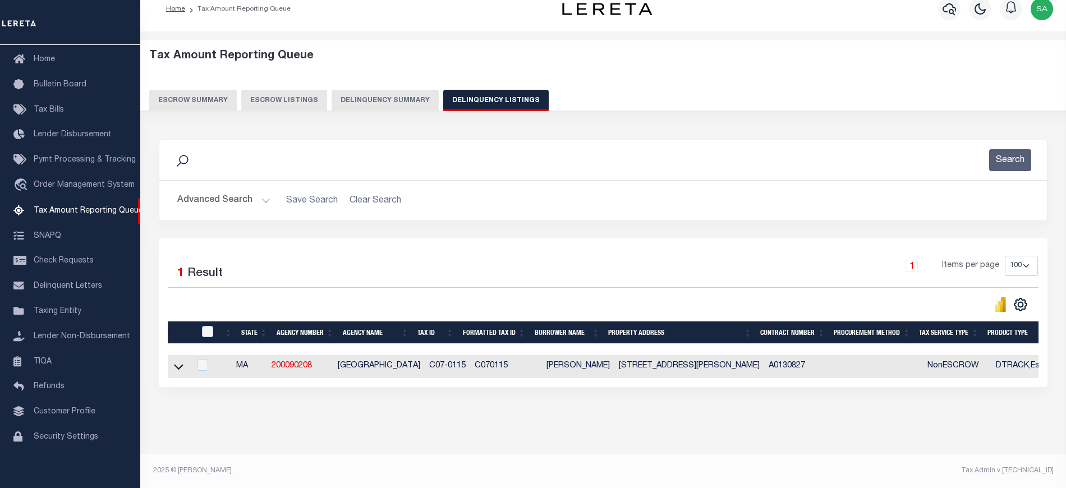
scroll to position [24, 0]
click at [207, 326] on input "checkbox" at bounding box center [207, 331] width 11 height 11
checkbox input "true"
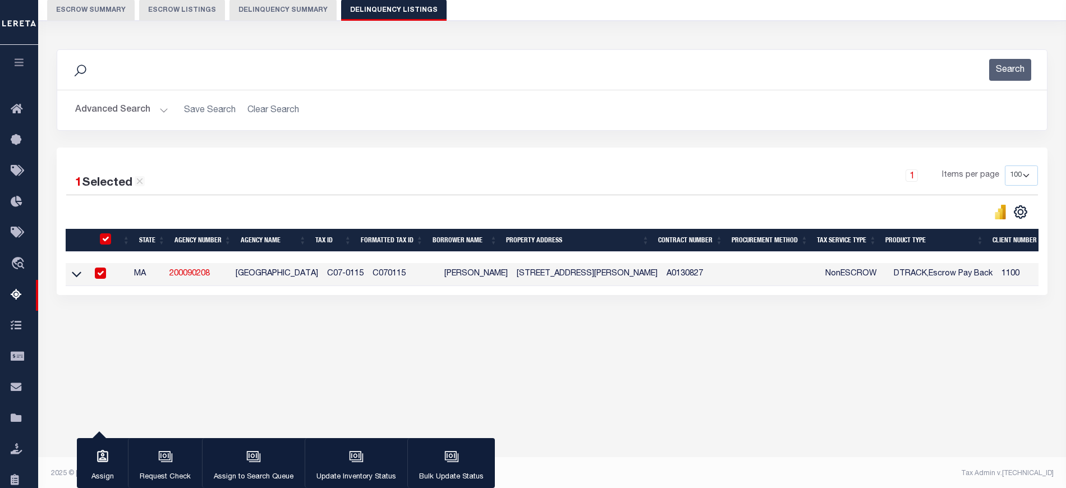
scroll to position [106, 0]
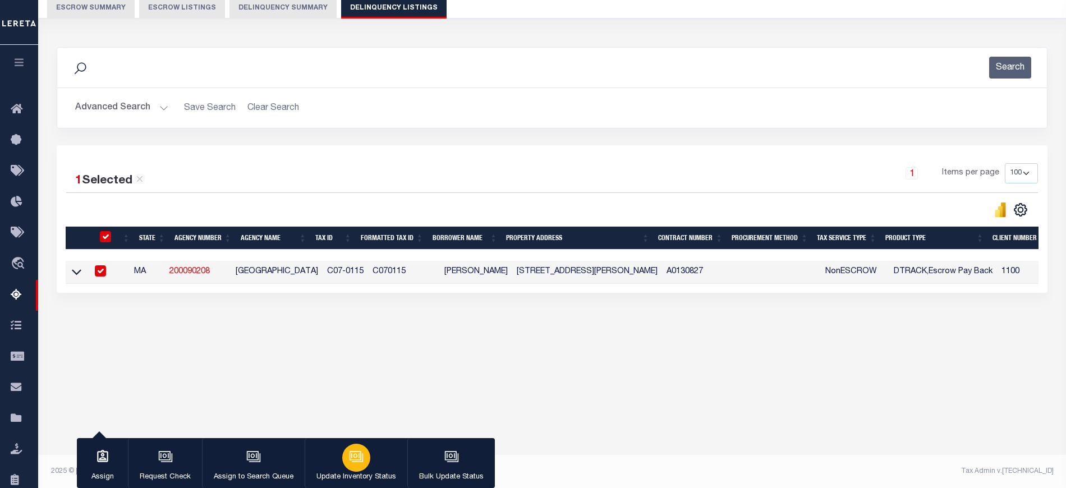
click at [343, 449] on div "button" at bounding box center [356, 458] width 28 height 28
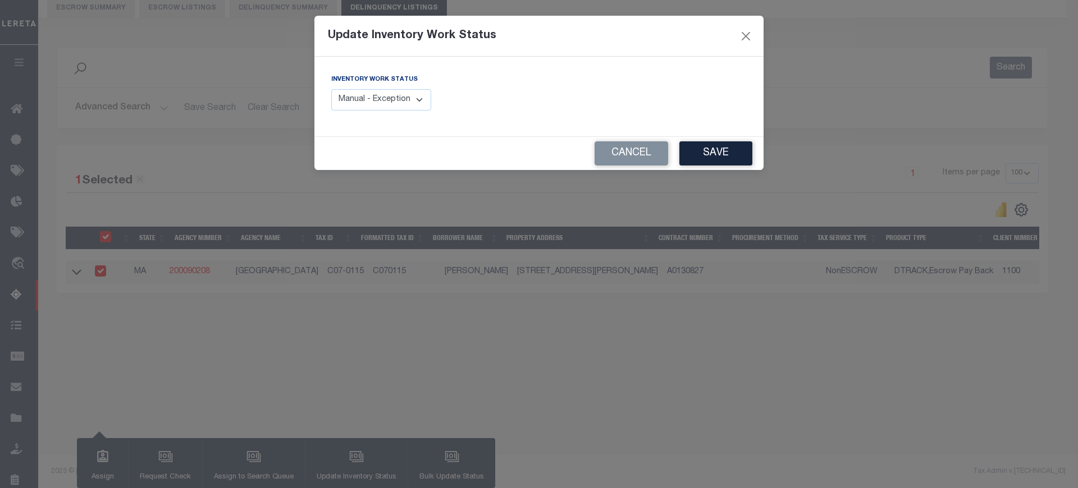
click at [378, 94] on select "Manual - Exception Pended - Awaiting Search Late Add Exception Completed" at bounding box center [381, 100] width 100 height 22
select select "4"
click at [331, 89] on select "Manual - Exception Pended - Awaiting Search Late Add Exception Completed" at bounding box center [381, 100] width 100 height 22
click at [742, 159] on button "Save" at bounding box center [715, 153] width 73 height 24
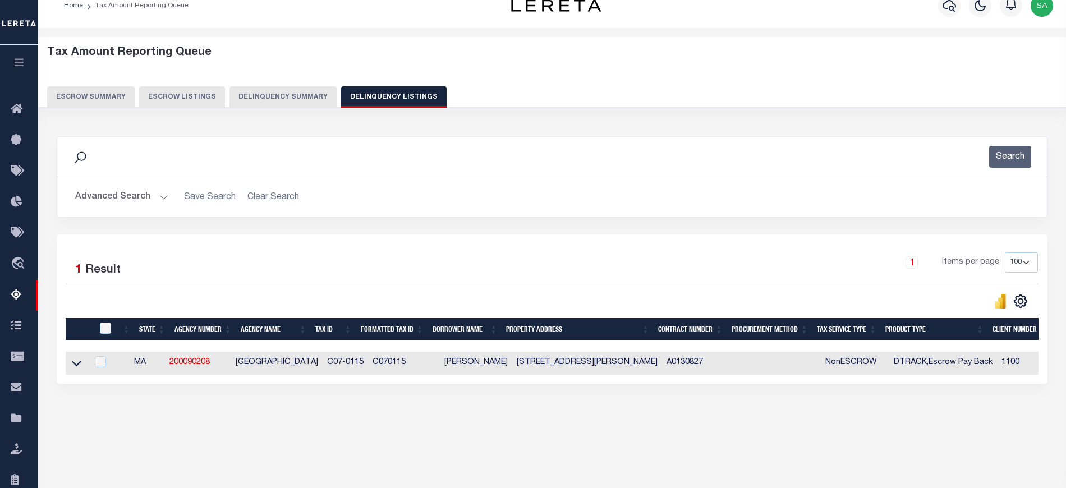
scroll to position [0, 0]
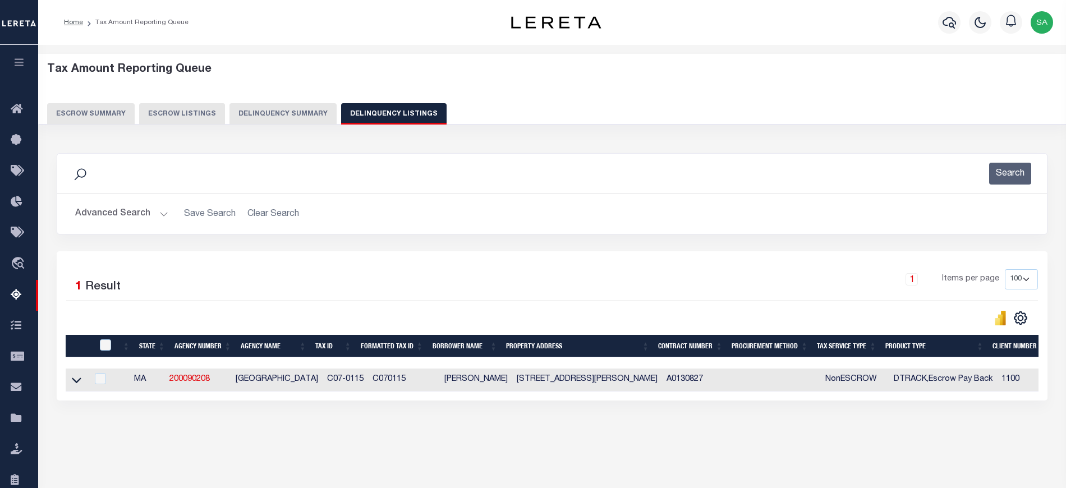
click at [127, 212] on button "Advanced Search" at bounding box center [121, 214] width 93 height 22
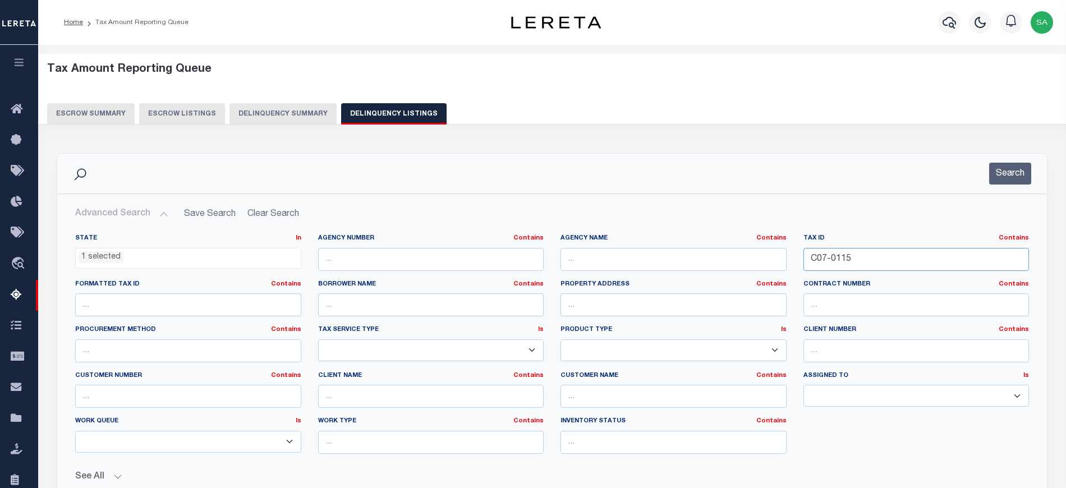
drag, startPoint x: 849, startPoint y: 258, endPoint x: 737, endPoint y: 264, distance: 112.4
click at [737, 264] on div "State In In AK AL AR AZ CA CO CT DC DE FL GA GU HI IA ID IL IN KS KY LA MA MD M…" at bounding box center [552, 348] width 971 height 229
paste input "015.000-0003-027.000"
type input "015.000-0003-027.000"
click at [1002, 176] on button "Search" at bounding box center [1010, 174] width 42 height 22
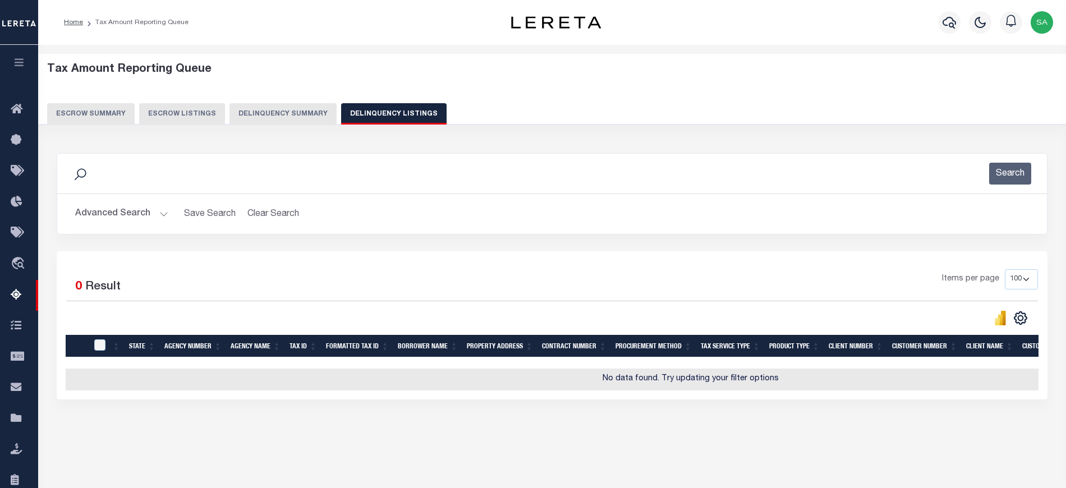
click at [114, 213] on button "Advanced Search" at bounding box center [121, 214] width 93 height 22
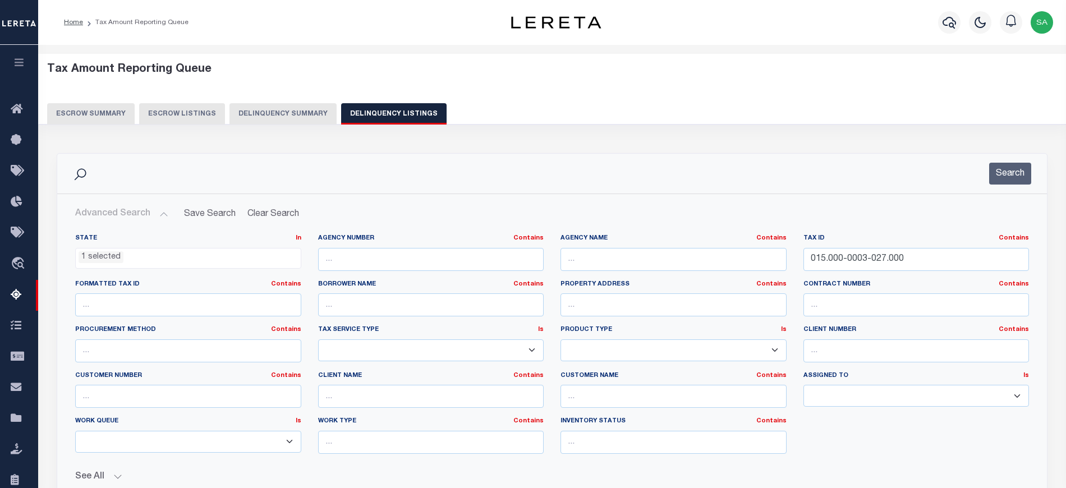
click at [181, 256] on ul "1 selected" at bounding box center [188, 256] width 225 height 15
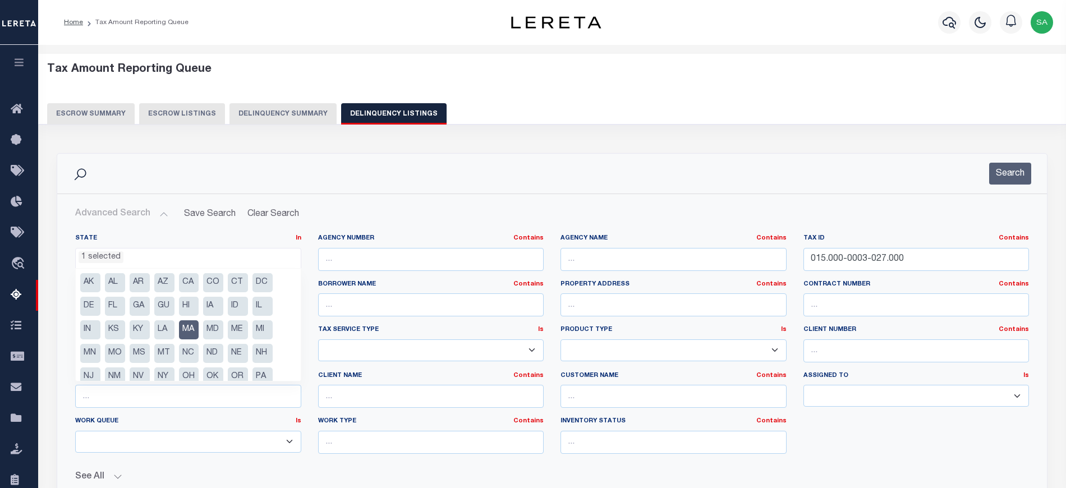
click at [163, 376] on li "NY" at bounding box center [164, 377] width 20 height 19
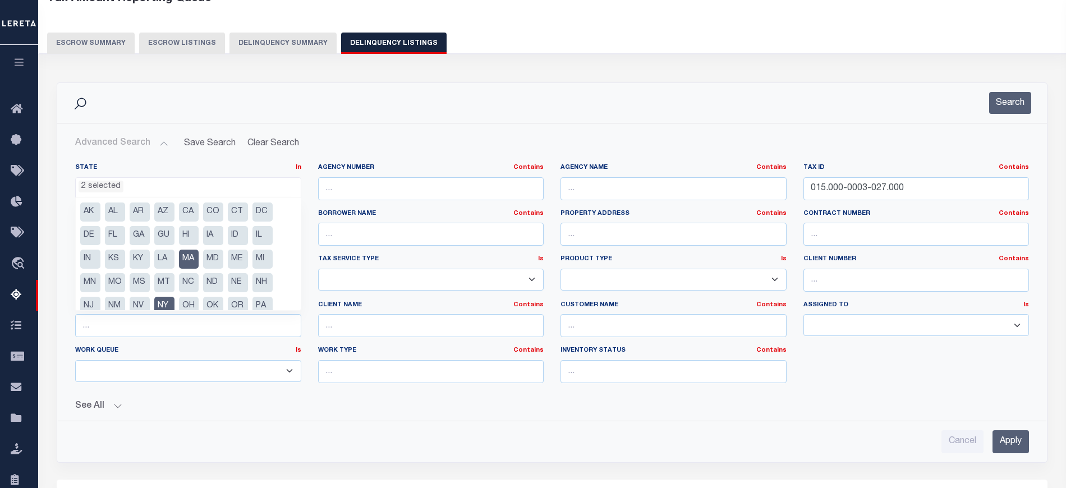
scroll to position [75, 0]
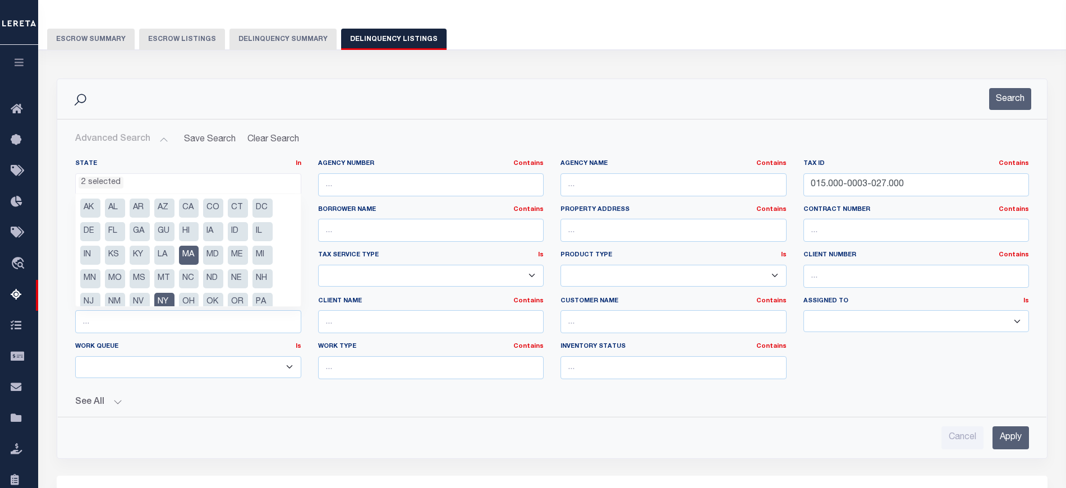
click at [189, 250] on li "MA" at bounding box center [189, 255] width 20 height 19
select select "NY"
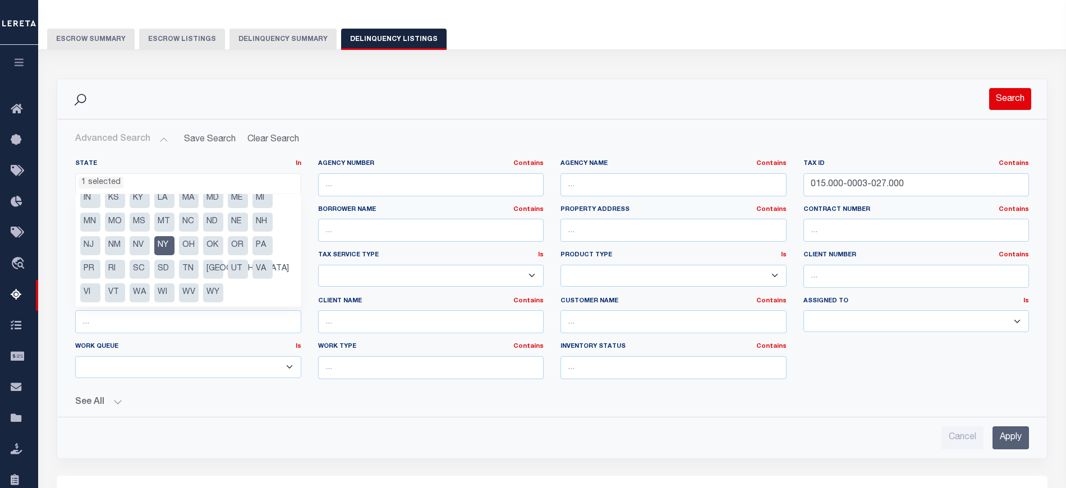
click at [1000, 102] on button "Search" at bounding box center [1010, 99] width 42 height 22
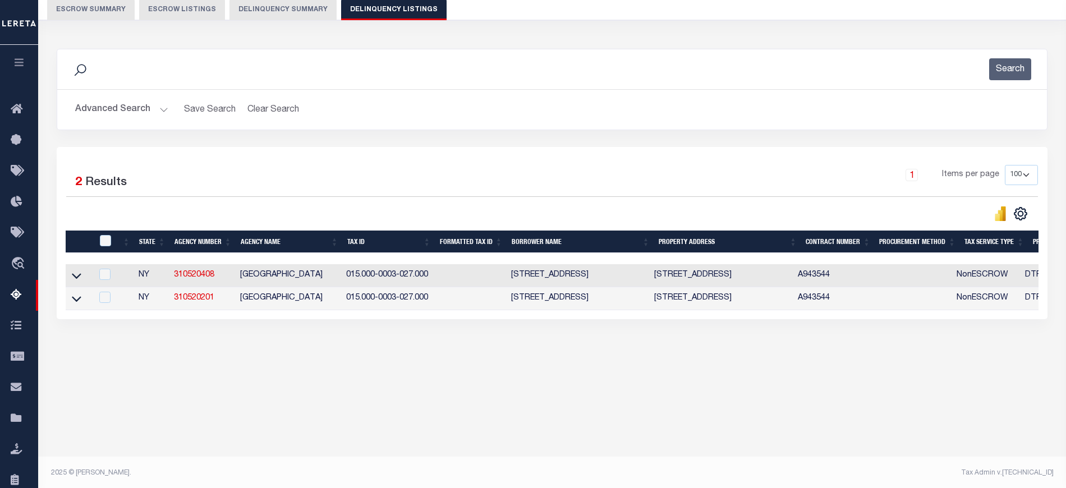
scroll to position [106, 0]
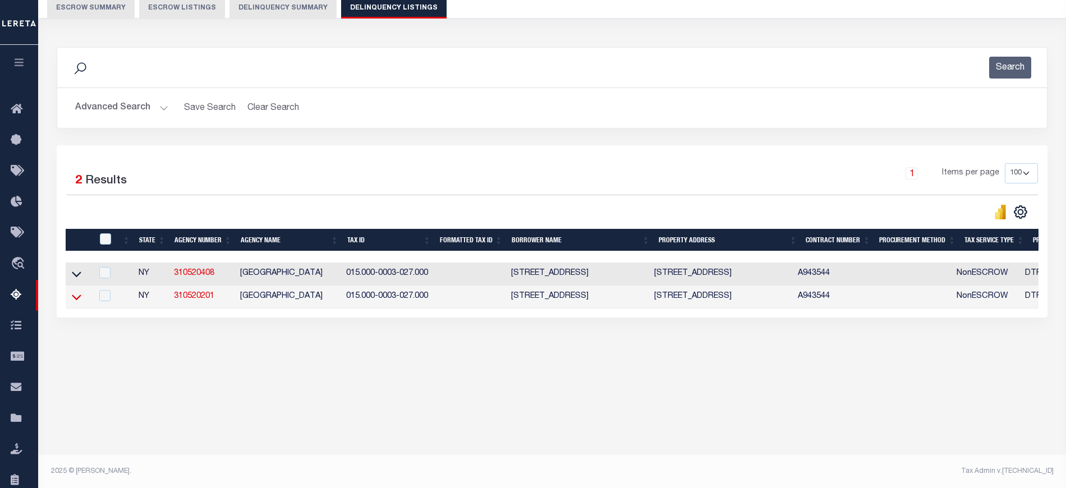
click at [76, 302] on icon at bounding box center [77, 297] width 10 height 12
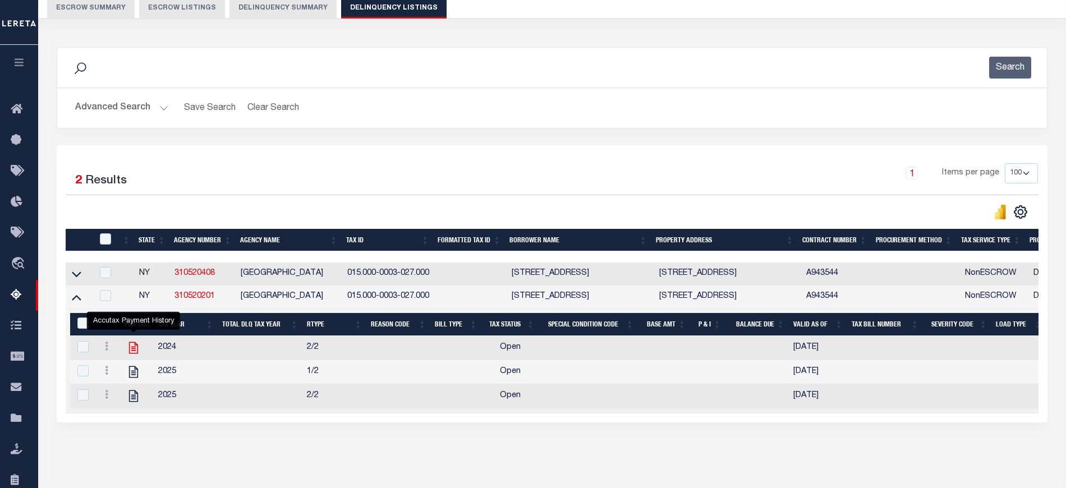
click at [134, 354] on icon "" at bounding box center [133, 348] width 9 height 12
checkbox input "true"
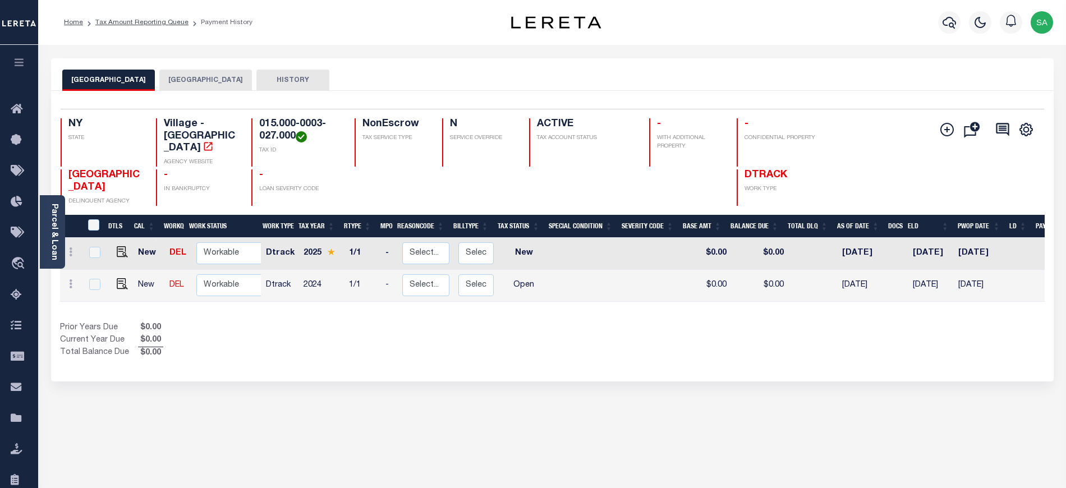
click at [221, 85] on button "[GEOGRAPHIC_DATA]" at bounding box center [205, 80] width 93 height 21
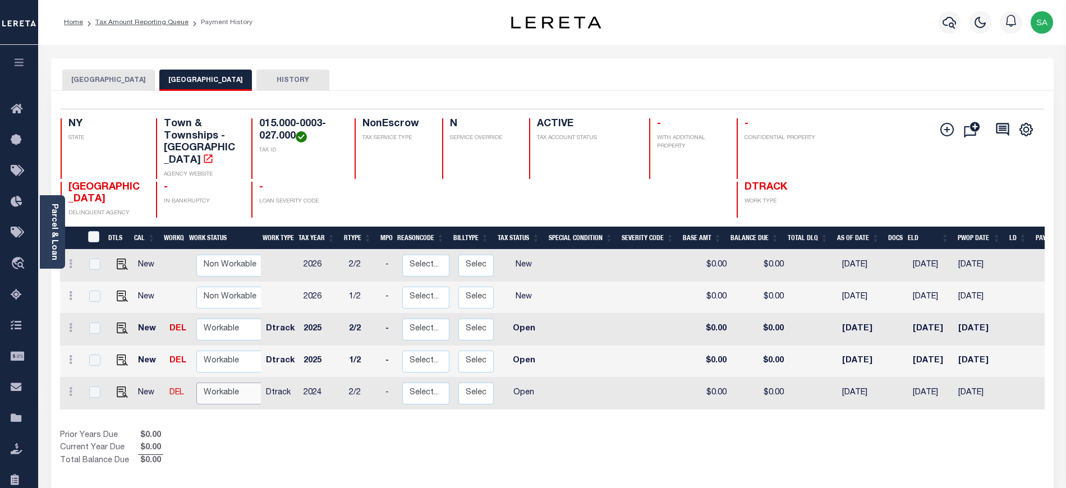
click at [232, 387] on select "Non Workable Workable" at bounding box center [229, 394] width 67 height 22
checkbox input "true"
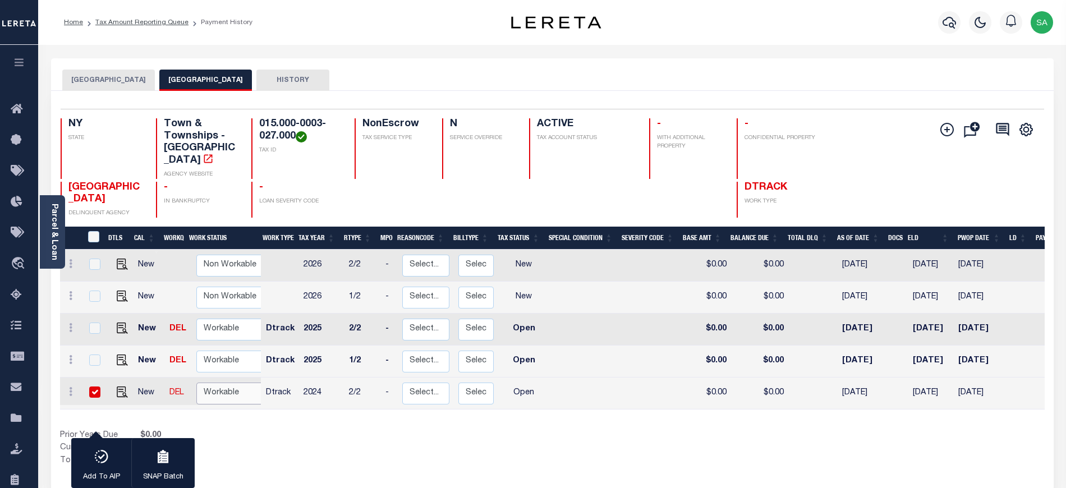
select select "true"
click at [196, 383] on select "Non Workable Workable" at bounding box center [229, 394] width 67 height 22
checkbox input "false"
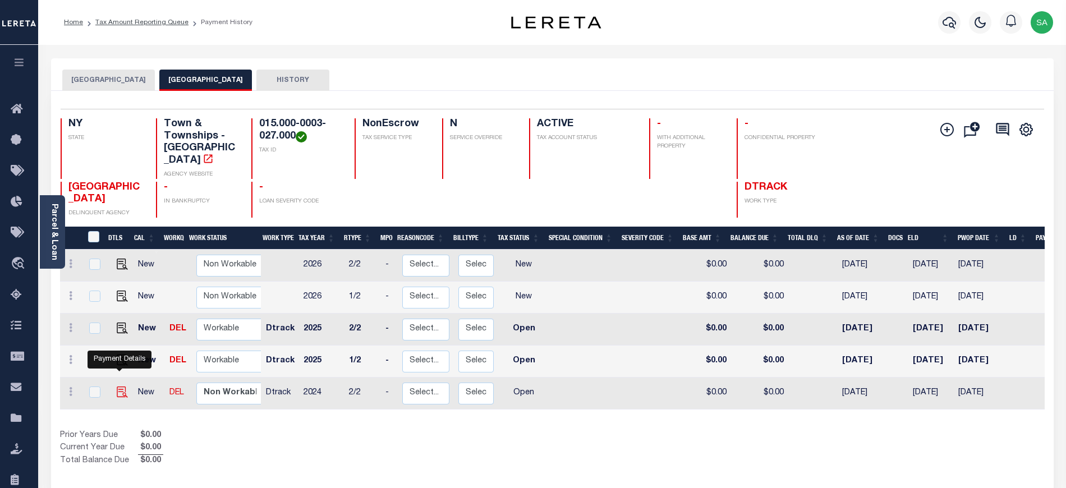
click at [123, 387] on img "" at bounding box center [122, 392] width 11 height 11
checkbox input "true"
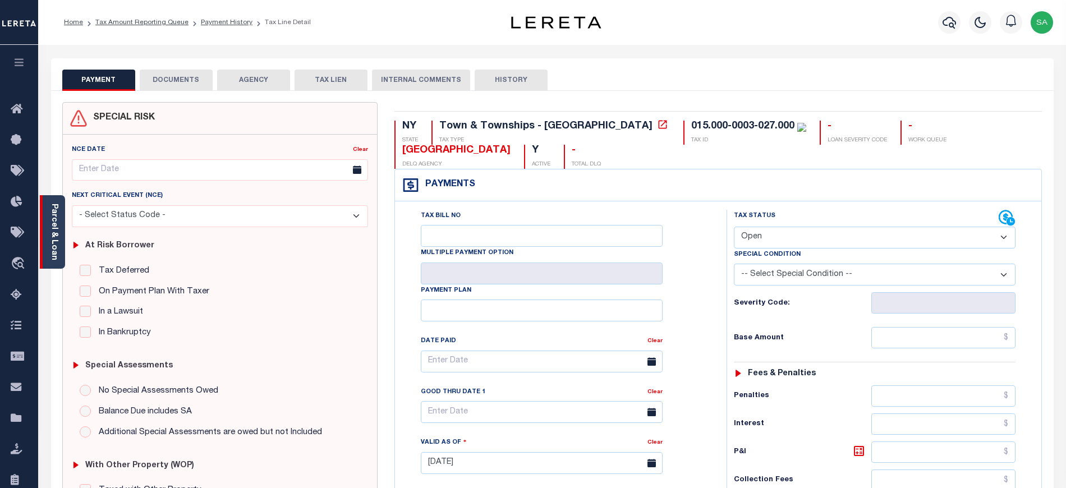
click at [57, 232] on link "Parcel & Loan" at bounding box center [54, 232] width 8 height 57
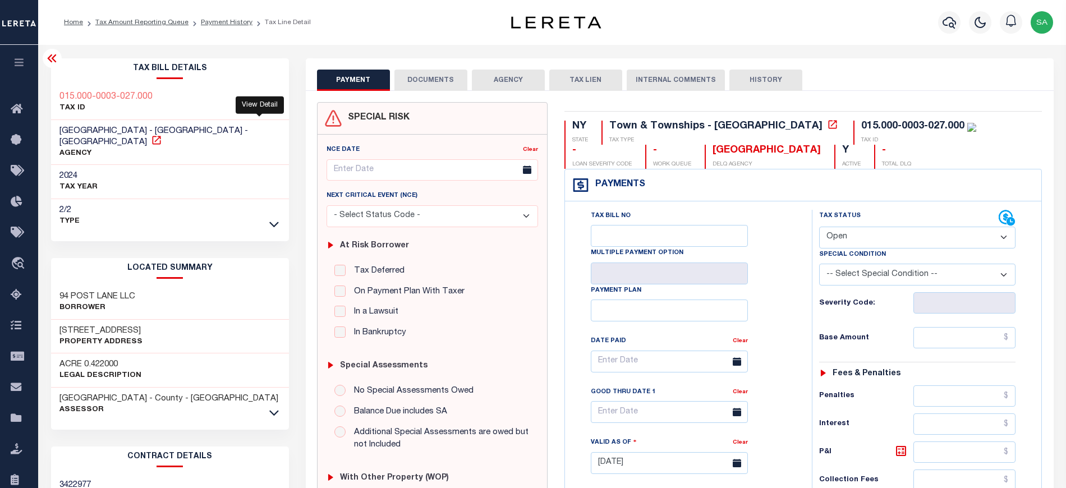
click at [162, 135] on icon at bounding box center [156, 140] width 11 height 11
drag, startPoint x: 59, startPoint y: 319, endPoint x: 86, endPoint y: 318, distance: 27.0
click at [86, 326] on h3 "[STREET_ADDRESS]" at bounding box center [100, 331] width 83 height 11
copy h3 "94 Post"
drag, startPoint x: 57, startPoint y: 130, endPoint x: 150, endPoint y: 133, distance: 93.8
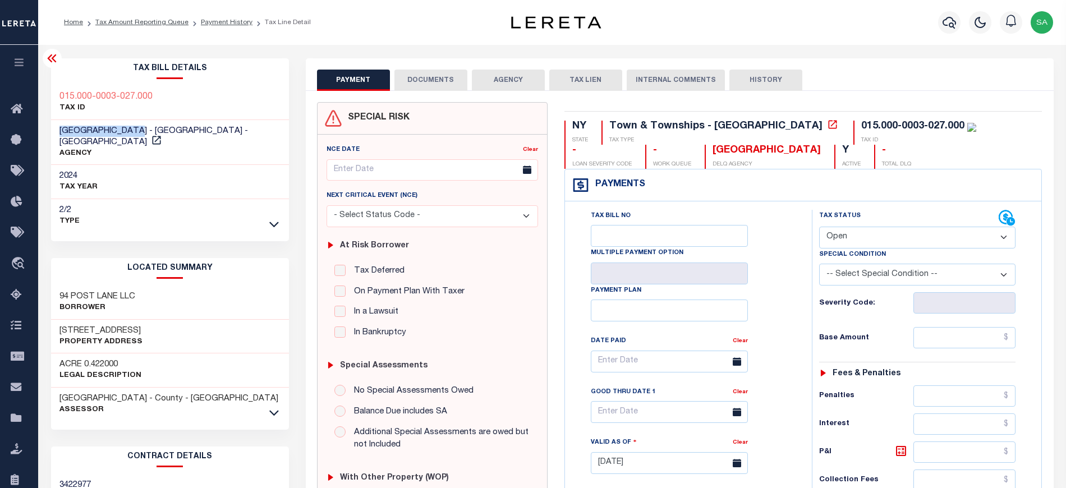
click at [150, 133] on div "SOUTHAMPTON TOWN - Town & Townships - NY AGENCY" at bounding box center [170, 142] width 238 height 45
copy span "[GEOGRAPHIC_DATA]"
click at [61, 326] on h3 "[STREET_ADDRESS]" at bounding box center [100, 331] width 83 height 11
drag, startPoint x: 58, startPoint y: 319, endPoint x: 109, endPoint y: 321, distance: 50.5
click at [109, 321] on div "94 Post Lane Property Address" at bounding box center [170, 337] width 238 height 34
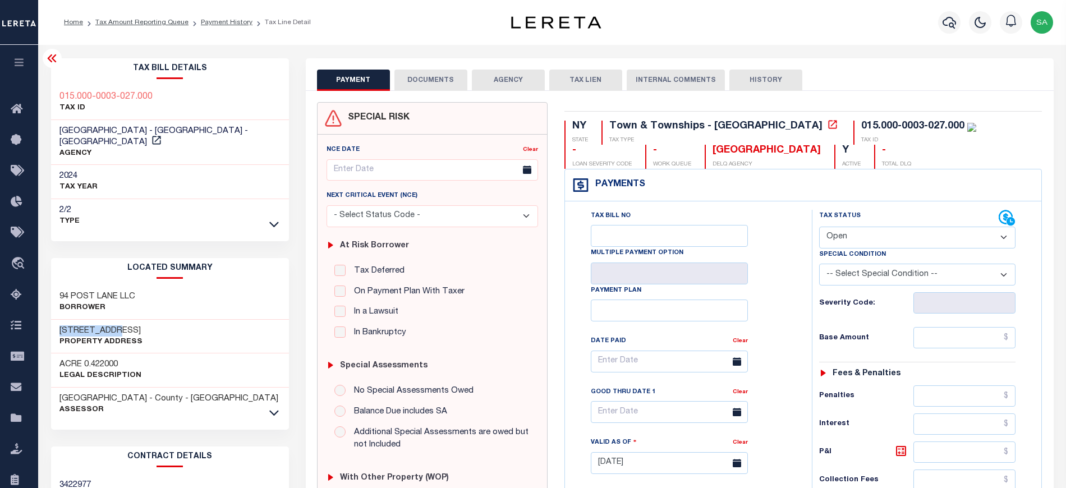
copy h3 "[STREET_ADDRESS]"
drag, startPoint x: 54, startPoint y: 95, endPoint x: 160, endPoint y: 97, distance: 105.5
click at [160, 97] on div "015.000-0003-027.000 TAX ID" at bounding box center [170, 103] width 238 height 34
copy h3 "015.000-0003-027.000"
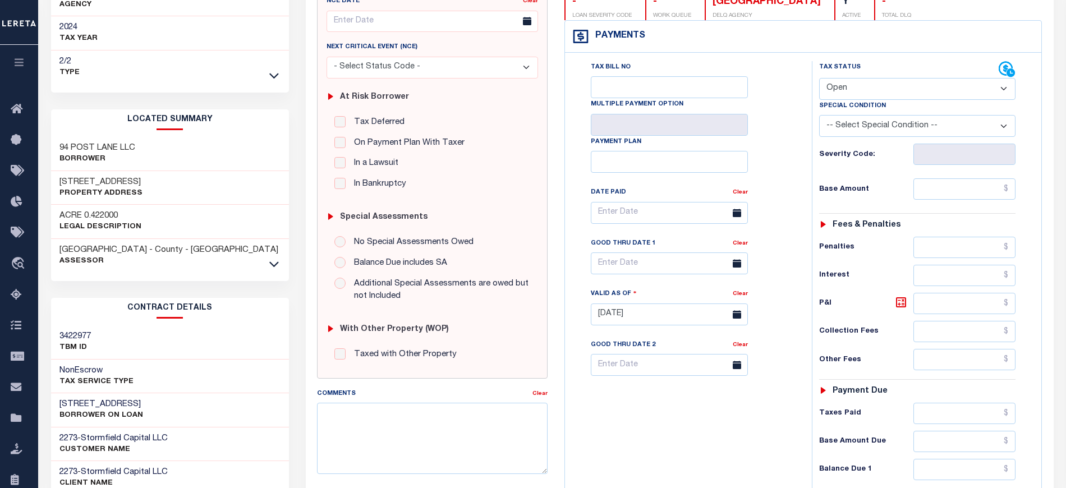
scroll to position [149, 0]
click at [278, 258] on icon at bounding box center [274, 264] width 10 height 12
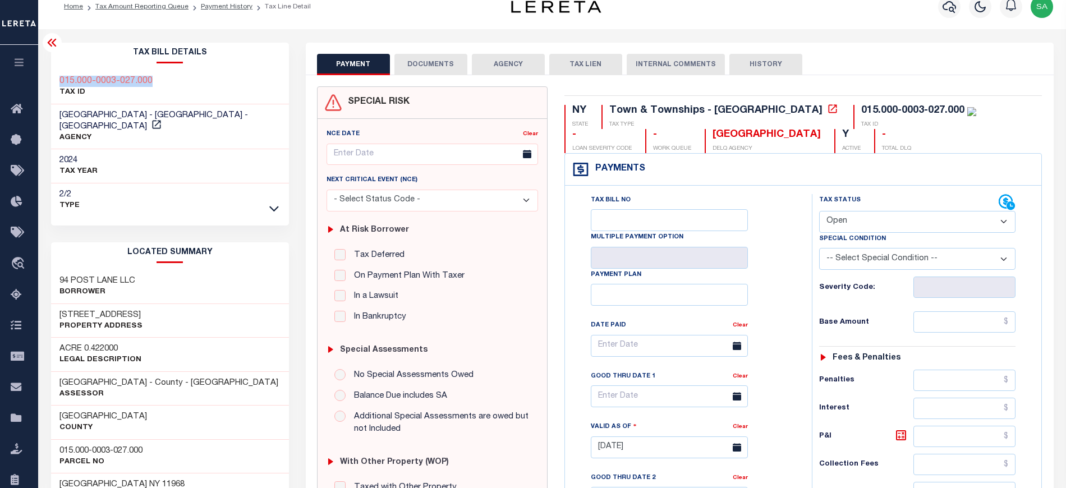
scroll to position [0, 0]
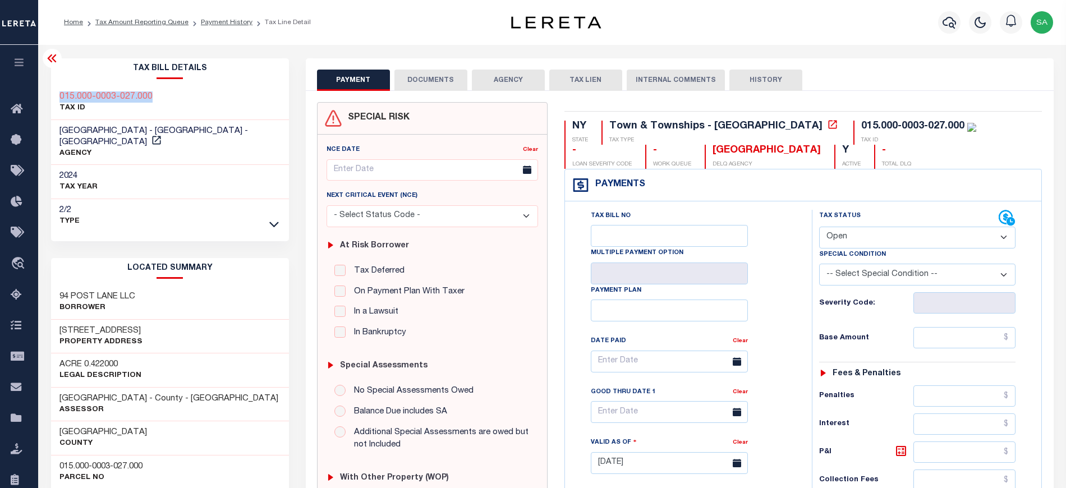
drag, startPoint x: 54, startPoint y: 61, endPoint x: 177, endPoint y: 104, distance: 130.3
click at [54, 61] on icon at bounding box center [51, 58] width 9 height 8
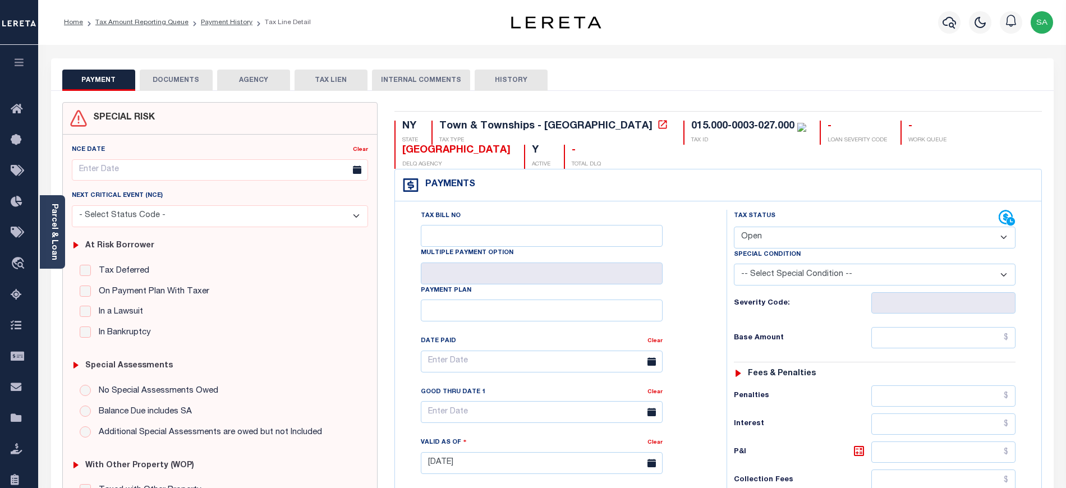
click at [759, 236] on select "- Select Status Code - Open Due/Unpaid Paid Incomplete No Tax Due Internal Refu…" at bounding box center [875, 238] width 282 height 22
select select "PYD"
click at [734, 228] on select "- Select Status Code - Open Due/Unpaid Paid Incomplete No Tax Due Internal Refu…" at bounding box center [875, 238] width 282 height 22
type input "[DATE]"
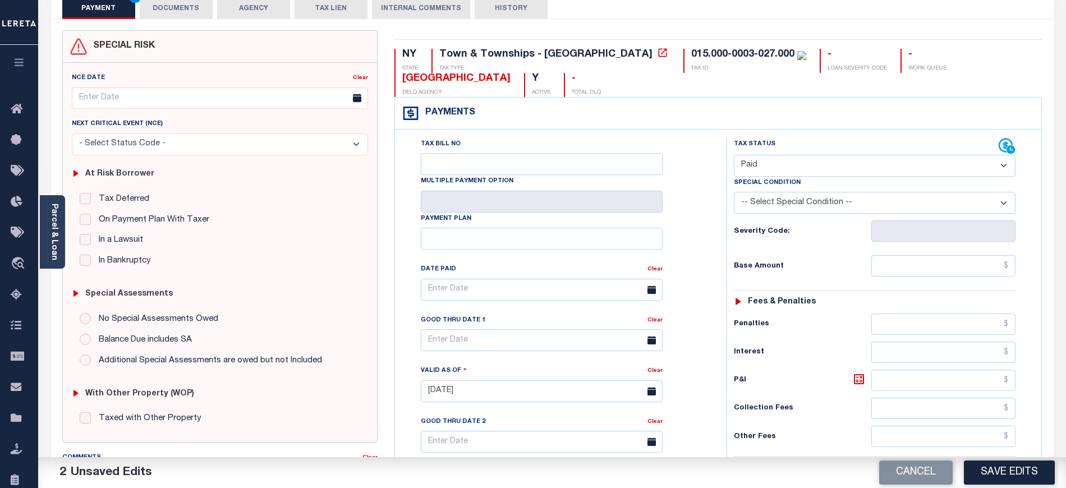
scroll to position [75, 0]
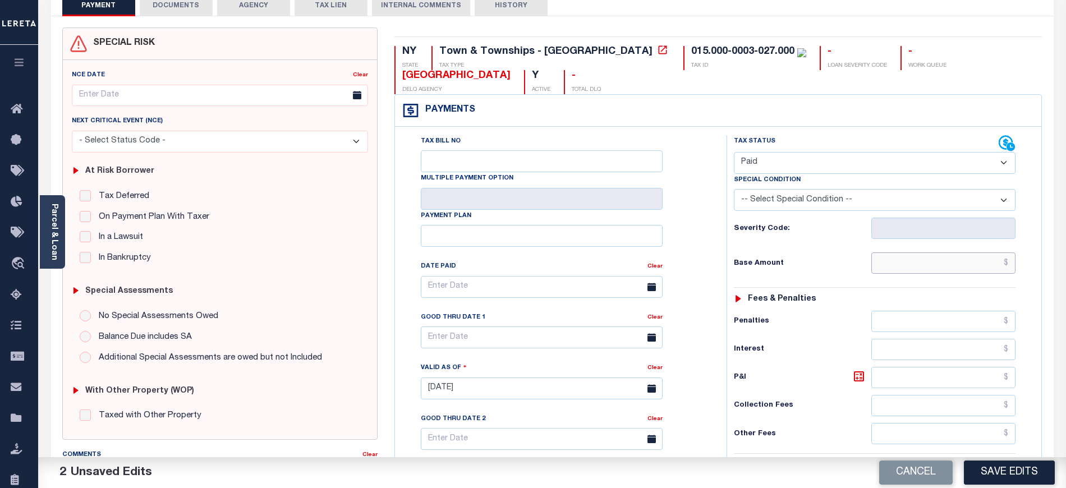
click at [876, 258] on input "text" at bounding box center [944, 263] width 145 height 21
type input "$0.00"
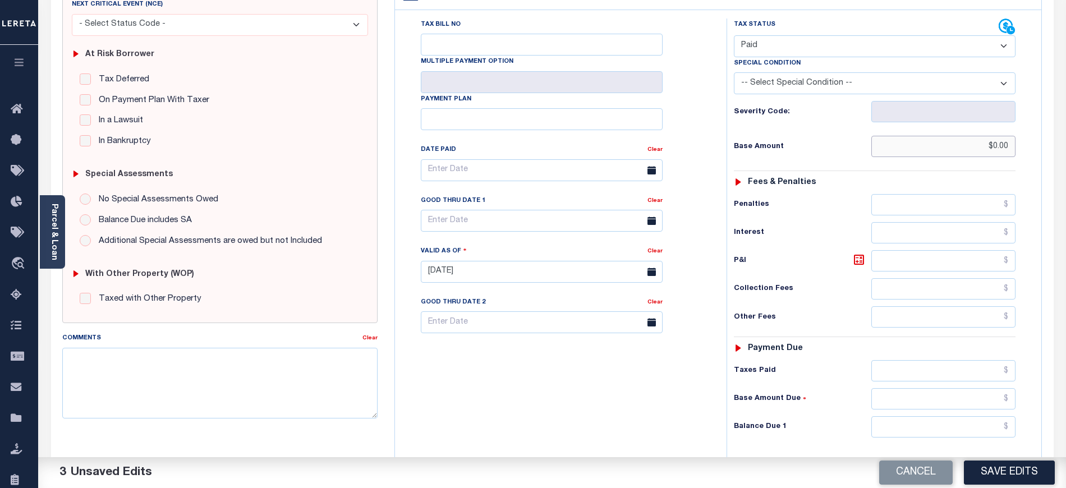
scroll to position [299, 0]
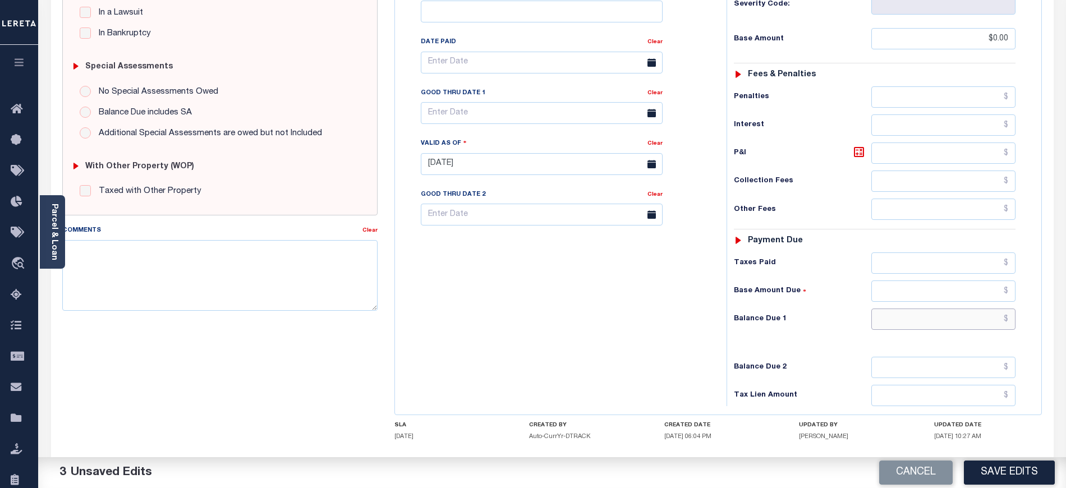
click at [911, 319] on input "text" at bounding box center [944, 319] width 145 height 21
type input "$0.00"
click at [459, 292] on div "Tax Bill No Multiple Payment Option Payment Plan Clear" at bounding box center [558, 159] width 320 height 496
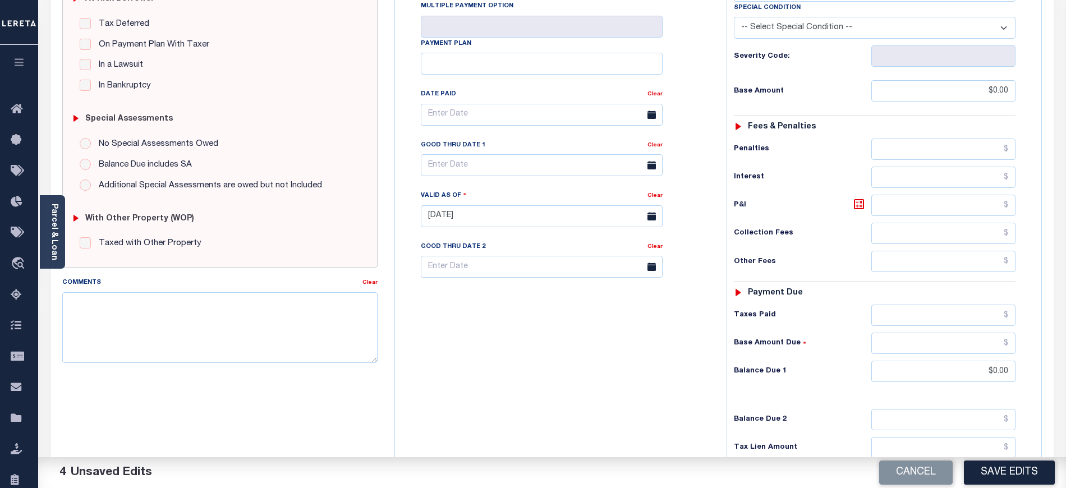
scroll to position [0, 0]
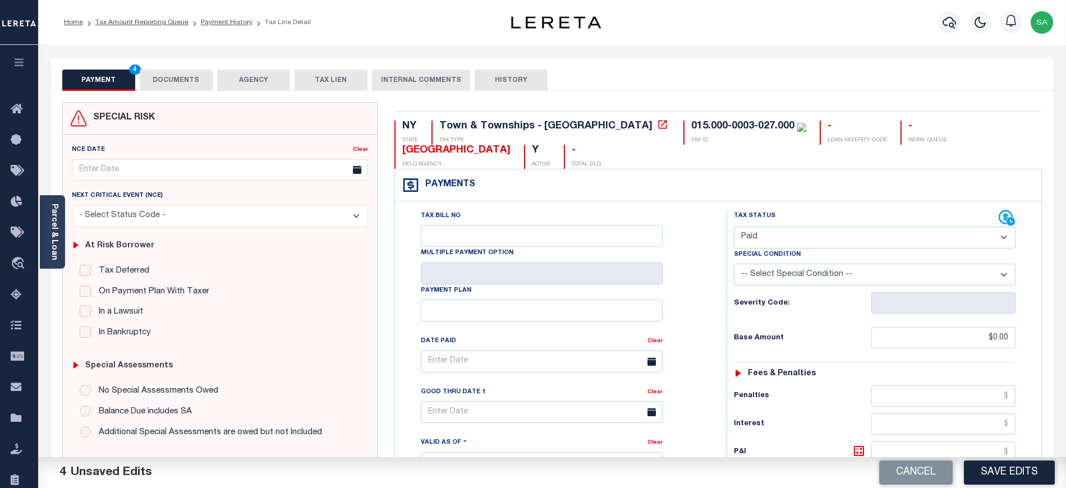
click at [177, 81] on button "DOCUMENTS" at bounding box center [176, 80] width 73 height 21
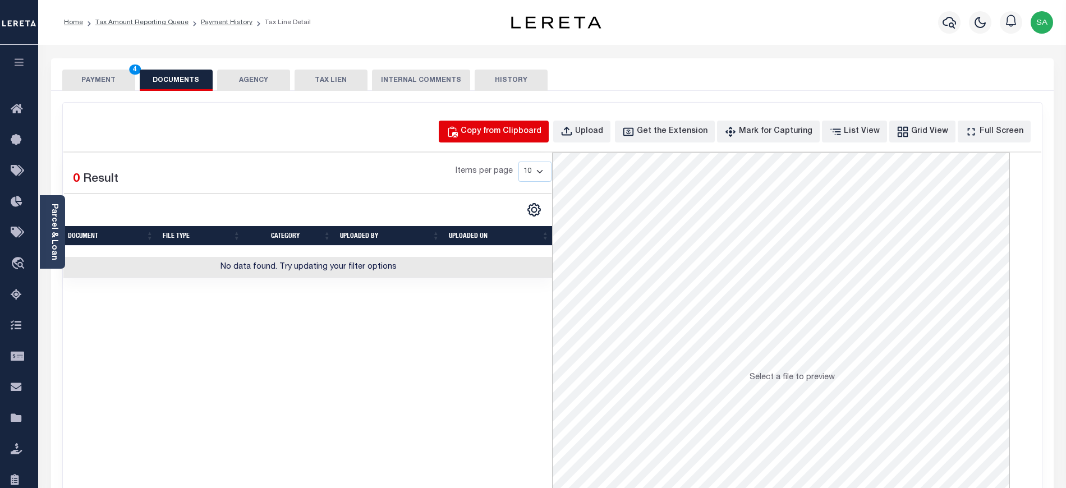
click at [488, 133] on div "Copy from Clipboard" at bounding box center [501, 132] width 81 height 12
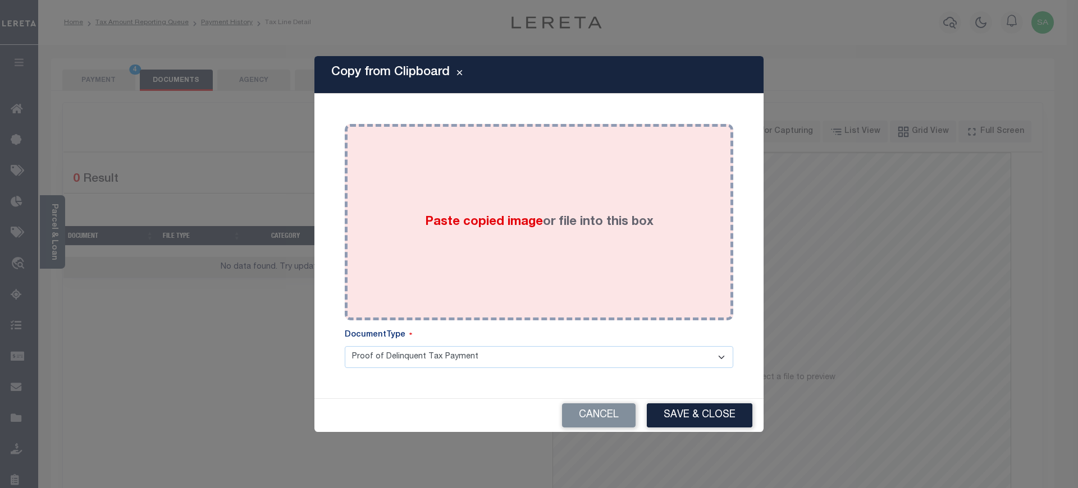
click at [533, 237] on div "Paste copied image or file into this box" at bounding box center [539, 222] width 372 height 180
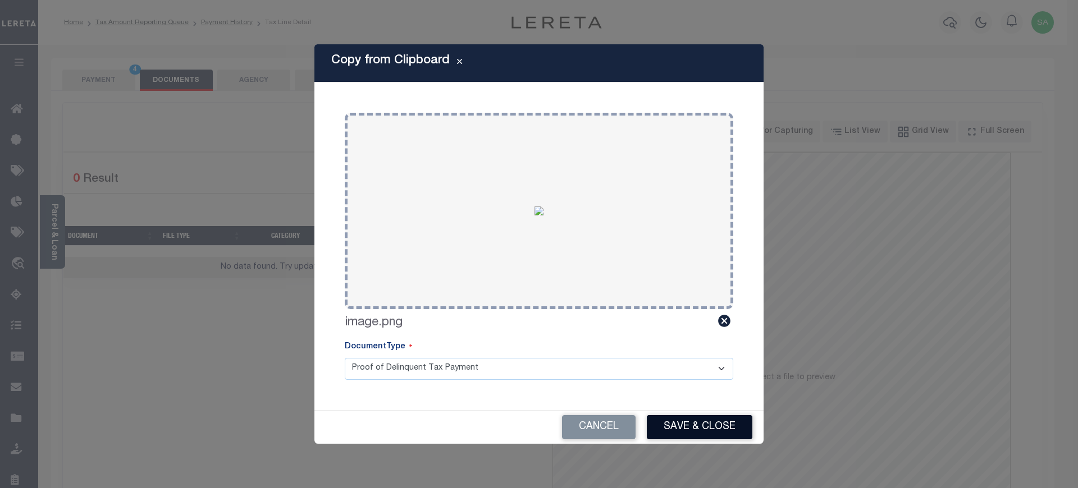
click at [676, 418] on button "Save & Close" at bounding box center [700, 427] width 106 height 24
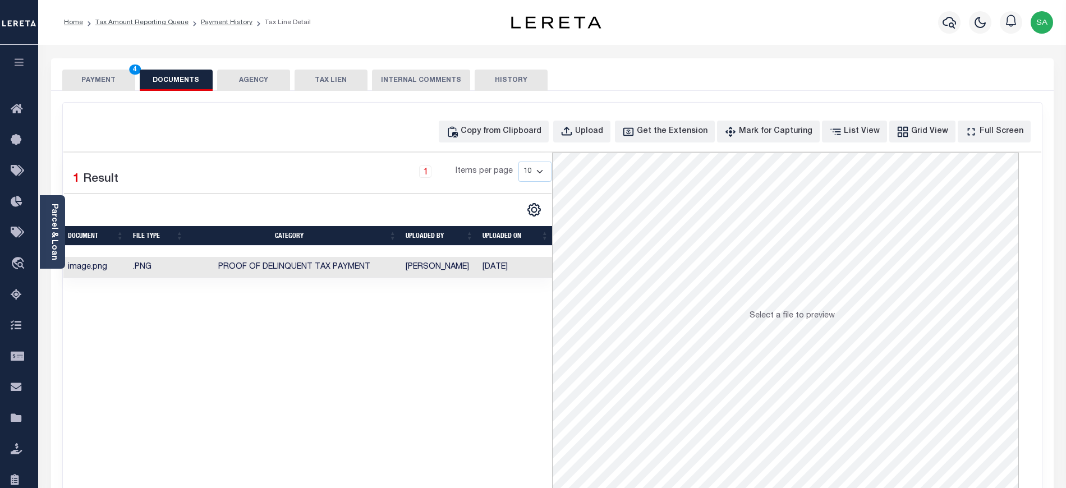
click at [70, 80] on button "PAYMENT 4" at bounding box center [98, 80] width 73 height 21
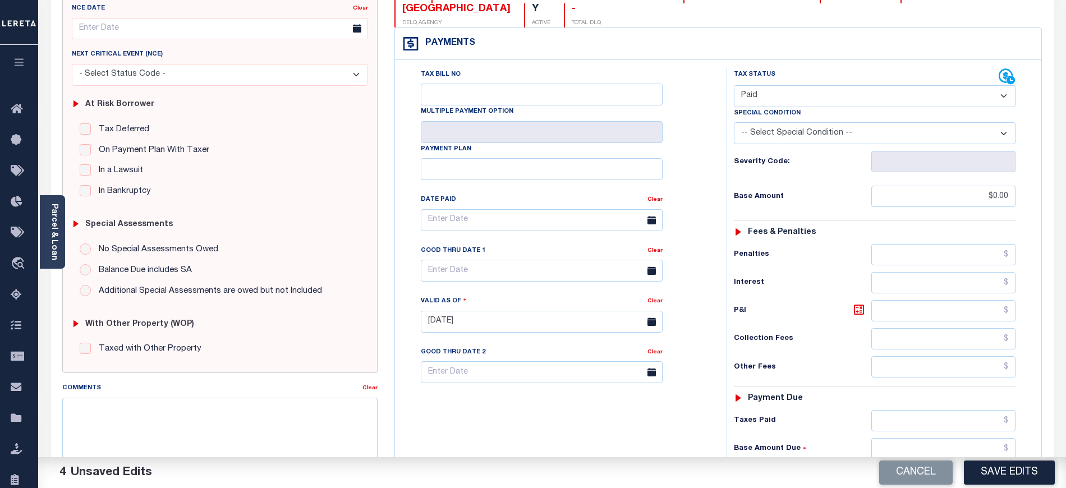
scroll to position [224, 0]
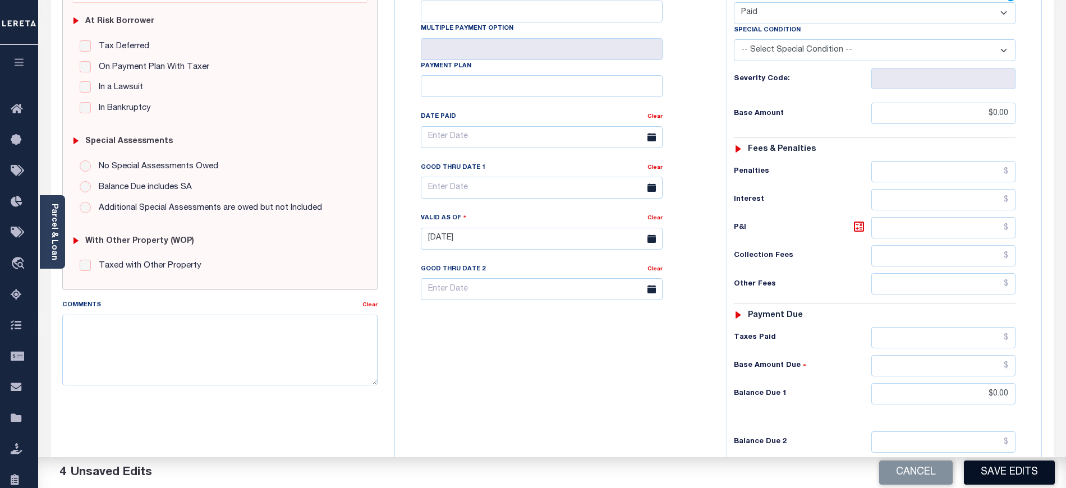
click at [1046, 483] on button "Save Edits" at bounding box center [1009, 473] width 91 height 24
checkbox input "false"
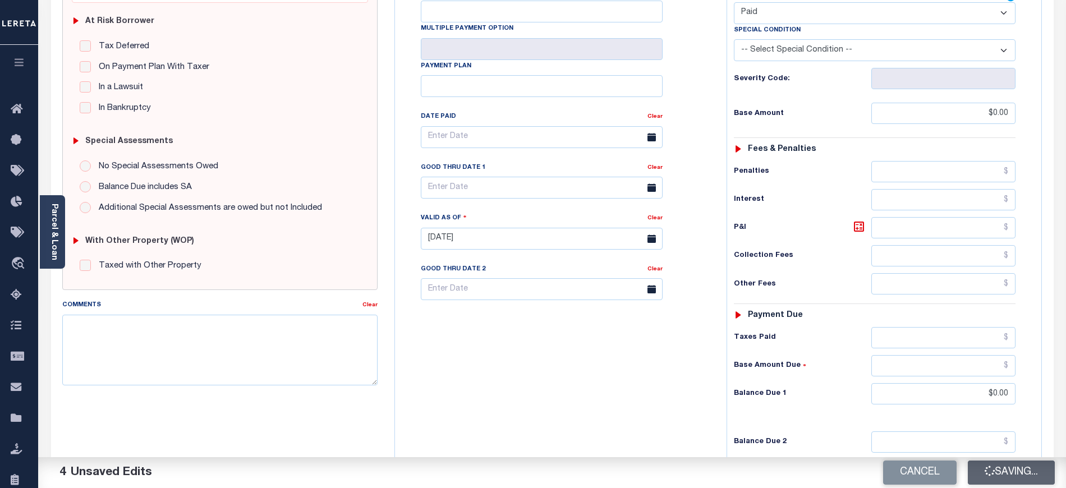
type input "$0"
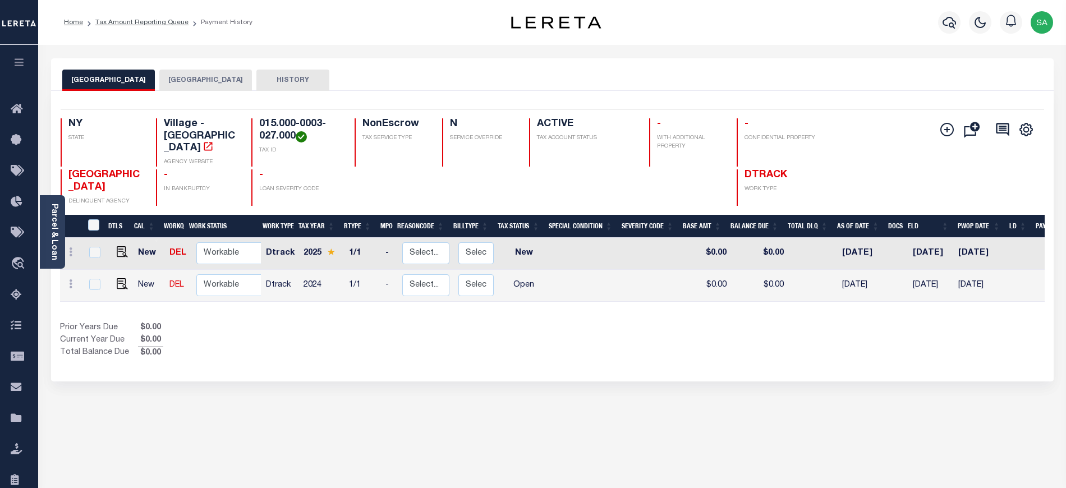
click at [214, 76] on button "[GEOGRAPHIC_DATA]" at bounding box center [205, 80] width 93 height 21
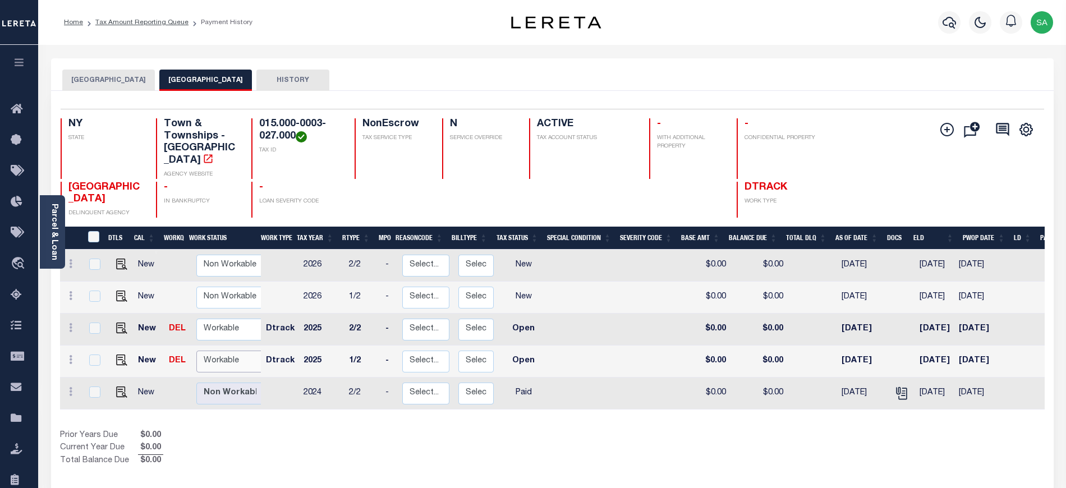
click at [233, 351] on select "Non Workable Workable" at bounding box center [229, 362] width 67 height 22
checkbox input "true"
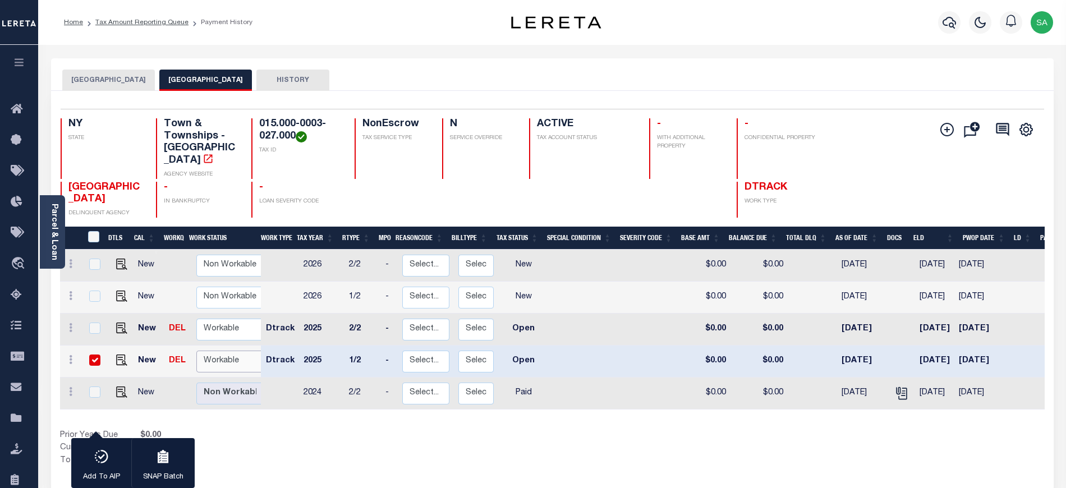
select select "true"
click at [196, 351] on select "Non Workable Workable" at bounding box center [229, 362] width 67 height 22
checkbox input "false"
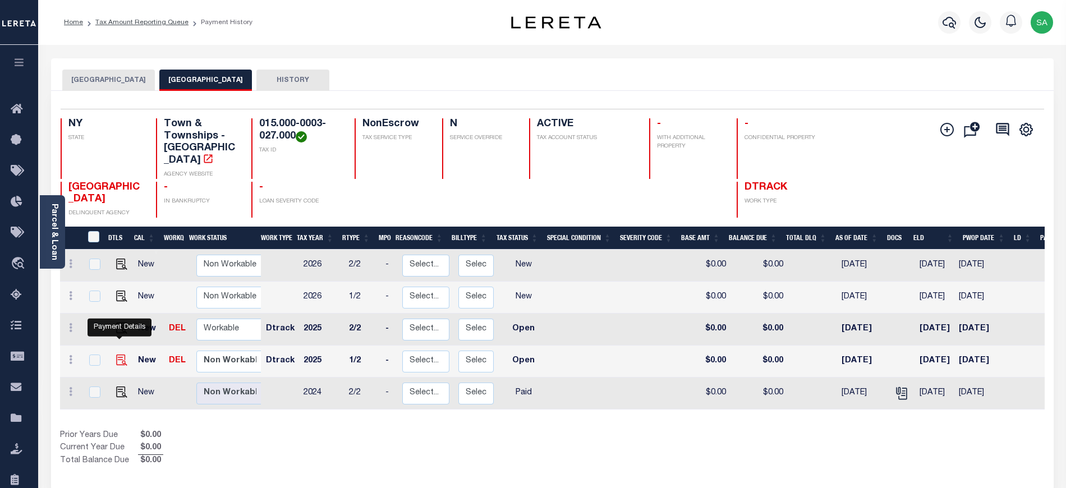
click at [123, 355] on img "" at bounding box center [121, 360] width 11 height 11
checkbox input "true"
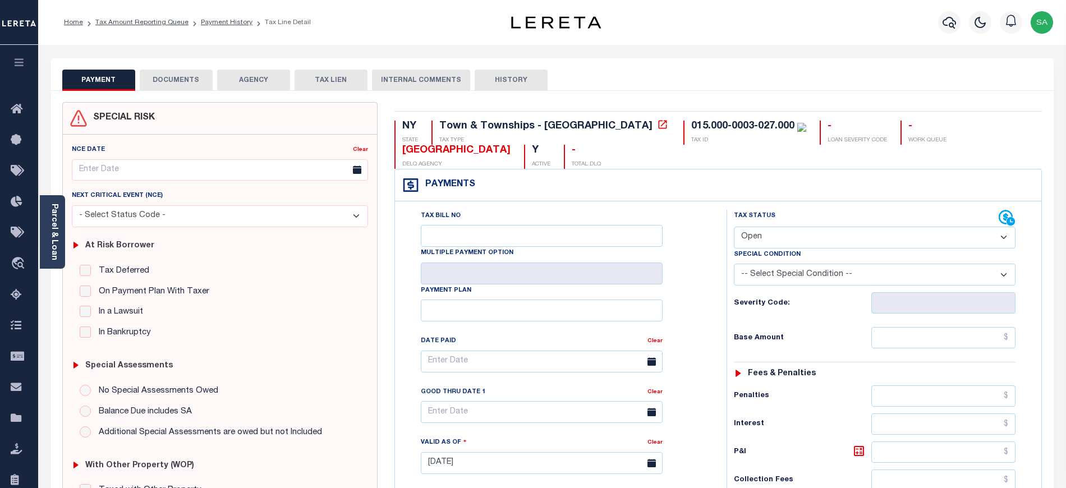
click at [156, 71] on button "DOCUMENTS" at bounding box center [176, 80] width 73 height 21
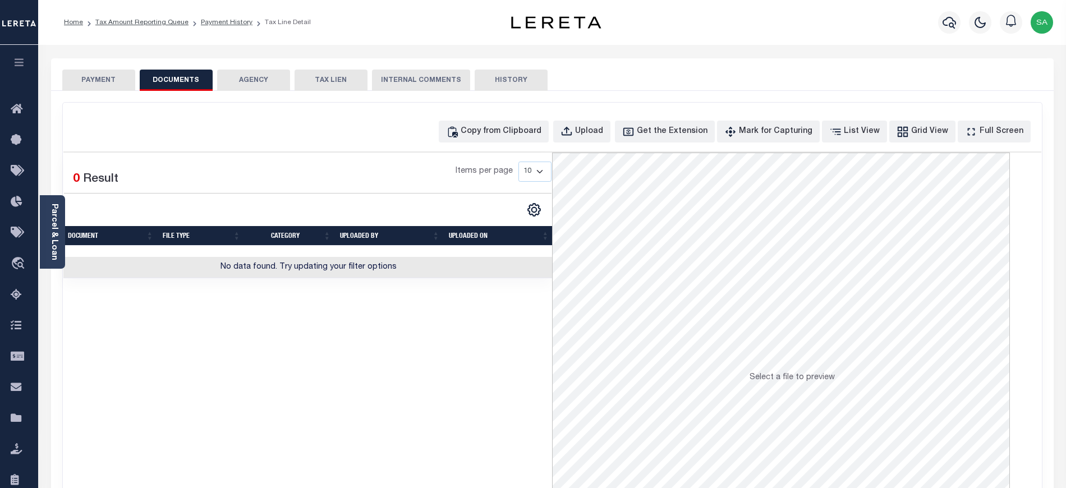
click at [70, 77] on button "PAYMENT" at bounding box center [98, 80] width 73 height 21
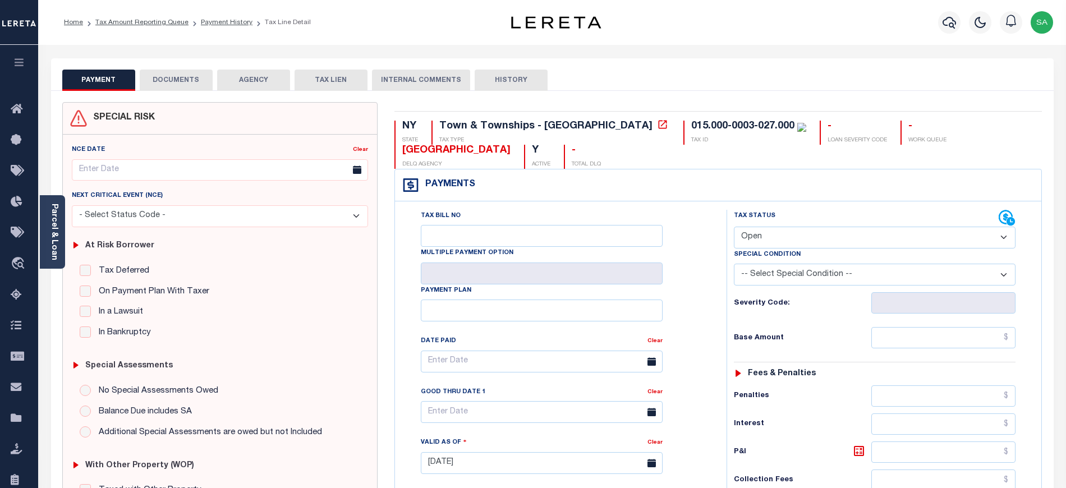
click at [50, 234] on link "Parcel & Loan" at bounding box center [54, 232] width 8 height 57
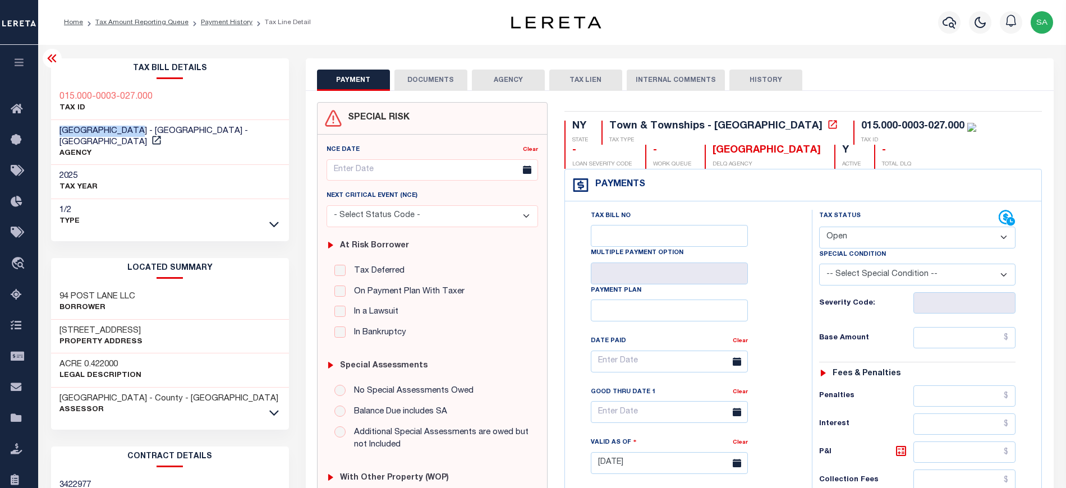
drag, startPoint x: 61, startPoint y: 131, endPoint x: 148, endPoint y: 130, distance: 87.6
click at [148, 130] on span "[GEOGRAPHIC_DATA] - [GEOGRAPHIC_DATA] - [GEOGRAPHIC_DATA]" at bounding box center [153, 137] width 189 height 20
copy span "[GEOGRAPHIC_DATA]"
click at [438, 85] on button "DOCUMENTS" at bounding box center [431, 80] width 73 height 21
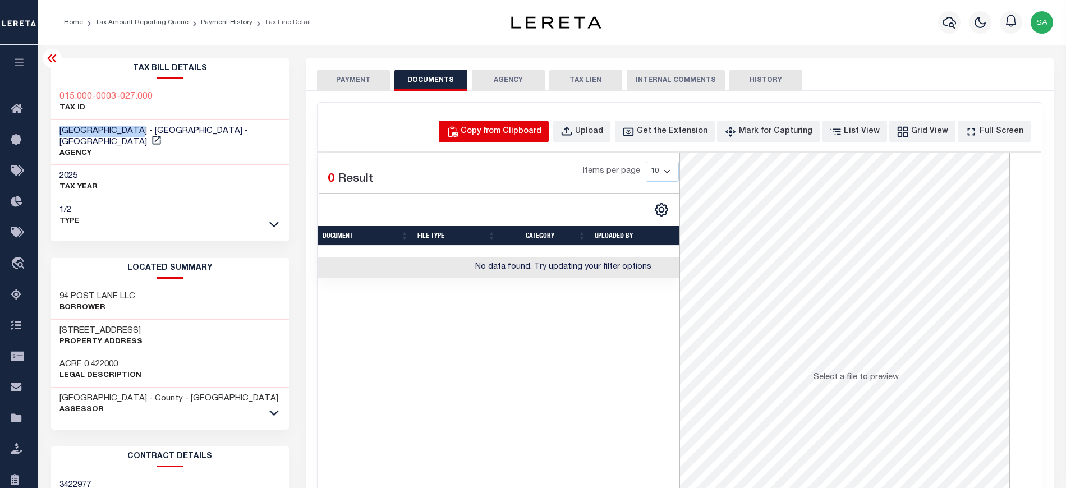
click at [494, 128] on div "Copy from Clipboard" at bounding box center [501, 132] width 81 height 12
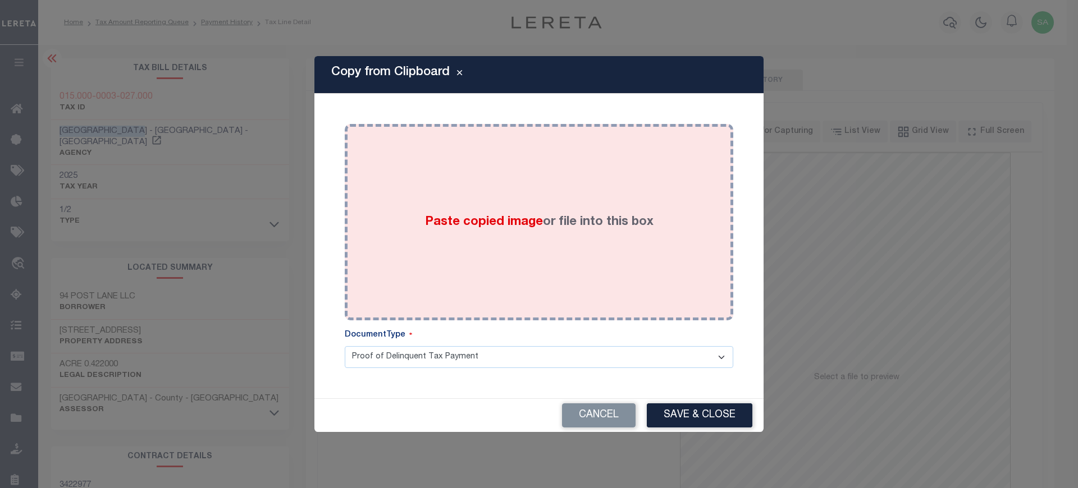
click at [576, 265] on div "Paste copied image or file into this box" at bounding box center [539, 222] width 372 height 180
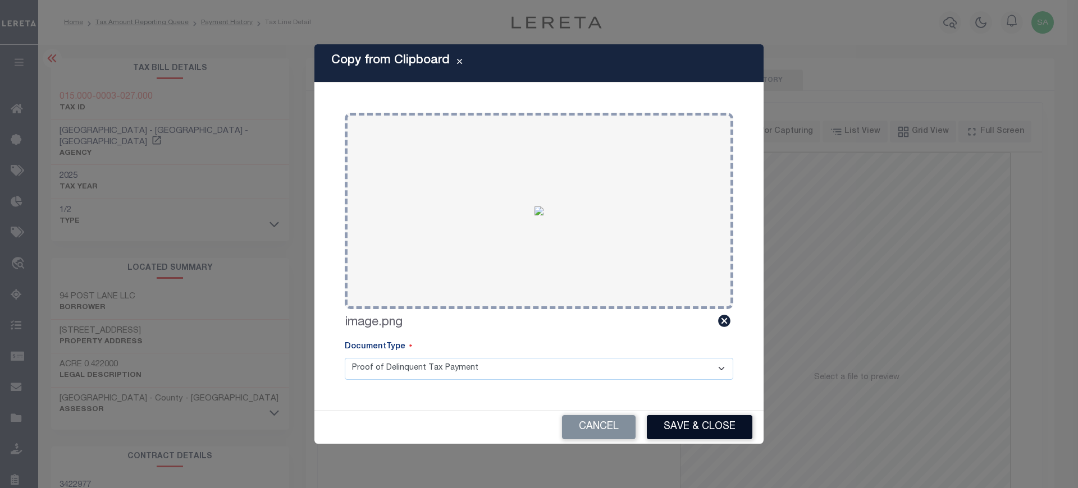
click at [710, 427] on button "Save & Close" at bounding box center [700, 427] width 106 height 24
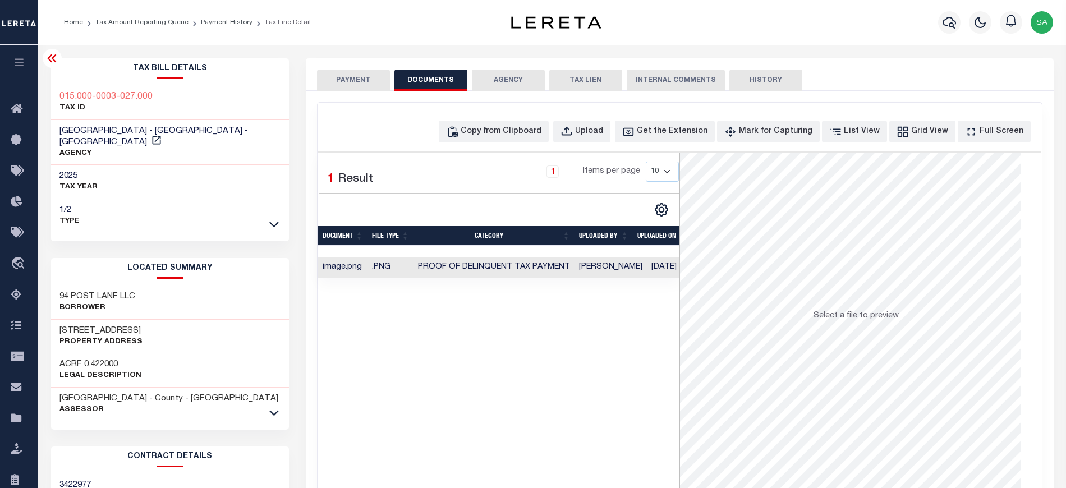
click at [352, 64] on div "PAYMENT DOCUMENTS AGENCY DELINQUENT PAYEE TAX LIEN" at bounding box center [680, 74] width 748 height 33
click at [351, 77] on button "PAYMENT" at bounding box center [353, 80] width 73 height 21
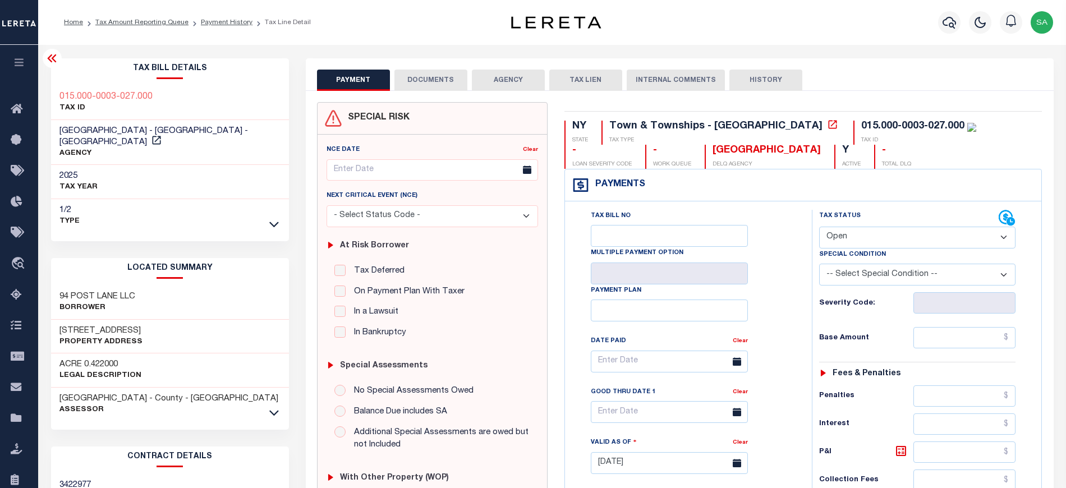
click at [52, 61] on icon at bounding box center [51, 58] width 13 height 13
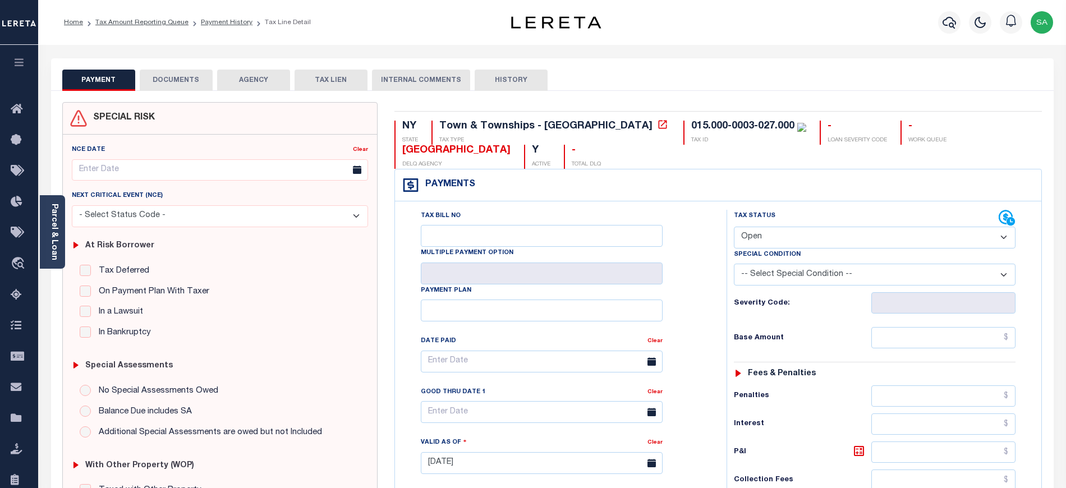
click at [777, 241] on select "- Select Status Code - Open Due/Unpaid Paid Incomplete No Tax Due Internal Refu…" at bounding box center [875, 238] width 282 height 22
select select "PYD"
click at [734, 228] on select "- Select Status Code - Open Due/Unpaid Paid Incomplete No Tax Due Internal Refu…" at bounding box center [875, 238] width 282 height 22
type input "[DATE]"
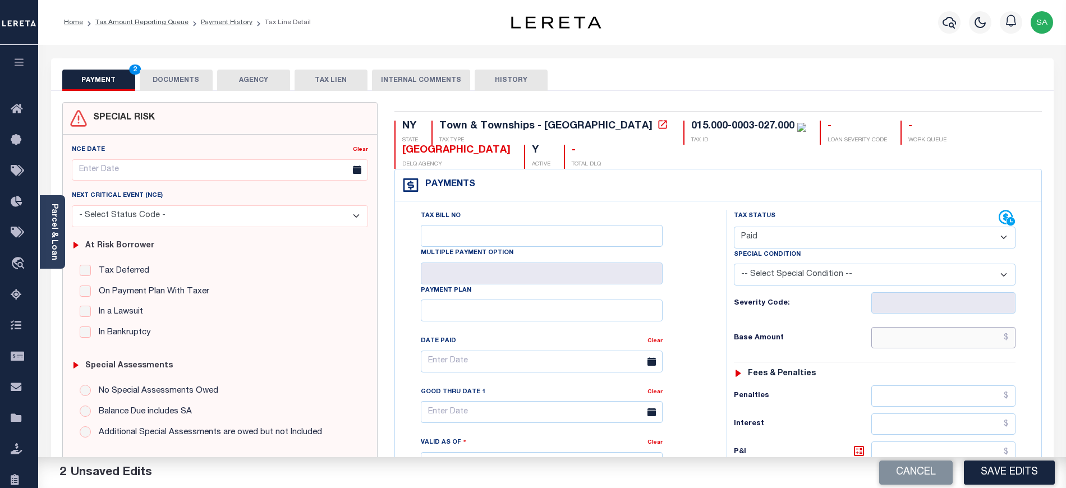
click at [900, 345] on input "text" at bounding box center [944, 337] width 145 height 21
type input "$0.00"
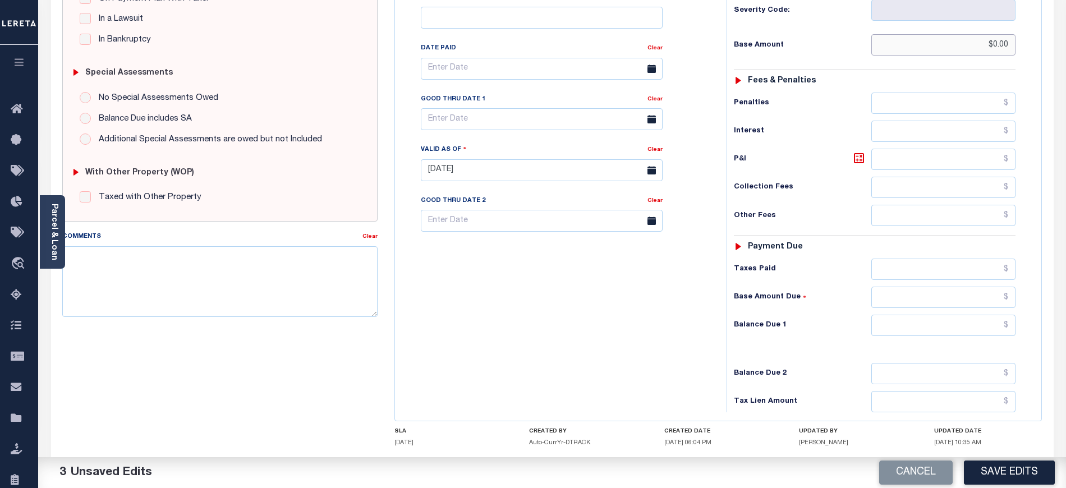
scroll to position [299, 0]
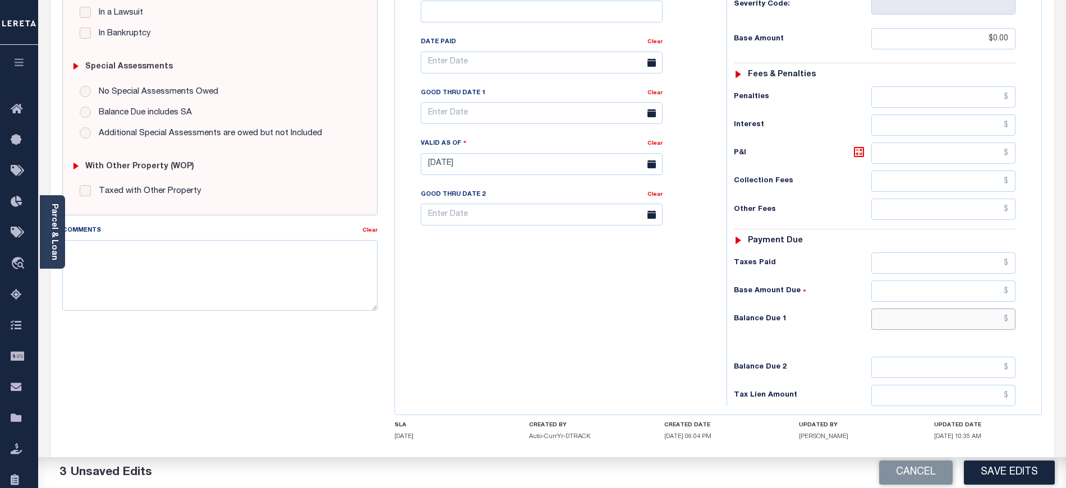
click at [883, 328] on input "text" at bounding box center [944, 319] width 145 height 21
type input "$0.00"
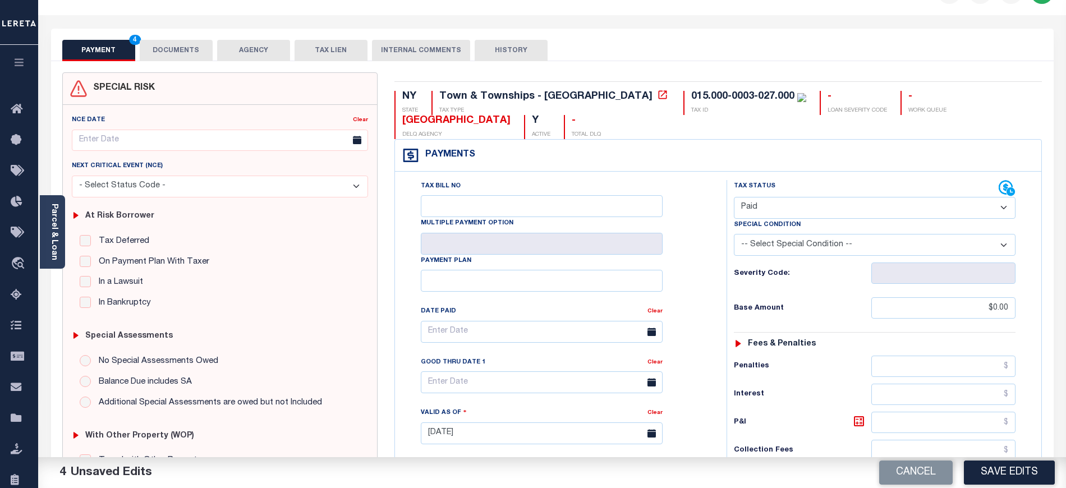
scroll to position [0, 0]
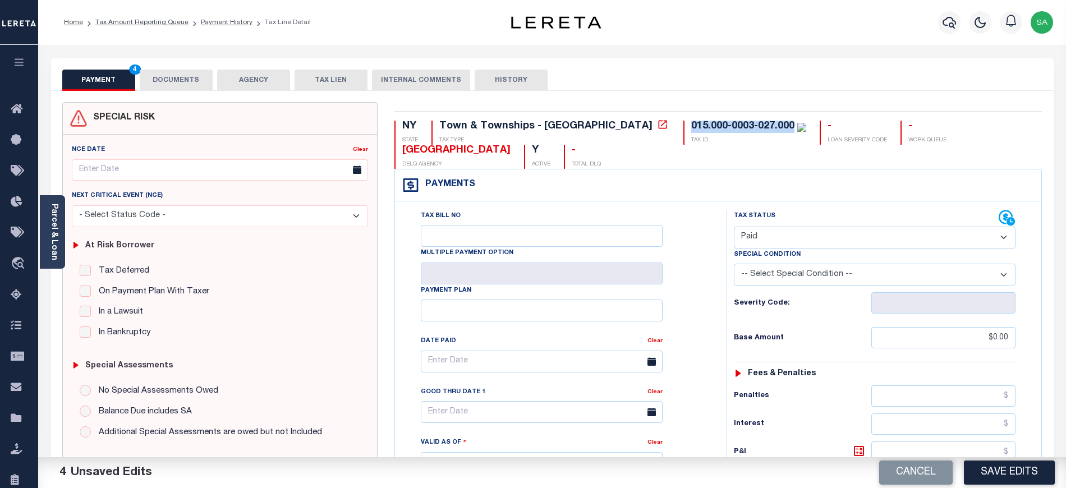
drag, startPoint x: 592, startPoint y: 128, endPoint x: 698, endPoint y: 128, distance: 106.6
click at [698, 128] on div "015.000-0003-027.000 TAX ID" at bounding box center [745, 133] width 123 height 24
copy div "015.000-0003-027.000"
click at [62, 231] on div "Parcel & Loan" at bounding box center [52, 232] width 25 height 74
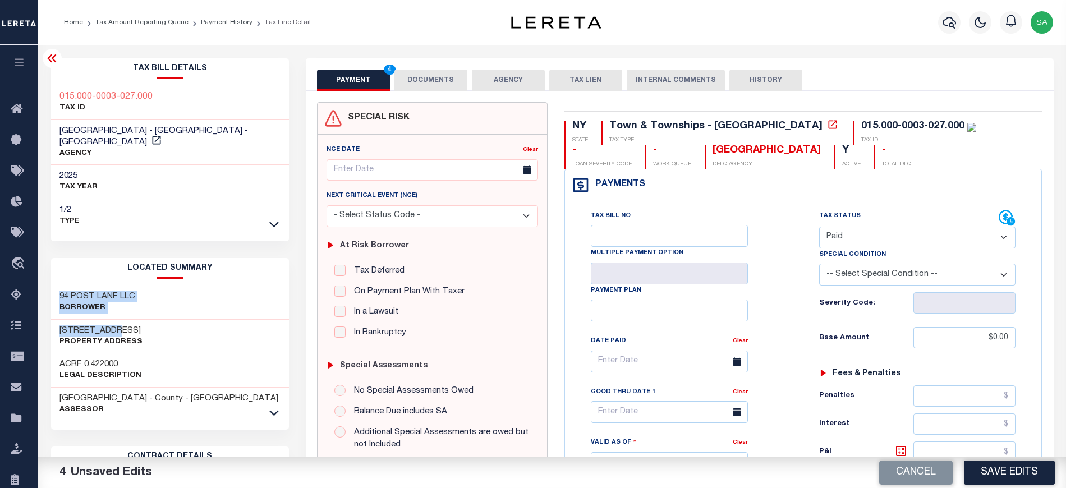
drag, startPoint x: 70, startPoint y: 286, endPoint x: 121, endPoint y: 319, distance: 61.0
click at [121, 319] on div "94 POST LANE LLC Borrower [STREET_ADDRESS] Property Address ACRE 0.422000 Legal…" at bounding box center [170, 353] width 238 height 135
click at [51, 61] on icon at bounding box center [51, 58] width 13 height 13
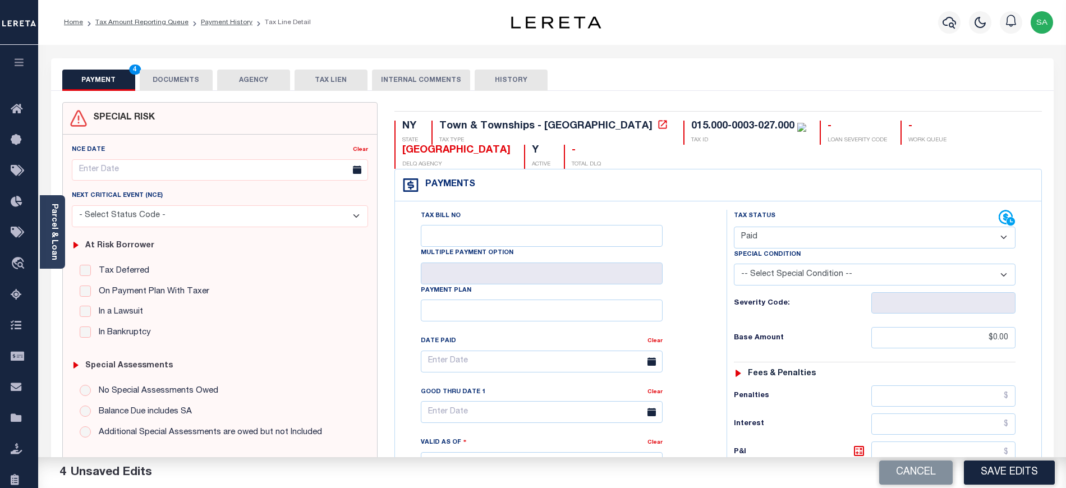
click at [192, 82] on button "DOCUMENTS" at bounding box center [176, 80] width 73 height 21
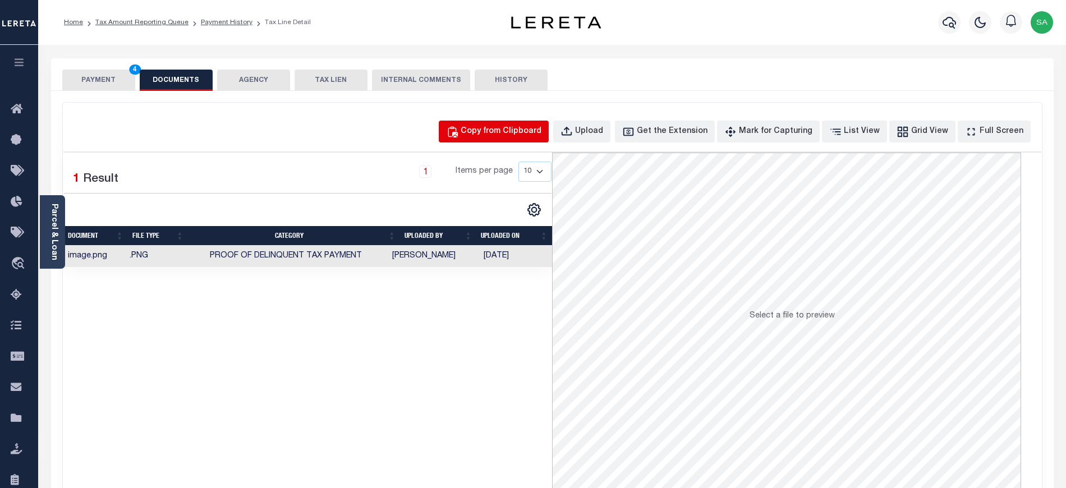
click at [502, 131] on div "Copy from Clipboard" at bounding box center [501, 132] width 81 height 12
select select "POP"
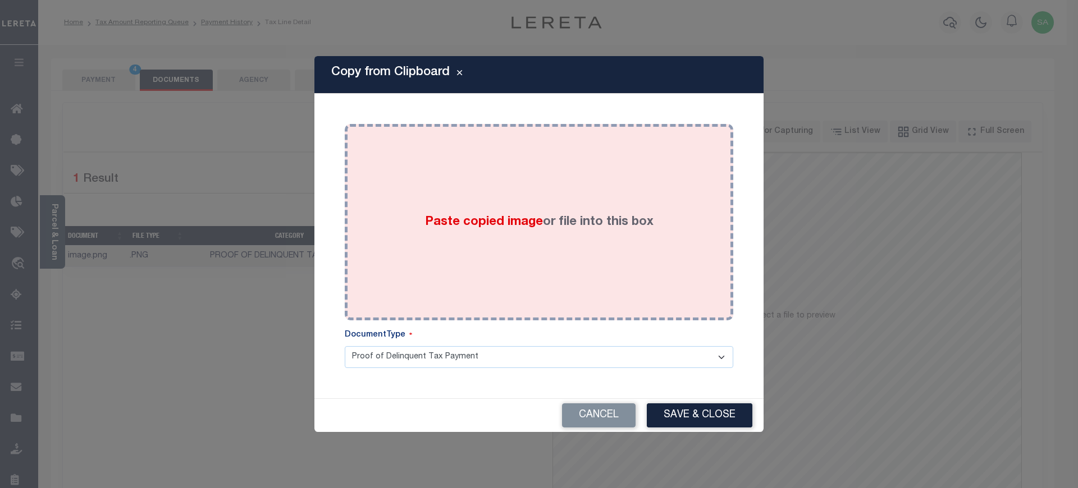
drag, startPoint x: 613, startPoint y: 418, endPoint x: 364, endPoint y: 282, distance: 283.8
click at [597, 418] on button "Cancel" at bounding box center [599, 416] width 74 height 24
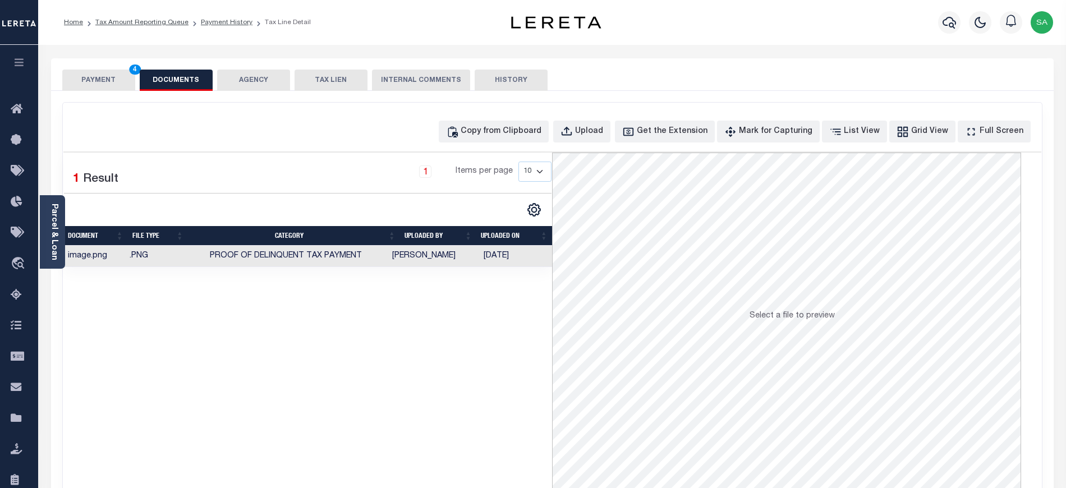
click at [88, 90] on button "PAYMENT 4" at bounding box center [98, 80] width 73 height 21
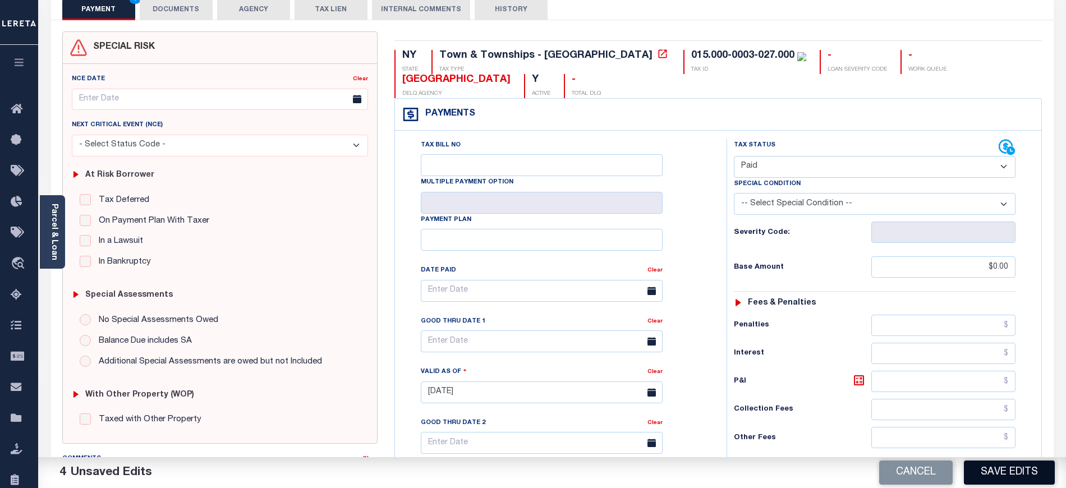
scroll to position [75, 0]
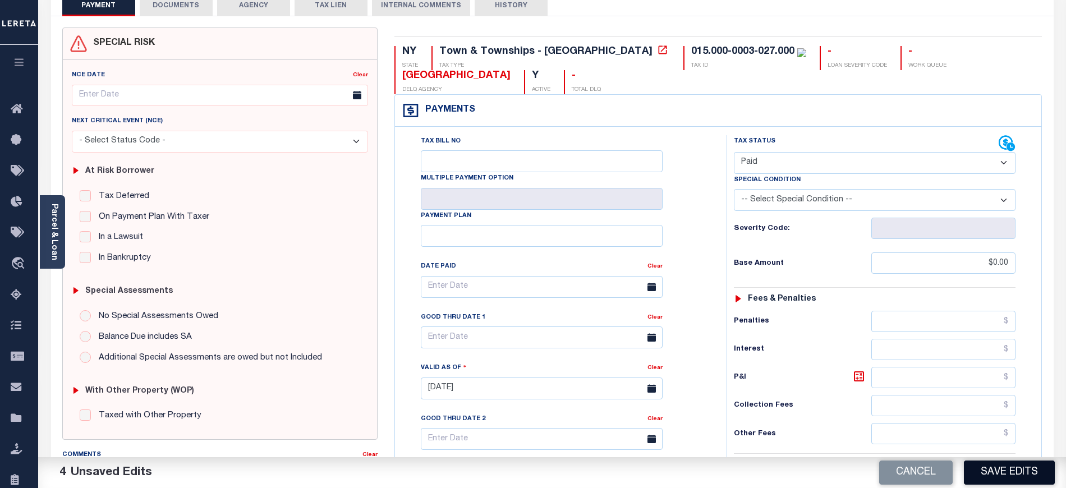
click at [1015, 471] on button "Save Edits" at bounding box center [1009, 473] width 91 height 24
checkbox input "false"
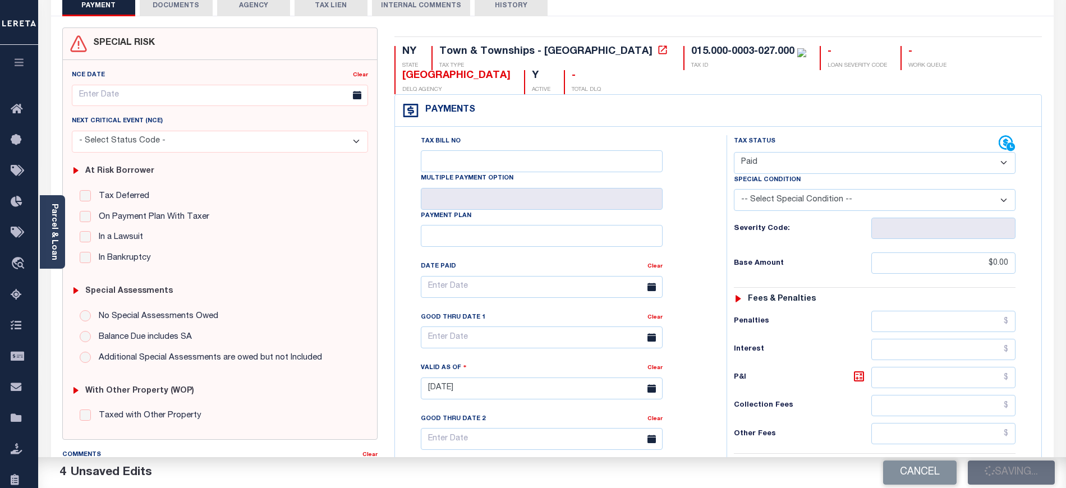
type input "$0"
